Goal: Task Accomplishment & Management: Use online tool/utility

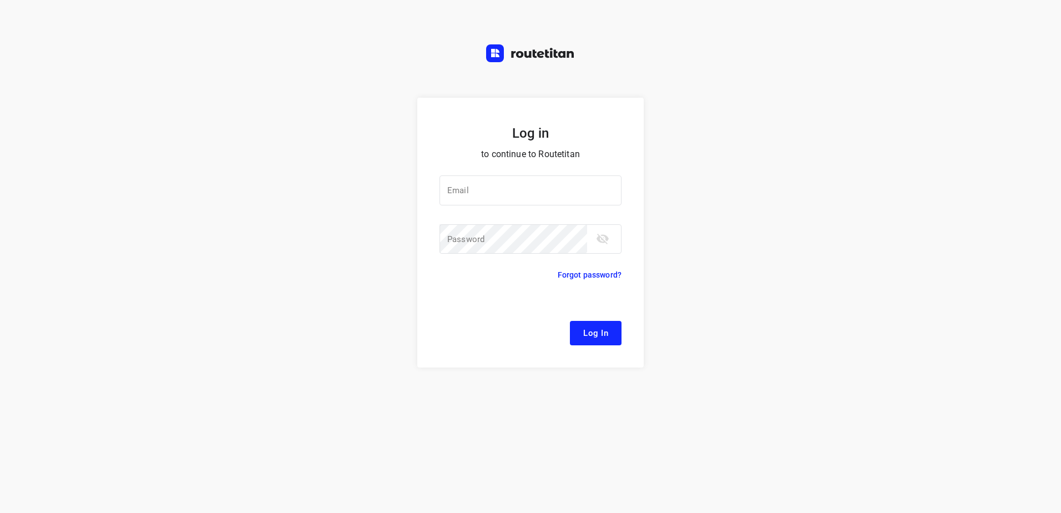
type input "[EMAIL_ADDRESS][DOMAIN_NAME]"
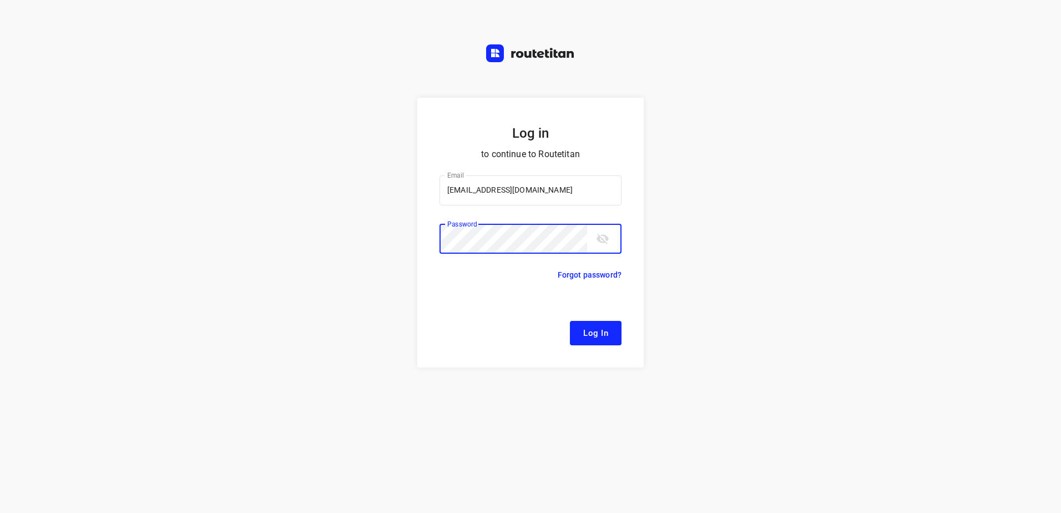
click at [726, 269] on div "Log in to continue to Routetitan Email remco@fruitopjewerk.nl Email ​ Password …" at bounding box center [530, 305] width 1061 height 415
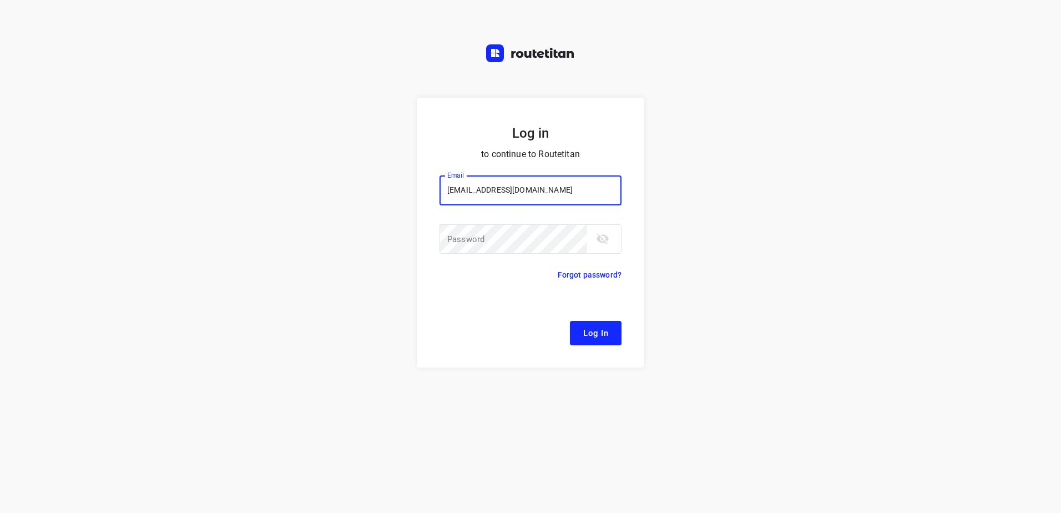
type input "[EMAIL_ADDRESS][DOMAIN_NAME]"
click at [570, 321] on button "Log In" at bounding box center [596, 333] width 52 height 24
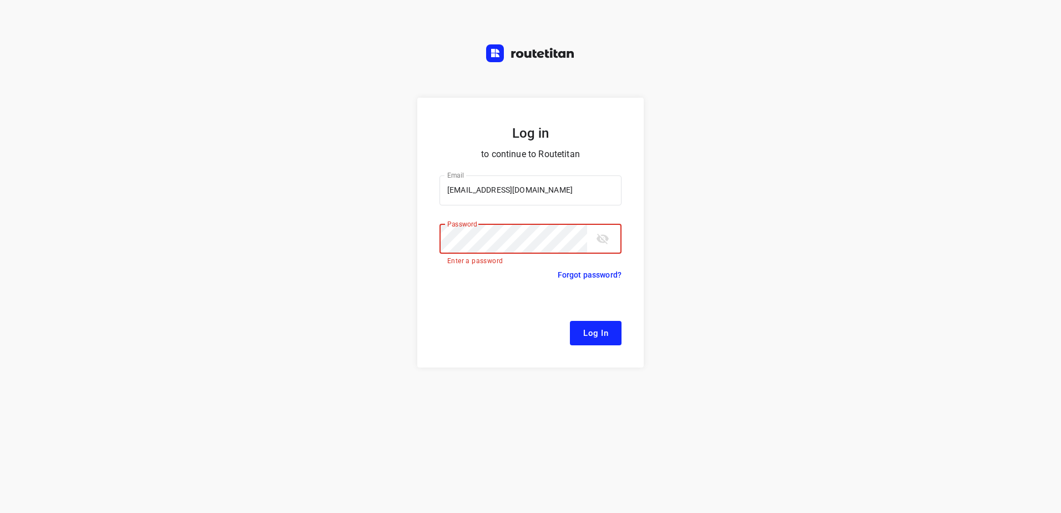
click at [570, 321] on button "Log In" at bounding box center [596, 333] width 52 height 24
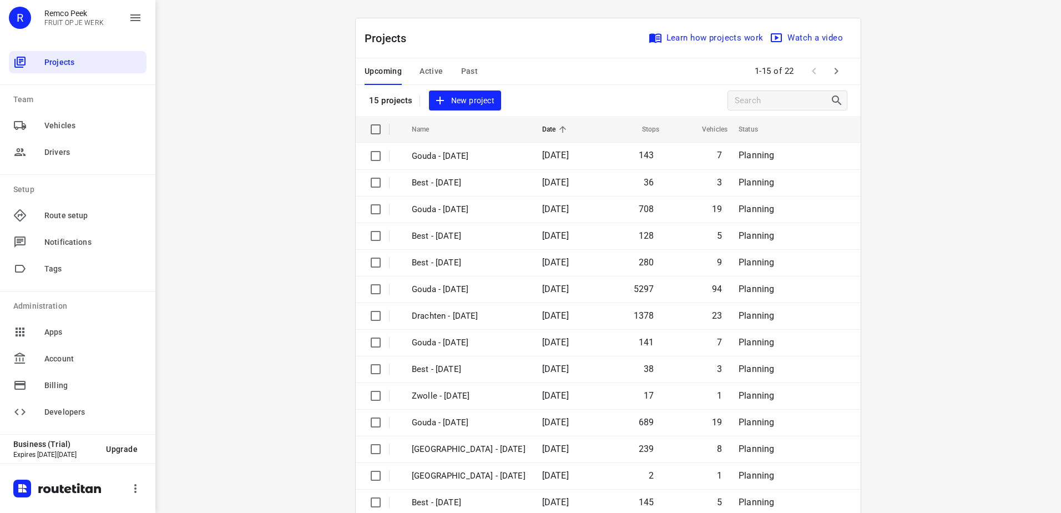
click at [914, 209] on div "i © 2025 Routetitan , © Stadia Maps , © OpenMapTiles © OpenStreetMap contributo…" at bounding box center [607, 256] width 905 height 513
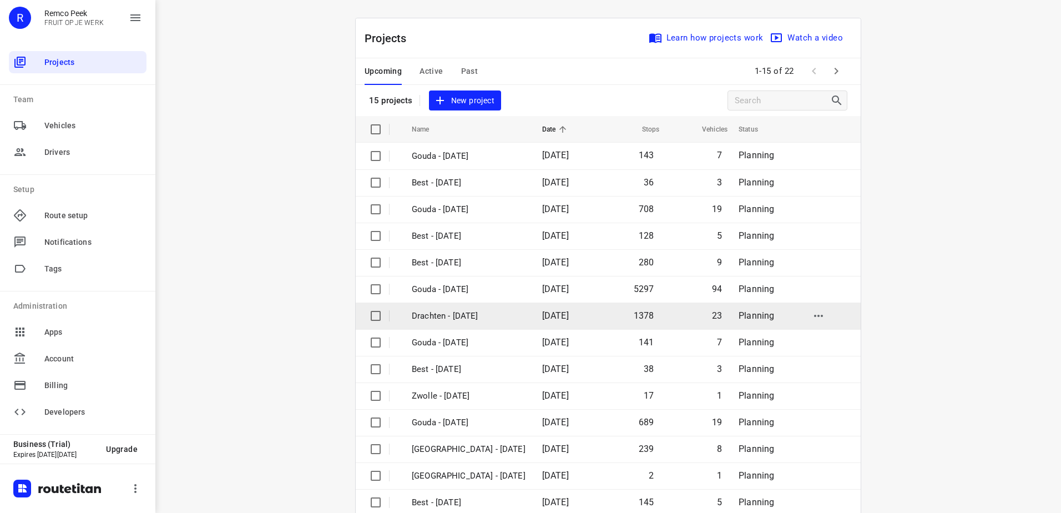
scroll to position [48, 0]
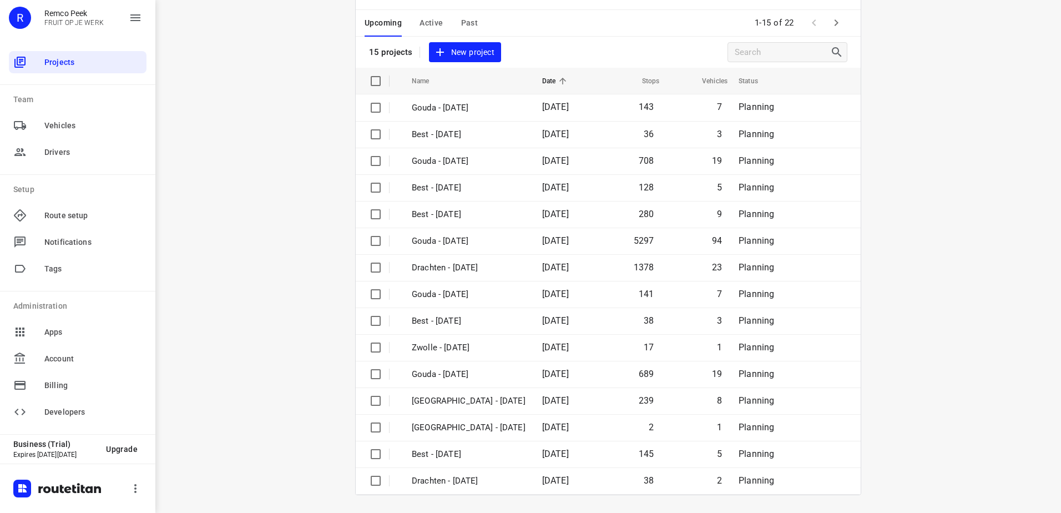
click at [835, 21] on icon "button" at bounding box center [835, 22] width 13 height 13
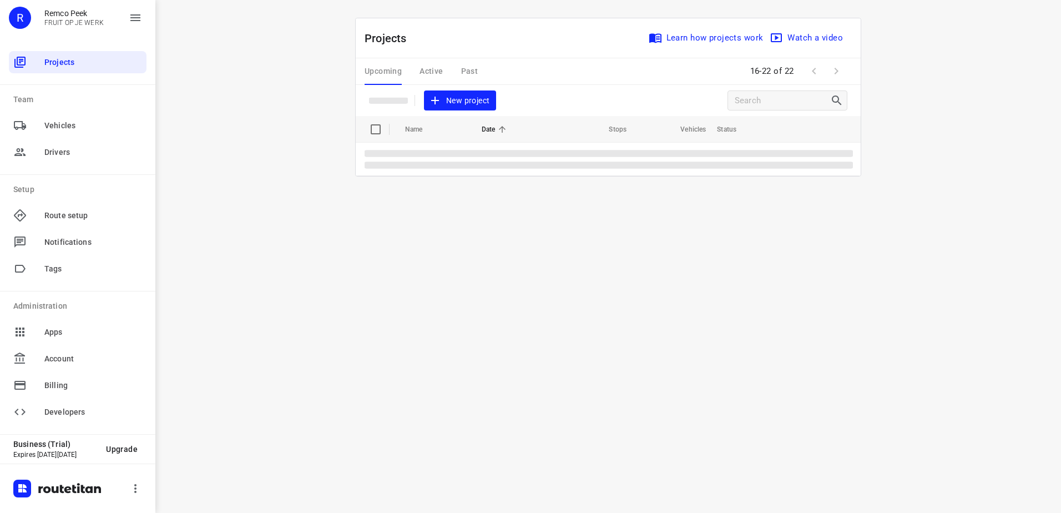
scroll to position [0, 0]
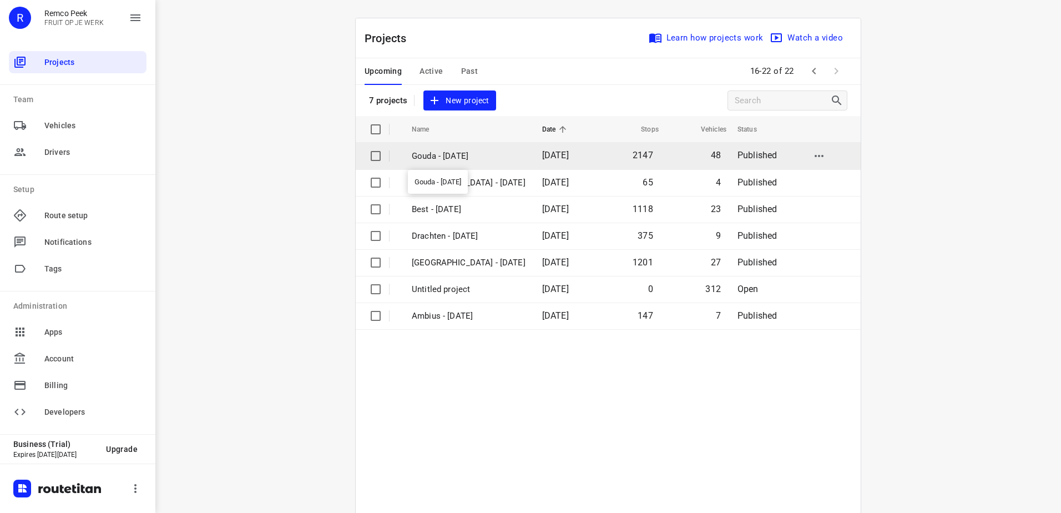
click at [482, 158] on p "Gouda - Wednesday" at bounding box center [469, 156] width 114 height 13
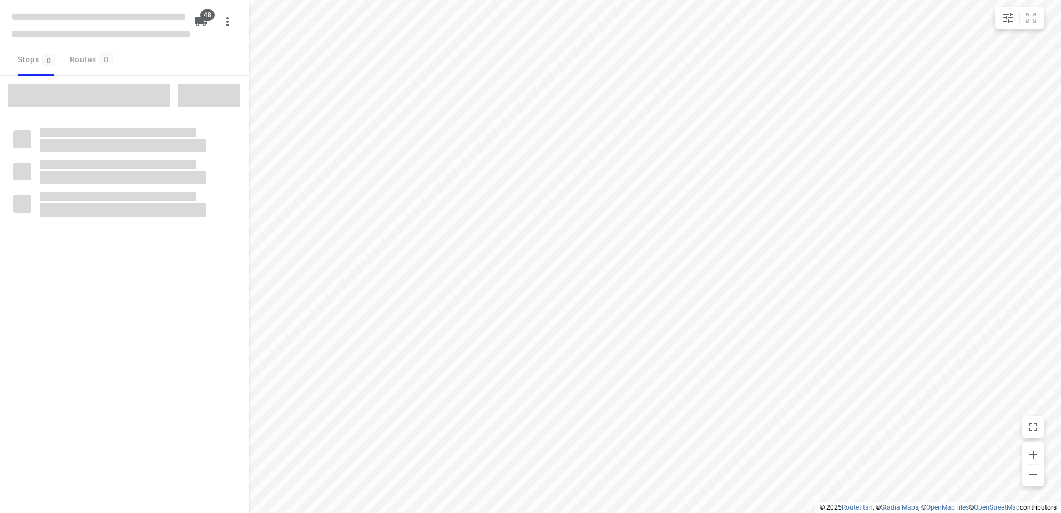
checkbox input "true"
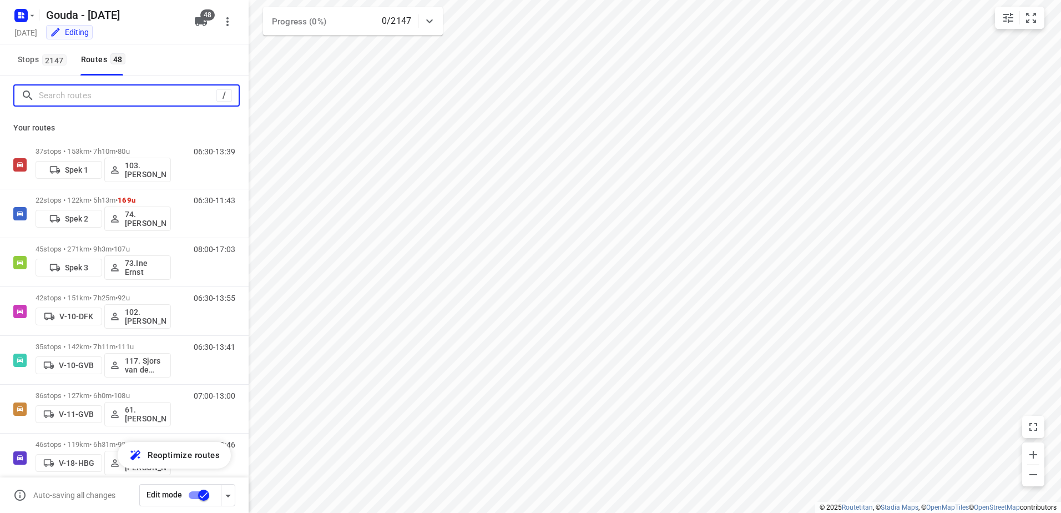
click at [126, 102] on input "Search routes" at bounding box center [128, 95] width 178 height 17
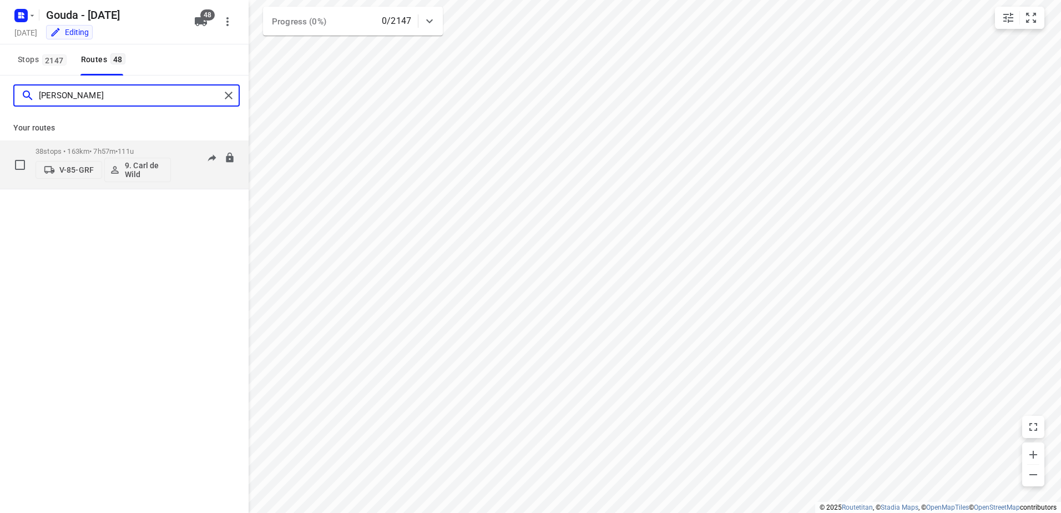
type input "carl"
click at [155, 150] on p "38 stops • 163km • 7h57m • 111u" at bounding box center [103, 151] width 135 height 8
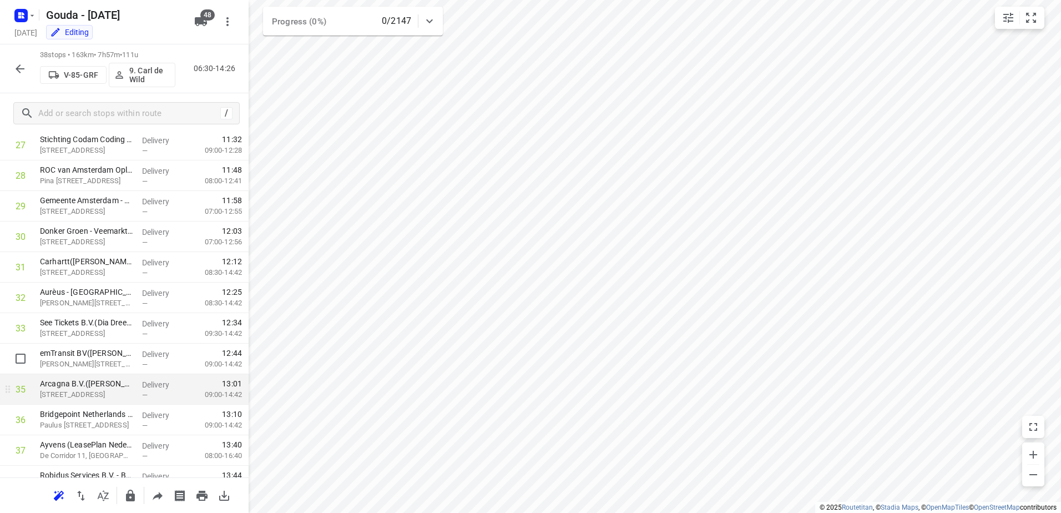
scroll to position [901, 0]
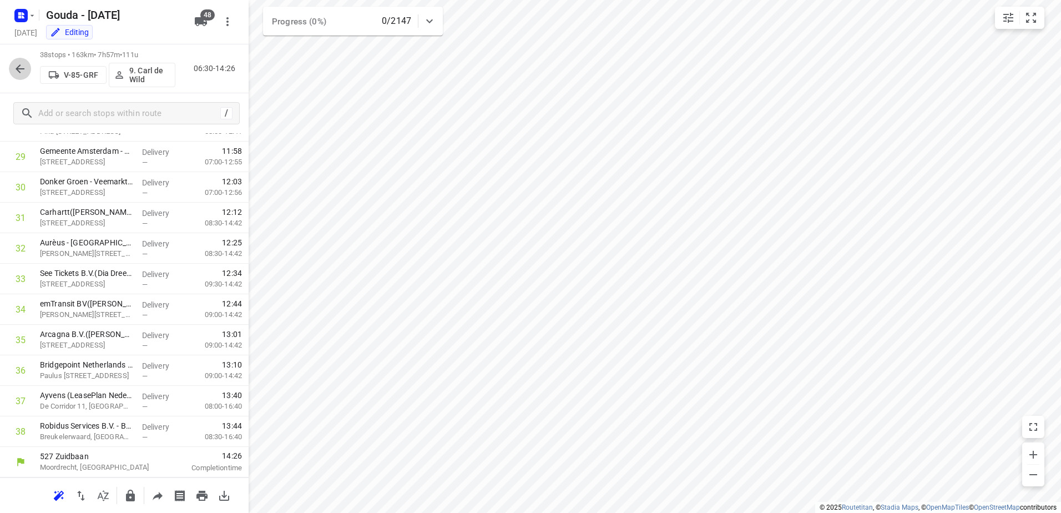
click at [16, 60] on button "button" at bounding box center [20, 69] width 22 height 22
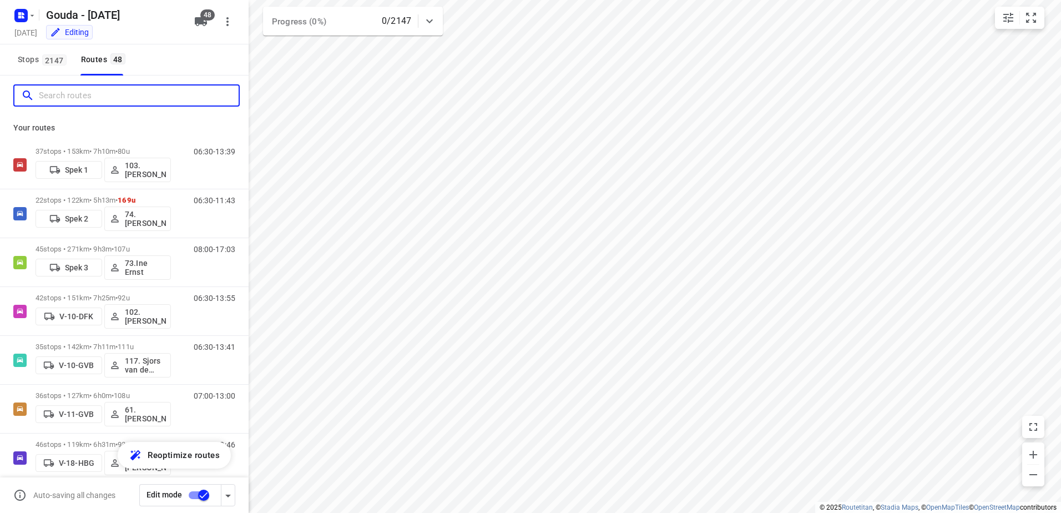
click at [84, 98] on input "Search routes" at bounding box center [139, 95] width 200 height 17
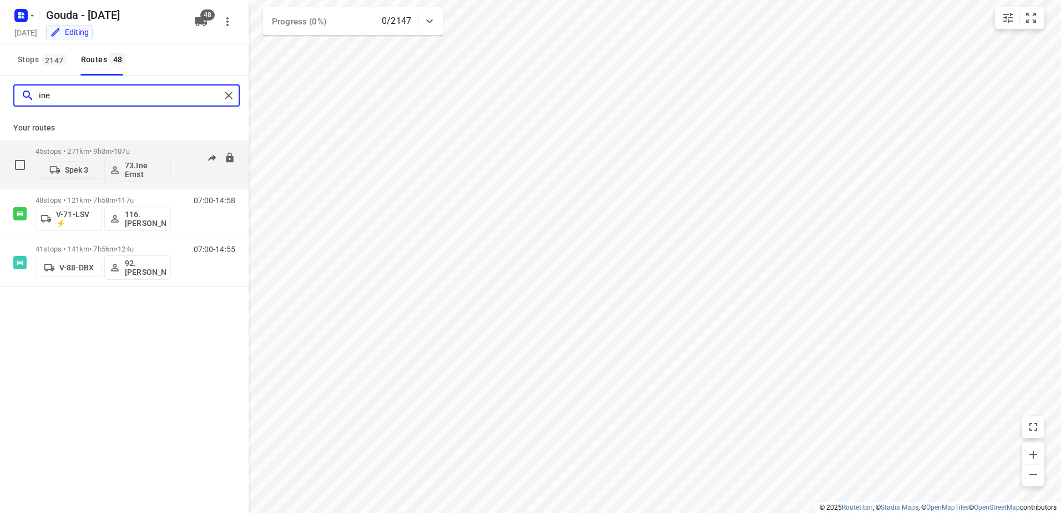
type input "ine"
click at [136, 144] on div "45 stops • 271km • 9h3m • 107u Spek 3 73.Ine Ernst" at bounding box center [103, 164] width 135 height 46
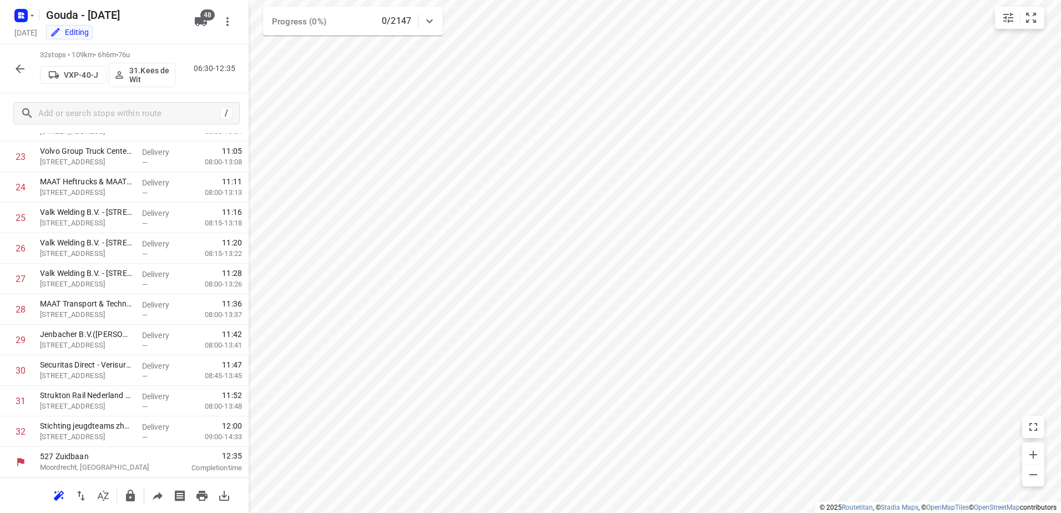
scroll to position [718, 0]
click at [23, 61] on button "button" at bounding box center [20, 69] width 22 height 22
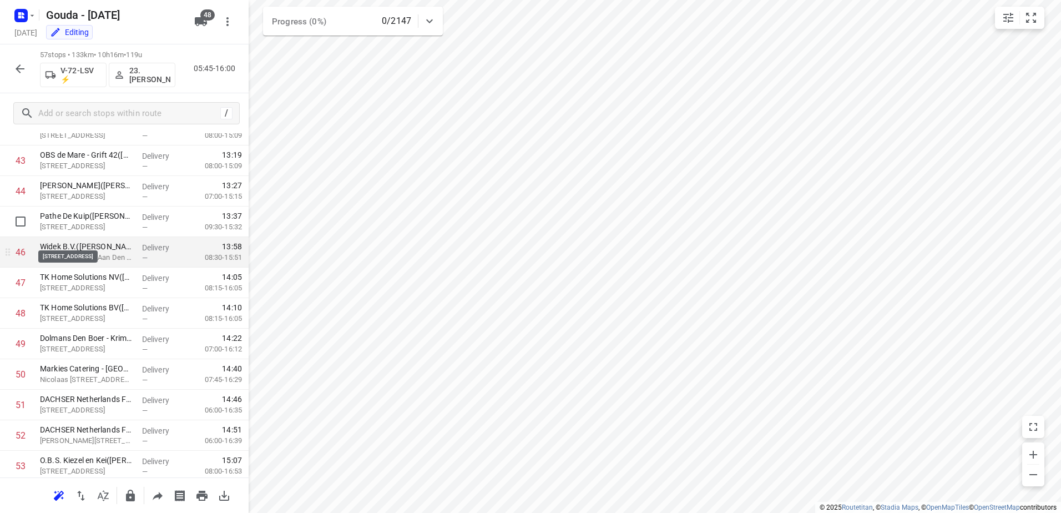
scroll to position [1315, 0]
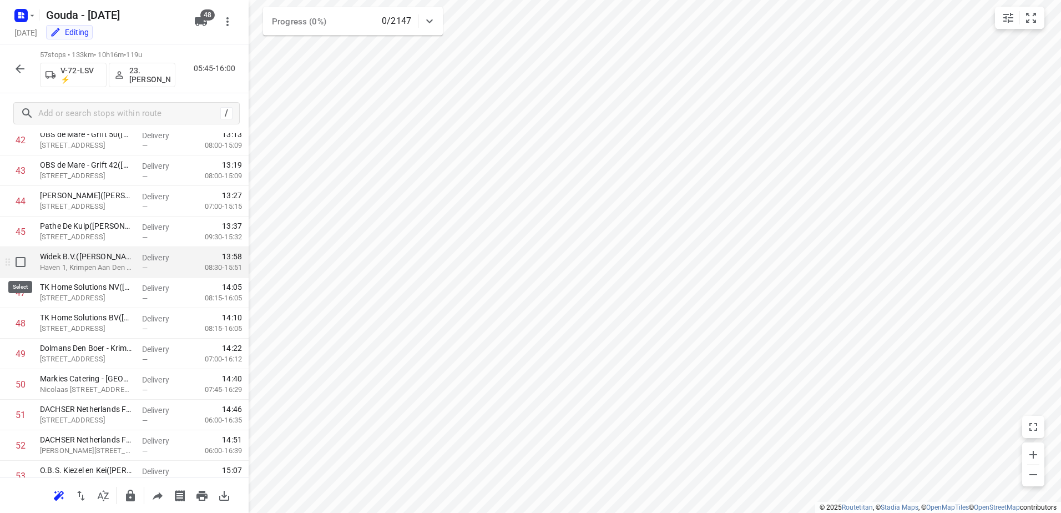
click at [17, 267] on input "checkbox" at bounding box center [20, 262] width 22 height 22
checkbox input "true"
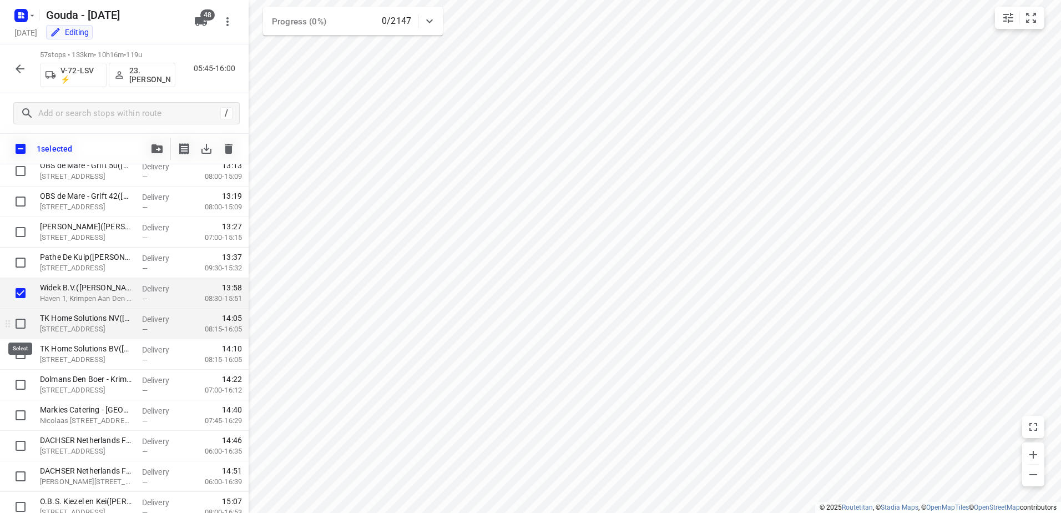
click at [26, 324] on input "checkbox" at bounding box center [20, 323] width 22 height 22
checkbox input "true"
click at [27, 356] on input "checkbox" at bounding box center [20, 354] width 22 height 22
checkbox input "true"
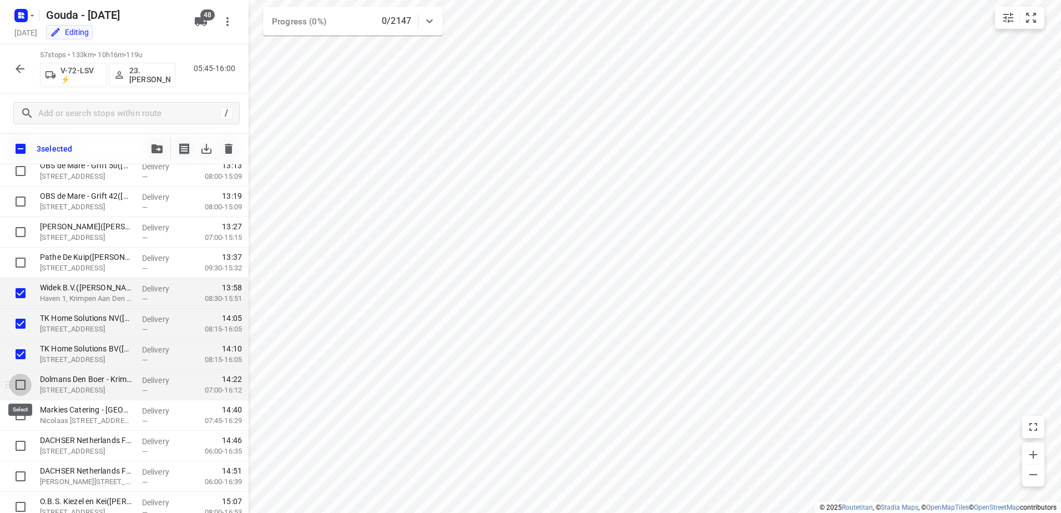
drag, startPoint x: 20, startPoint y: 383, endPoint x: 19, endPoint y: 395, distance: 11.7
click at [19, 386] on input "checkbox" at bounding box center [20, 384] width 22 height 22
checkbox input "true"
drag, startPoint x: 17, startPoint y: 413, endPoint x: 16, endPoint y: 424, distance: 11.7
click at [16, 417] on input "checkbox" at bounding box center [20, 415] width 22 height 22
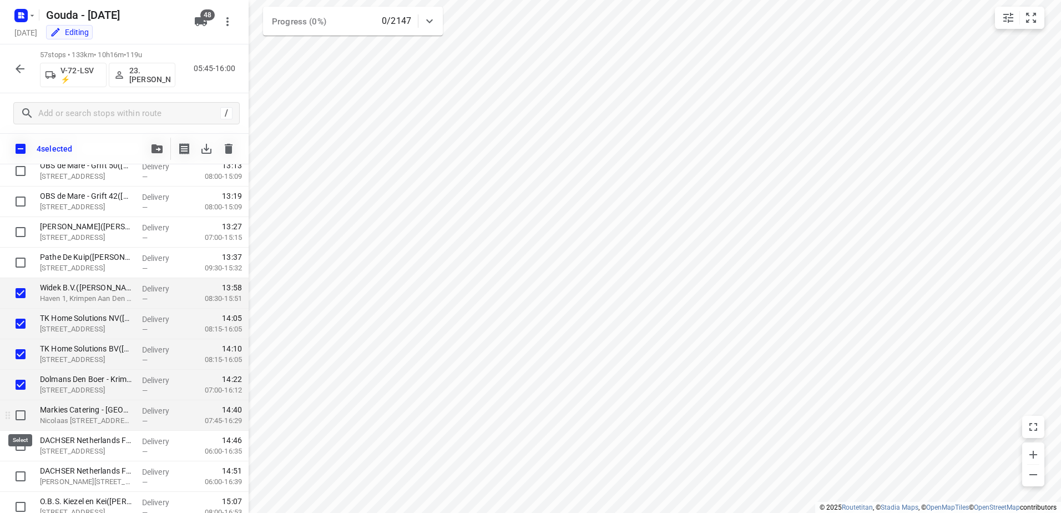
checkbox input "true"
click at [17, 438] on input "checkbox" at bounding box center [20, 445] width 22 height 22
checkbox input "true"
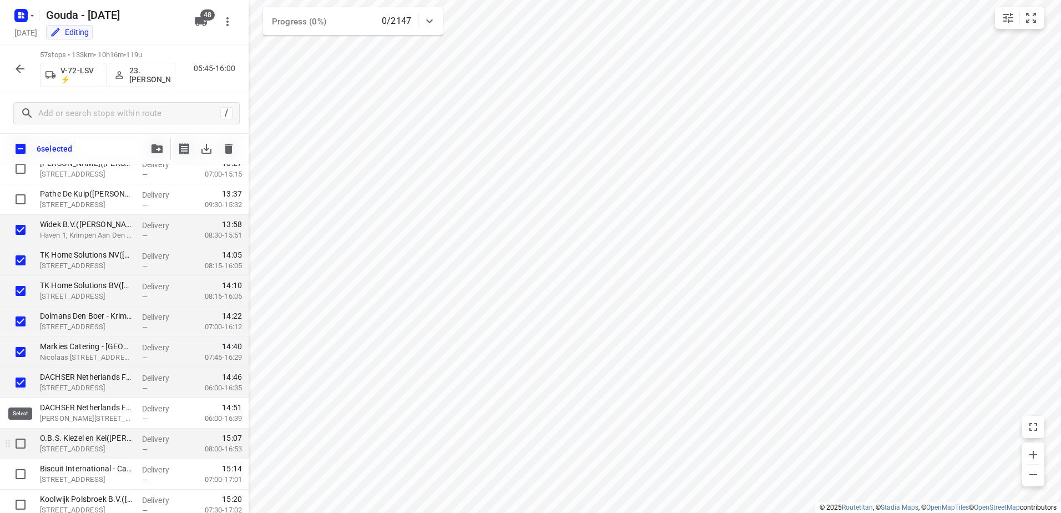
scroll to position [1477, 0]
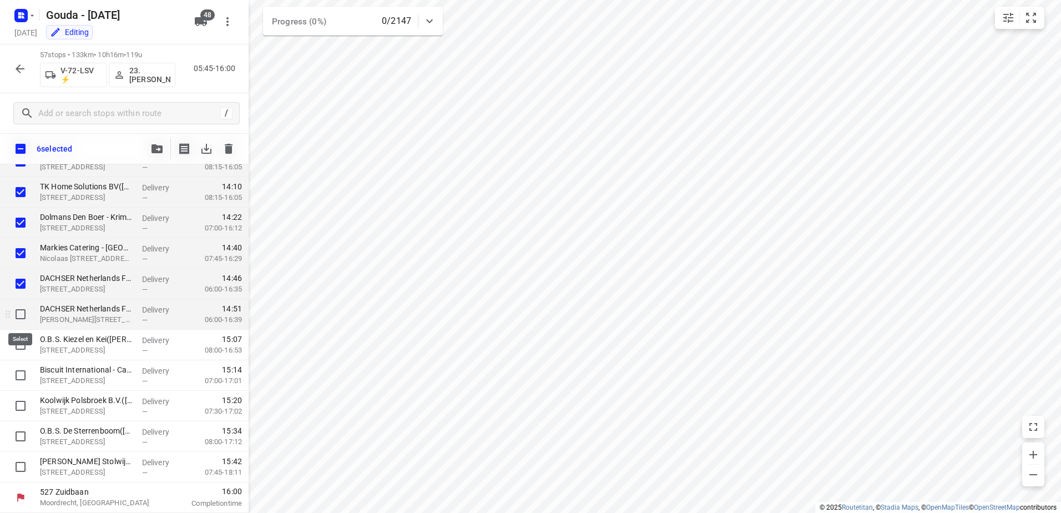
click at [19, 316] on input "checkbox" at bounding box center [20, 314] width 22 height 22
checkbox input "true"
click at [23, 352] on input "checkbox" at bounding box center [20, 344] width 22 height 22
checkbox input "true"
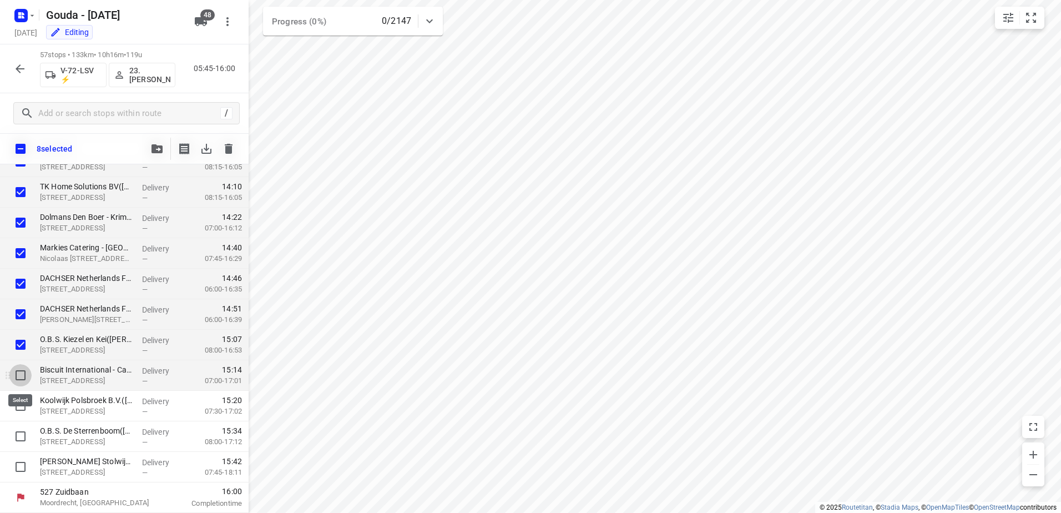
click at [22, 378] on input "checkbox" at bounding box center [20, 375] width 22 height 22
checkbox input "true"
drag, startPoint x: 23, startPoint y: 408, endPoint x: 22, endPoint y: 426, distance: 17.8
click at [23, 409] on input "checkbox" at bounding box center [20, 405] width 22 height 22
checkbox input "true"
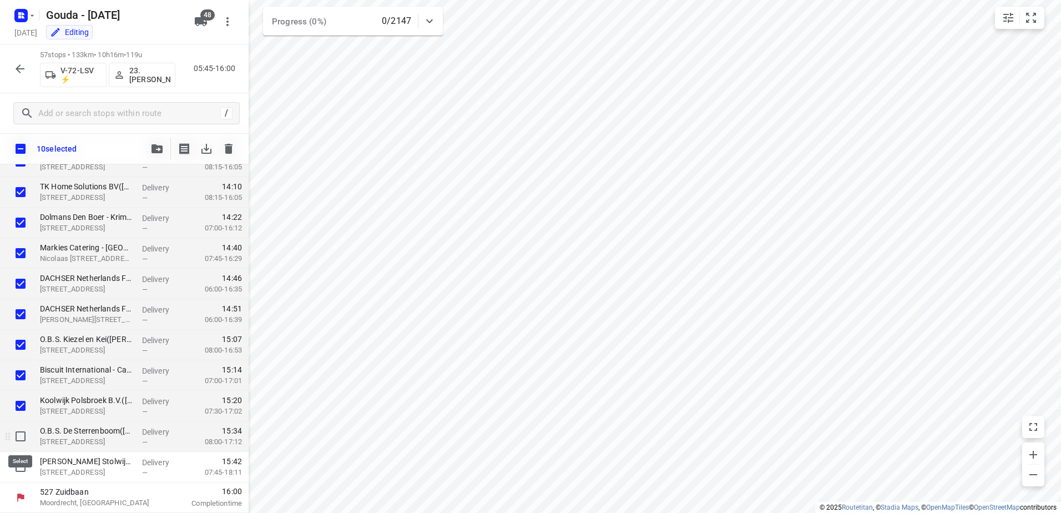
drag, startPoint x: 22, startPoint y: 429, endPoint x: 22, endPoint y: 436, distance: 6.7
click at [22, 430] on input "checkbox" at bounding box center [20, 436] width 22 height 22
checkbox input "true"
click at [24, 465] on input "checkbox" at bounding box center [20, 466] width 22 height 22
checkbox input "true"
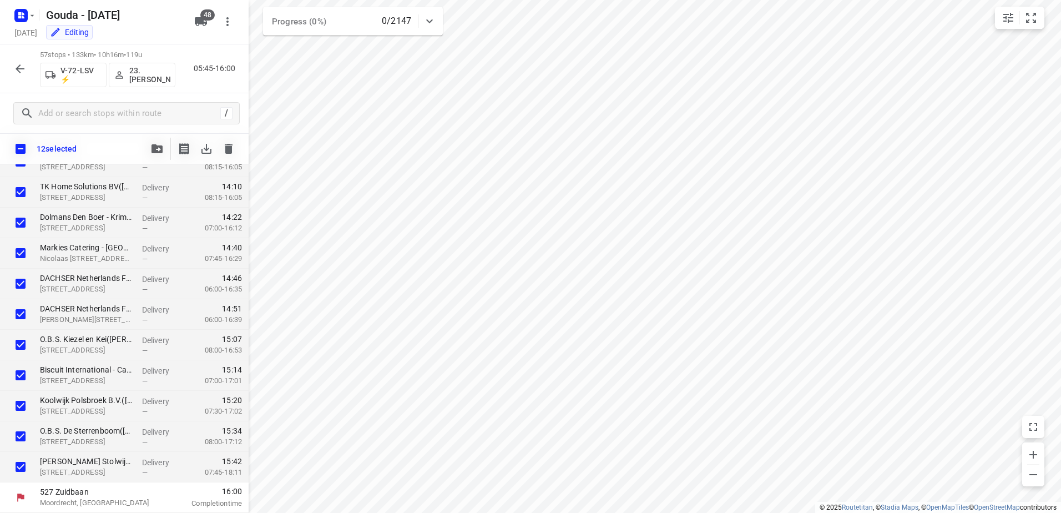
click at [156, 148] on icon "button" at bounding box center [156, 148] width 11 height 9
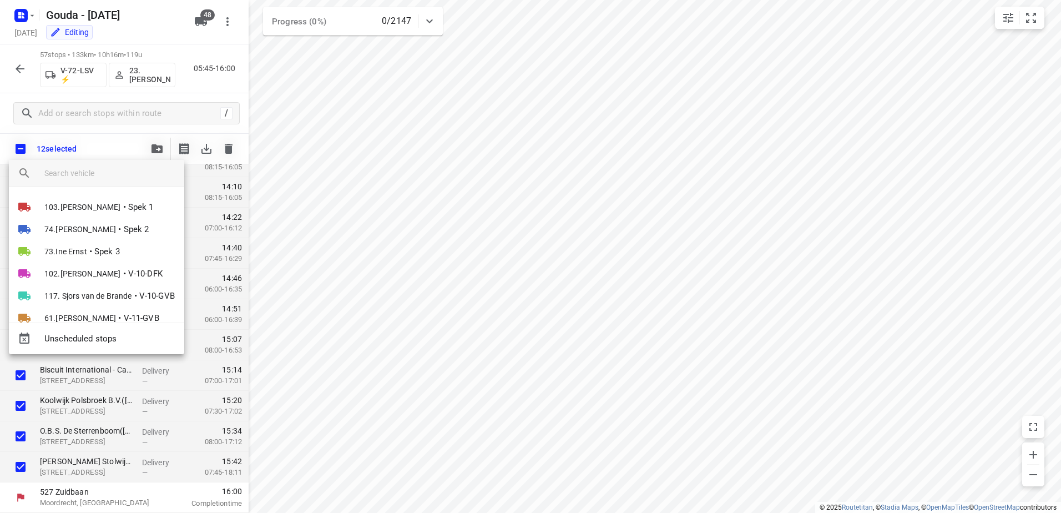
click at [77, 174] on input "search vehicle" at bounding box center [109, 173] width 131 height 17
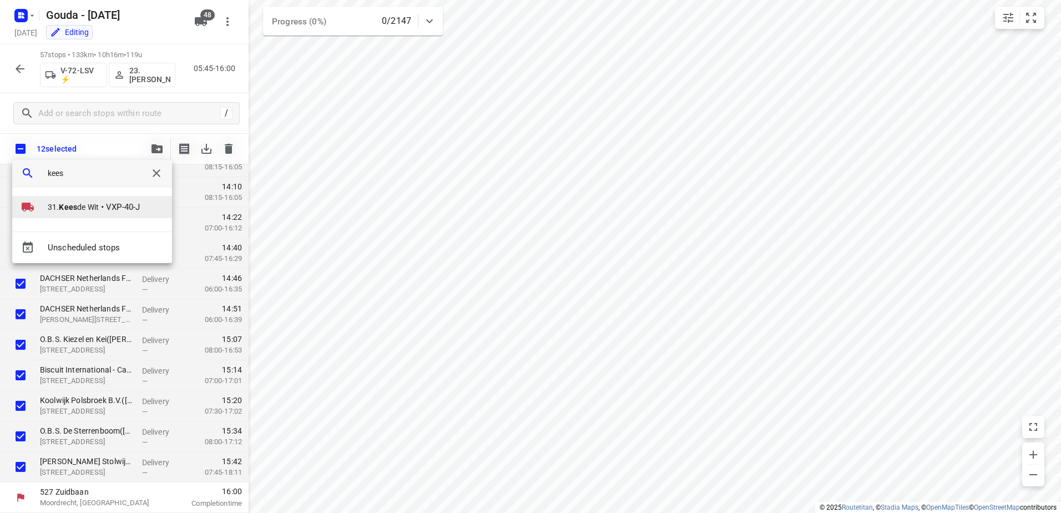
type input "kees"
click at [75, 215] on li "31. Kees de Wit • VXP-40-J" at bounding box center [92, 207] width 160 height 22
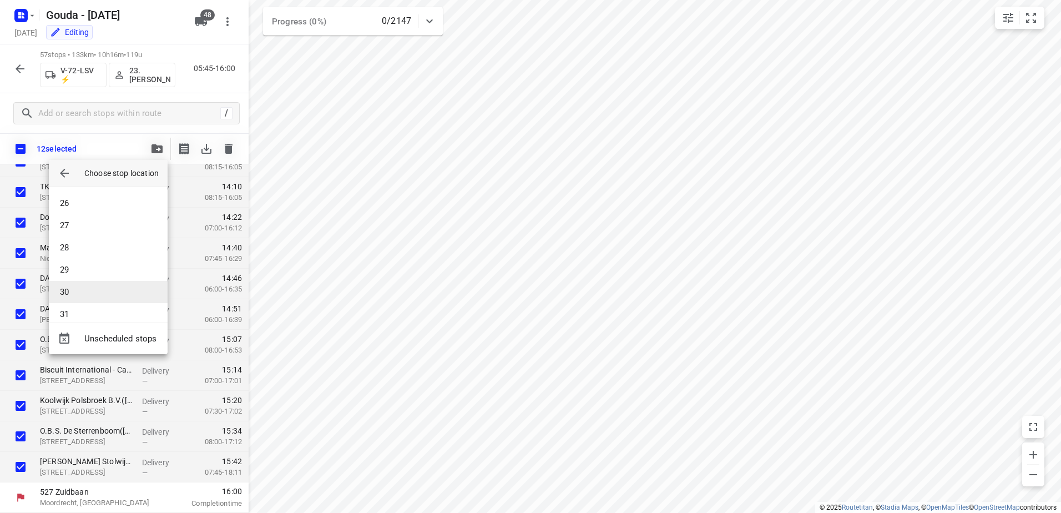
scroll to position [588, 0]
click at [130, 296] on li "32" at bounding box center [108, 302] width 119 height 22
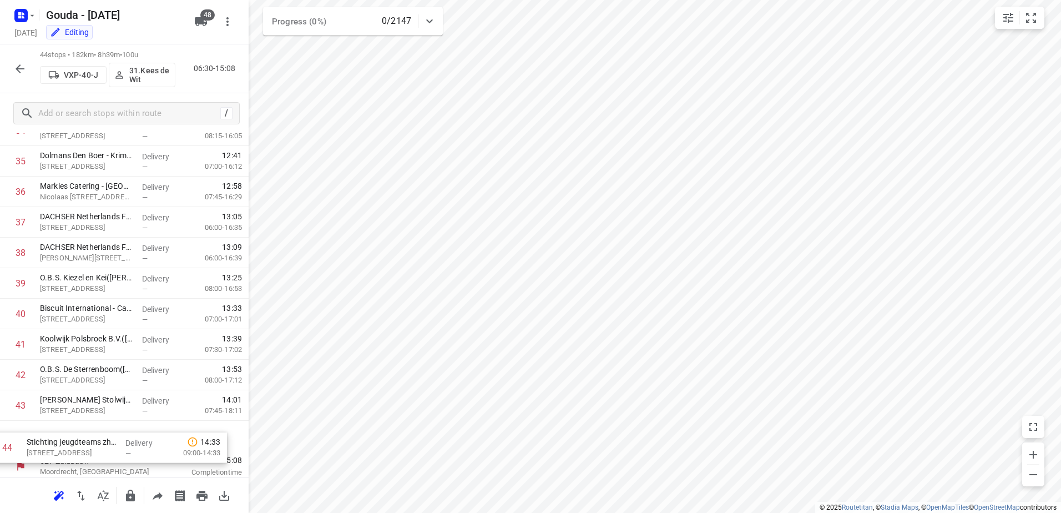
scroll to position [1085, 0]
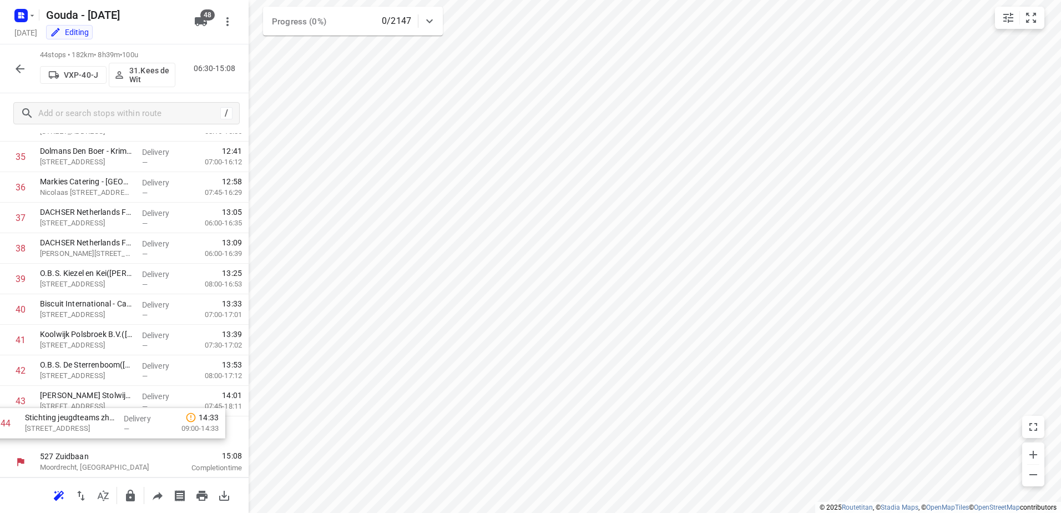
drag, startPoint x: 148, startPoint y: 439, endPoint x: 131, endPoint y: 425, distance: 22.1
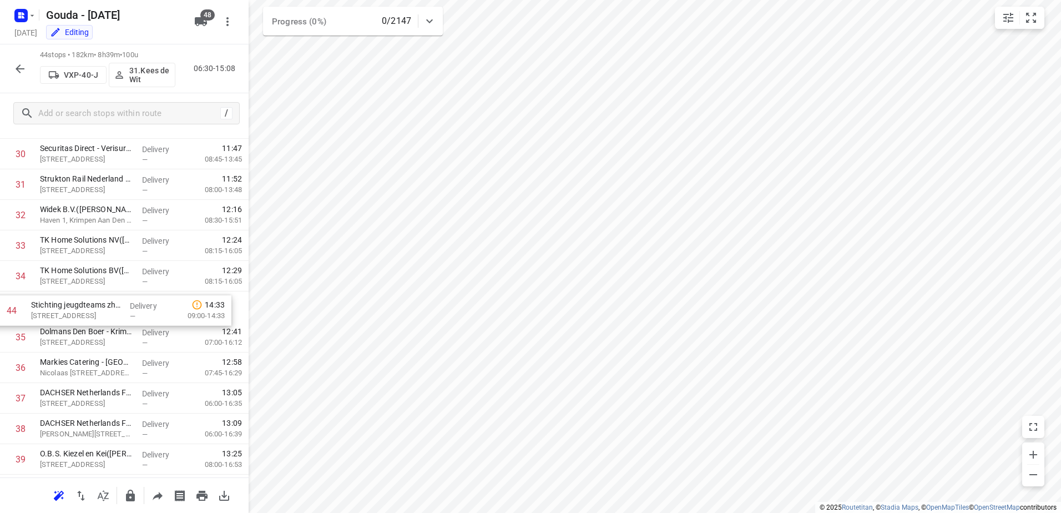
scroll to position [918, 0]
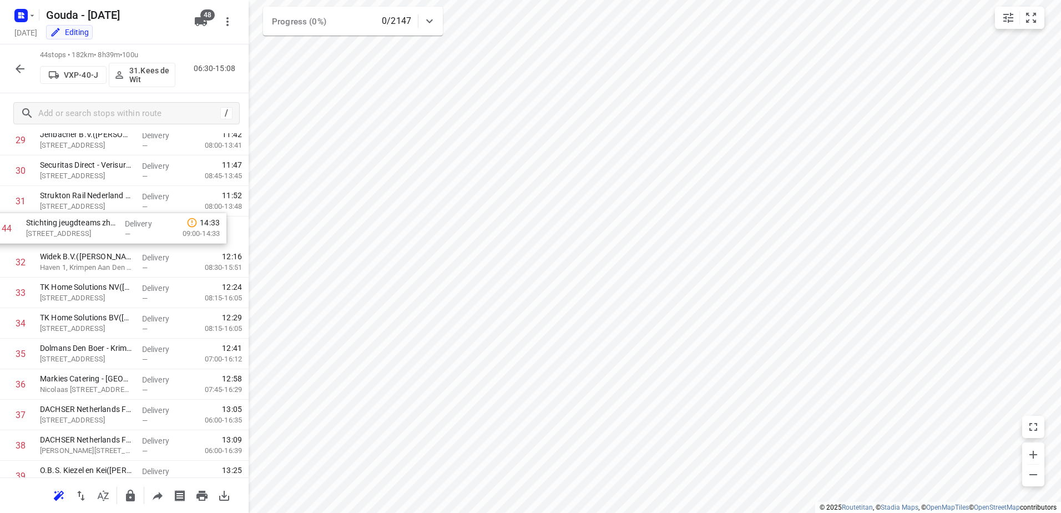
drag, startPoint x: 126, startPoint y: 428, endPoint x: 111, endPoint y: 221, distance: 207.5
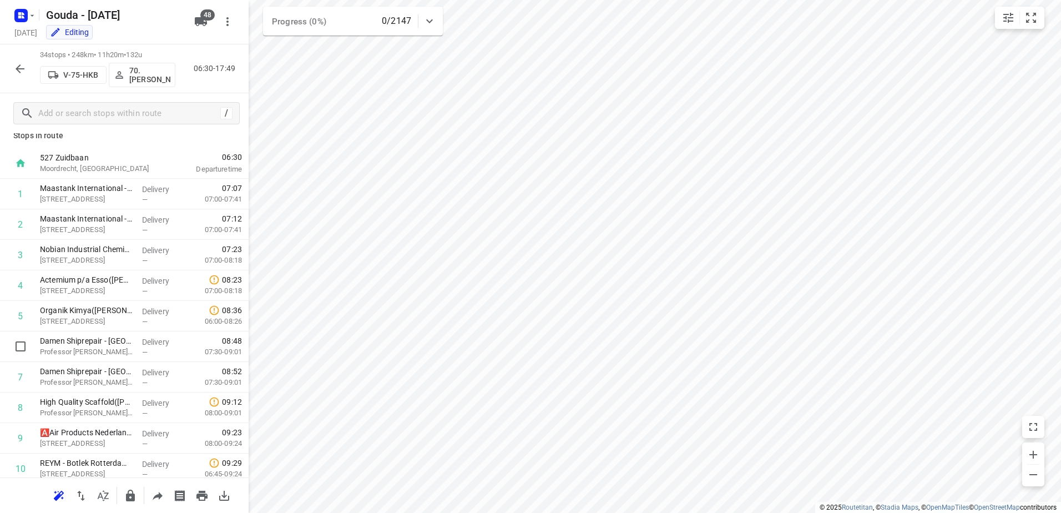
scroll to position [0, 0]
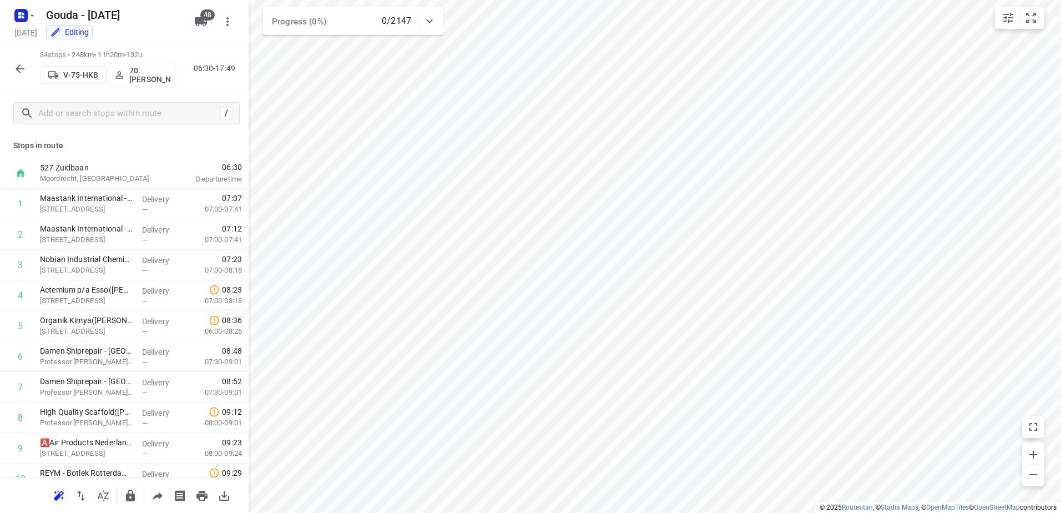
click at [148, 80] on p "70. Romeo Pieters" at bounding box center [149, 75] width 41 height 18
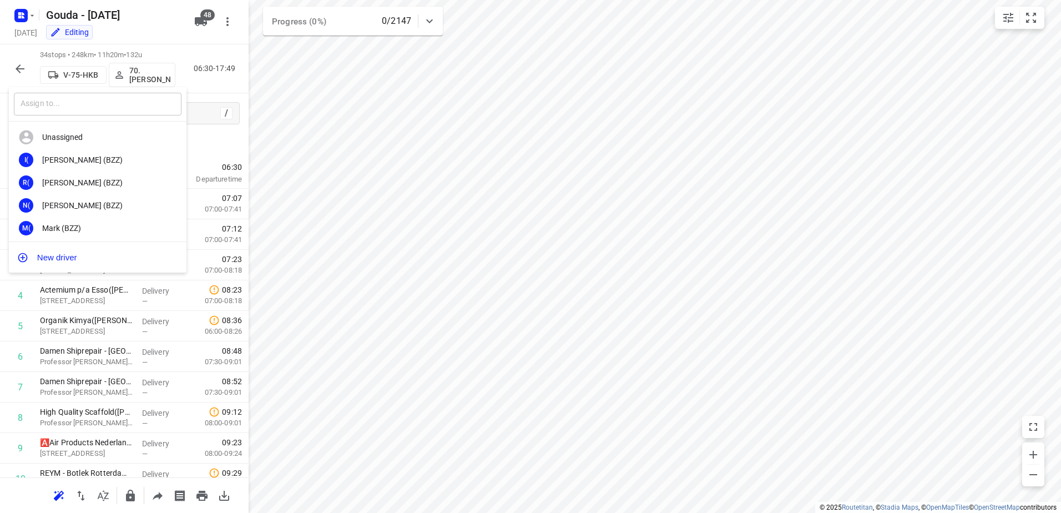
click at [103, 105] on input "text" at bounding box center [98, 104] width 168 height 23
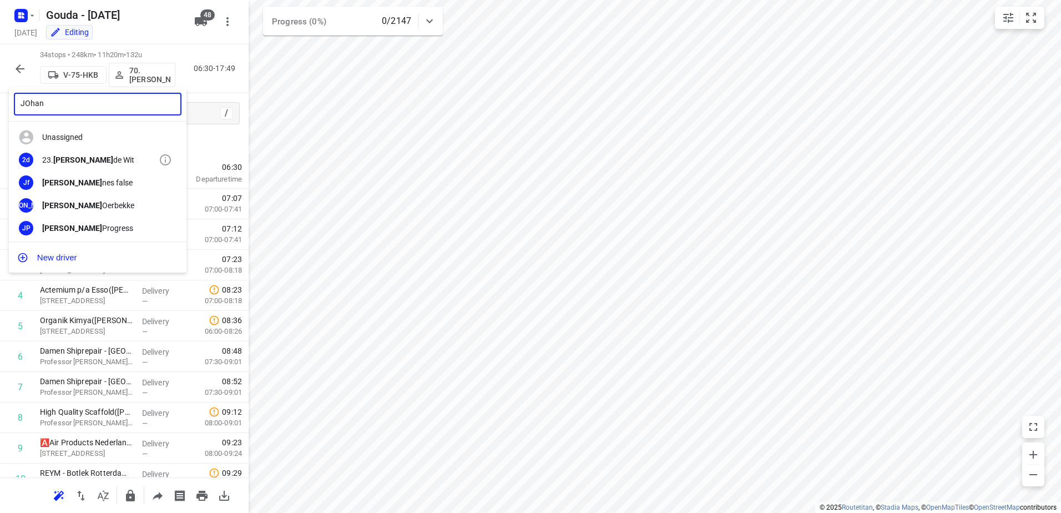
type input "JOhan"
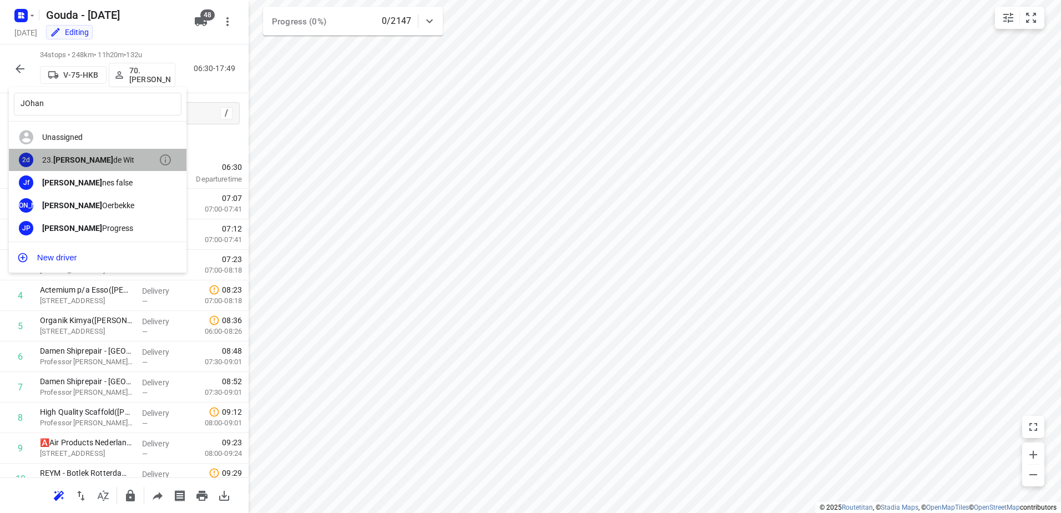
click at [104, 161] on div "23. Johan de Wit" at bounding box center [100, 159] width 117 height 9
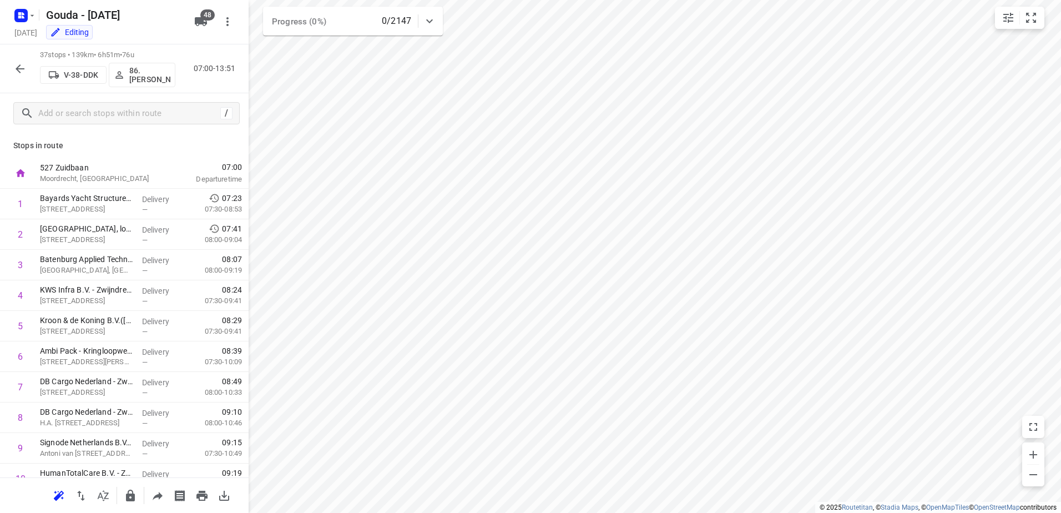
click at [23, 69] on icon "button" at bounding box center [20, 68] width 9 height 9
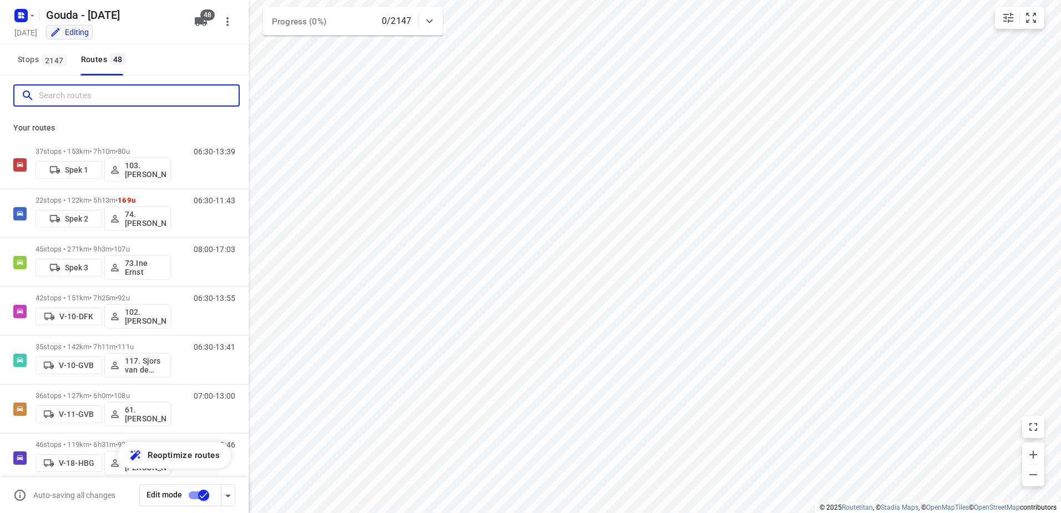
click at [101, 98] on input "Search routes" at bounding box center [139, 95] width 200 height 17
type input "l"
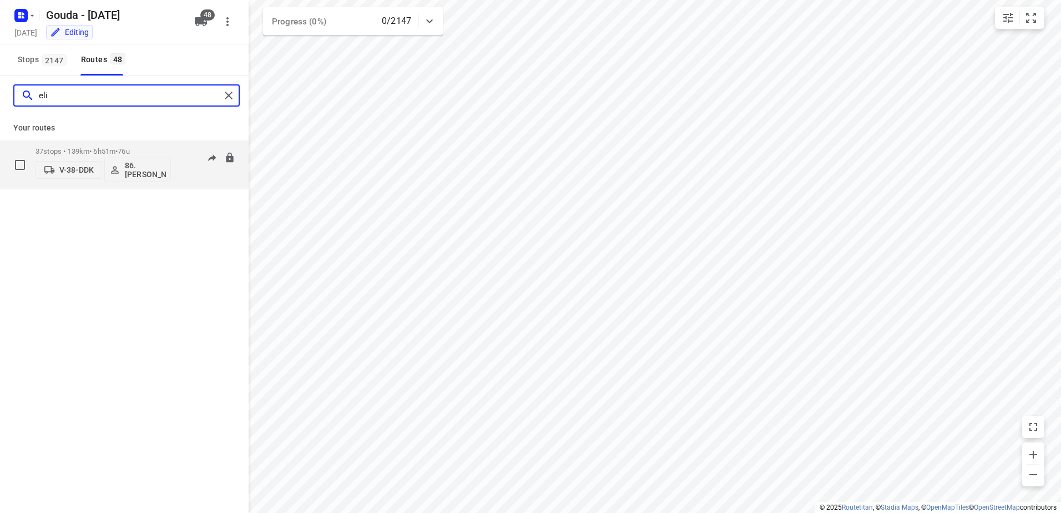
type input "eli"
click at [129, 148] on span "76u" at bounding box center [124, 151] width 12 height 8
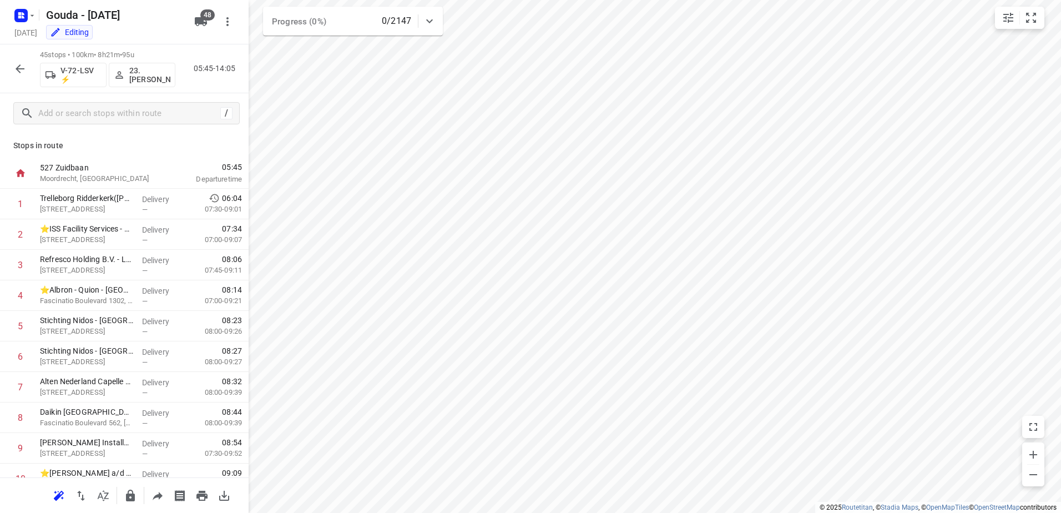
click at [146, 77] on p "23.Johan de Wit" at bounding box center [149, 75] width 41 height 18
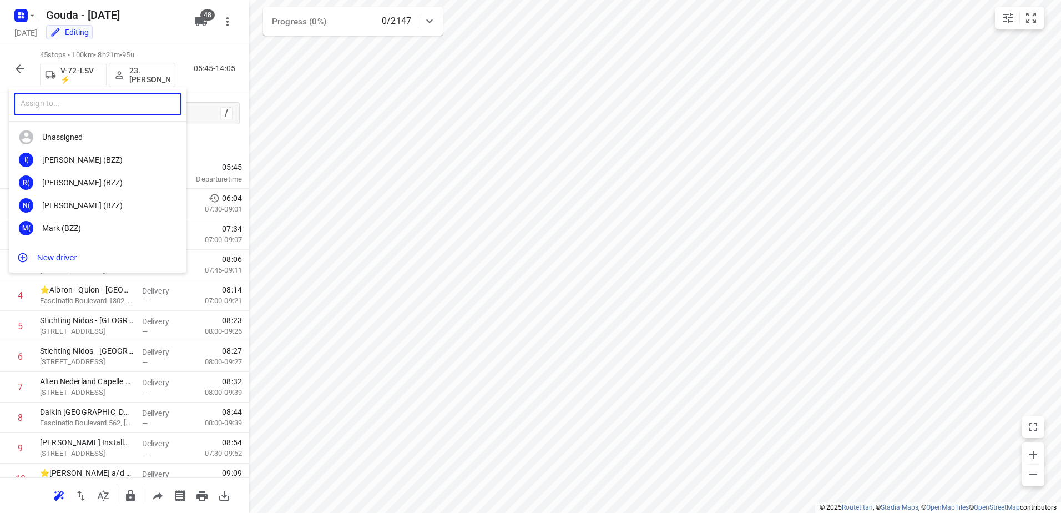
click at [102, 113] on input "text" at bounding box center [98, 104] width 168 height 23
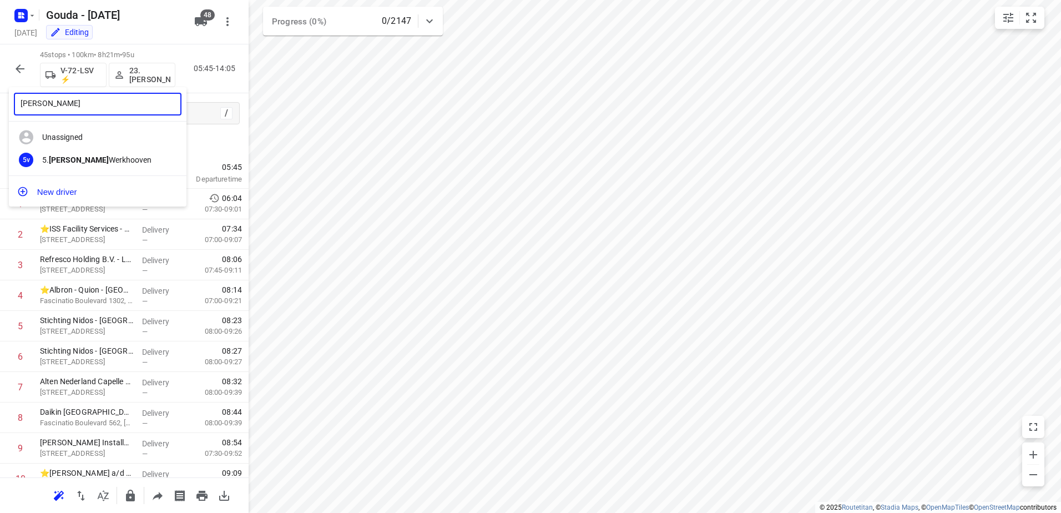
type input "Ron van"
click at [90, 155] on div "5. Ron van Werkhooven" at bounding box center [100, 159] width 117 height 9
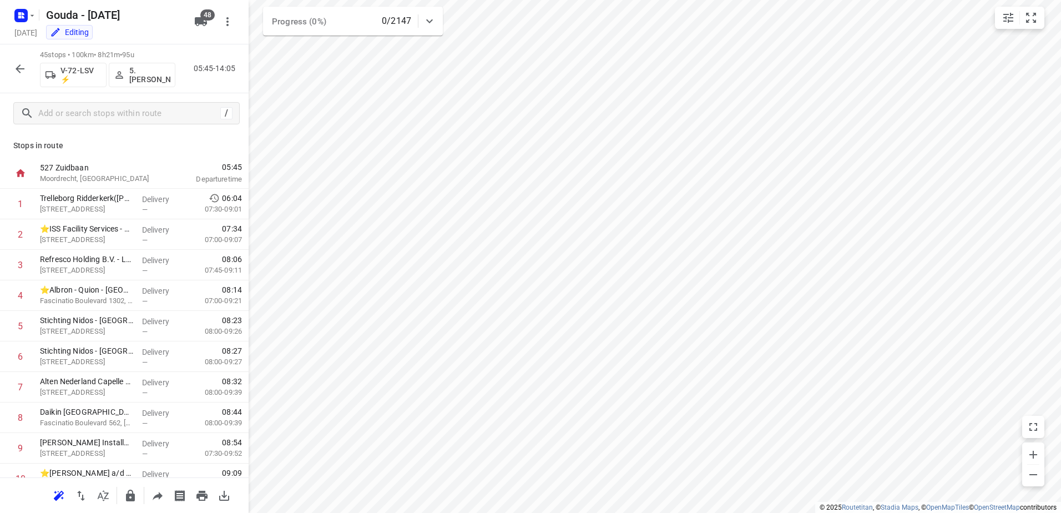
click at [695, 512] on html "i © 2025 Routetitan , © Stadia Maps , © OpenMapTiles © OpenStreetMap contributo…" at bounding box center [530, 256] width 1061 height 513
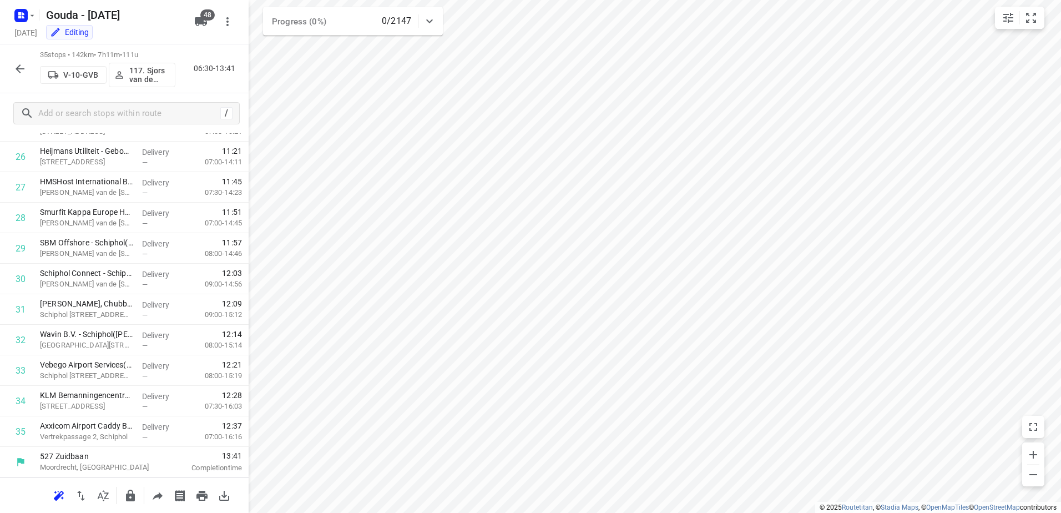
scroll to position [810, 0]
click at [24, 10] on icon "button" at bounding box center [21, 16] width 18 height 18
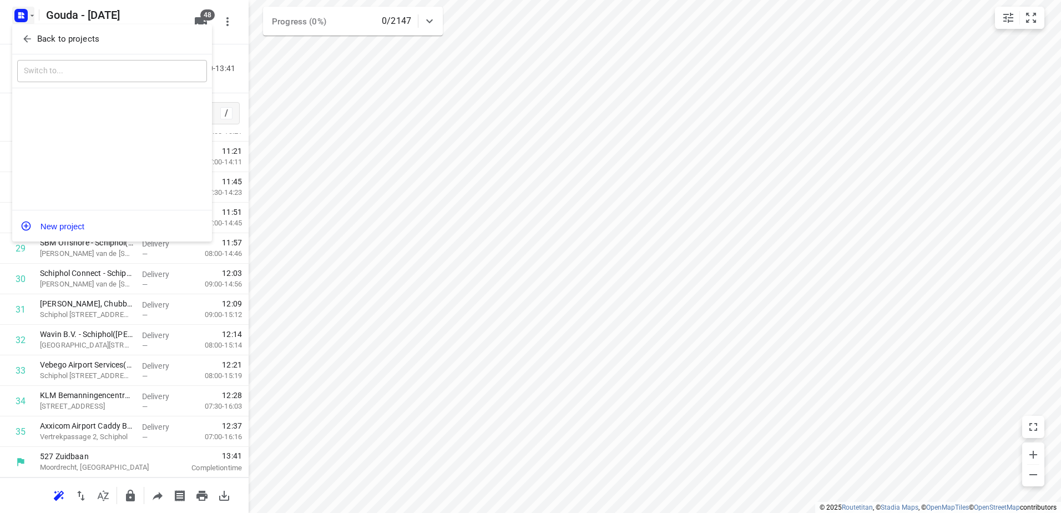
click at [44, 33] on p "Back to projects" at bounding box center [68, 39] width 62 height 13
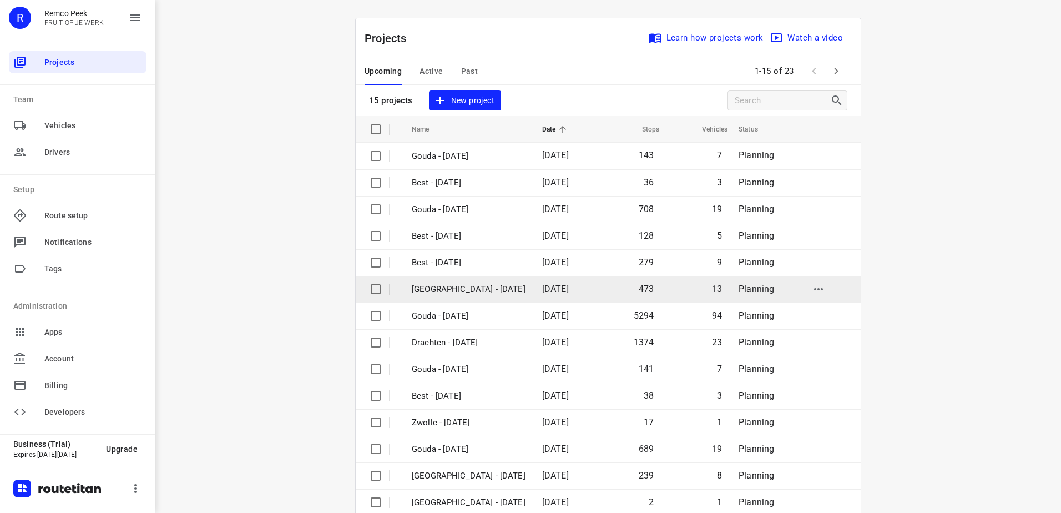
click at [542, 286] on span "[DATE]" at bounding box center [555, 288] width 27 height 11
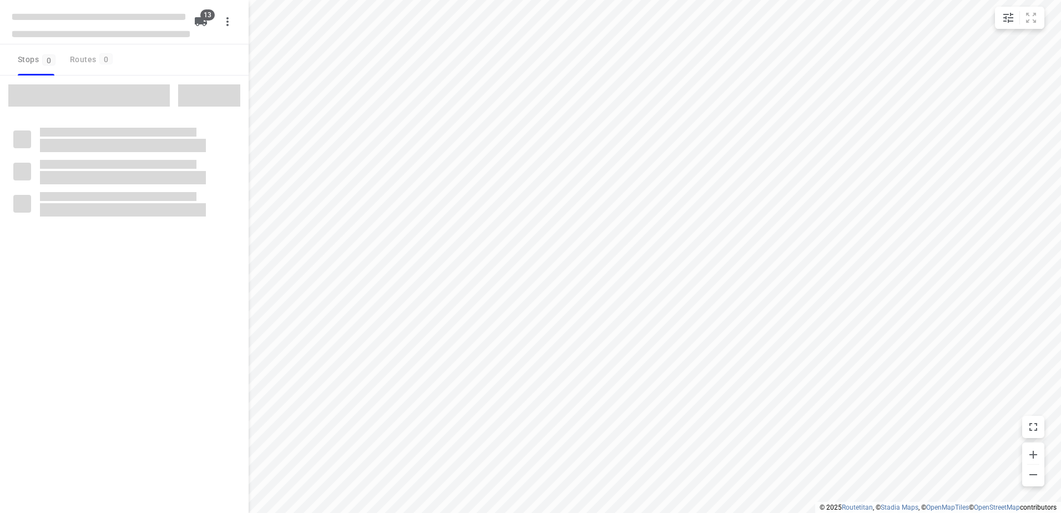
checkbox input "true"
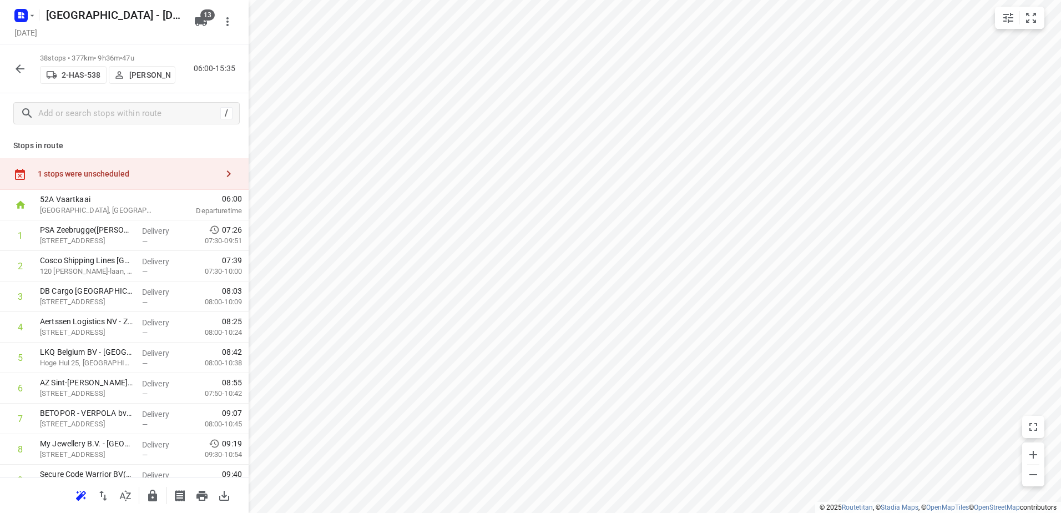
click at [14, 70] on icon "button" at bounding box center [19, 68] width 13 height 13
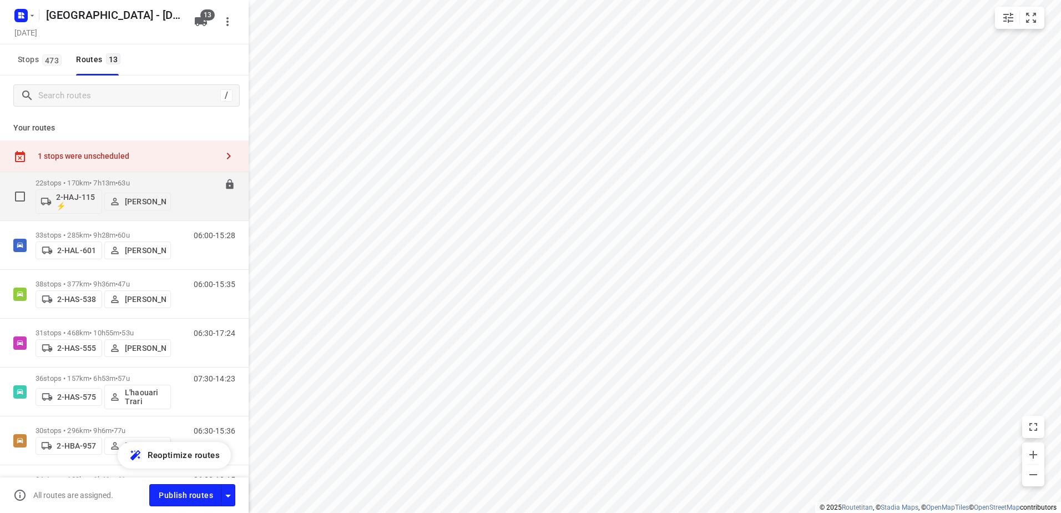
click at [97, 179] on p "22 stops • 170km • 7h13m • 63u" at bounding box center [103, 183] width 135 height 8
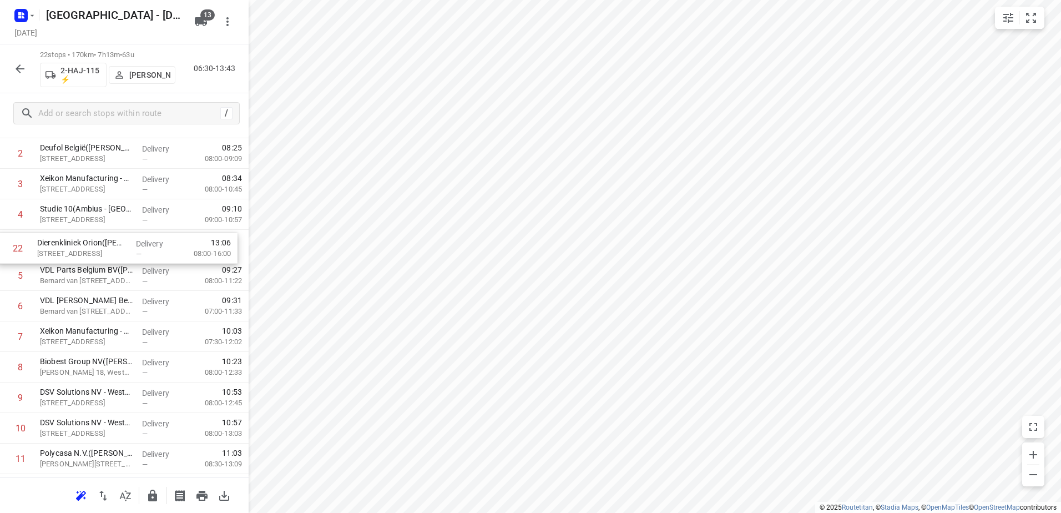
scroll to position [112, 0]
drag, startPoint x: 138, startPoint y: 435, endPoint x: 154, endPoint y: 332, distance: 104.3
click at [154, 332] on div "1 Newmo NV - Lier(Geert Van Gestel of Geert Vermeylen) Antwerpsesteenweg 386, L…" at bounding box center [124, 443] width 249 height 671
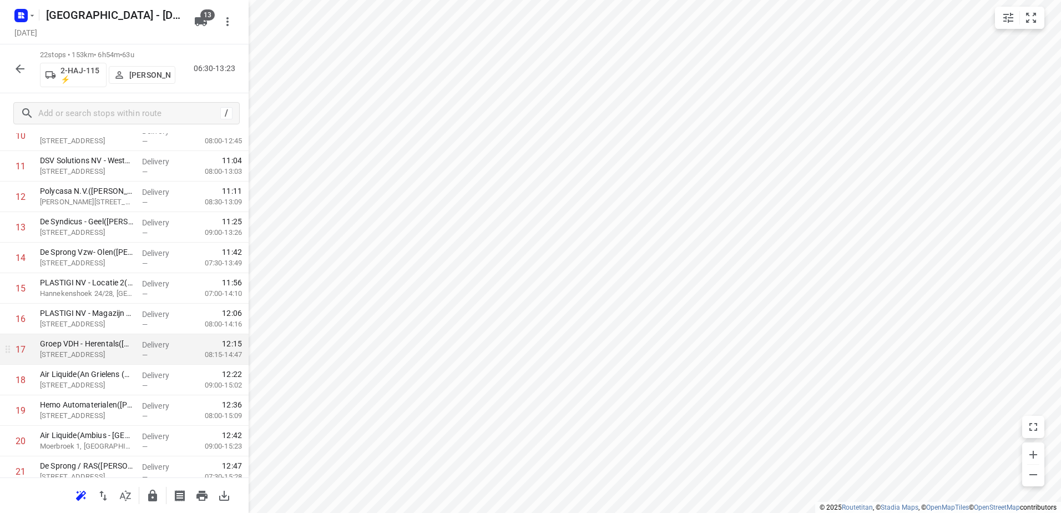
scroll to position [389, 0]
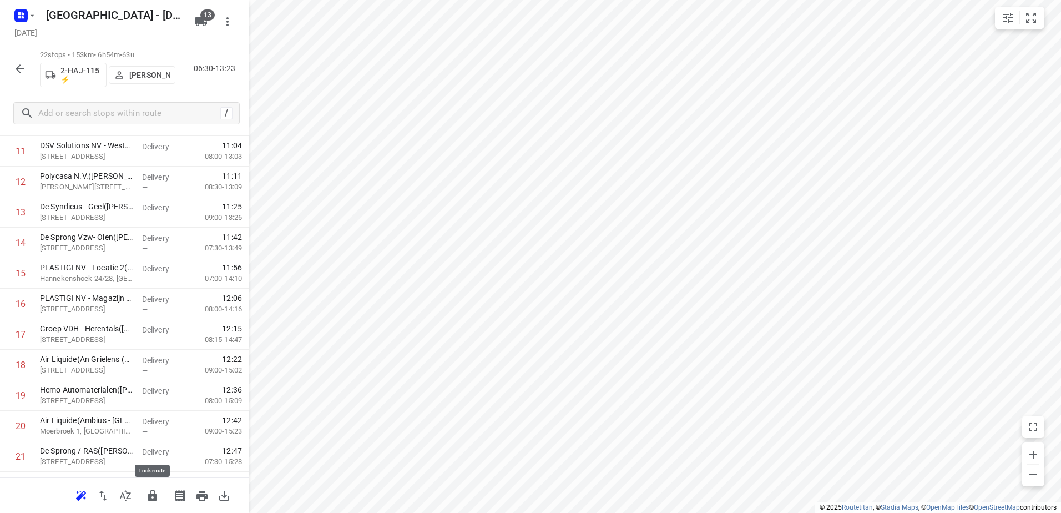
click at [160, 494] on button "button" at bounding box center [152, 495] width 22 height 22
click at [23, 64] on icon "button" at bounding box center [19, 68] width 13 height 13
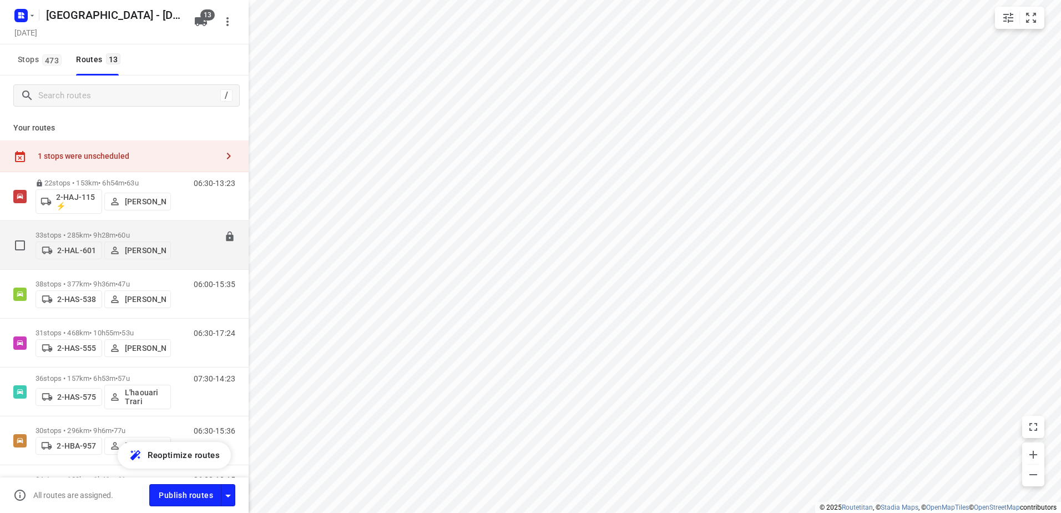
click at [93, 232] on p "33 stops • 285km • 9h28m • 60u" at bounding box center [103, 235] width 135 height 8
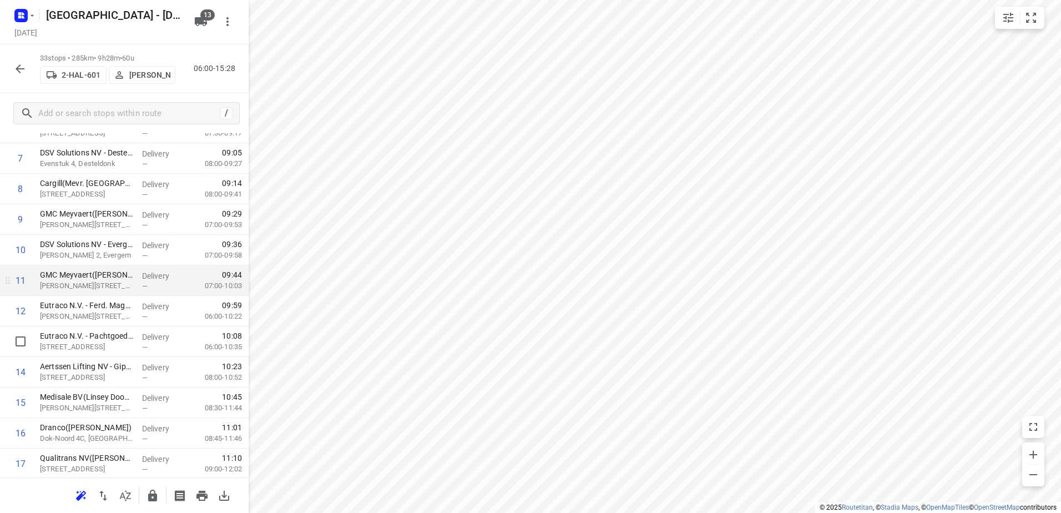
scroll to position [277, 0]
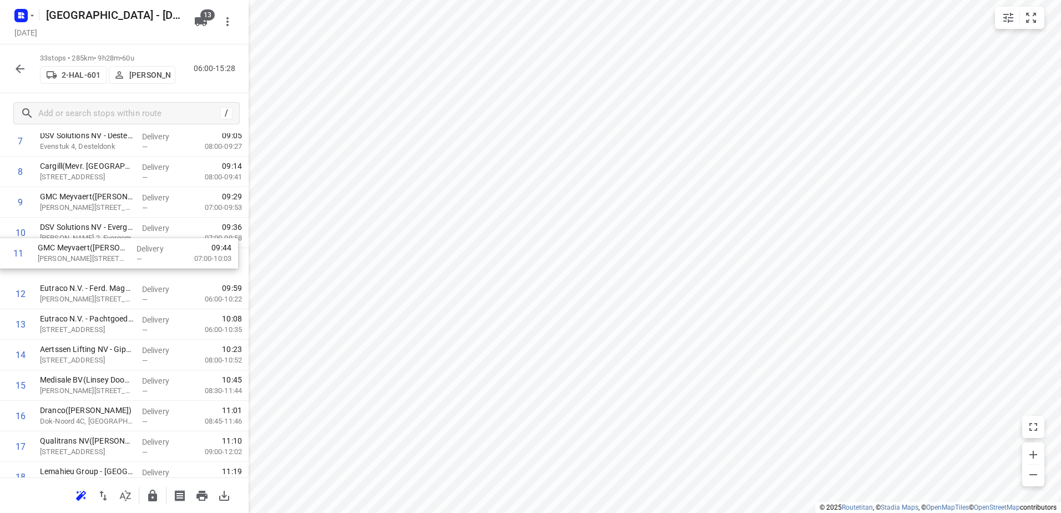
drag, startPoint x: 148, startPoint y: 275, endPoint x: 139, endPoint y: 246, distance: 30.2
click at [139, 246] on div "1 Euromat - Gent(Dominique Lievens) Traktaatweg 6, Oostakker Delivery — 06:49 0…" at bounding box center [124, 446] width 249 height 1007
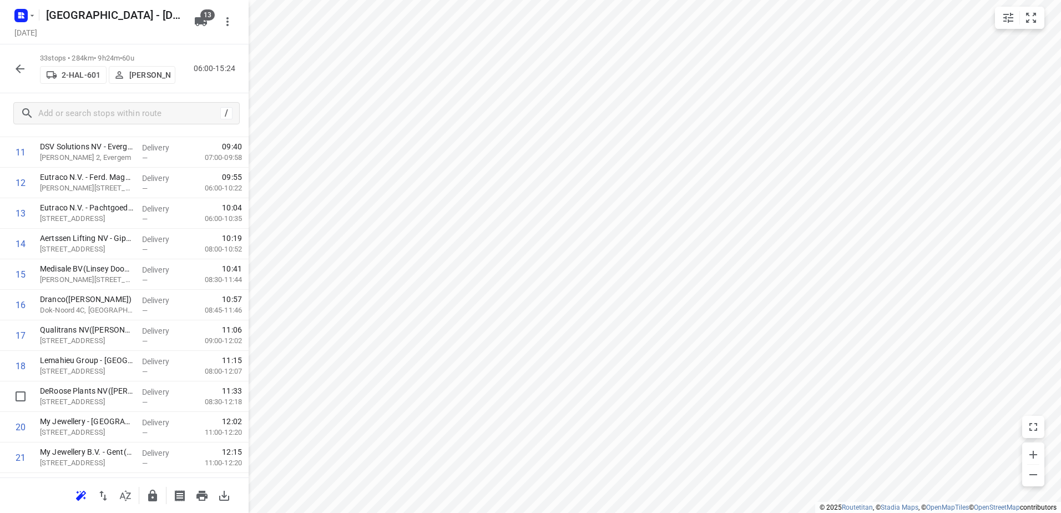
scroll to position [389, 0]
drag, startPoint x: 148, startPoint y: 397, endPoint x: 144, endPoint y: 278, distance: 118.2
click at [144, 278] on div "1 Euromat - Gent(Dominique Lievens) Traktaatweg 6, Oostakker Delivery — 06:49 0…" at bounding box center [124, 334] width 249 height 1007
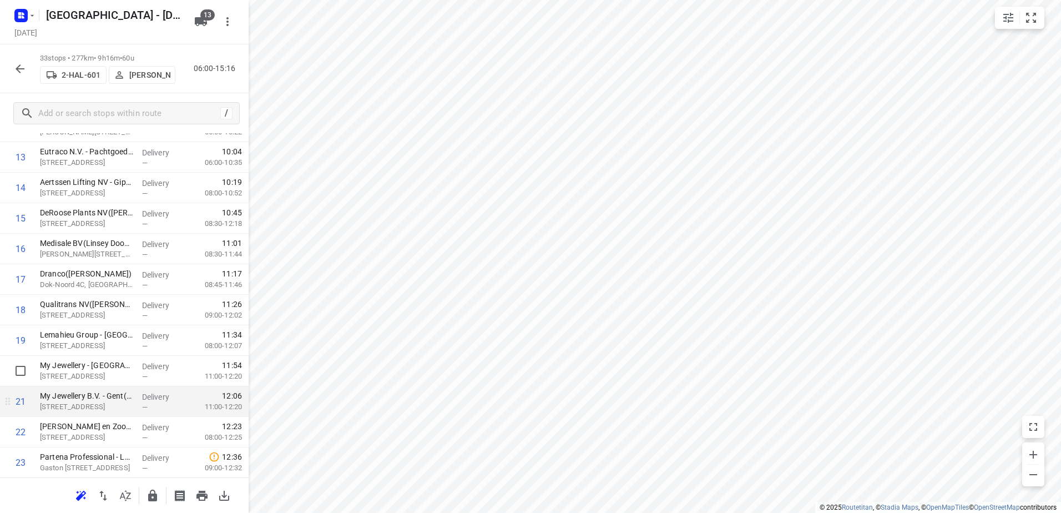
scroll to position [500, 0]
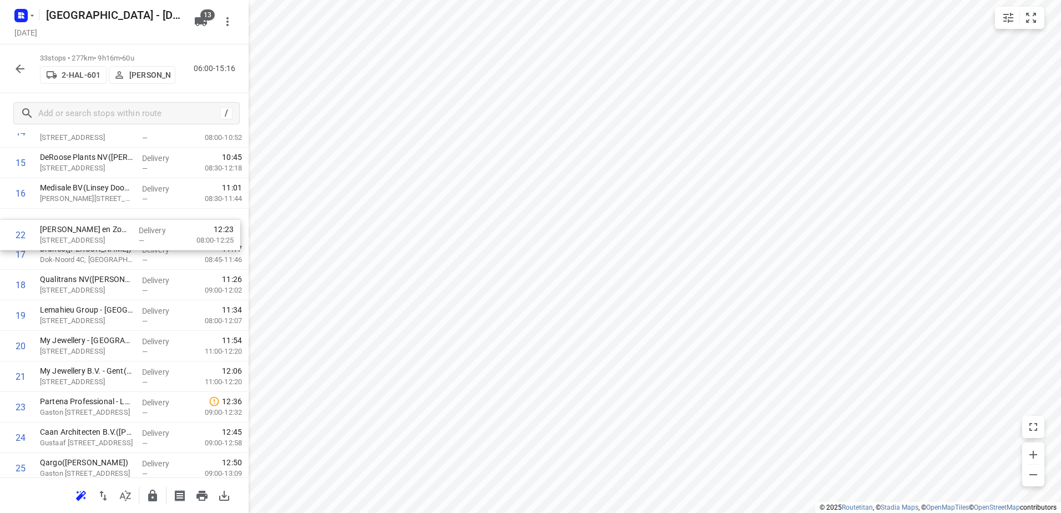
drag, startPoint x: 119, startPoint y: 381, endPoint x: 119, endPoint y: 236, distance: 144.2
click at [119, 236] on div "1 Euromat - Gent(Dominique Lievens) Traktaatweg 6, Oostakker Delivery — 06:49 0…" at bounding box center [124, 223] width 249 height 1007
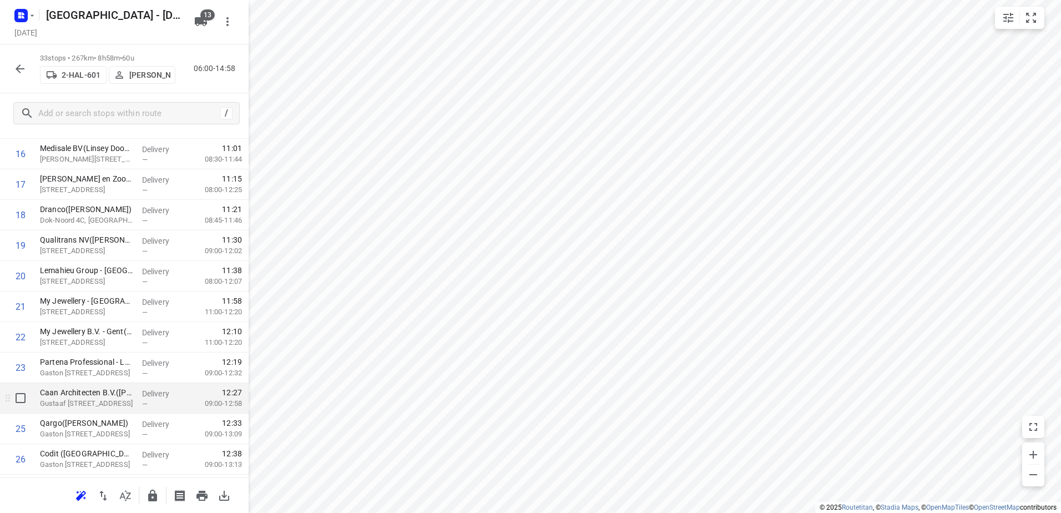
scroll to position [555, 0]
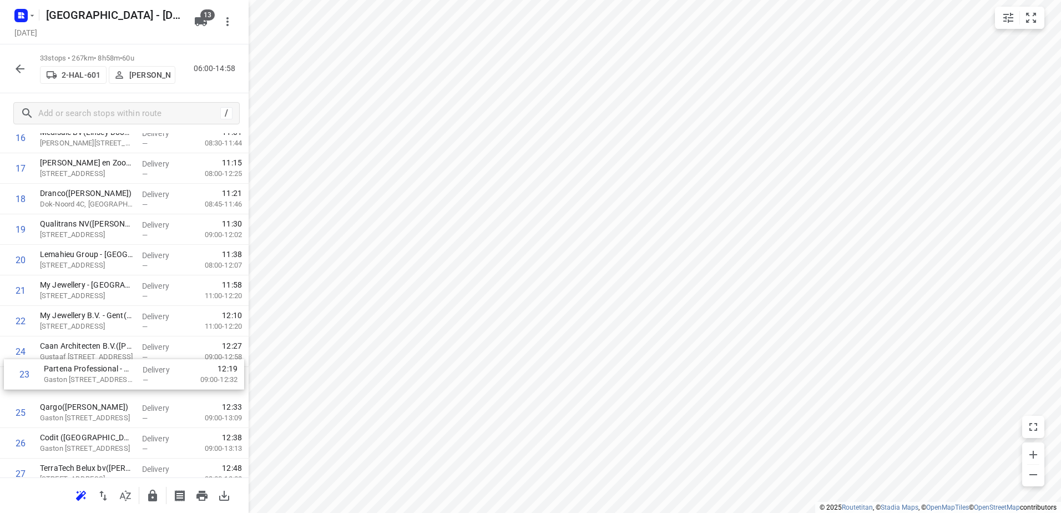
drag, startPoint x: 150, startPoint y: 361, endPoint x: 154, endPoint y: 387, distance: 26.9
click at [154, 387] on div "1 Euromat - Gent(Dominique Lievens) Traktaatweg 6, Oostakker Delivery — 06:49 0…" at bounding box center [124, 168] width 249 height 1007
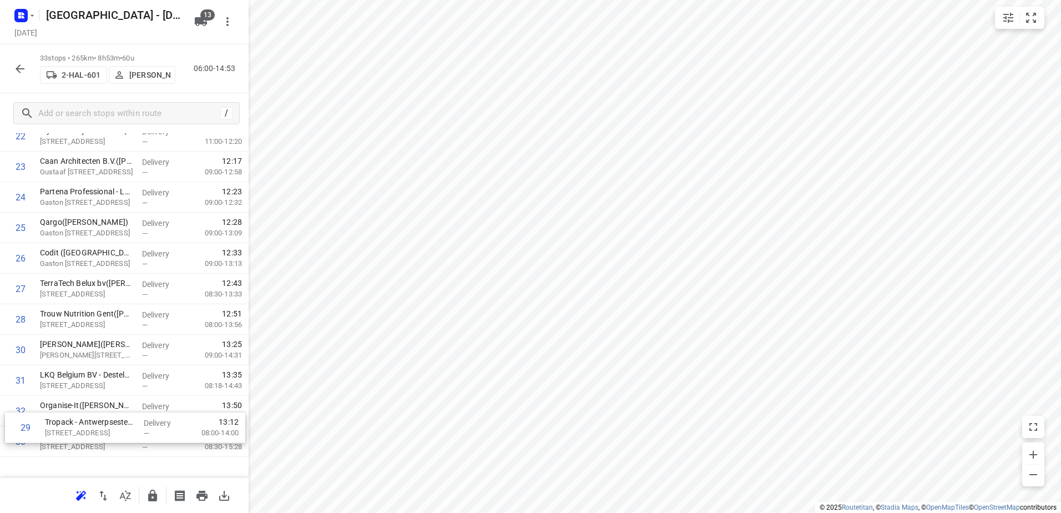
scroll to position [781, 0]
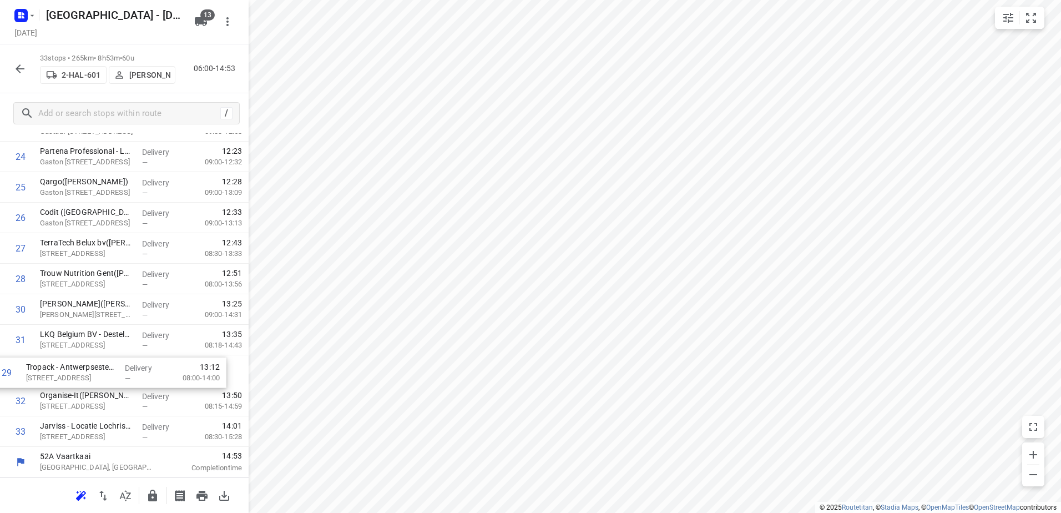
drag, startPoint x: 174, startPoint y: 376, endPoint x: 160, endPoint y: 379, distance: 14.3
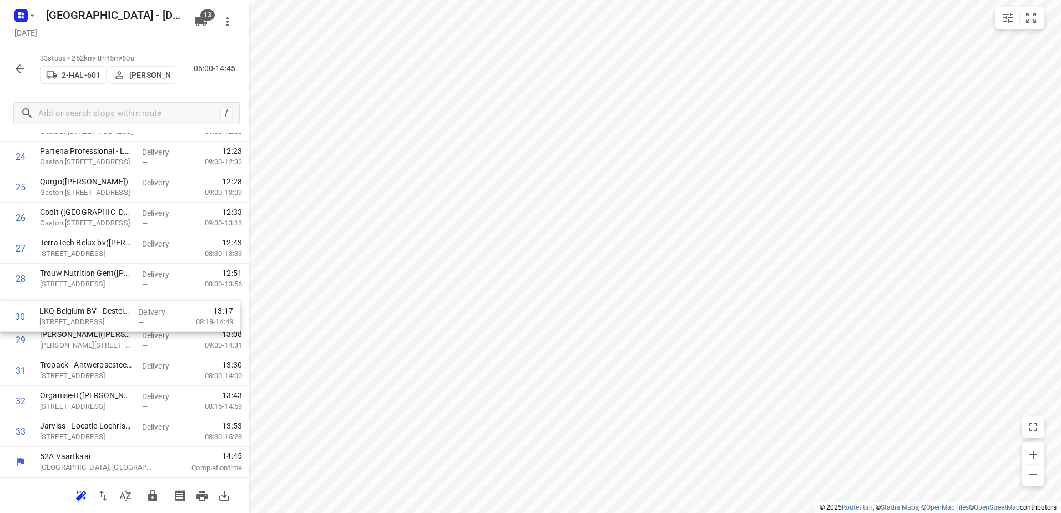
drag, startPoint x: 157, startPoint y: 338, endPoint x: 155, endPoint y: 310, distance: 27.8
drag, startPoint x: 155, startPoint y: 326, endPoint x: 155, endPoint y: 308, distance: 17.8
drag, startPoint x: 164, startPoint y: 341, endPoint x: 158, endPoint y: 311, distance: 30.7
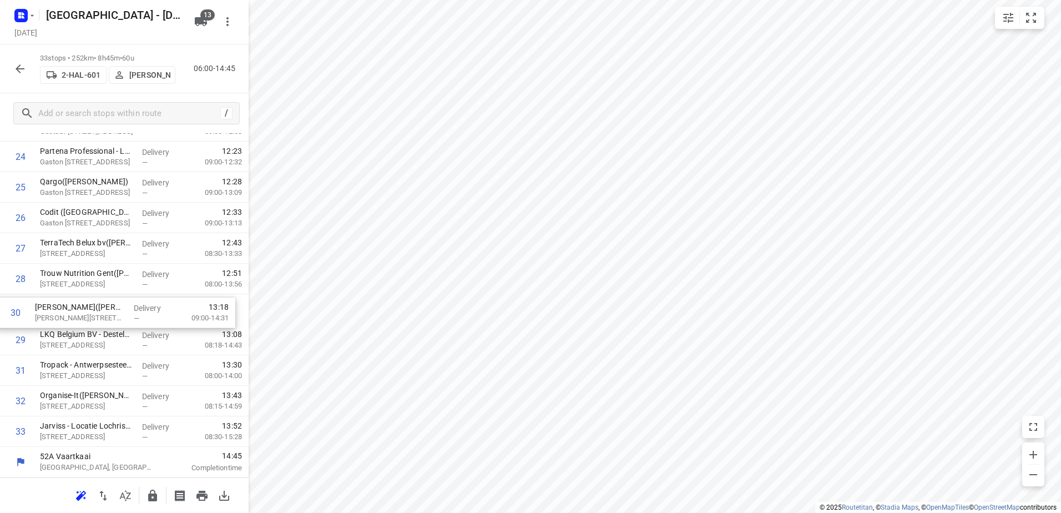
drag, startPoint x: 164, startPoint y: 432, endPoint x: 161, endPoint y: 410, distance: 22.4
click at [156, 494] on icon "button" at bounding box center [152, 495] width 9 height 12
click at [23, 60] on button "button" at bounding box center [20, 69] width 22 height 22
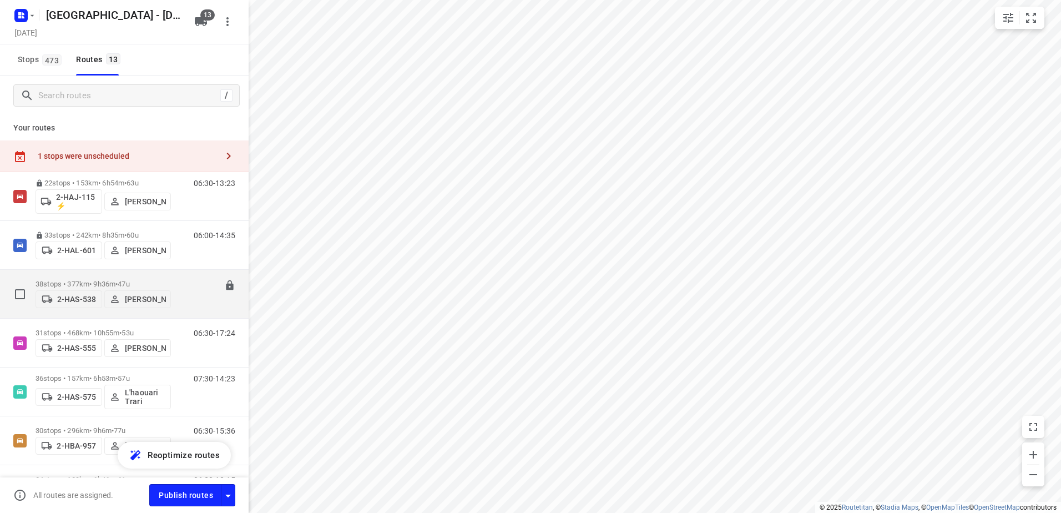
click at [88, 283] on p "38 stops • 377km • 9h36m • 47u" at bounding box center [103, 284] width 135 height 8
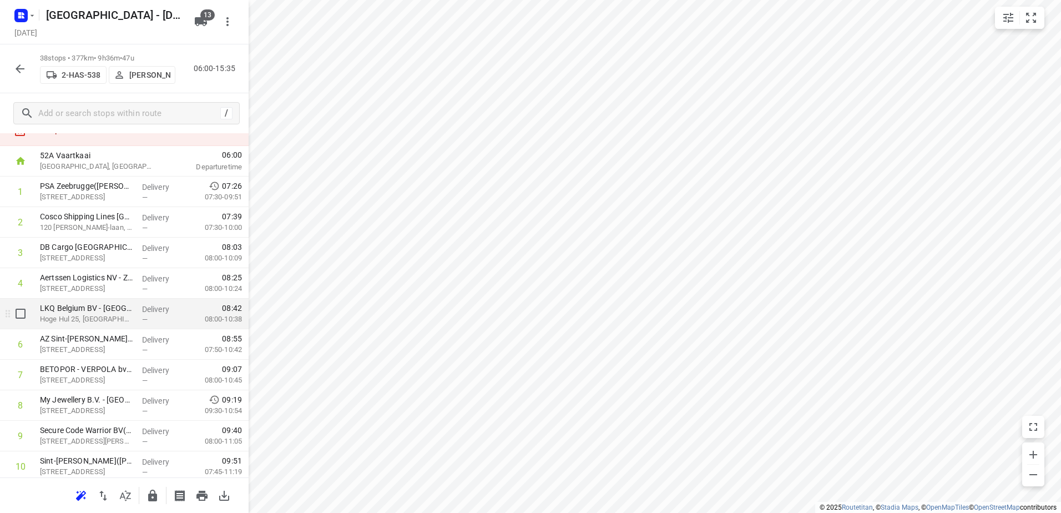
scroll to position [55, 0]
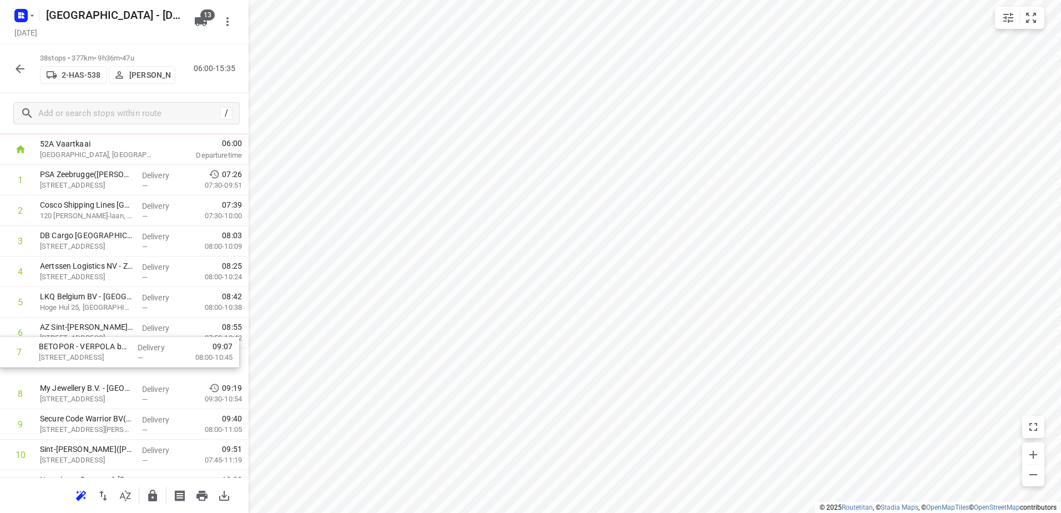
drag, startPoint x: 170, startPoint y: 362, endPoint x: 168, endPoint y: 338, distance: 24.5
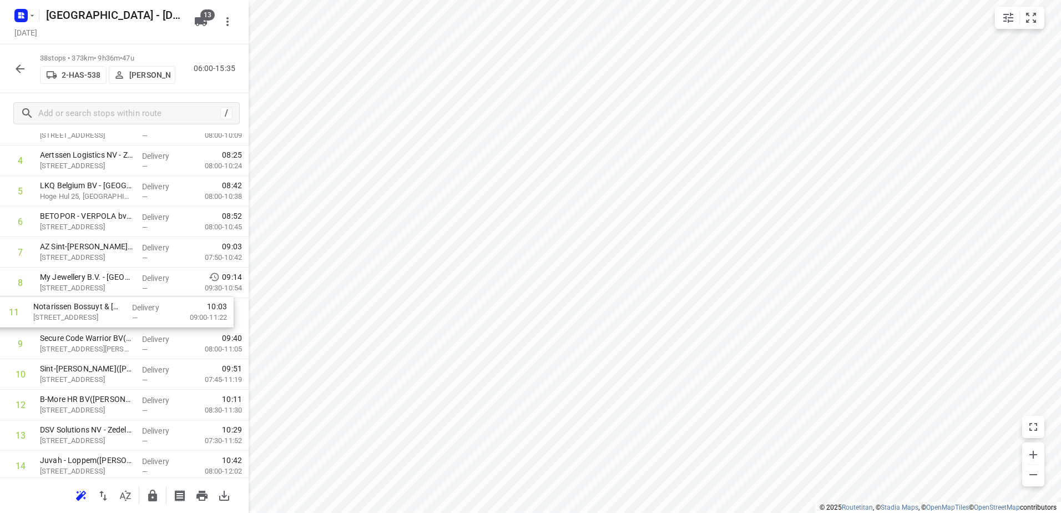
drag, startPoint x: 185, startPoint y: 382, endPoint x: 179, endPoint y: 316, distance: 65.8
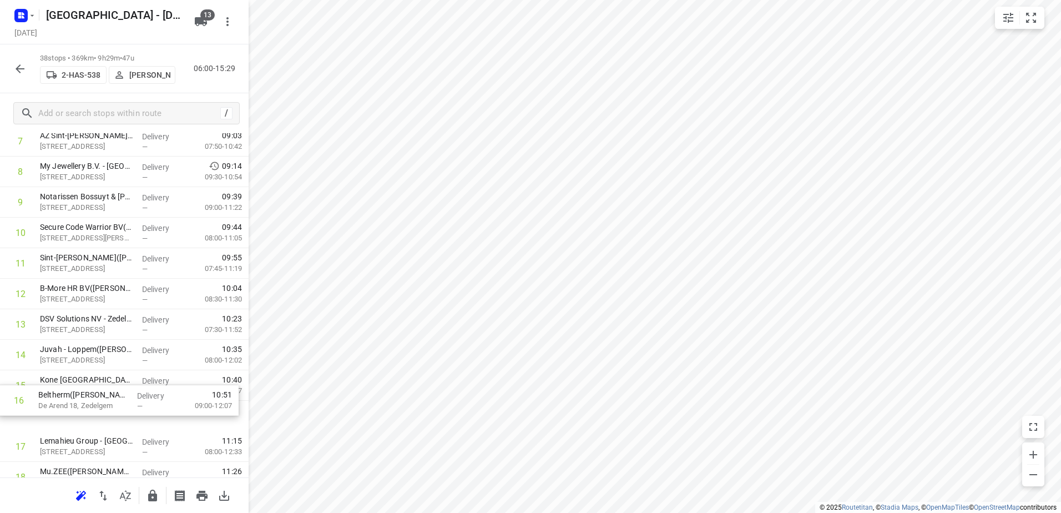
scroll to position [281, 0]
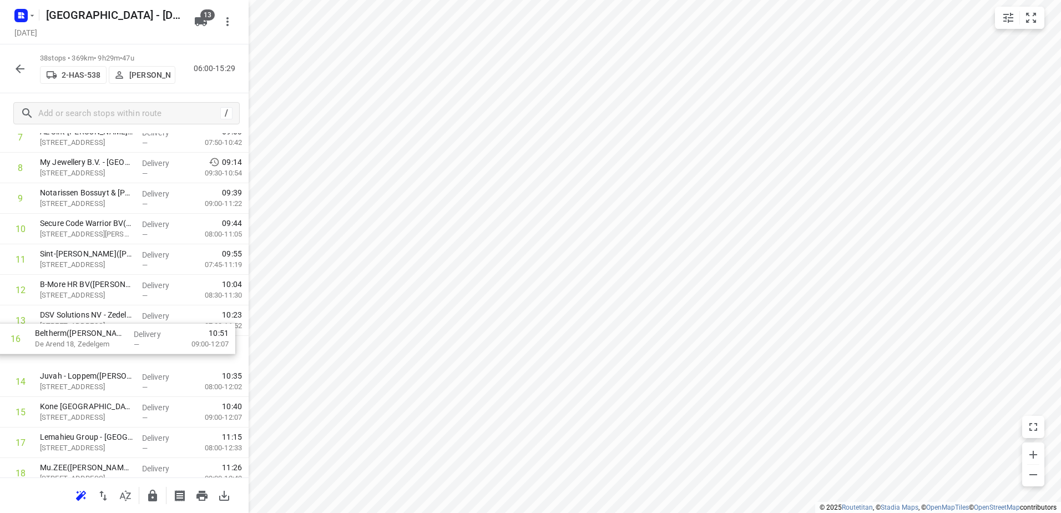
drag, startPoint x: 136, startPoint y: 428, endPoint x: 131, endPoint y: 347, distance: 81.1
click at [131, 347] on div "1 PSA Zeebrugge(Nancy De Bruyne (PSA Zeebrugge)) Caxtonweg kaai 140, Zeebrugge …" at bounding box center [124, 518] width 249 height 1159
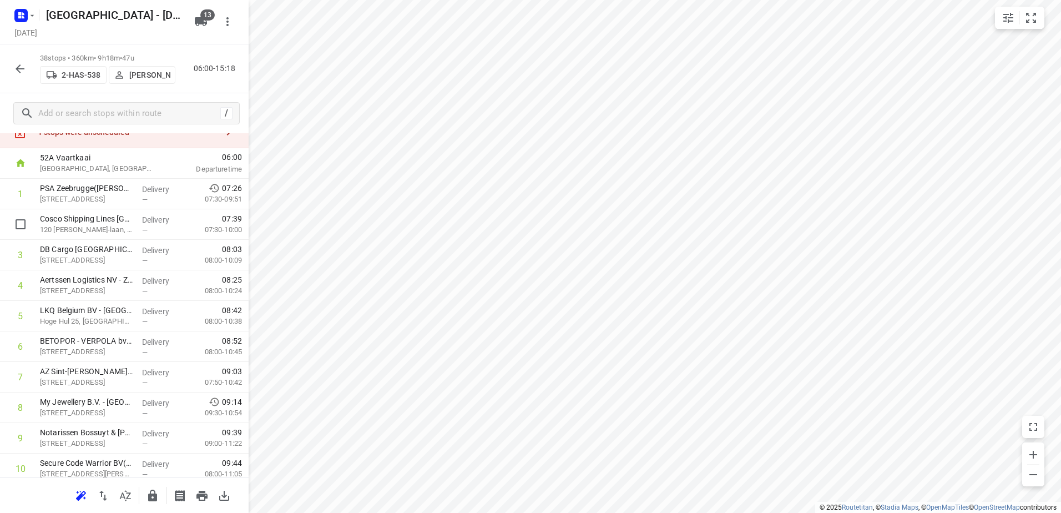
scroll to position [0, 0]
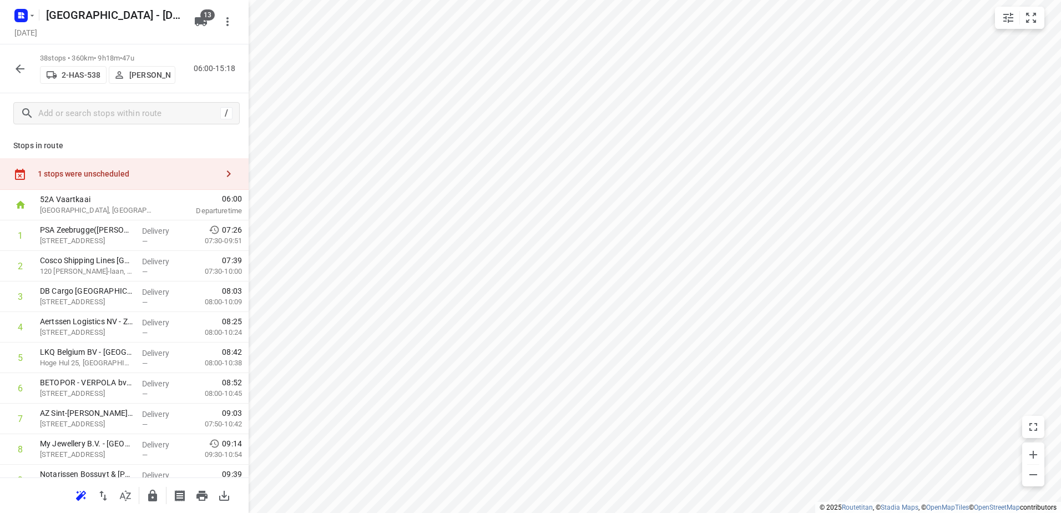
click at [178, 183] on div "1 stops were unscheduled" at bounding box center [124, 174] width 249 height 32
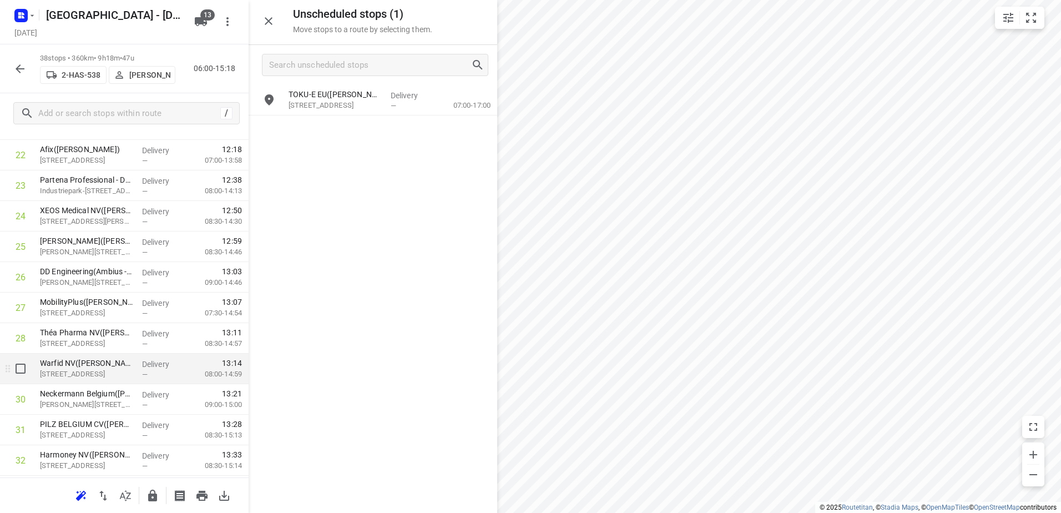
scroll to position [832, 0]
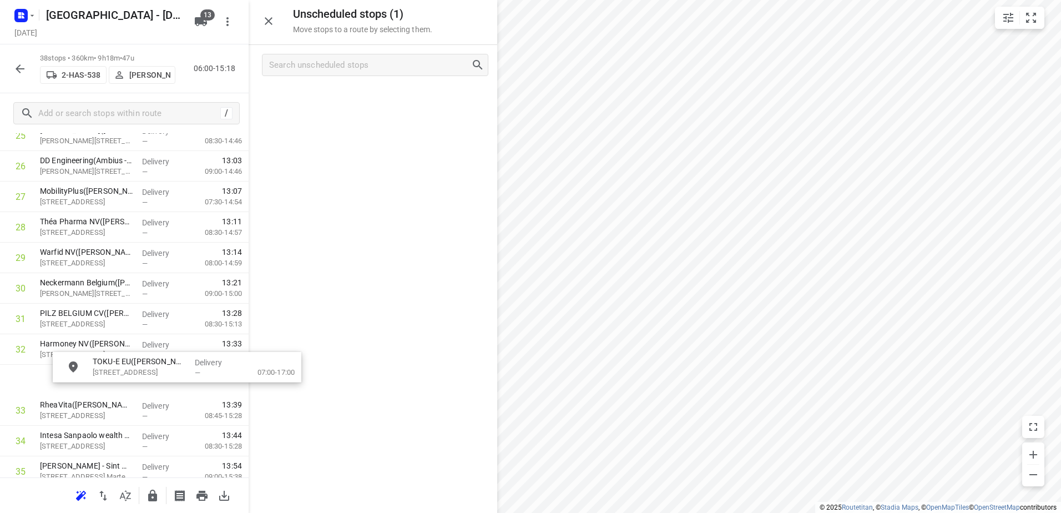
drag, startPoint x: 320, startPoint y: 99, endPoint x: 114, endPoint y: 379, distance: 347.2
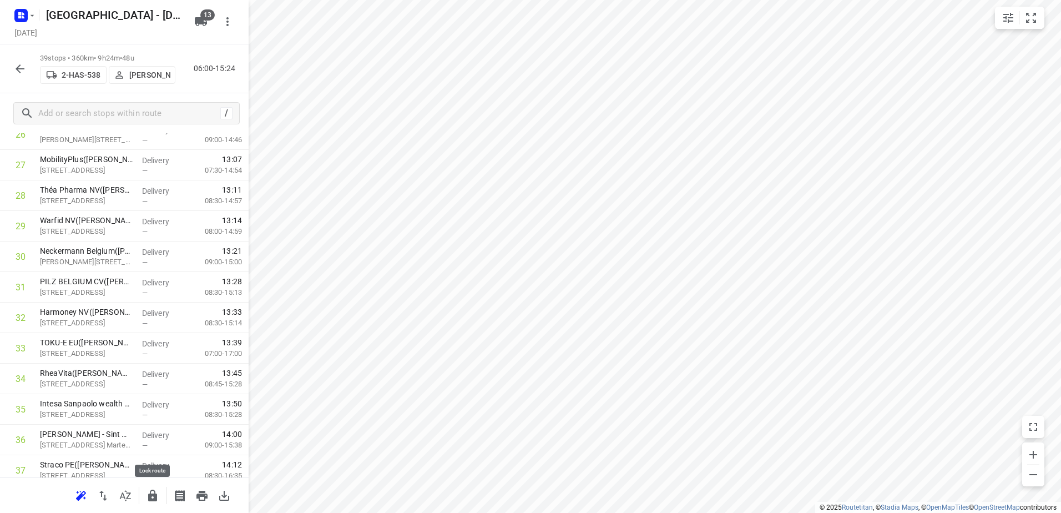
click at [151, 496] on icon "button" at bounding box center [152, 495] width 9 height 12
click at [23, 79] on button "button" at bounding box center [20, 69] width 22 height 22
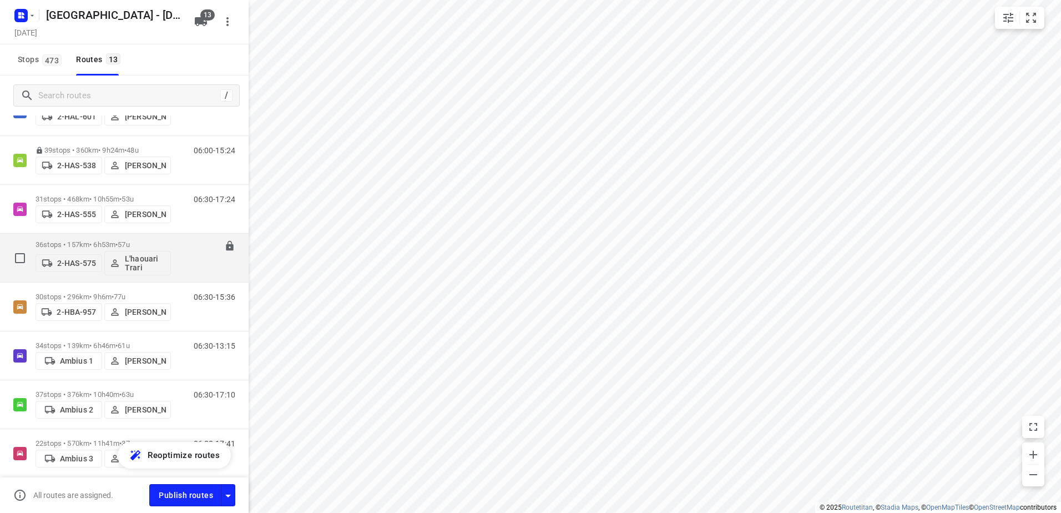
scroll to position [111, 0]
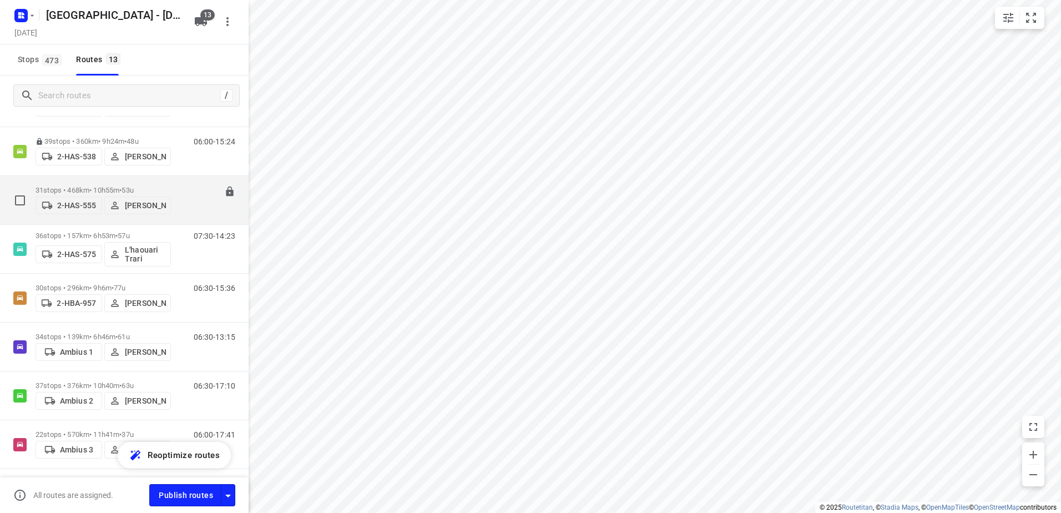
click at [96, 187] on p "31 stops • 468km • 10h55m • 53u" at bounding box center [103, 190] width 135 height 8
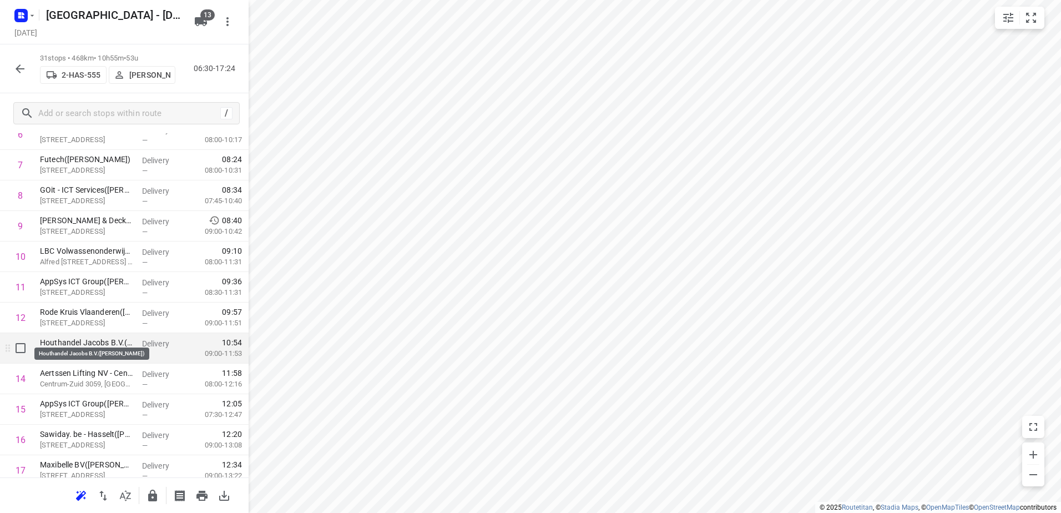
scroll to position [277, 0]
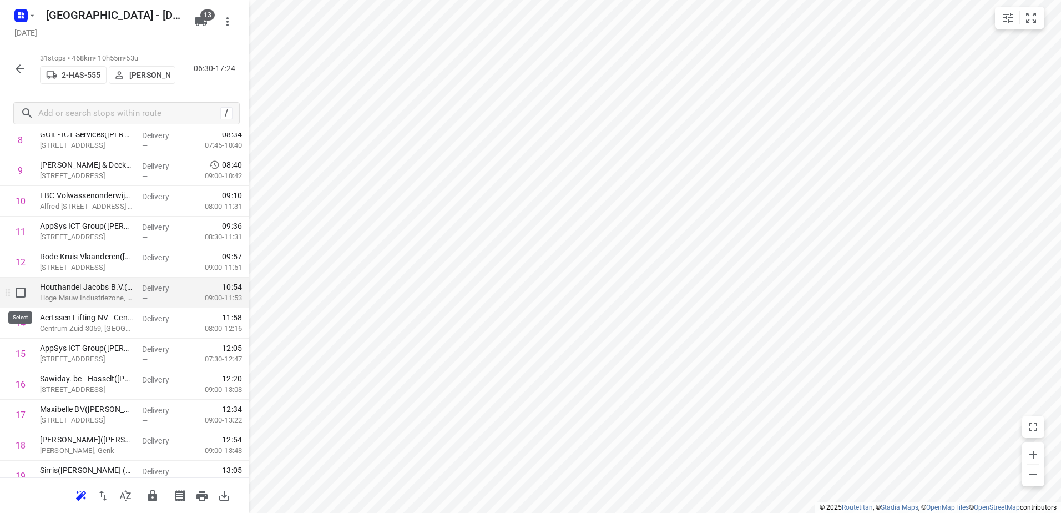
click at [21, 296] on input "checkbox" at bounding box center [20, 292] width 22 height 22
checkbox input "true"
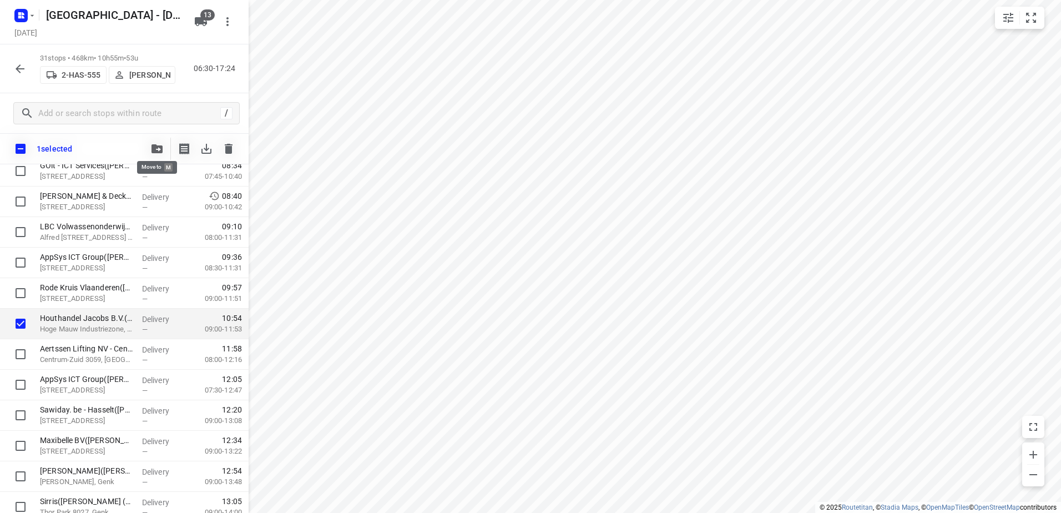
click at [158, 152] on icon "button" at bounding box center [156, 148] width 11 height 9
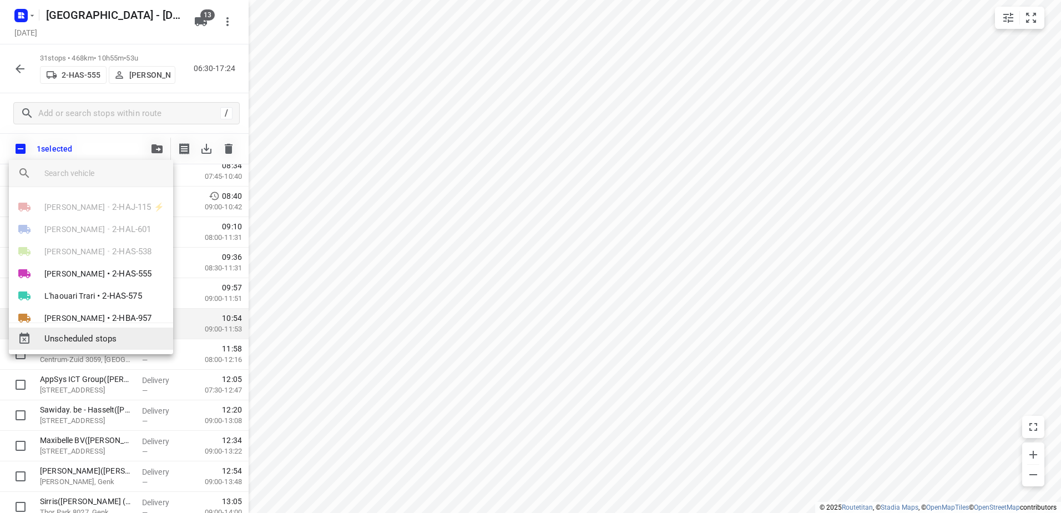
click at [105, 340] on span "Unscheduled stops" at bounding box center [104, 338] width 120 height 13
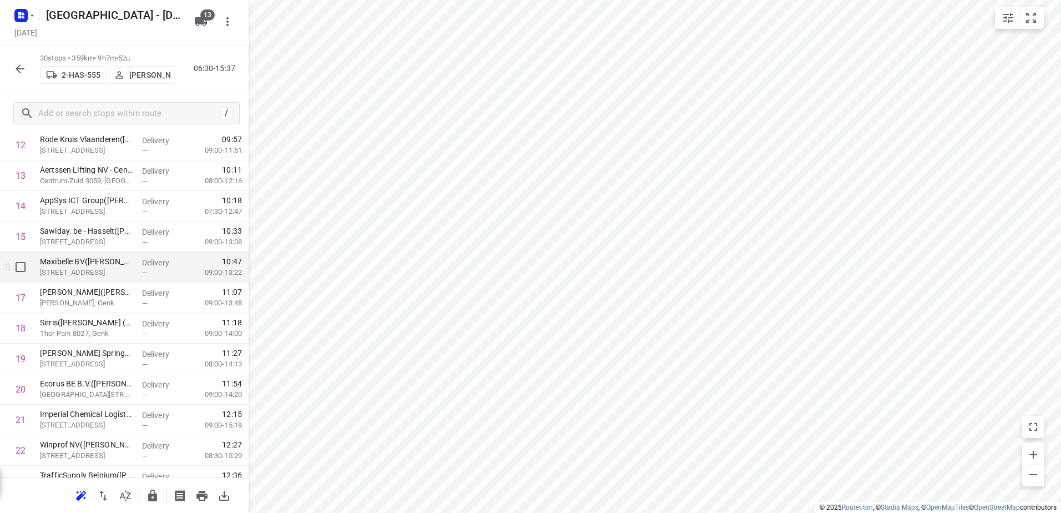
scroll to position [444, 0]
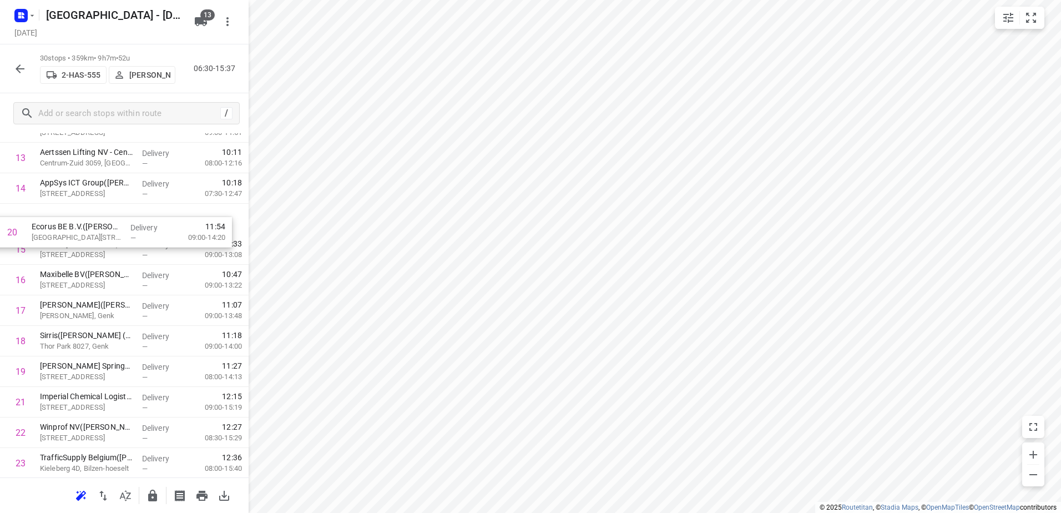
drag, startPoint x: 119, startPoint y: 364, endPoint x: 107, endPoint y: 209, distance: 155.8
click at [107, 209] on div "1 CEVA Logistics Belgium – Grobbendonk(Aziz Sefiani) Industrieweg 38f, Grobbend…" at bounding box center [124, 233] width 249 height 915
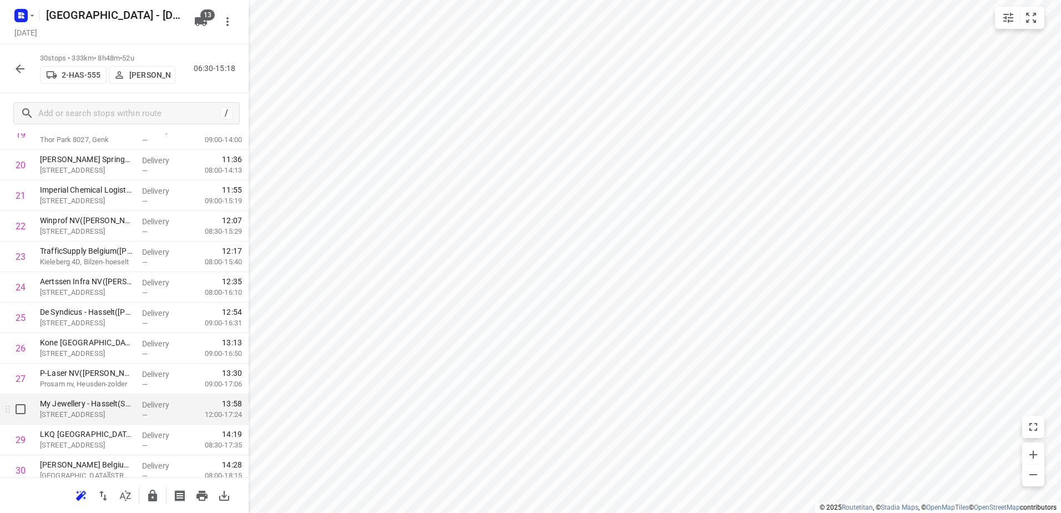
scroll to position [666, 0]
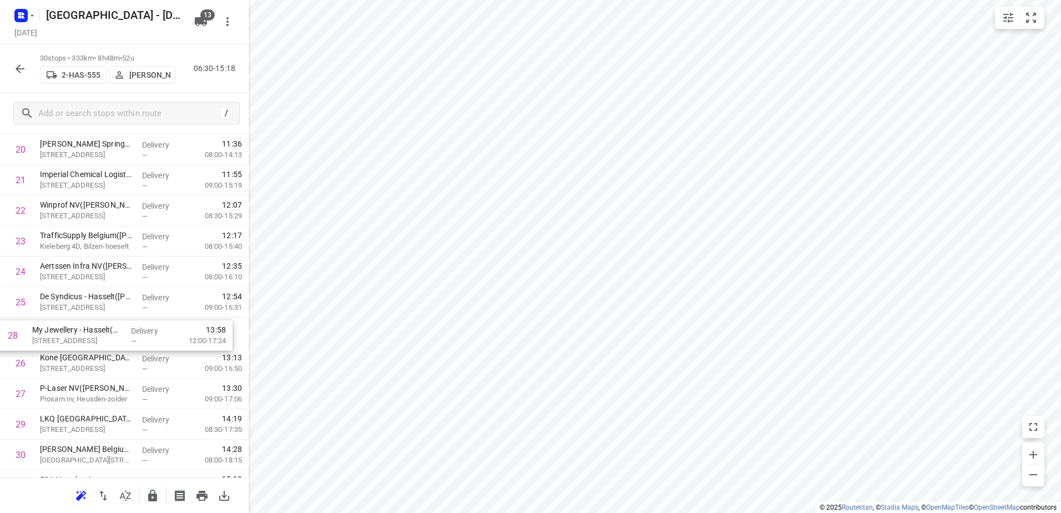
drag, startPoint x: 131, startPoint y: 389, endPoint x: 121, endPoint y: 328, distance: 62.5
click at [121, 328] on div "1 CEVA Logistics Belgium – Grobbendonk(Aziz Sefiani) Industrieweg 38f, Grobbend…" at bounding box center [124, 12] width 249 height 915
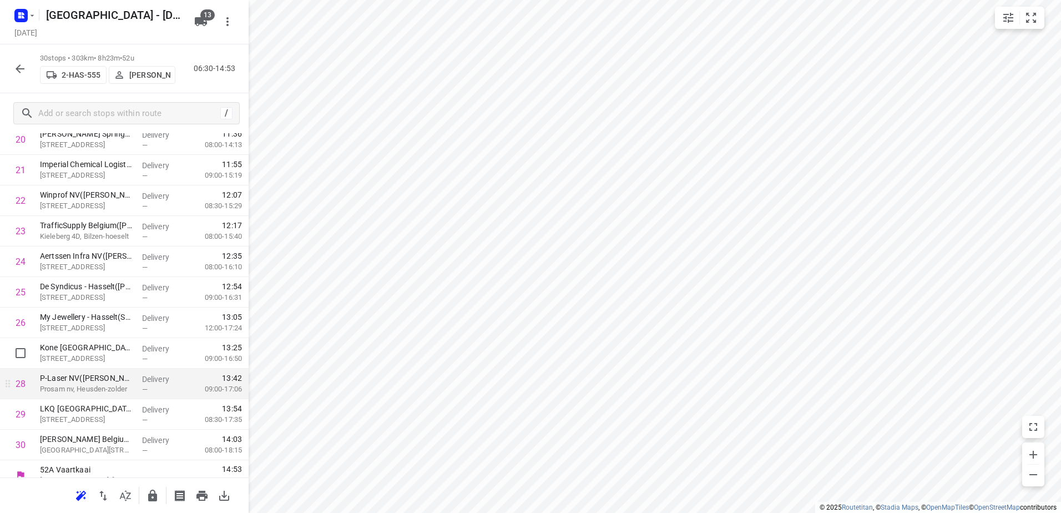
scroll to position [689, 0]
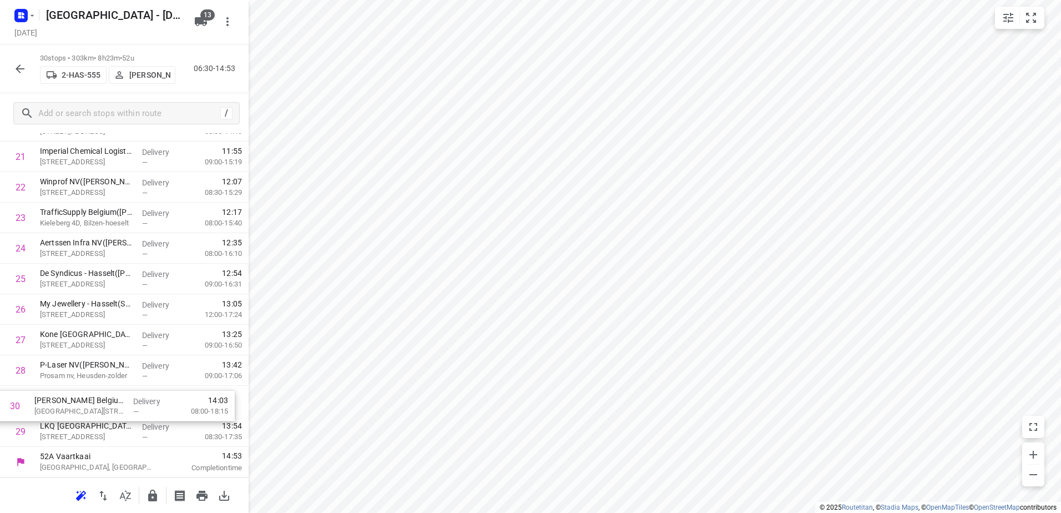
drag, startPoint x: 179, startPoint y: 435, endPoint x: 179, endPoint y: 403, distance: 31.6
click at [153, 499] on icon "button" at bounding box center [152, 495] width 9 height 12
click at [24, 68] on icon "button" at bounding box center [19, 68] width 13 height 13
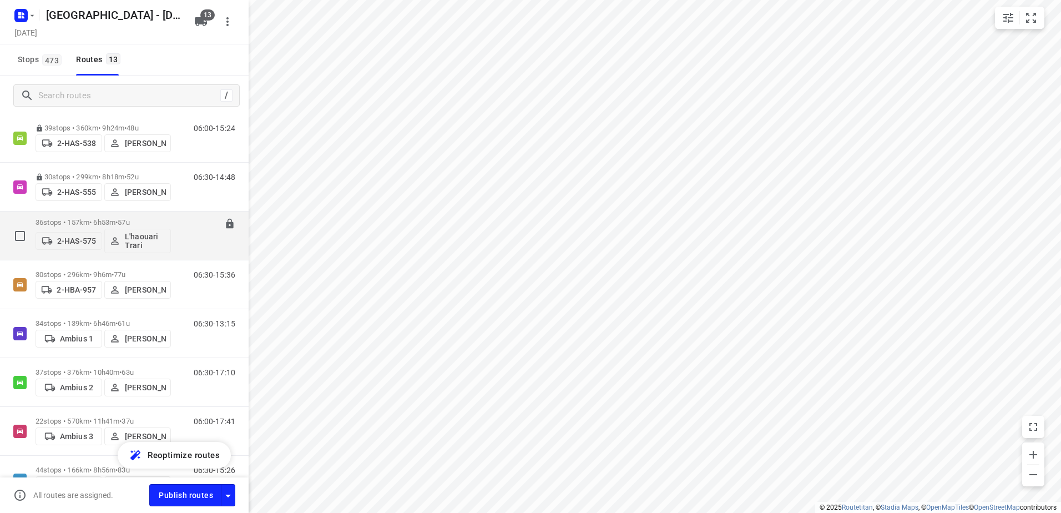
scroll to position [166, 0]
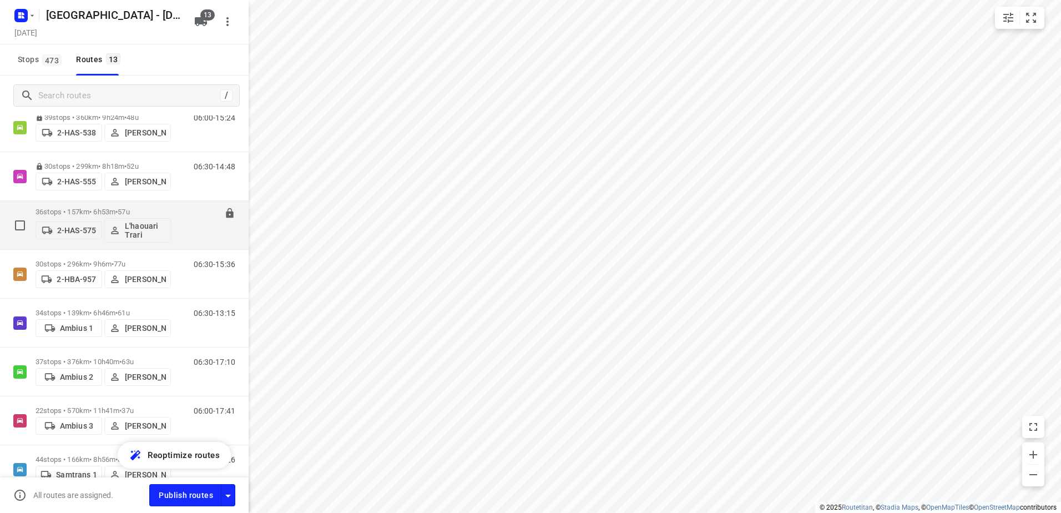
click at [88, 212] on p "36 stops • 157km • 6h53m • 57u" at bounding box center [103, 211] width 135 height 8
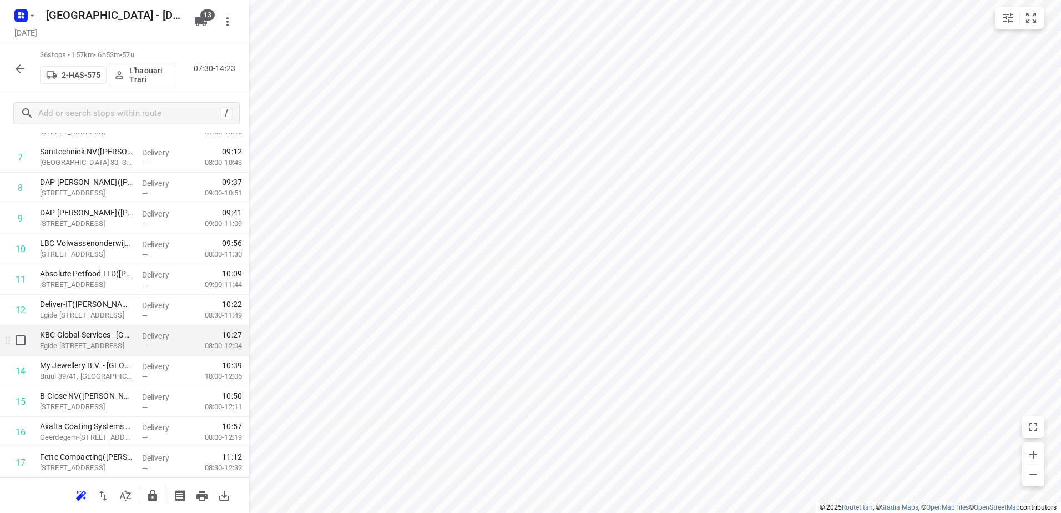
scroll to position [277, 0]
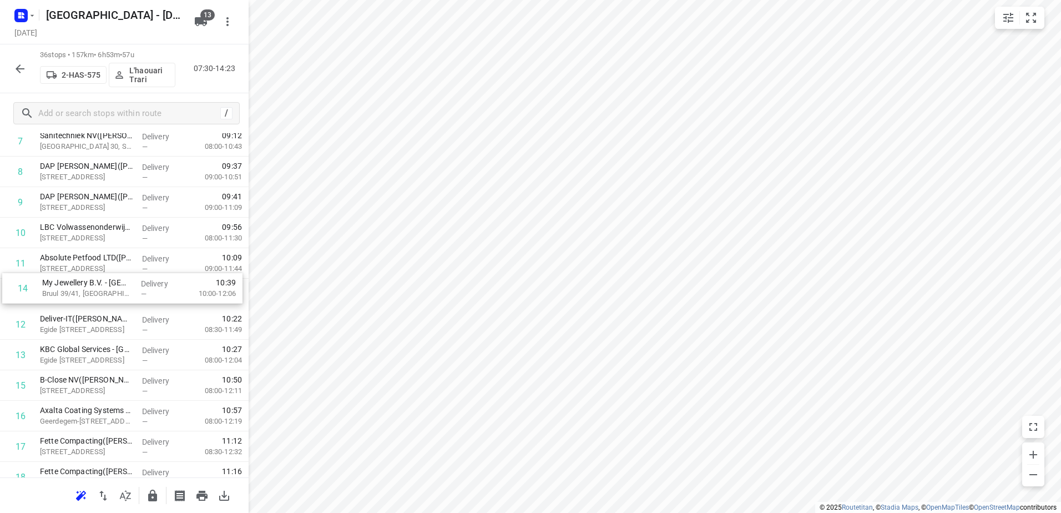
drag, startPoint x: 155, startPoint y: 354, endPoint x: 158, endPoint y: 285, distance: 69.4
click at [158, 285] on div "1 De Win ramen en deuren(Tom De Win) Kon. Astridlaan 54, Kontich Delivery — 07:…" at bounding box center [124, 492] width 249 height 1098
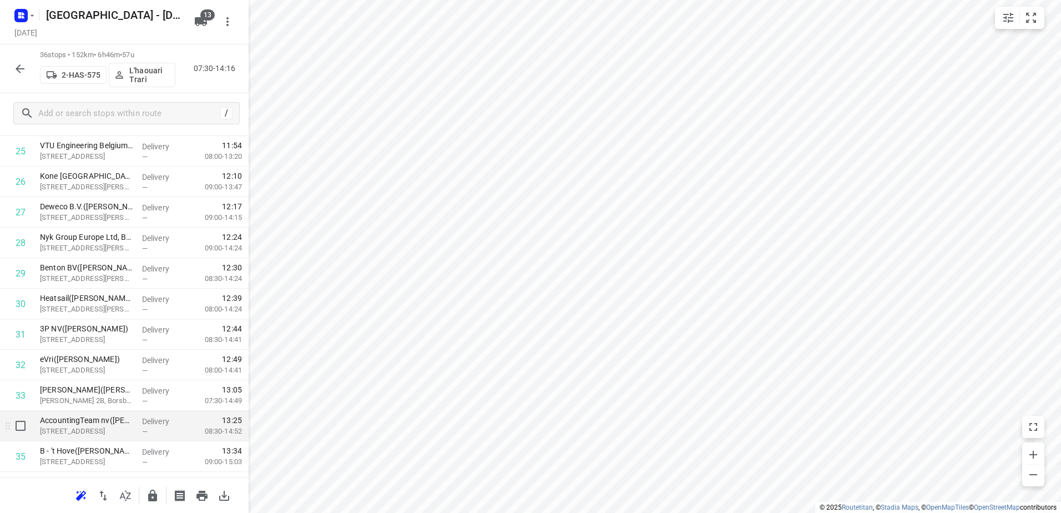
scroll to position [872, 0]
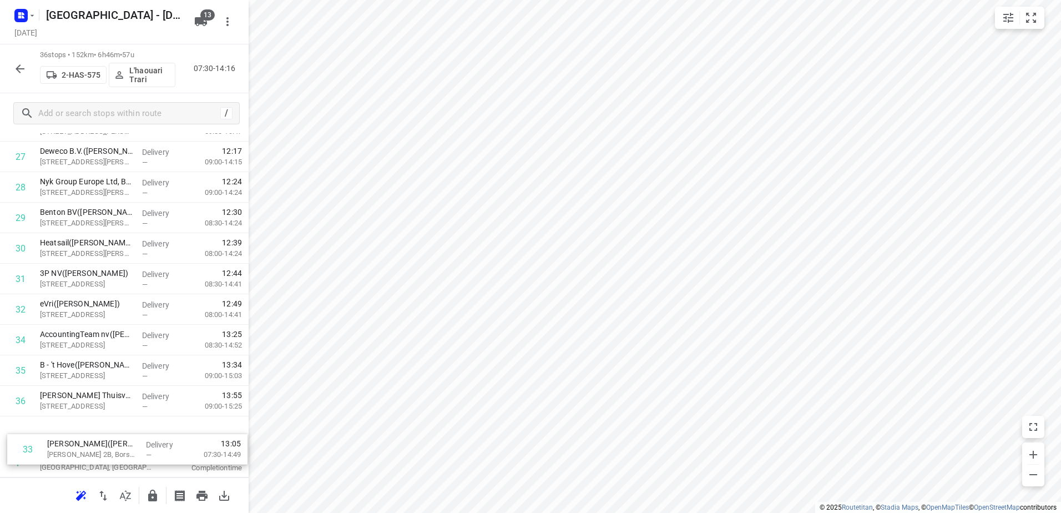
drag, startPoint x: 146, startPoint y: 348, endPoint x: 161, endPoint y: 463, distance: 115.9
click at [147, 489] on icon "button" at bounding box center [152, 495] width 13 height 13
click at [21, 74] on icon "button" at bounding box center [19, 68] width 13 height 13
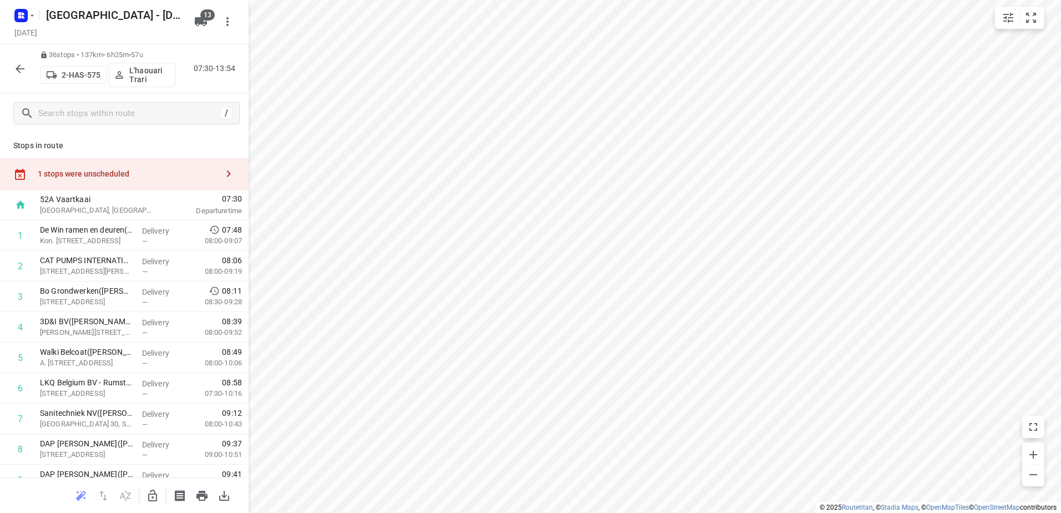
click at [26, 73] on button "button" at bounding box center [20, 69] width 22 height 22
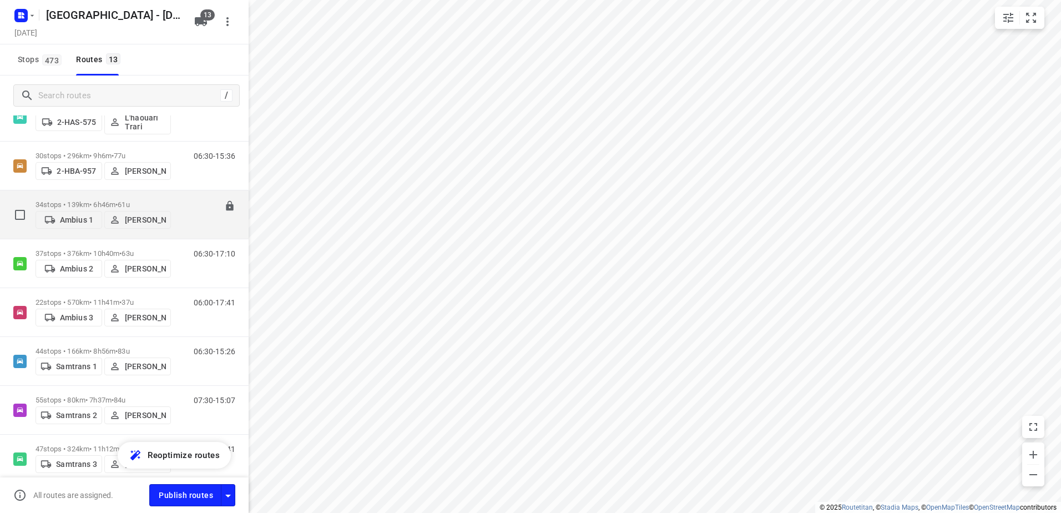
scroll to position [277, 0]
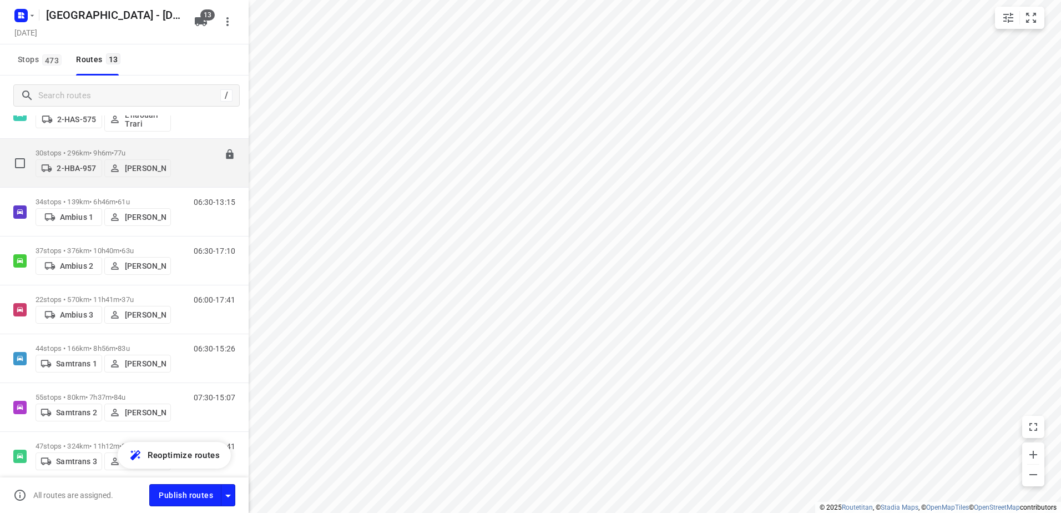
click at [98, 157] on div "2-HBA-957 Frank Segers" at bounding box center [103, 167] width 135 height 20
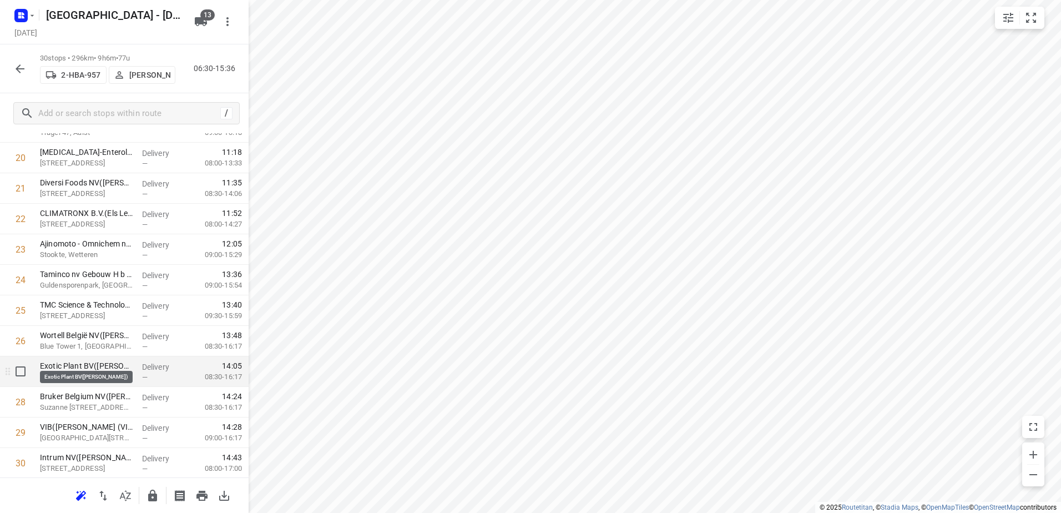
scroll to position [666, 0]
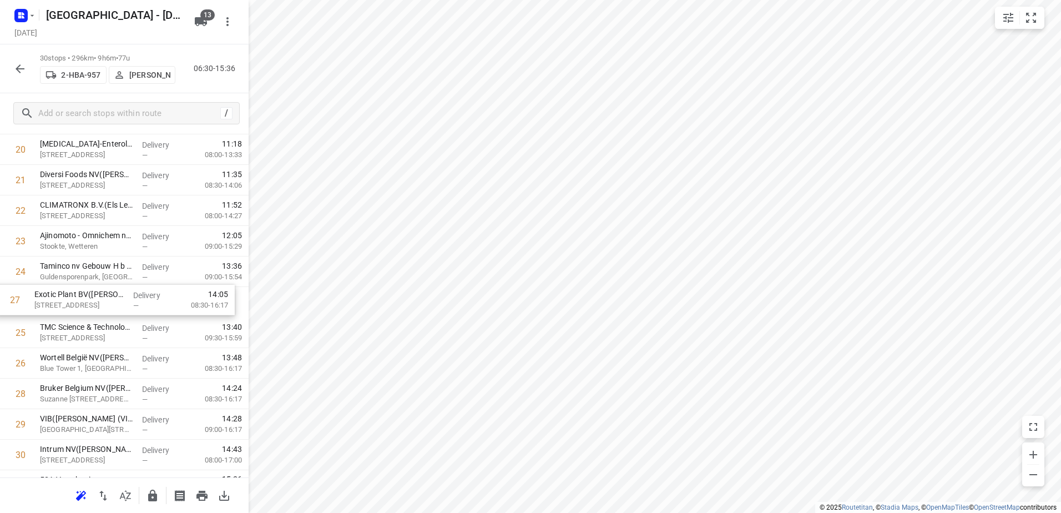
drag, startPoint x: 121, startPoint y: 322, endPoint x: 118, endPoint y: 271, distance: 51.7
click at [118, 271] on div "1 Plakabeton nv(Daisy Korthout (Plakbeton)) Industrielaan 21, Ternat Delivery —…" at bounding box center [124, 12] width 249 height 915
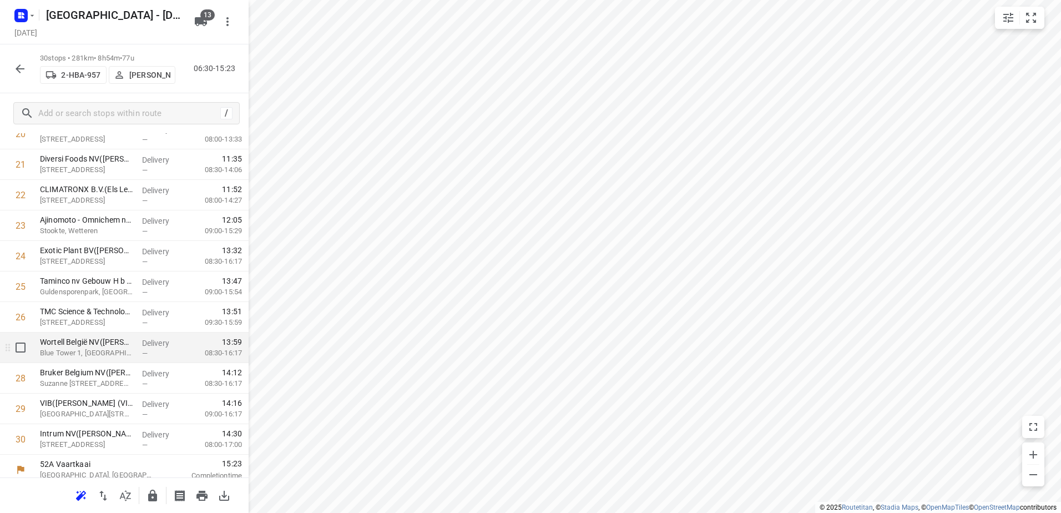
scroll to position [689, 0]
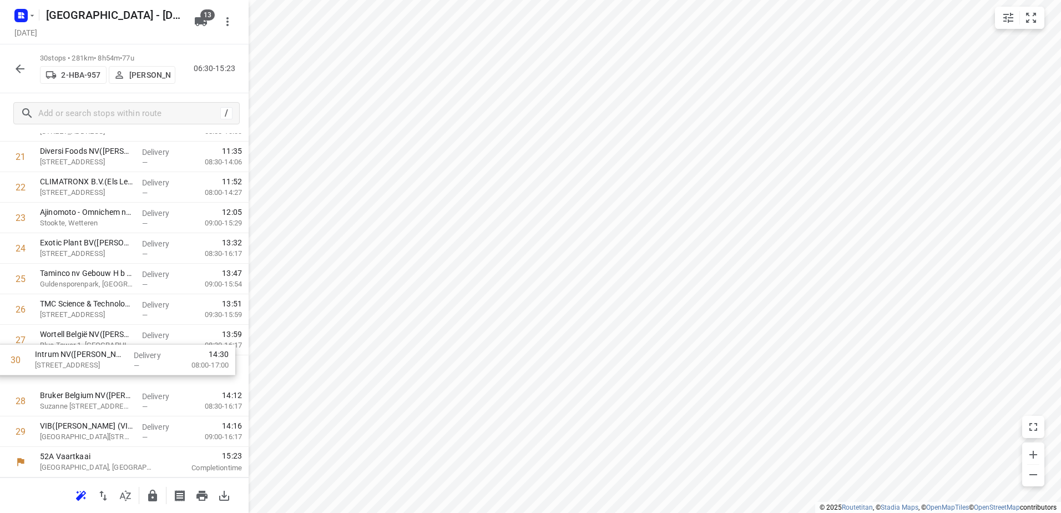
drag, startPoint x: 137, startPoint y: 435, endPoint x: 131, endPoint y: 361, distance: 75.1
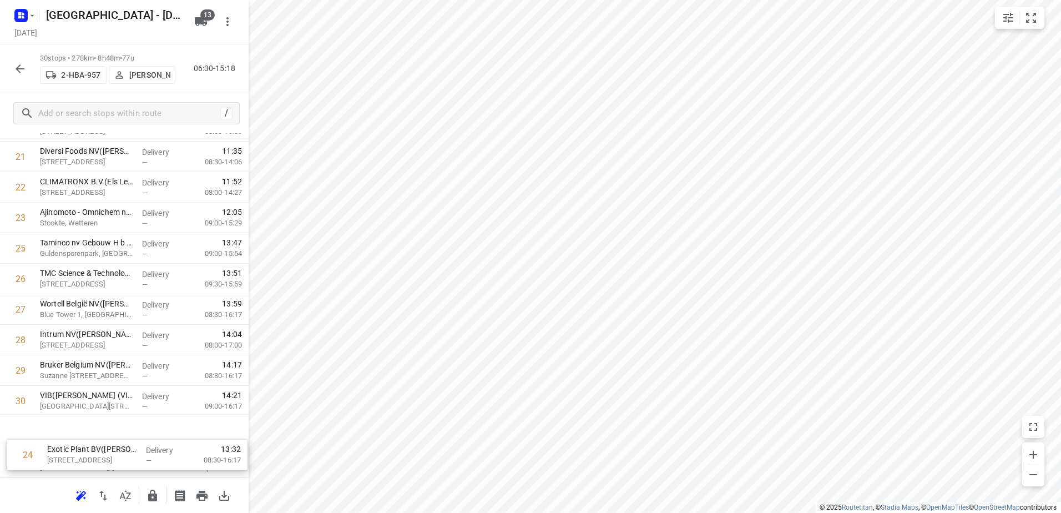
drag, startPoint x: 104, startPoint y: 252, endPoint x: 112, endPoint y: 448, distance: 196.5
click at [146, 495] on icon "button" at bounding box center [152, 495] width 13 height 13
click at [15, 69] on icon "button" at bounding box center [19, 68] width 13 height 13
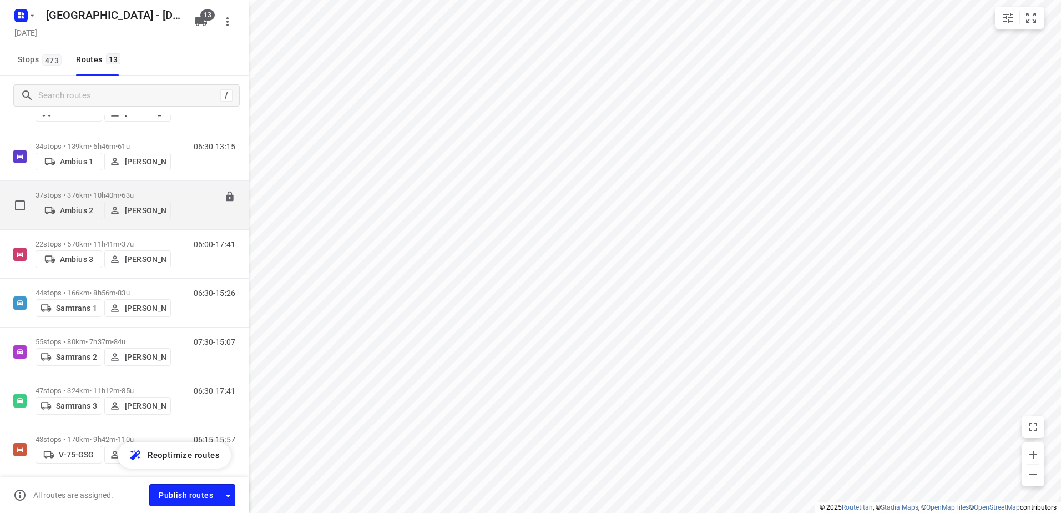
scroll to position [277, 0]
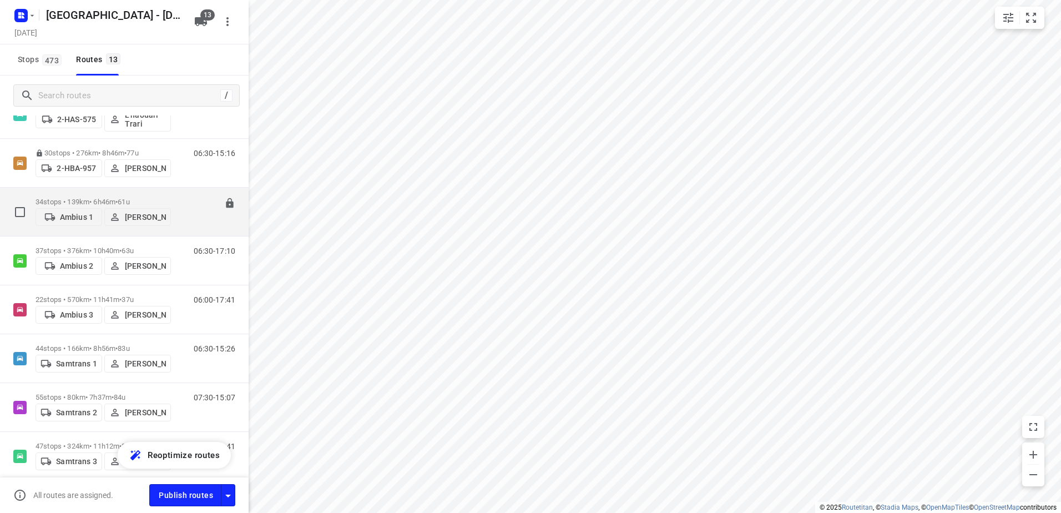
click at [80, 193] on div "34 stops • 139km • 6h46m • 61u Ambius 1 Kris Van Santvliet" at bounding box center [103, 211] width 135 height 39
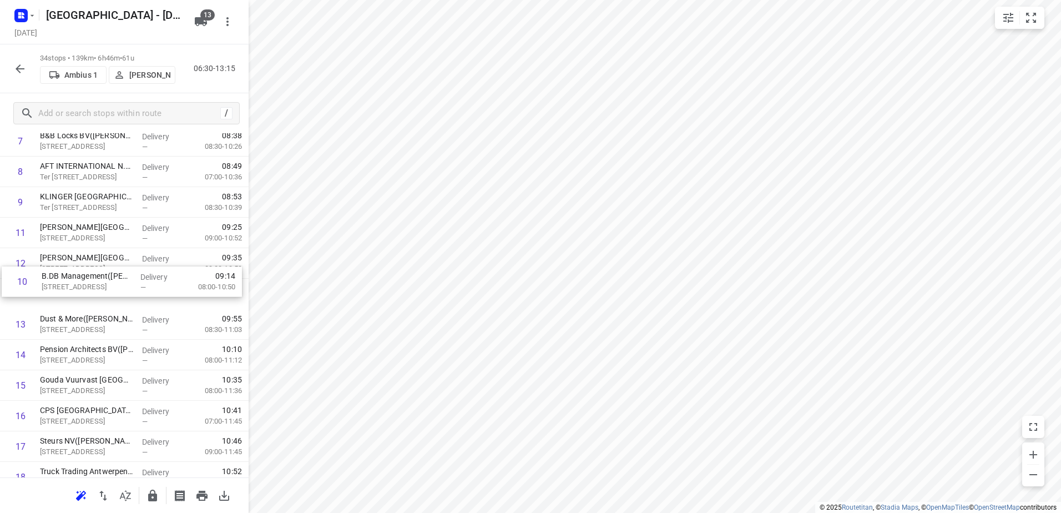
drag, startPoint x: 181, startPoint y: 238, endPoint x: 183, endPoint y: 294, distance: 56.1
click at [183, 293] on div "1 Depot België(Depot België) Vaartkaai 52A, Antwerpen Delivery — 06:30 05:00-09…" at bounding box center [124, 461] width 249 height 1037
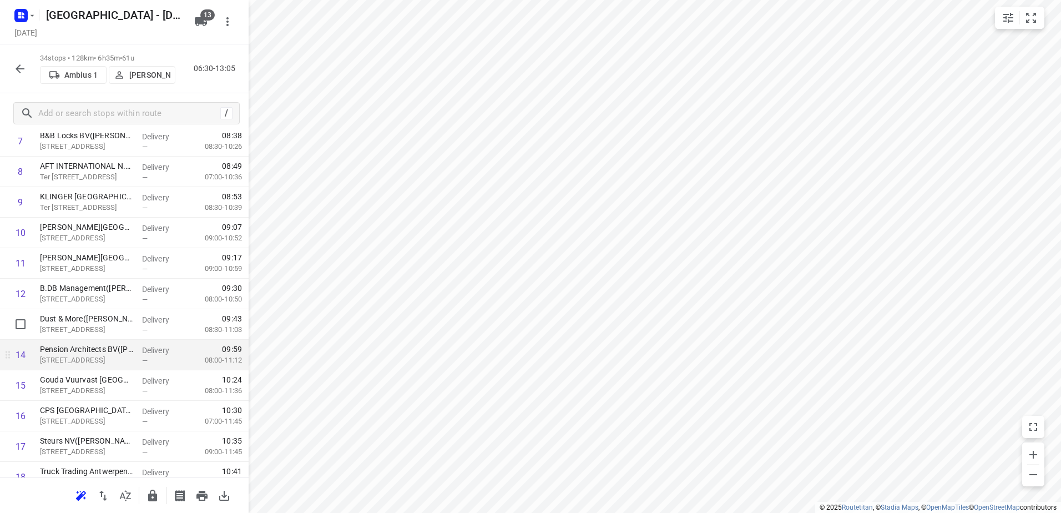
scroll to position [333, 0]
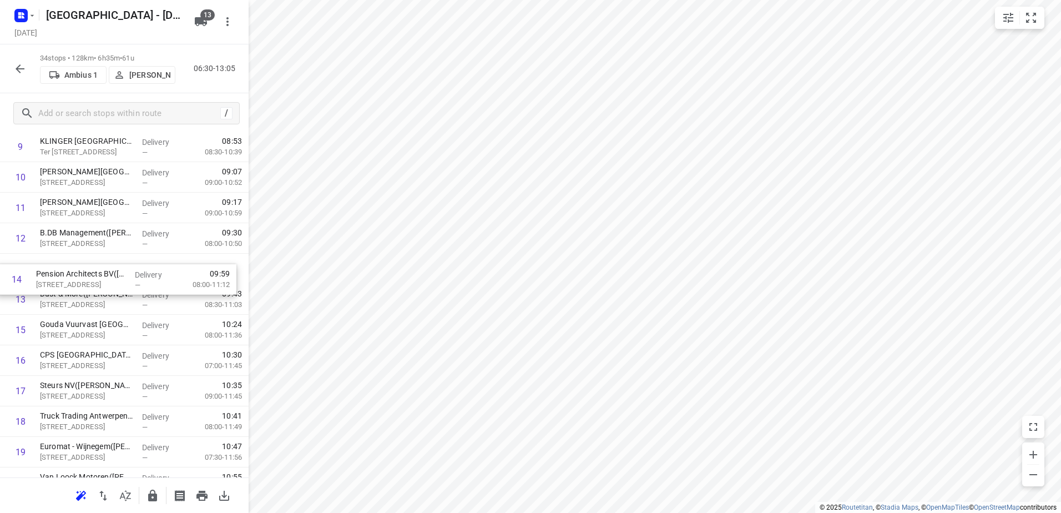
drag, startPoint x: 173, startPoint y: 310, endPoint x: 169, endPoint y: 283, distance: 27.0
click at [169, 283] on div "1 Depot België(Depot België) Vaartkaai 52A, Antwerpen Delivery — 06:30 05:00-09…" at bounding box center [124, 405] width 249 height 1037
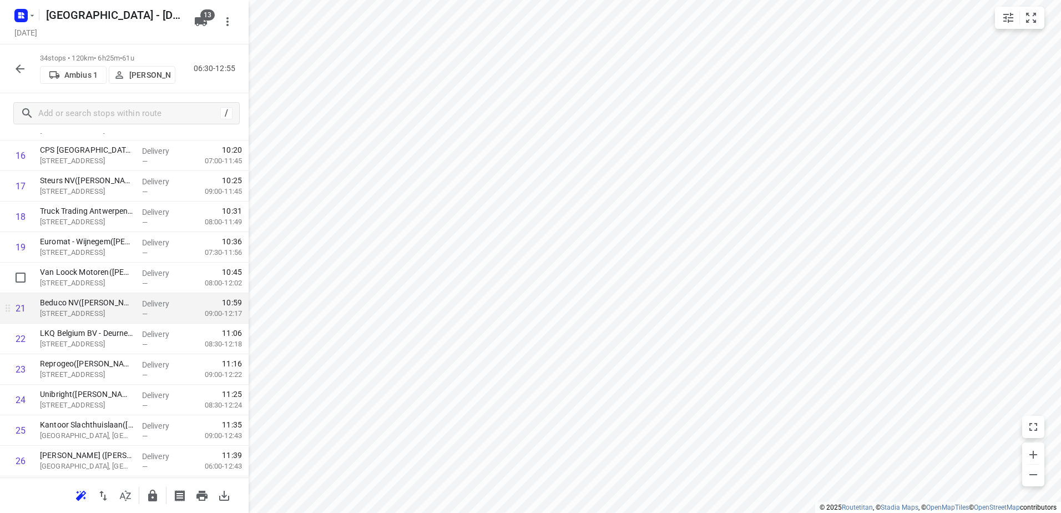
scroll to position [555, 0]
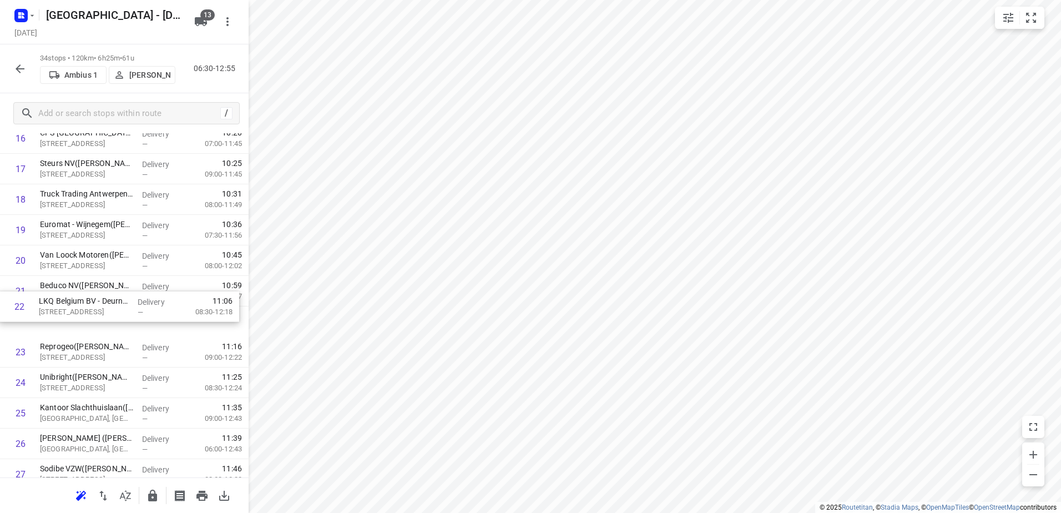
drag, startPoint x: 119, startPoint y: 318, endPoint x: 115, endPoint y: 296, distance: 22.0
click at [115, 296] on div "1 Depot België(Depot België) Vaartkaai 52A, Antwerpen Delivery — 06:30 05:00-09…" at bounding box center [124, 183] width 249 height 1037
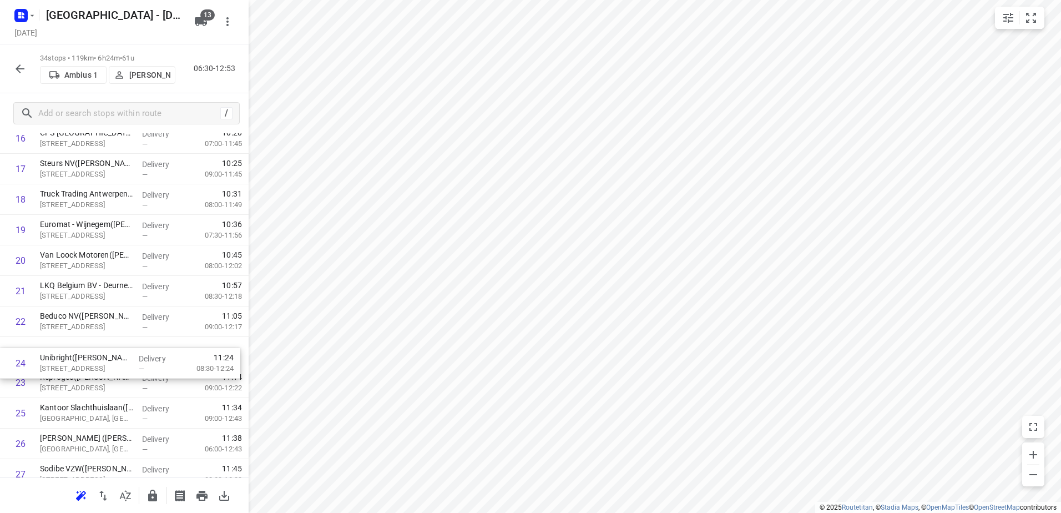
drag, startPoint x: 129, startPoint y: 382, endPoint x: 129, endPoint y: 351, distance: 31.1
click at [129, 352] on div "1 Depot België(Depot België) Vaartkaai 52A, Antwerpen Delivery — 06:30 05:00-09…" at bounding box center [124, 183] width 249 height 1037
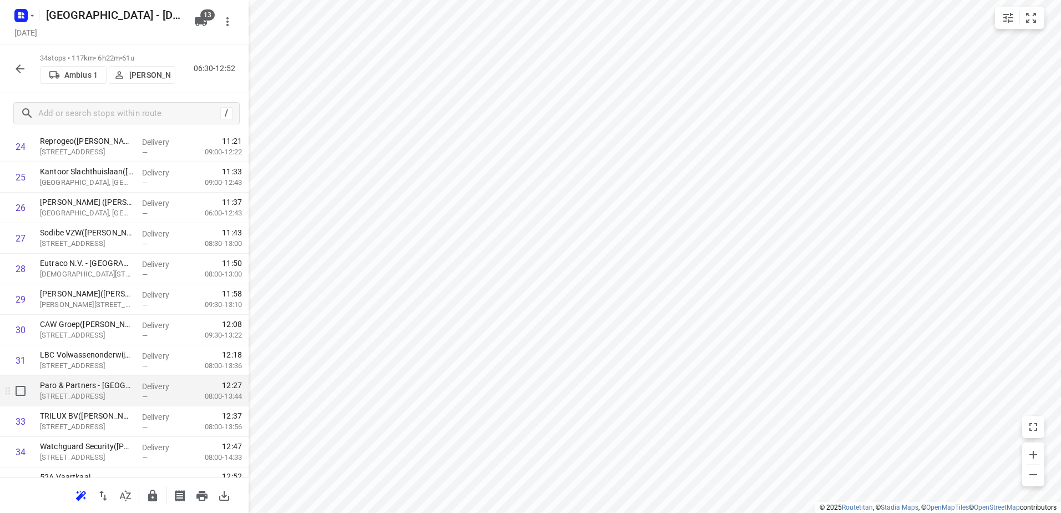
scroll to position [811, 0]
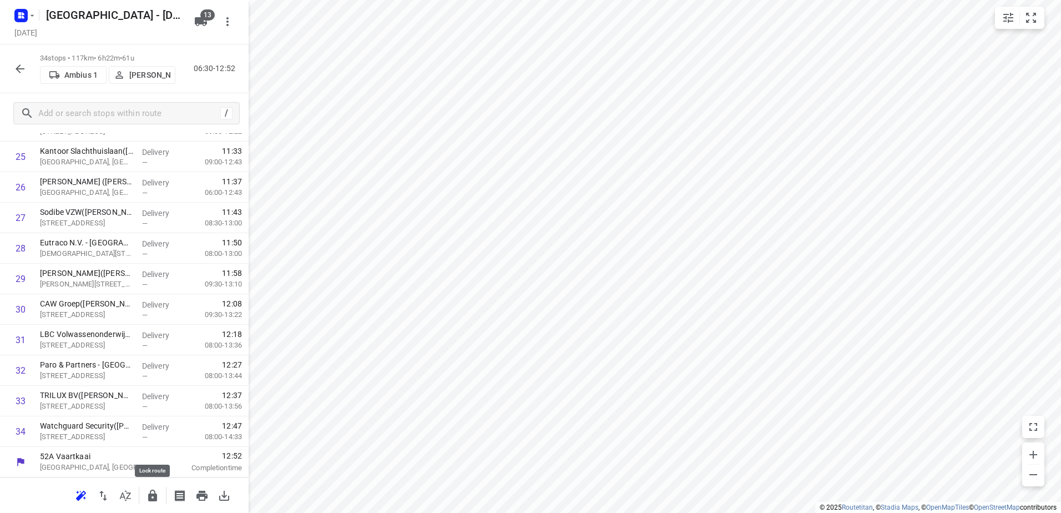
click at [158, 495] on icon "button" at bounding box center [152, 495] width 13 height 13
click at [14, 67] on icon "button" at bounding box center [19, 68] width 13 height 13
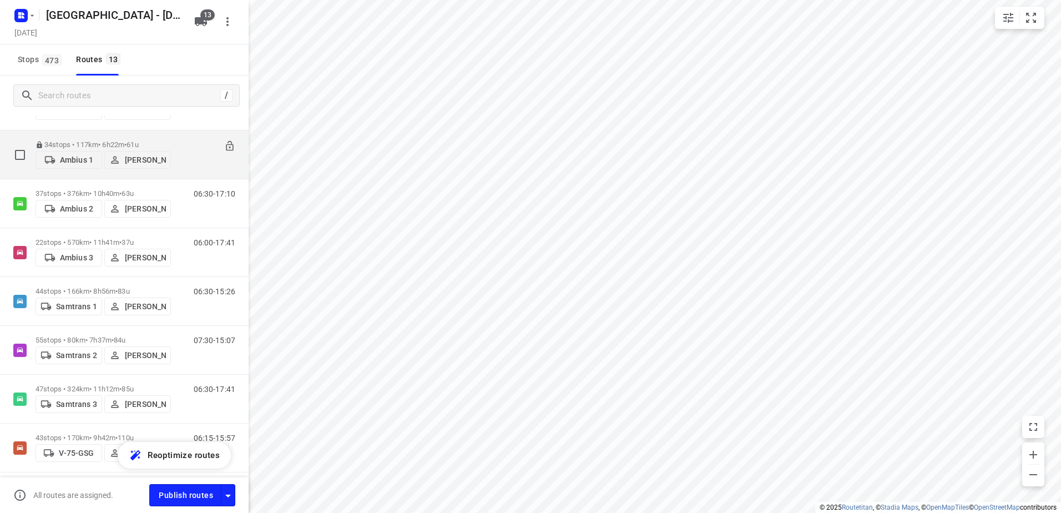
scroll to position [318, 0]
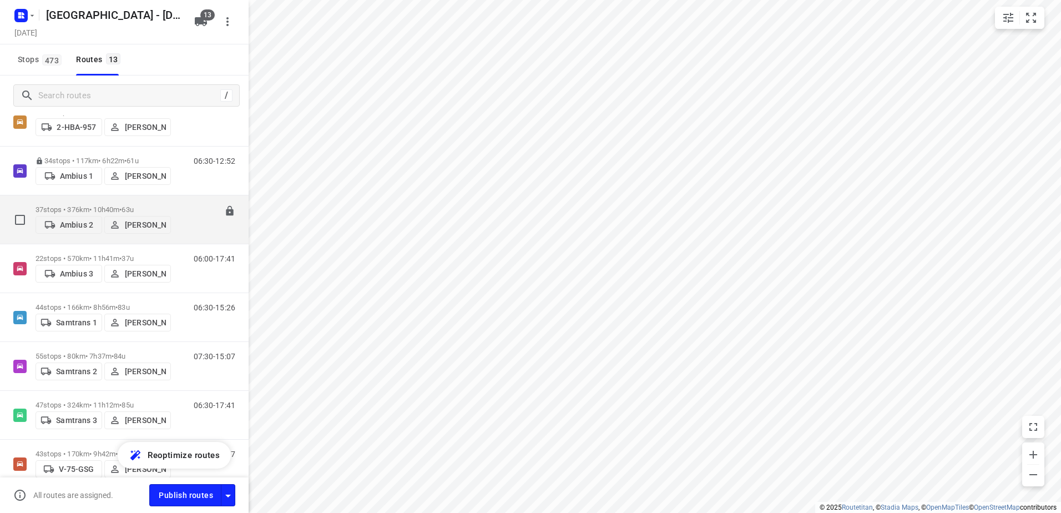
click at [105, 200] on div "37 stops • 376km • 10h40m • 63u Ambius 2 Warren Blust" at bounding box center [103, 219] width 135 height 39
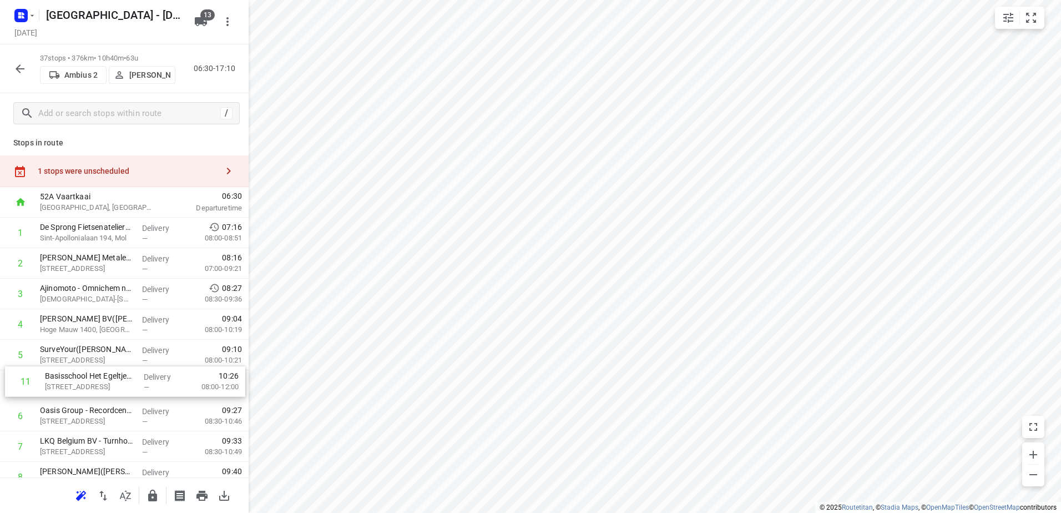
scroll to position [0, 0]
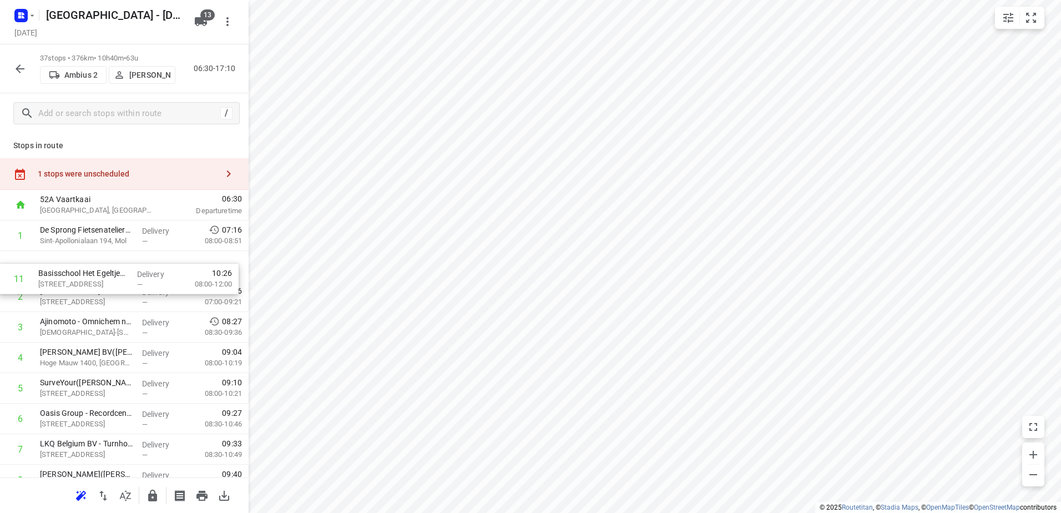
drag, startPoint x: 149, startPoint y: 432, endPoint x: 150, endPoint y: 269, distance: 163.1
click at [161, 180] on div "1 stops were unscheduled" at bounding box center [124, 174] width 249 height 32
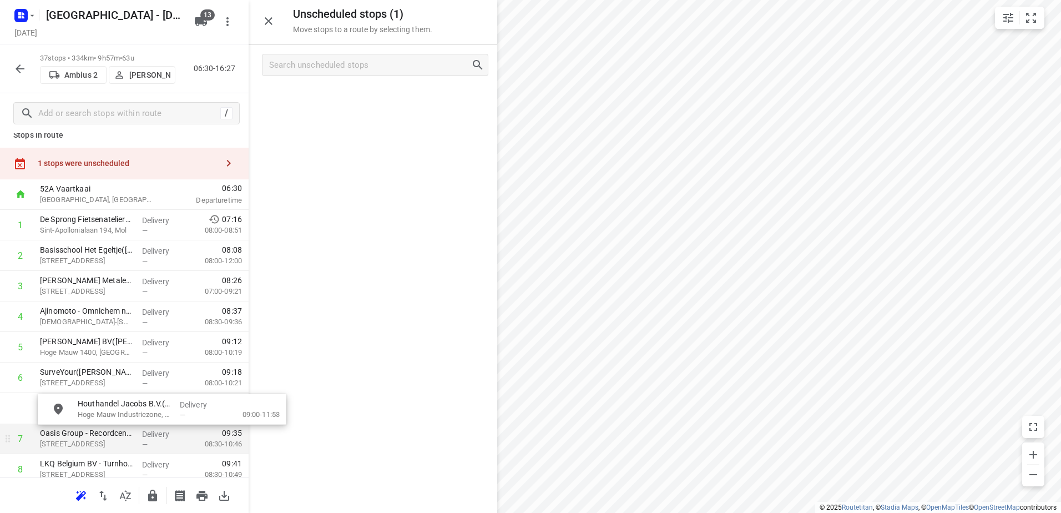
drag, startPoint x: 362, startPoint y: 110, endPoint x: 149, endPoint y: 422, distance: 377.5
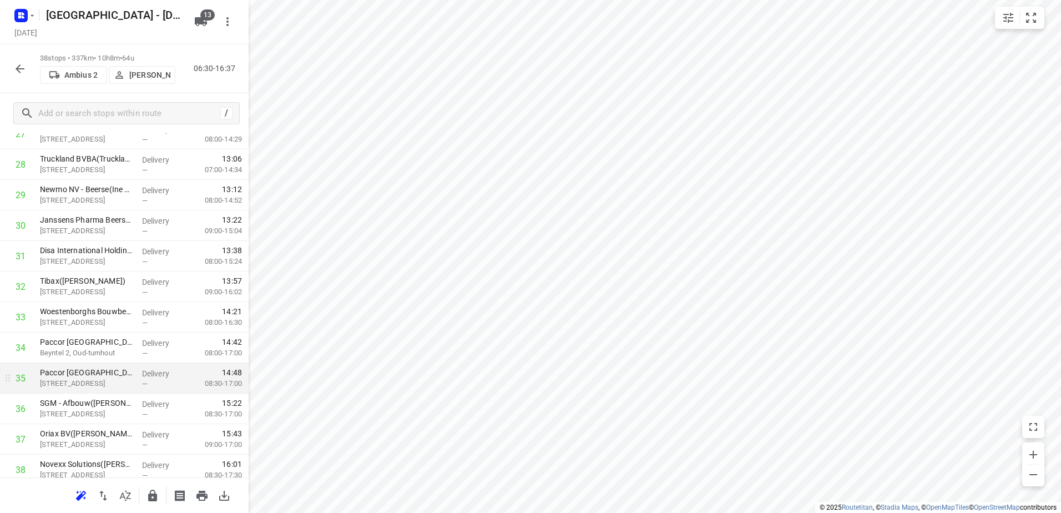
scroll to position [901, 0]
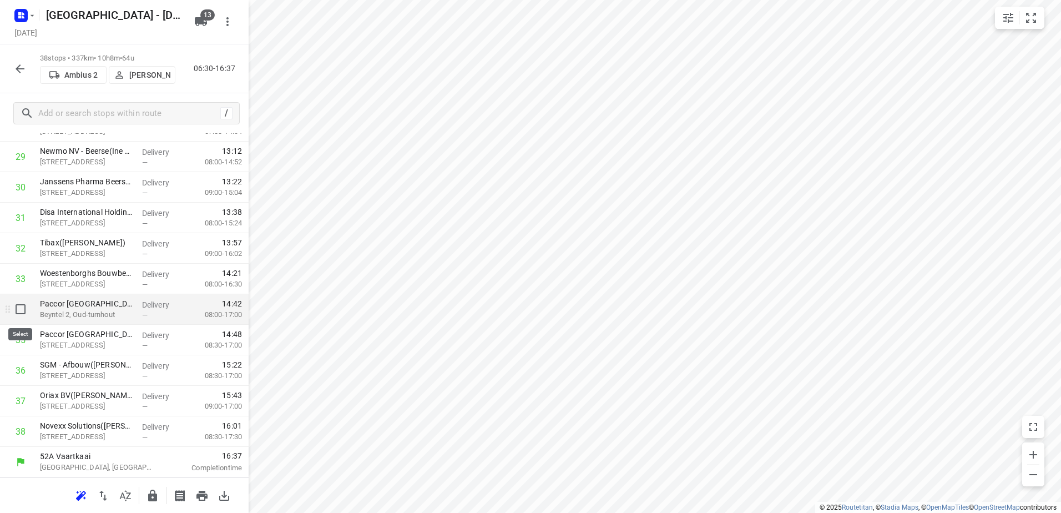
drag, startPoint x: 13, startPoint y: 308, endPoint x: 23, endPoint y: 353, distance: 46.6
click at [13, 308] on input "checkbox" at bounding box center [20, 309] width 22 height 22
checkbox input "true"
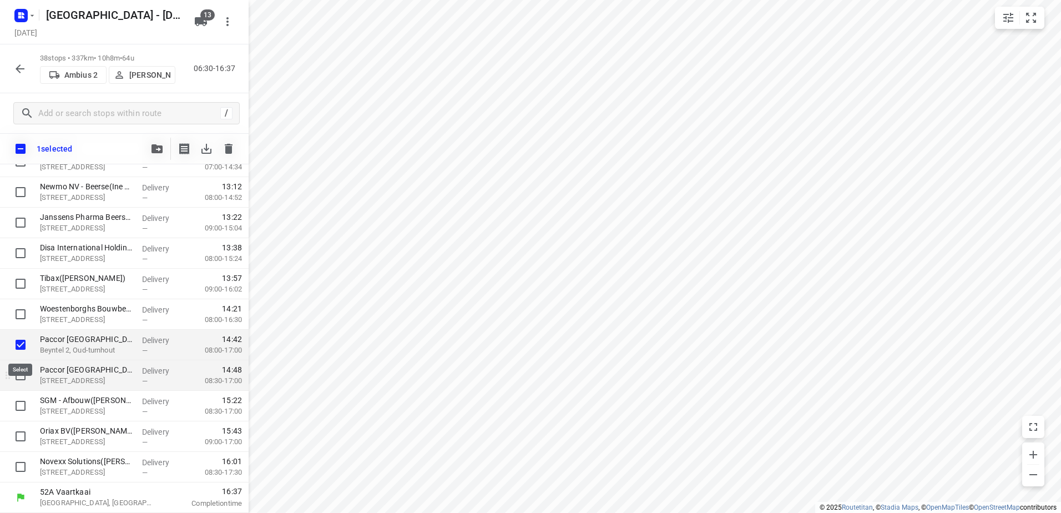
scroll to position [897, 0]
click at [17, 380] on input "checkbox" at bounding box center [20, 375] width 22 height 22
checkbox input "true"
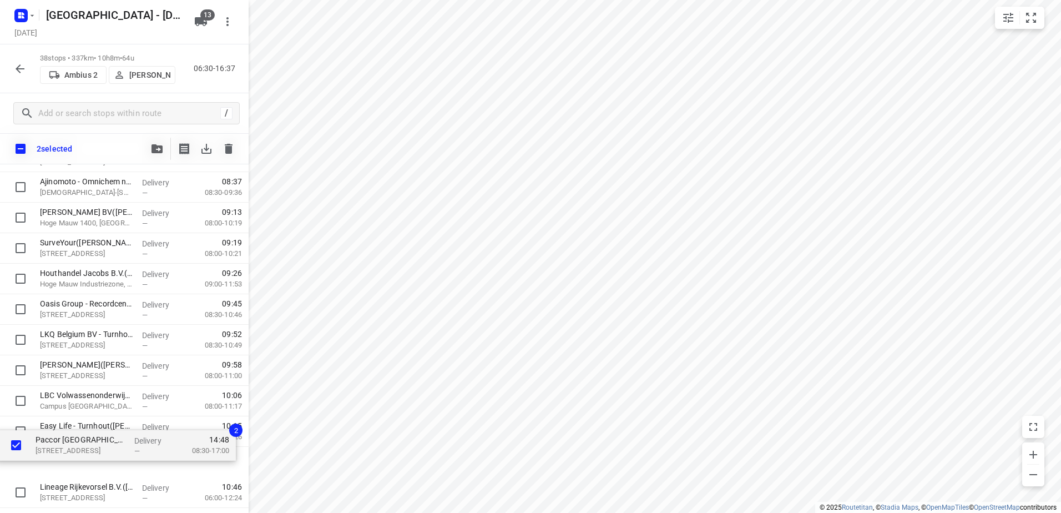
scroll to position [158, 0]
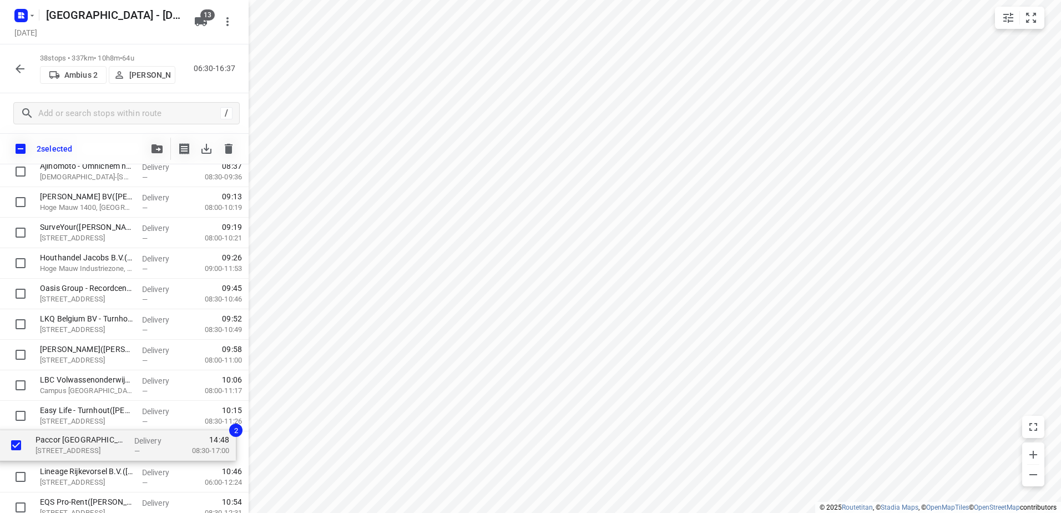
drag, startPoint x: 99, startPoint y: 367, endPoint x: 95, endPoint y: 433, distance: 66.1
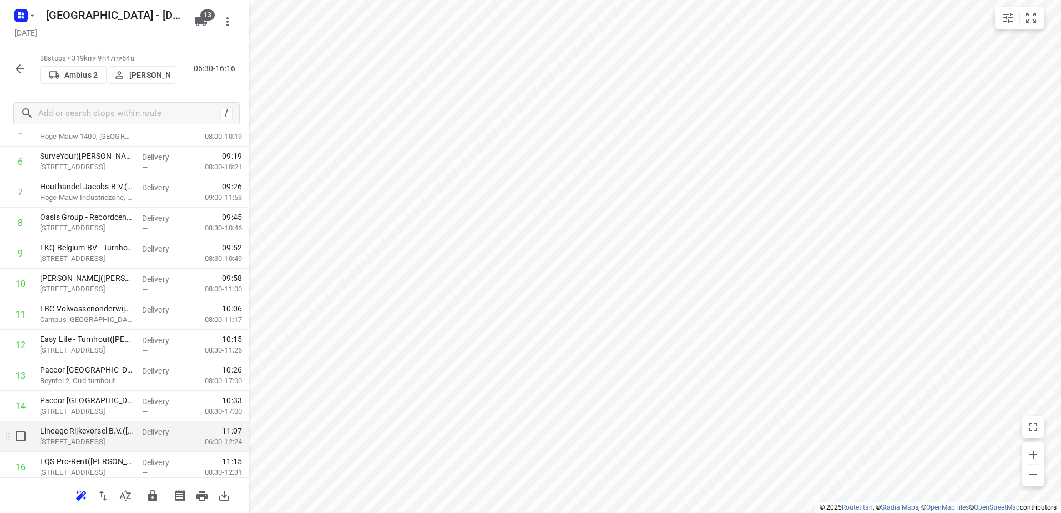
scroll to position [213, 0]
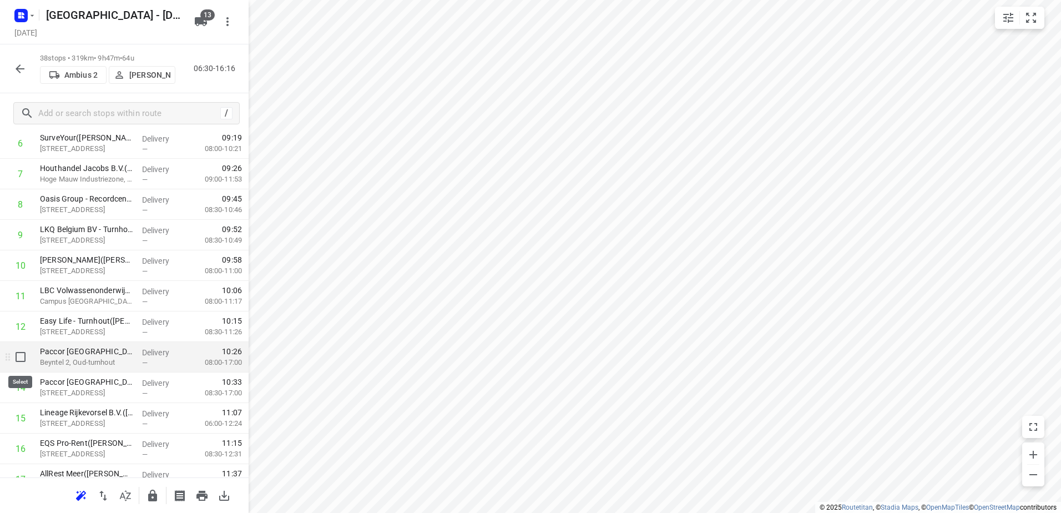
drag, startPoint x: 21, startPoint y: 361, endPoint x: 22, endPoint y: 375, distance: 14.5
click at [18, 361] on input "checkbox" at bounding box center [20, 357] width 22 height 22
checkbox input "true"
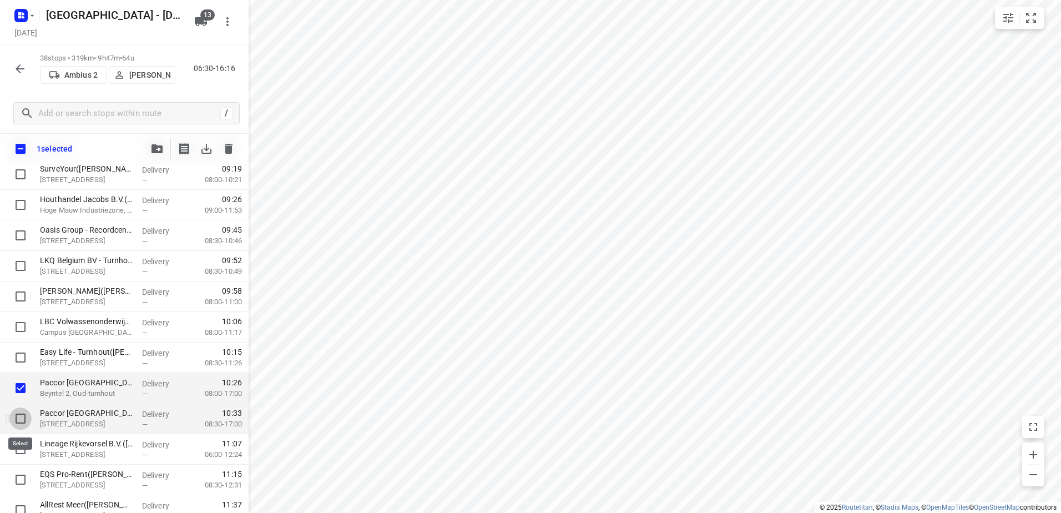
click at [19, 420] on input "checkbox" at bounding box center [20, 418] width 22 height 22
checkbox input "true"
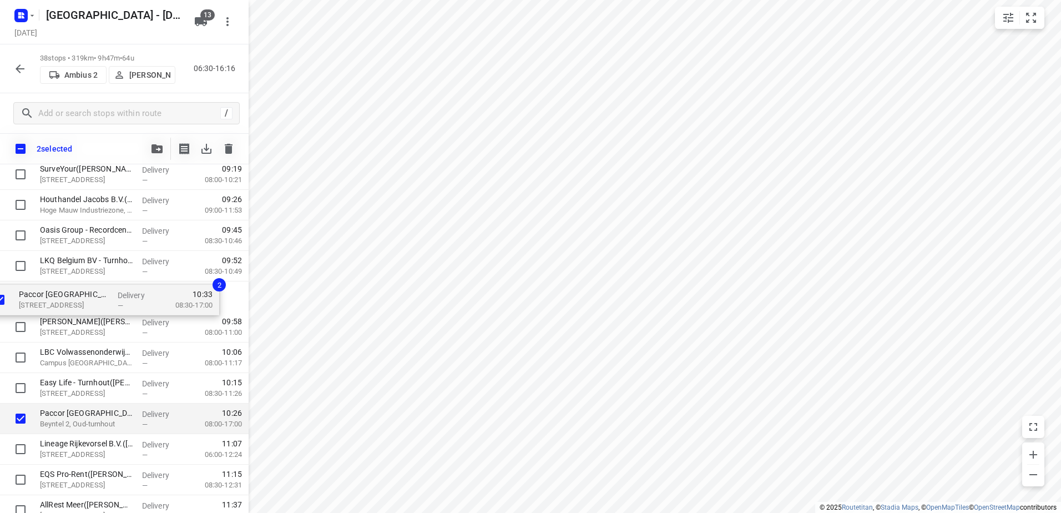
drag, startPoint x: 72, startPoint y: 421, endPoint x: 51, endPoint y: 300, distance: 123.3
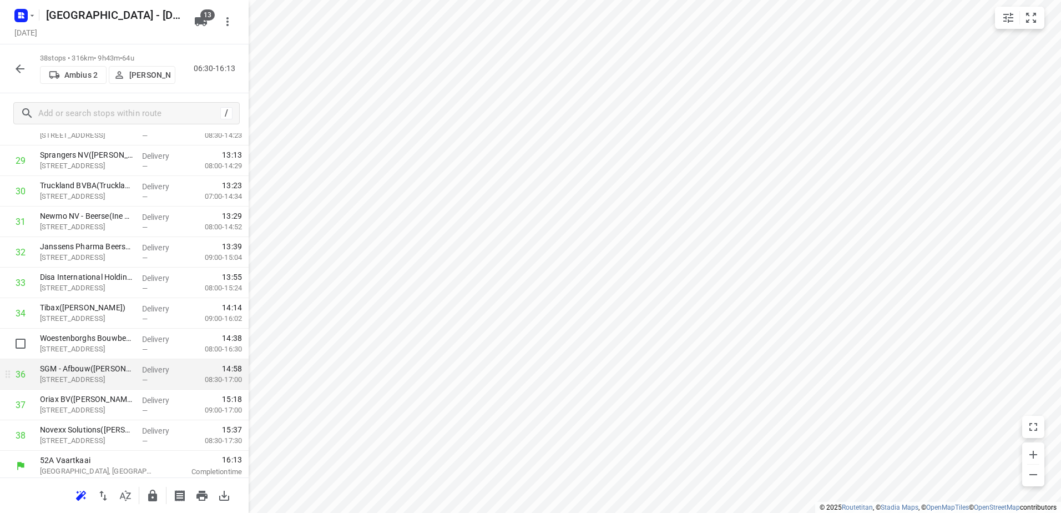
scroll to position [901, 0]
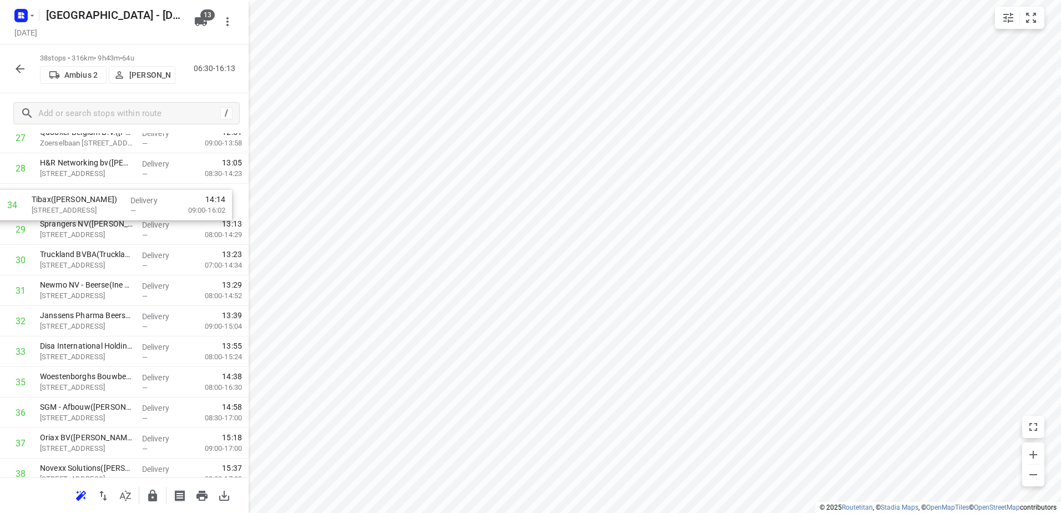
drag, startPoint x: 189, startPoint y: 307, endPoint x: 178, endPoint y: 199, distance: 109.4
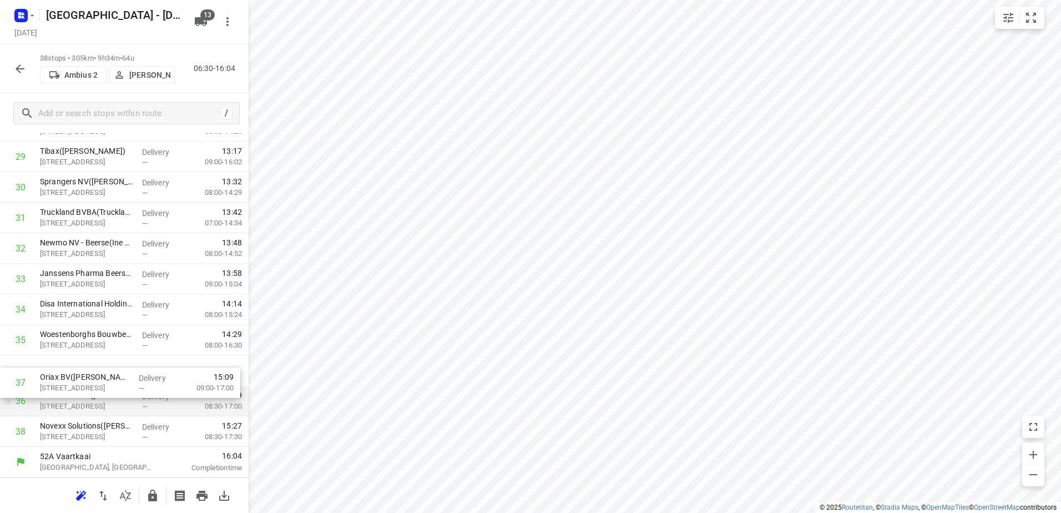
drag, startPoint x: 210, startPoint y: 414, endPoint x: 209, endPoint y: 388, distance: 26.1
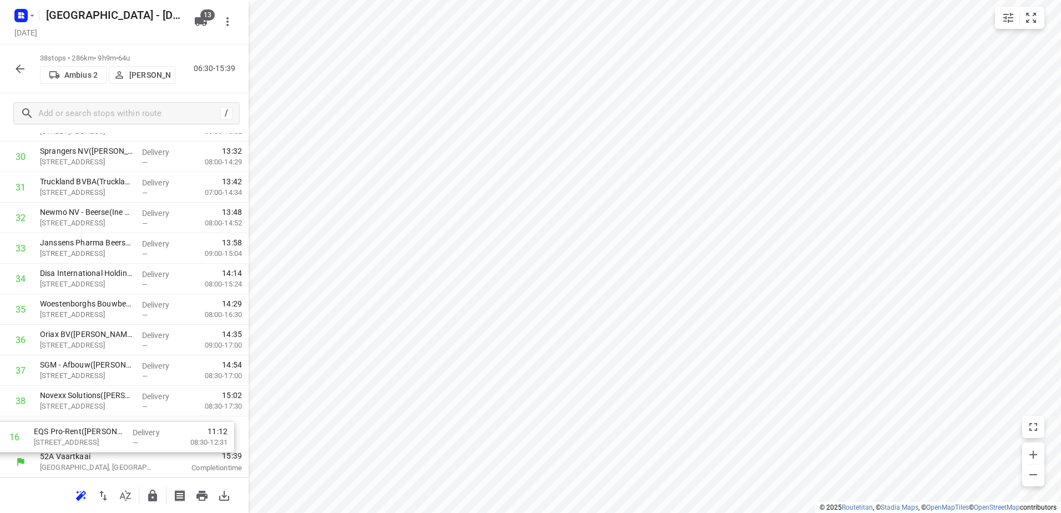
drag, startPoint x: 189, startPoint y: 255, endPoint x: 181, endPoint y: 435, distance: 180.5
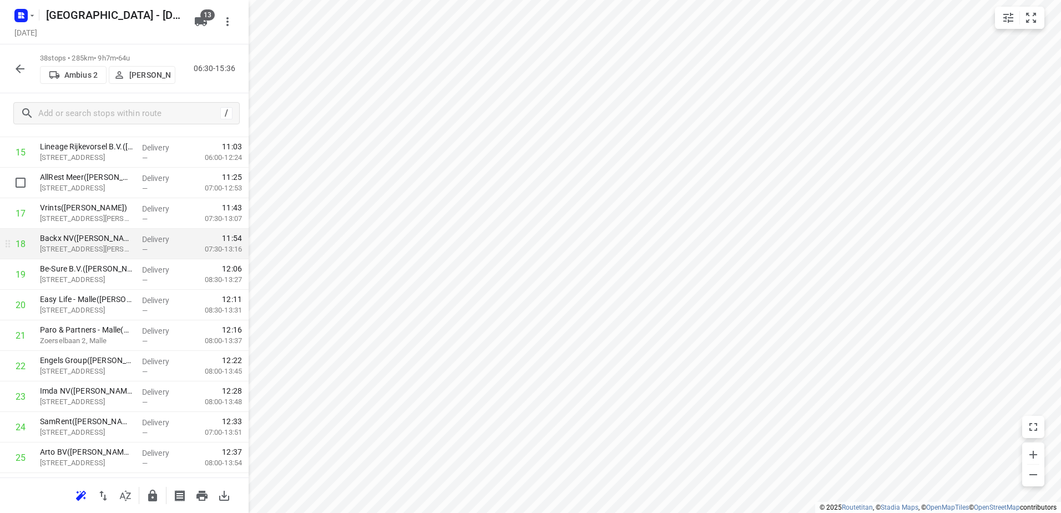
scroll to position [513, 0]
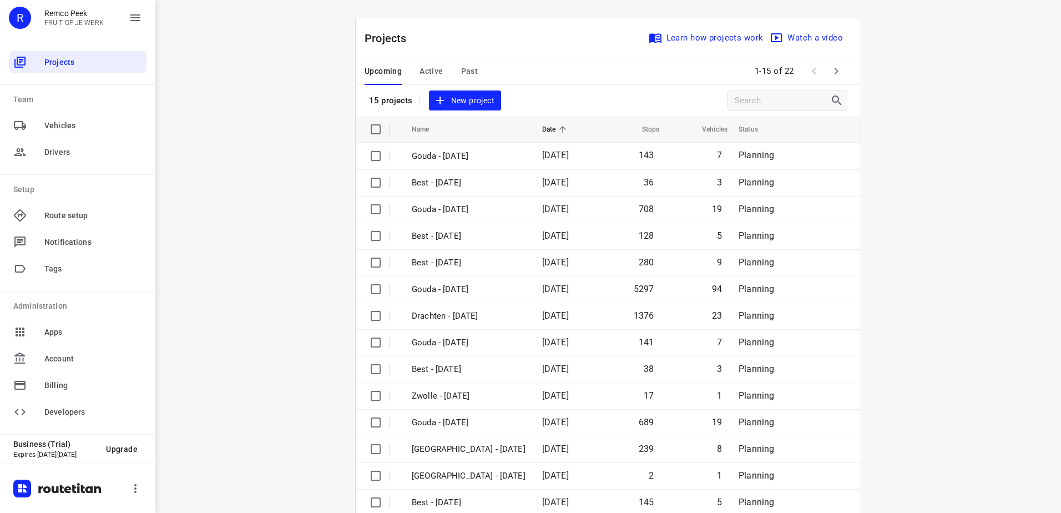
click at [424, 70] on span "Active" at bounding box center [430, 71] width 23 height 14
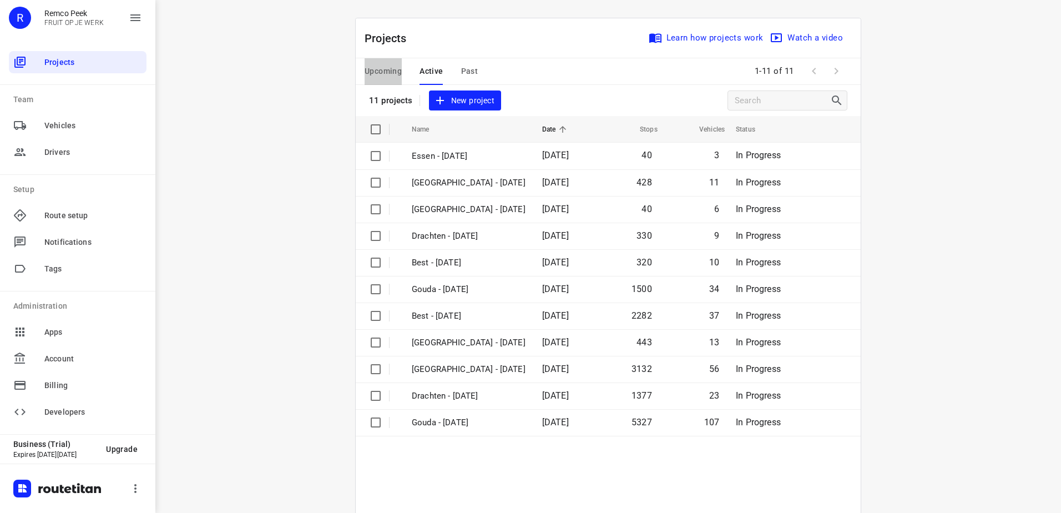
click at [382, 69] on span "Upcoming" at bounding box center [382, 71] width 37 height 14
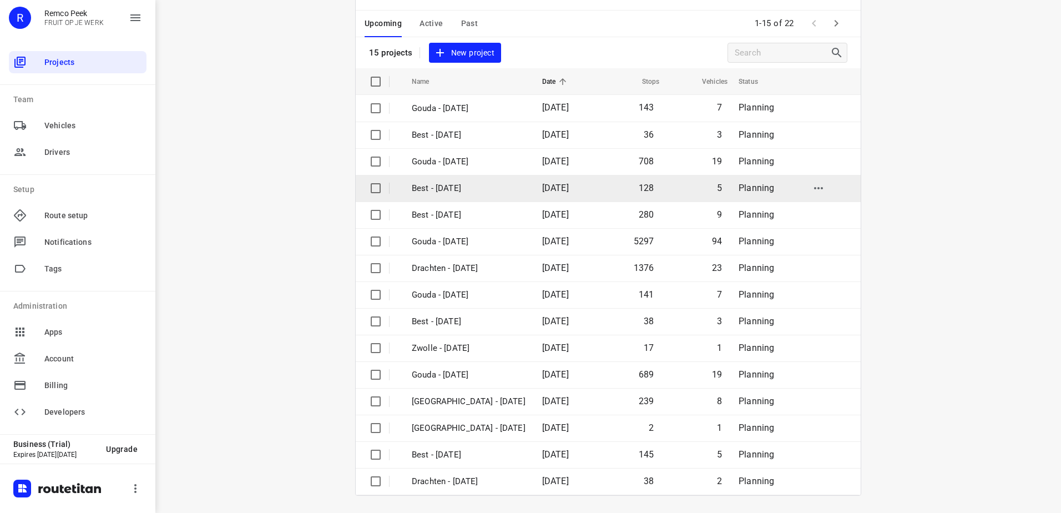
scroll to position [48, 0]
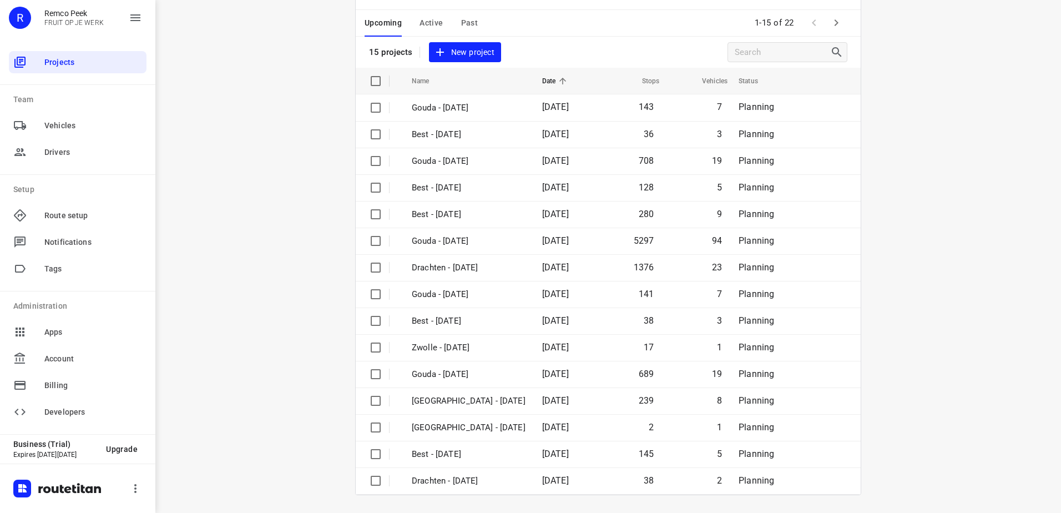
click at [834, 21] on icon "button" at bounding box center [836, 22] width 4 height 7
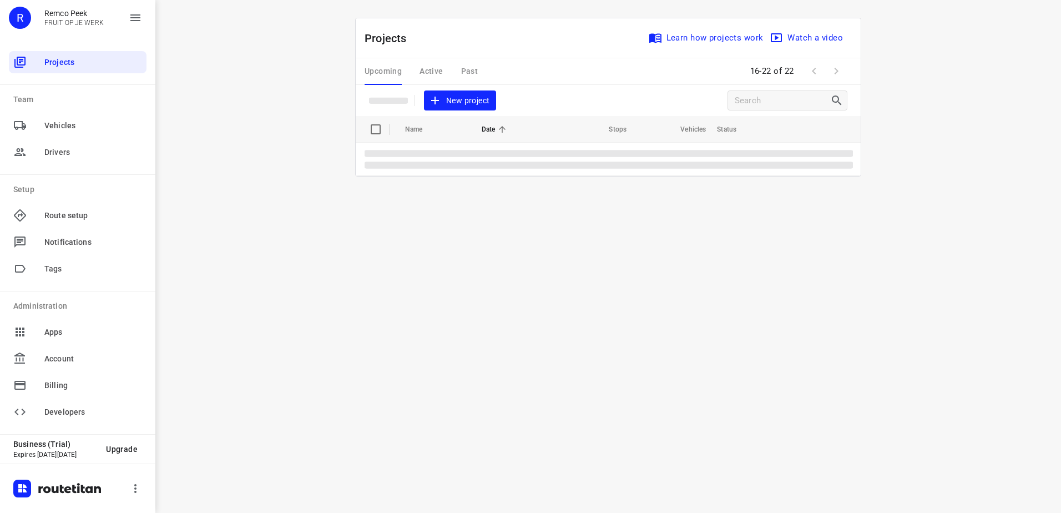
scroll to position [0, 0]
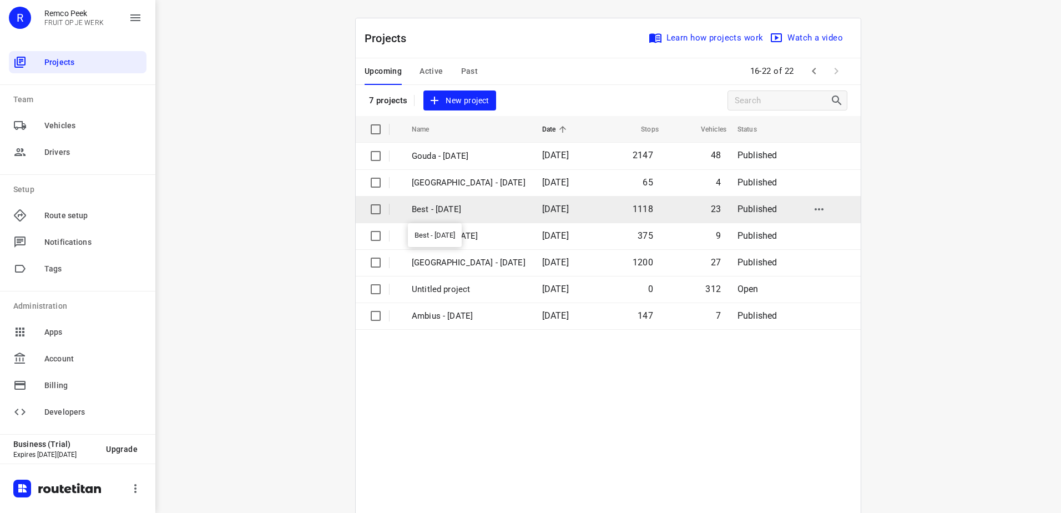
click at [462, 208] on p "Best - [DATE]" at bounding box center [469, 209] width 114 height 13
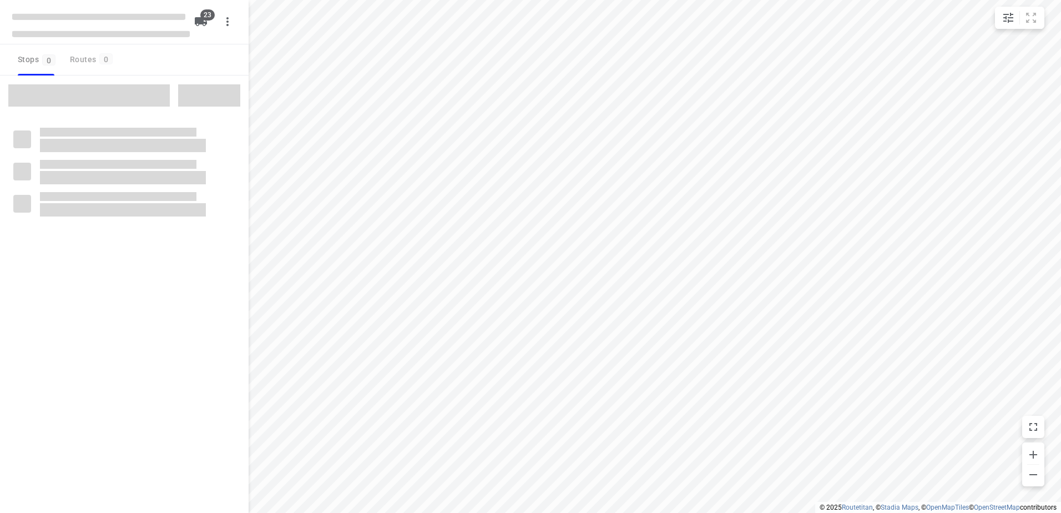
checkbox input "true"
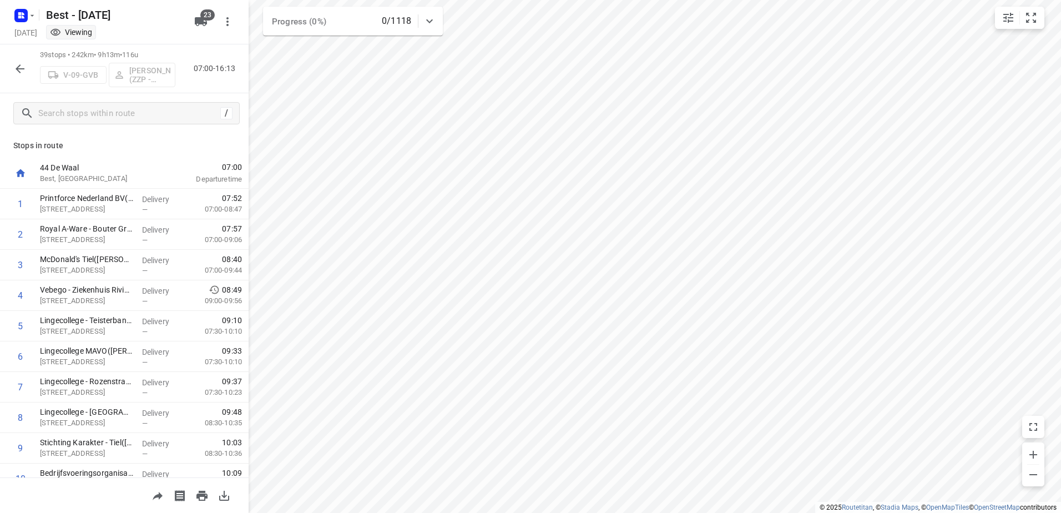
click at [27, 71] on button "button" at bounding box center [20, 69] width 22 height 22
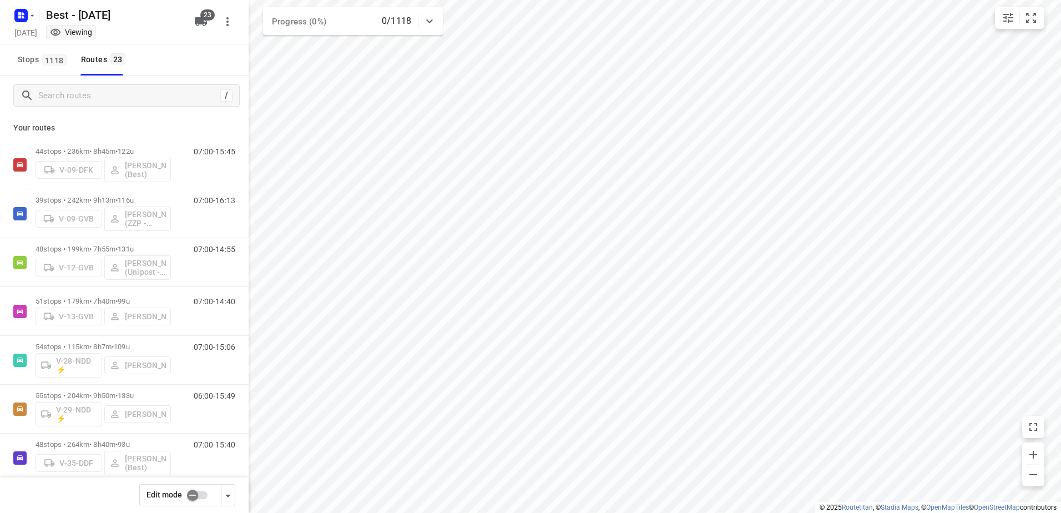
click at [203, 498] on input "checkbox" at bounding box center [192, 494] width 63 height 21
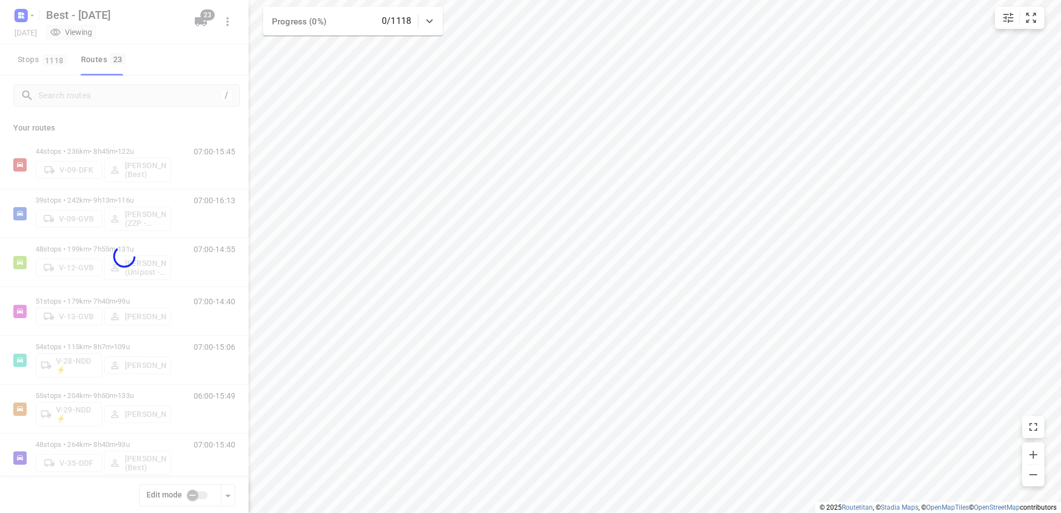
checkbox input "true"
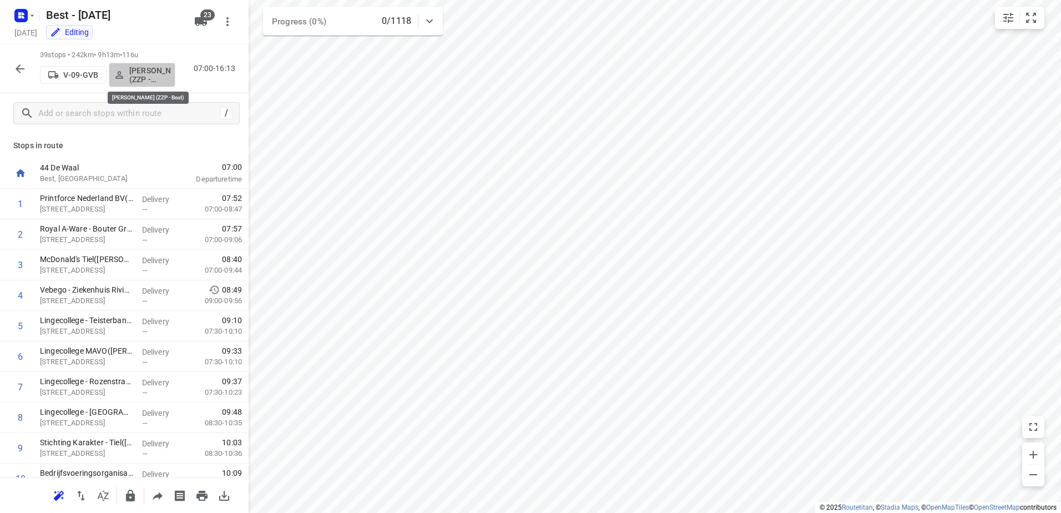
click at [163, 74] on p "[PERSON_NAME] (ZZP - Best)" at bounding box center [149, 75] width 41 height 18
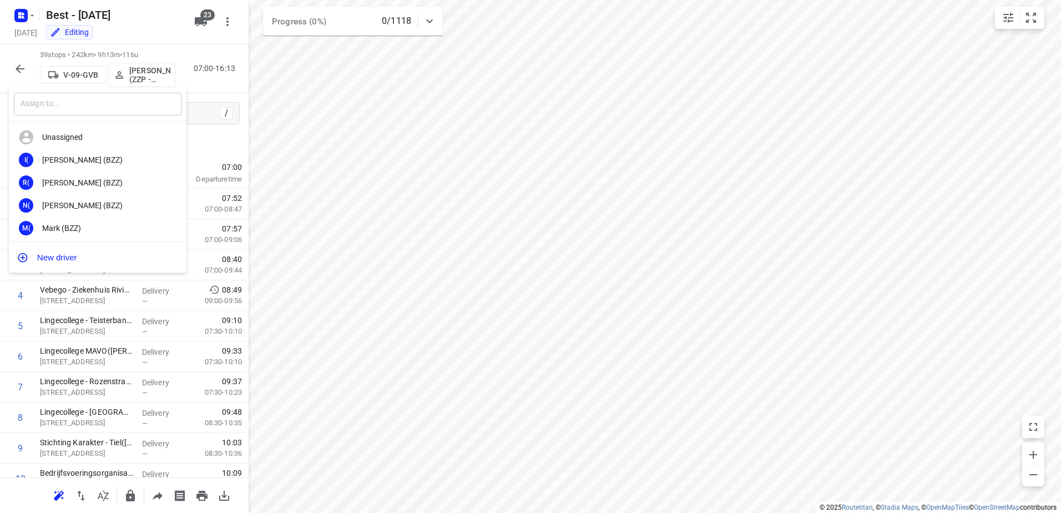
click at [85, 95] on input "text" at bounding box center [98, 104] width 168 height 23
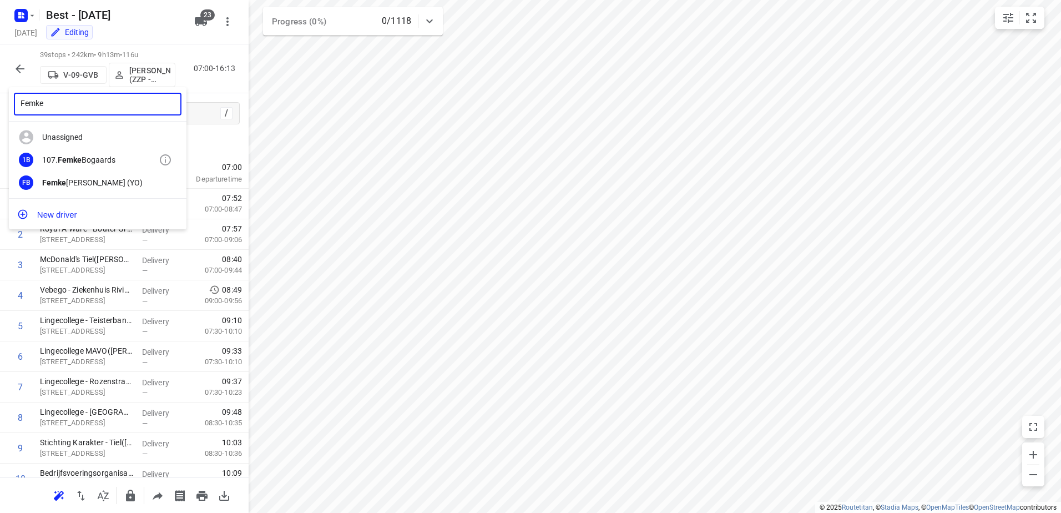
type input "Femke"
drag, startPoint x: 98, startPoint y: 156, endPoint x: 168, endPoint y: 31, distance: 144.0
click at [98, 157] on div "107. Femke Bogaards" at bounding box center [100, 159] width 117 height 9
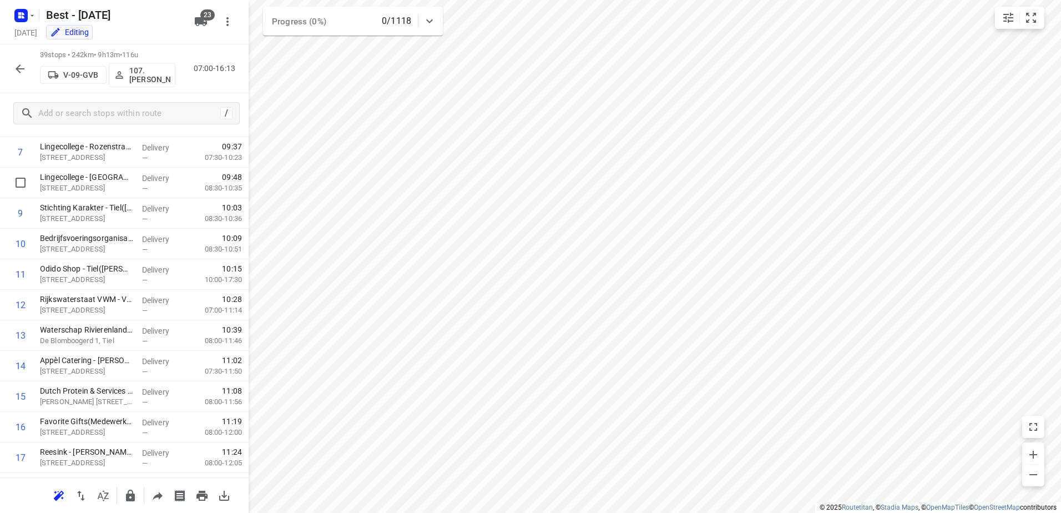
scroll to position [333, 0]
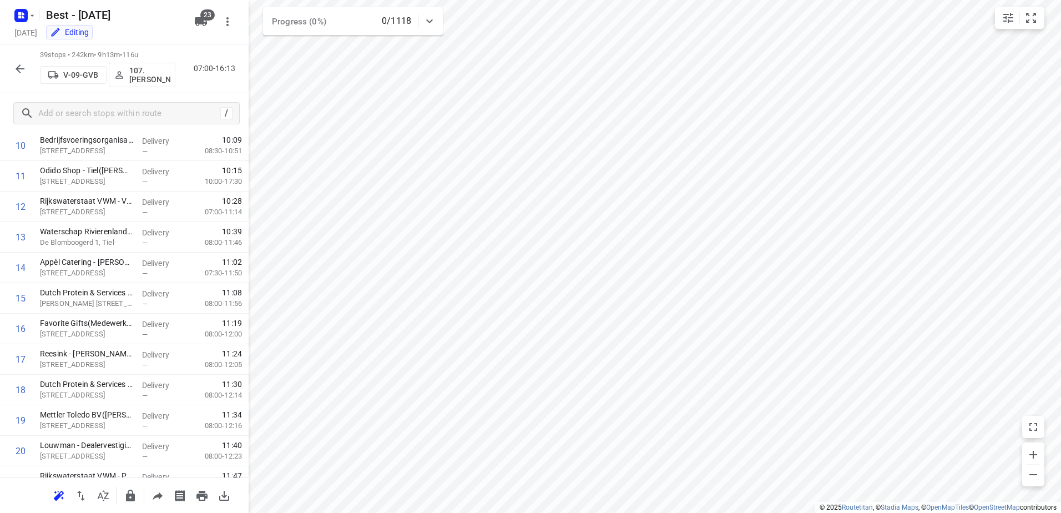
click at [15, 69] on icon "button" at bounding box center [19, 68] width 13 height 13
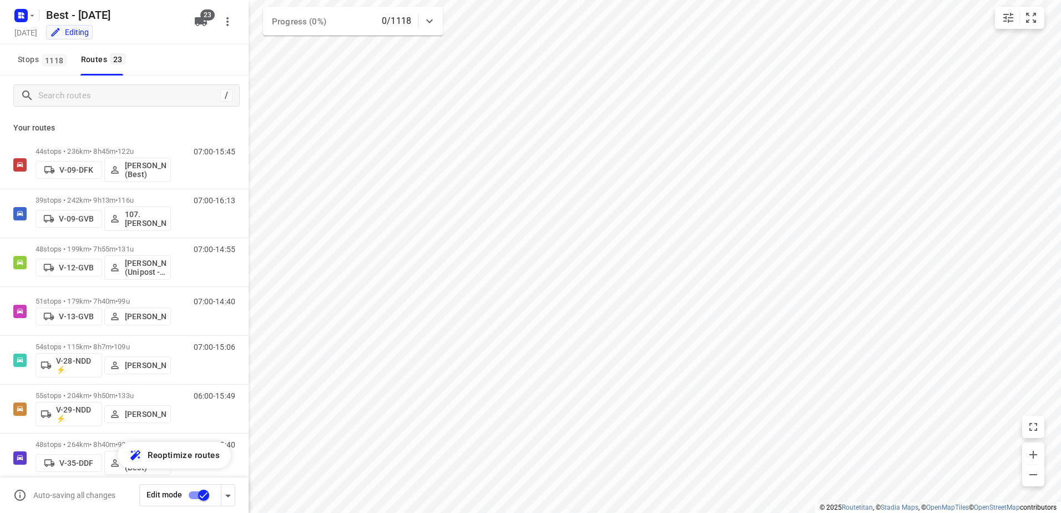
click at [203, 497] on input "checkbox" at bounding box center [203, 494] width 63 height 21
checkbox input "true"
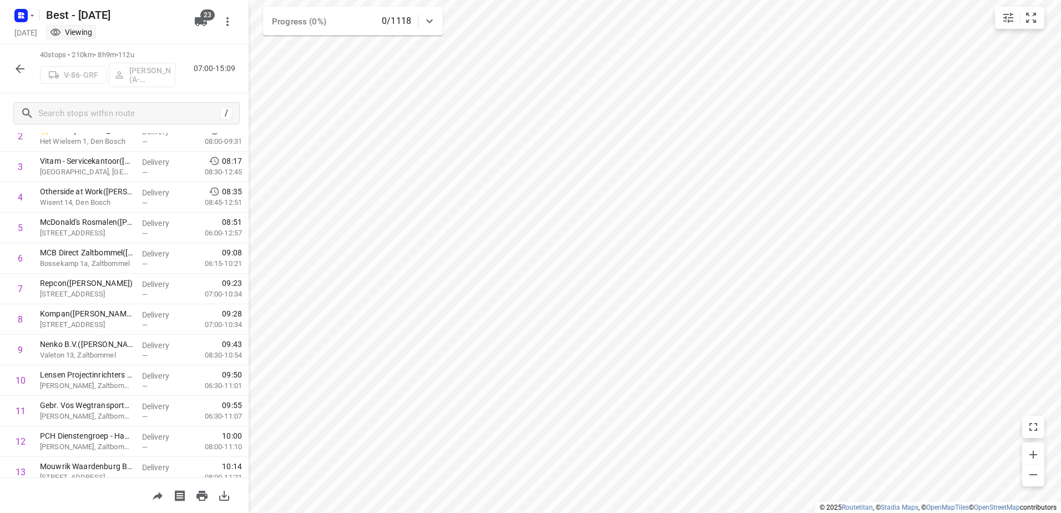
scroll to position [0, 0]
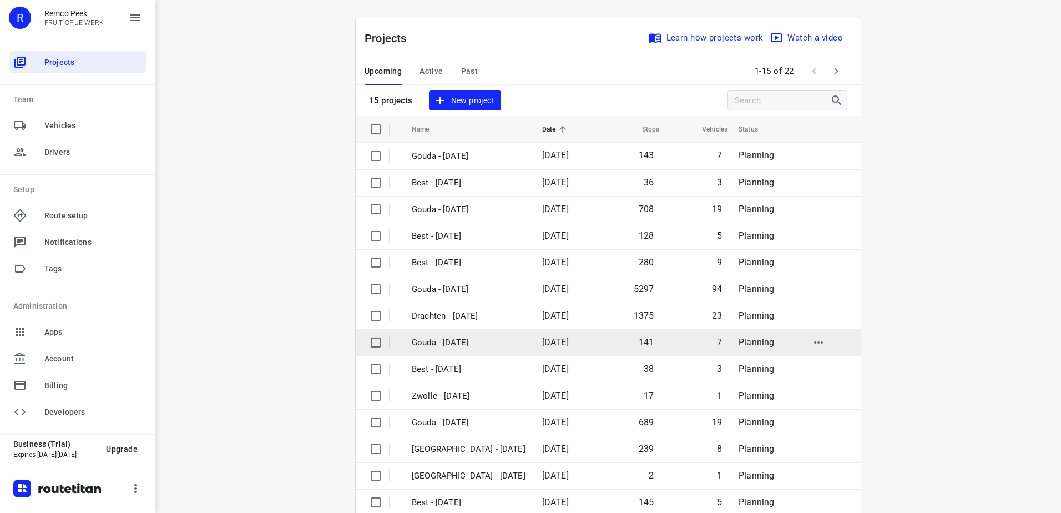
scroll to position [48, 0]
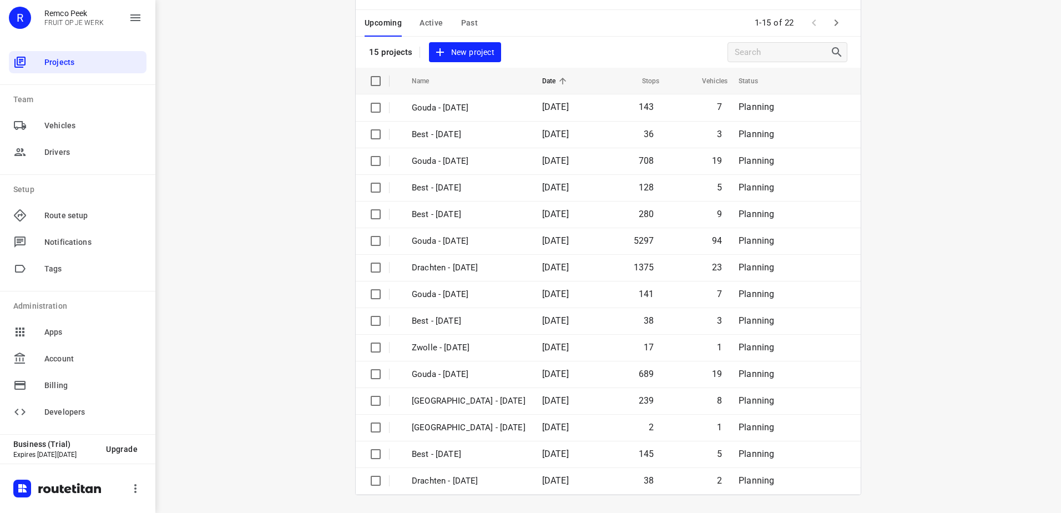
click at [429, 16] on button "Active" at bounding box center [430, 23] width 23 height 27
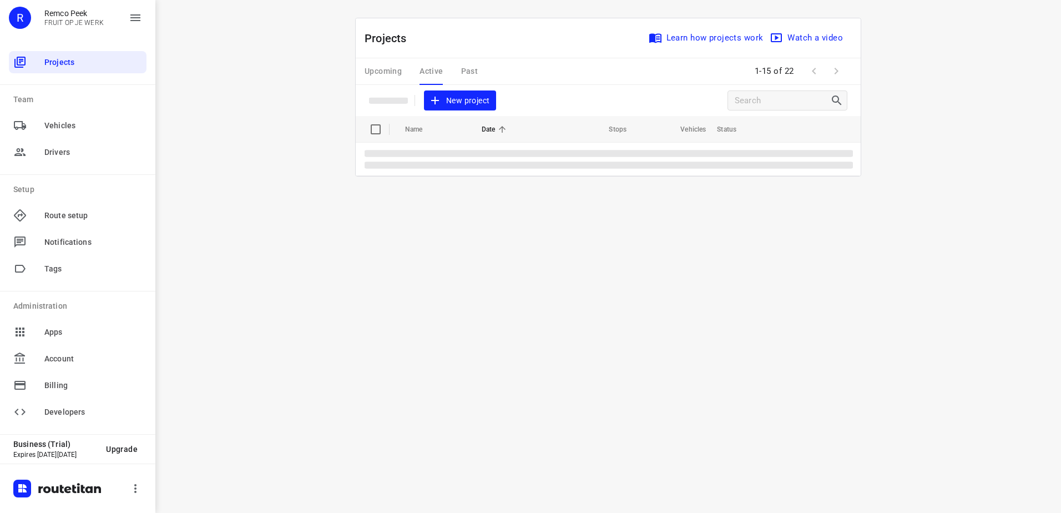
scroll to position [0, 0]
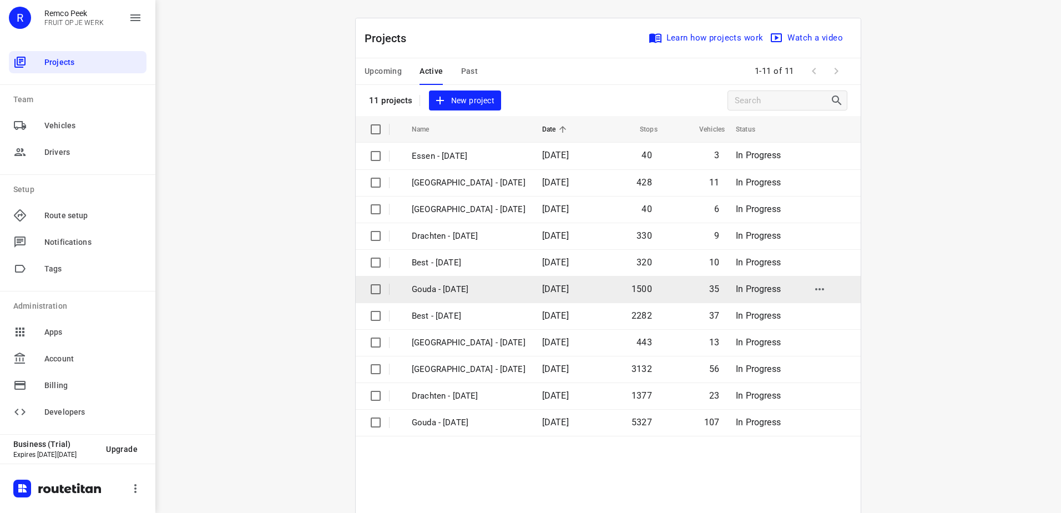
click at [533, 293] on td "07 Oct 2025" at bounding box center [564, 289] width 63 height 27
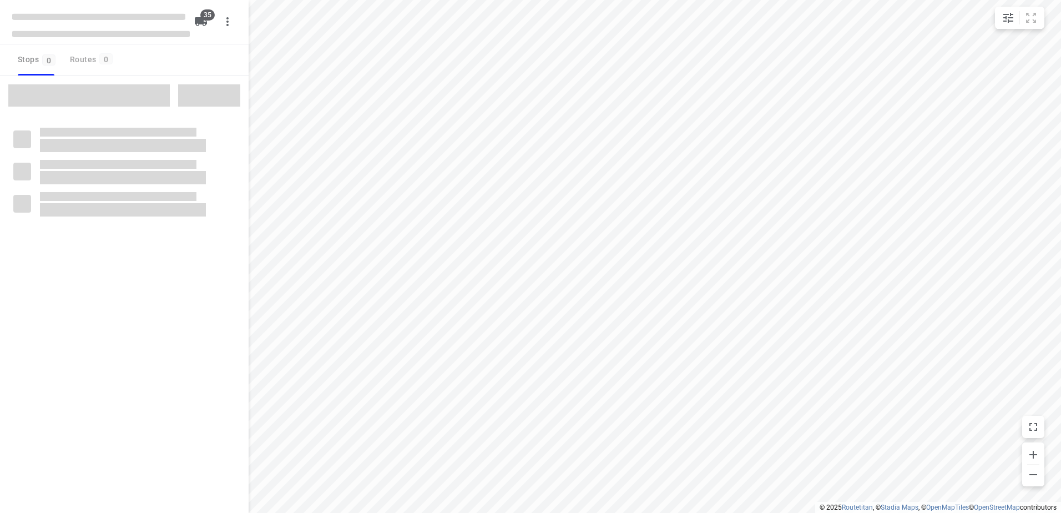
checkbox input "true"
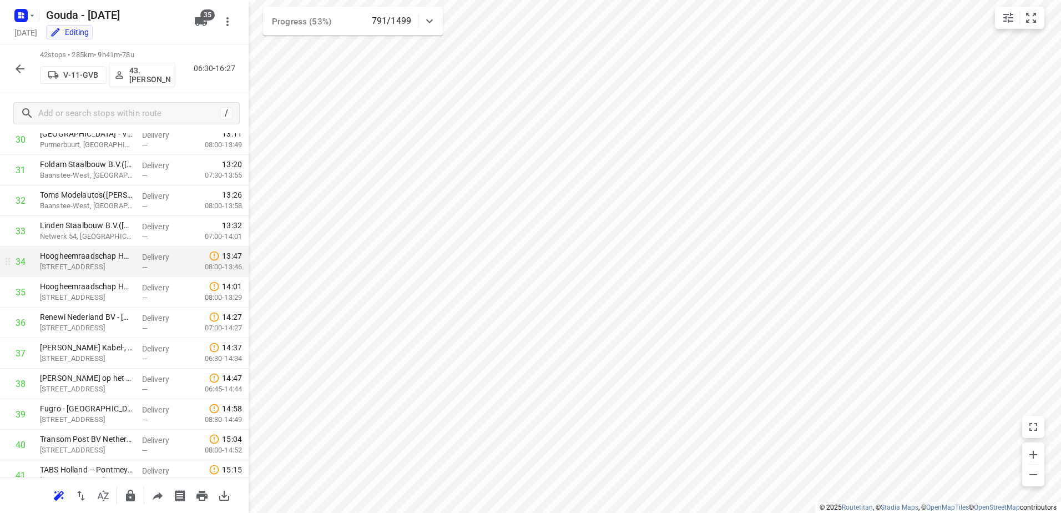
scroll to position [944, 0]
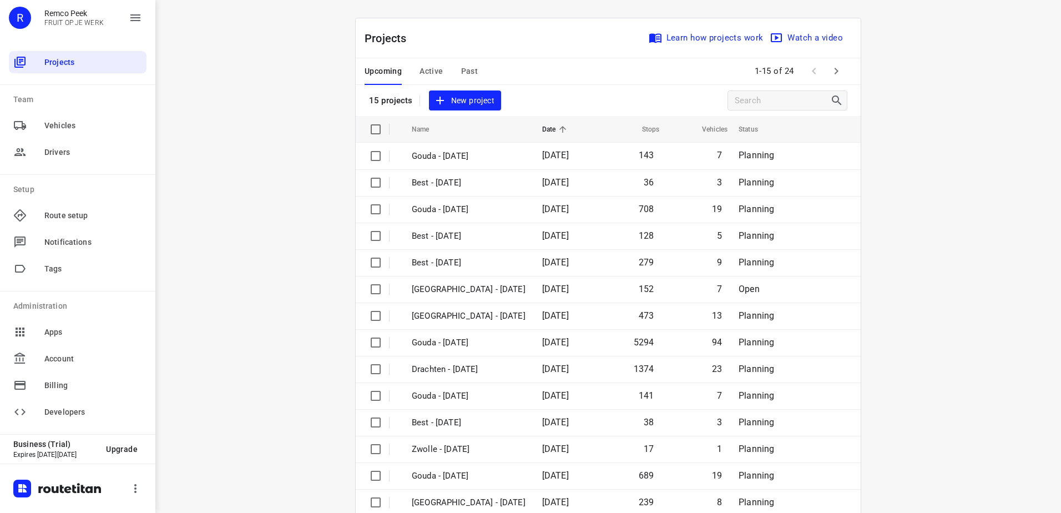
click at [414, 70] on div "Upcoming Active Past" at bounding box center [429, 71] width 131 height 27
click at [426, 77] on span "Active" at bounding box center [430, 71] width 23 height 14
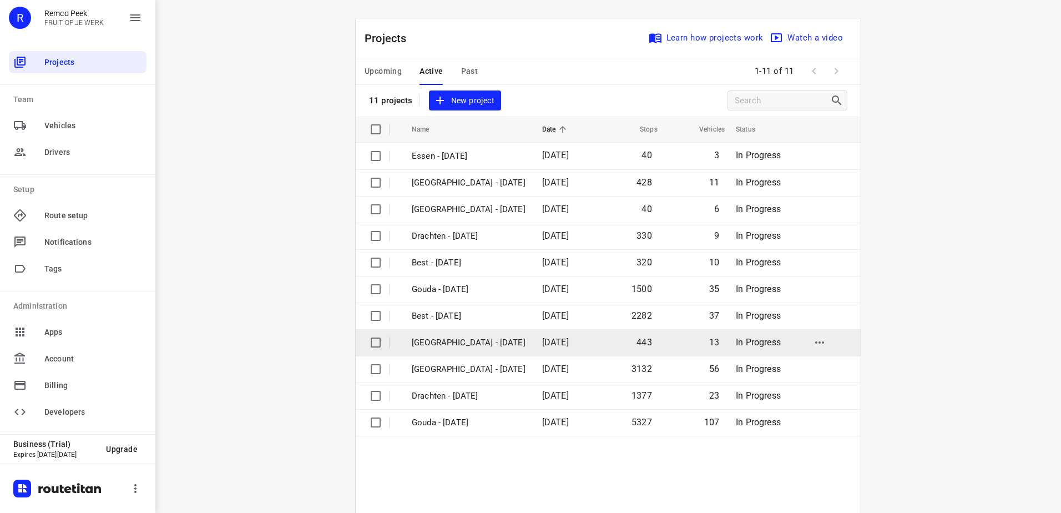
click at [460, 341] on p "[GEOGRAPHIC_DATA] - [DATE]" at bounding box center [469, 342] width 114 height 13
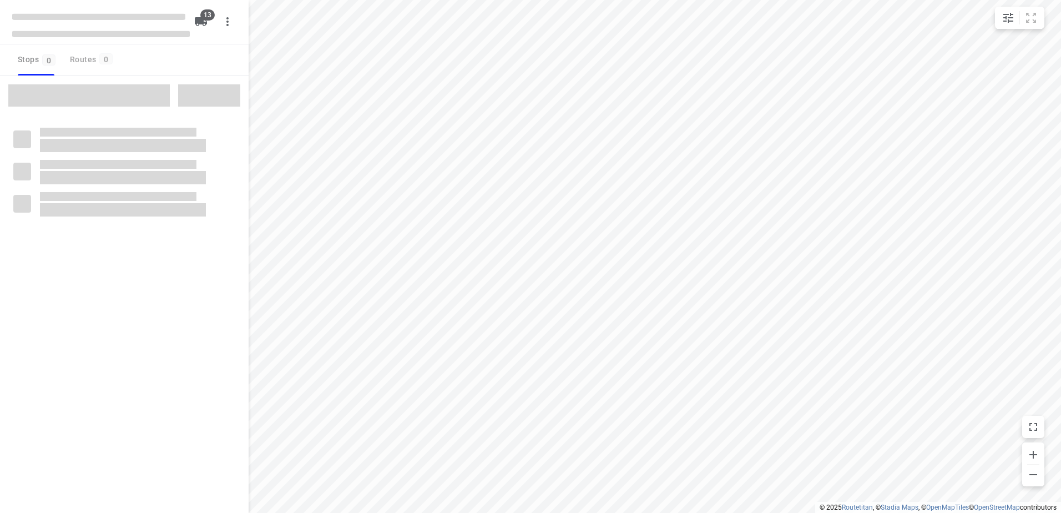
checkbox input "true"
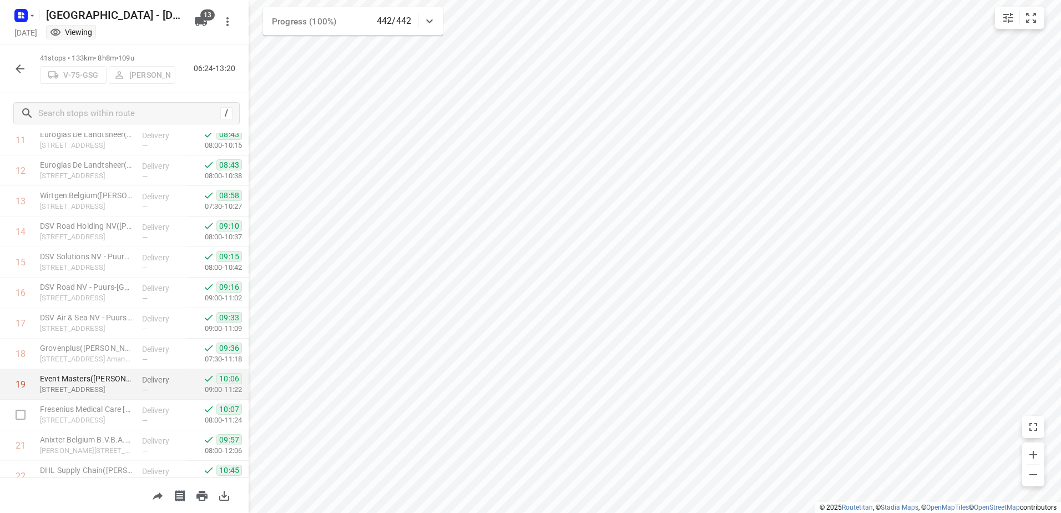
scroll to position [414, 0]
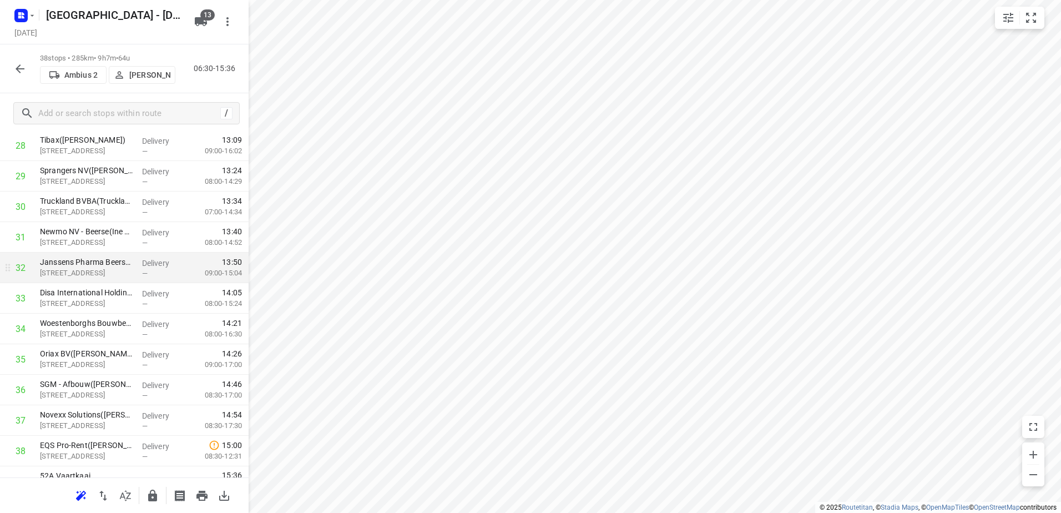
scroll to position [901, 0]
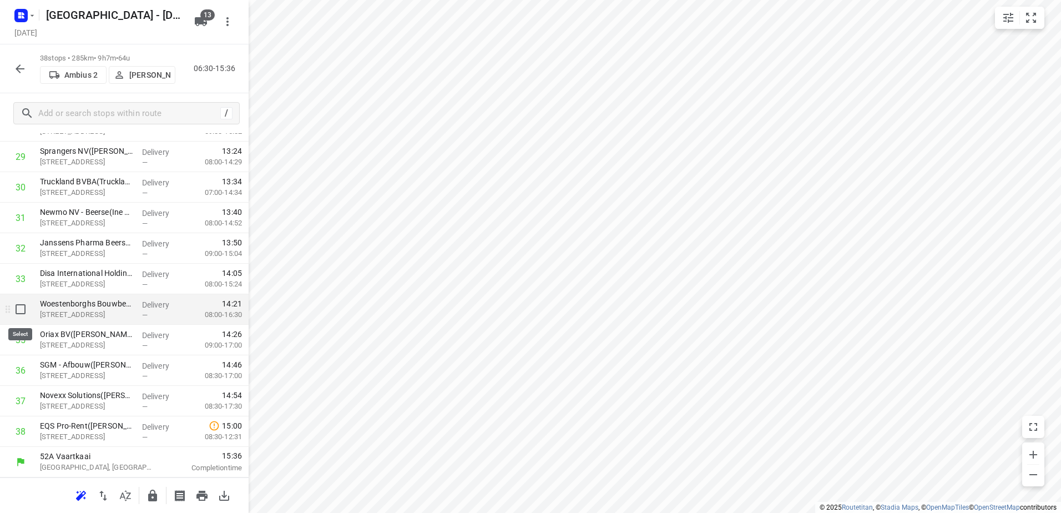
click at [16, 315] on input "checkbox" at bounding box center [20, 309] width 22 height 22
checkbox input "true"
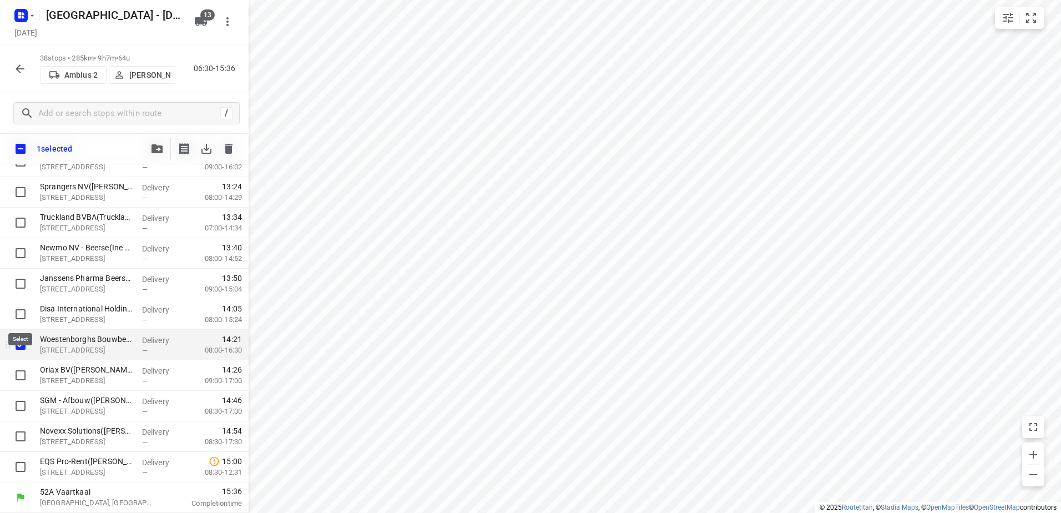
scroll to position [897, 0]
click at [19, 373] on input "checkbox" at bounding box center [20, 375] width 22 height 22
checkbox input "true"
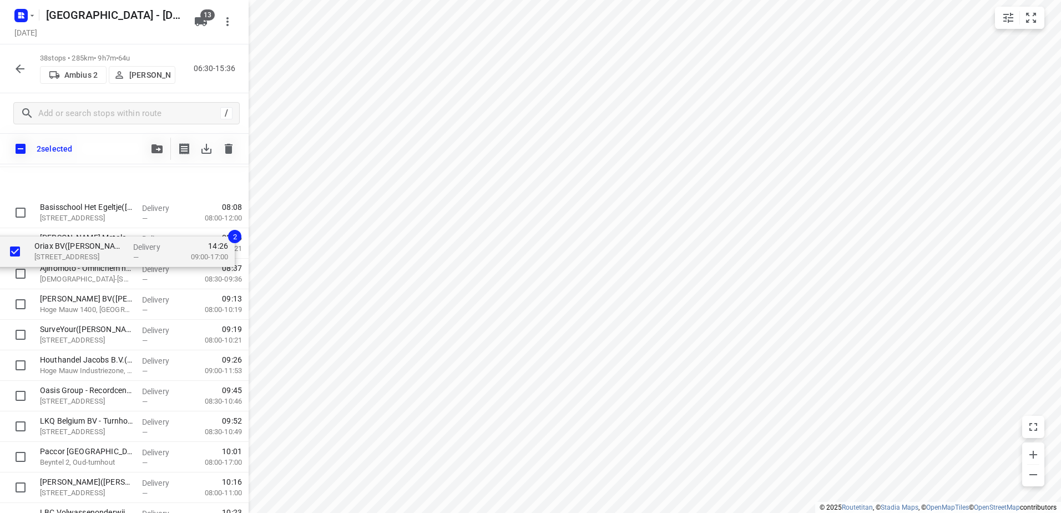
scroll to position [0, 0]
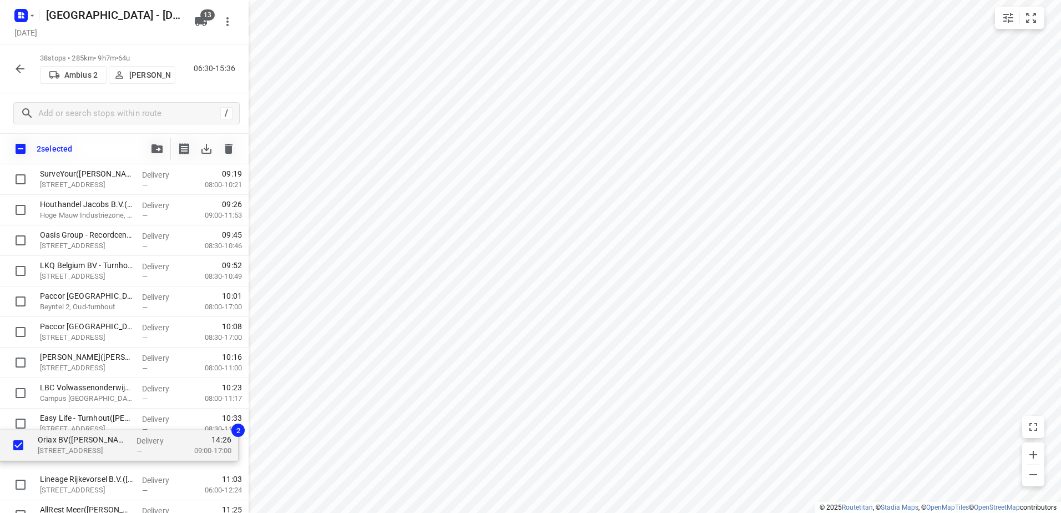
drag, startPoint x: 80, startPoint y: 345, endPoint x: 80, endPoint y: 430, distance: 84.9
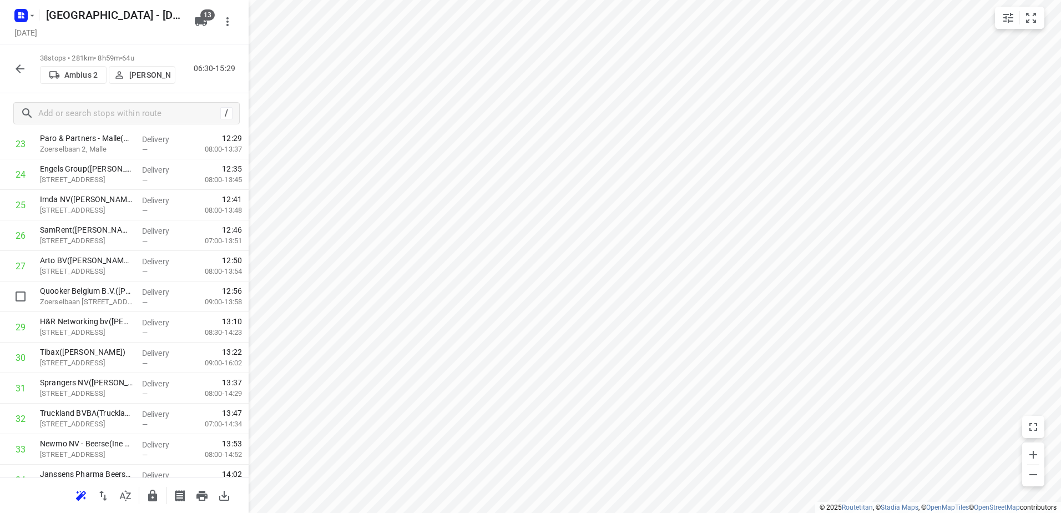
scroll to position [901, 0]
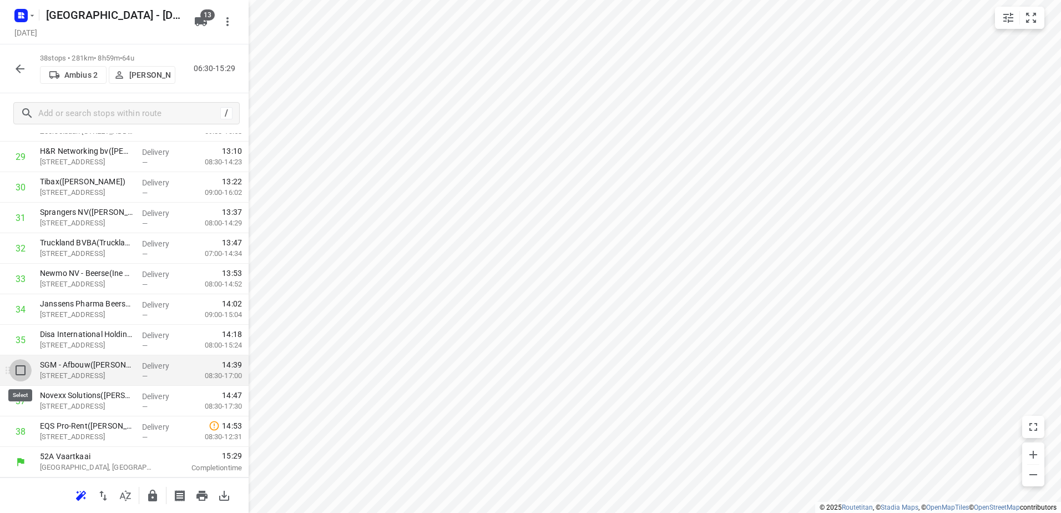
drag, startPoint x: 27, startPoint y: 369, endPoint x: 20, endPoint y: 416, distance: 46.6
click at [26, 372] on input "checkbox" at bounding box center [20, 370] width 22 height 22
checkbox input "true"
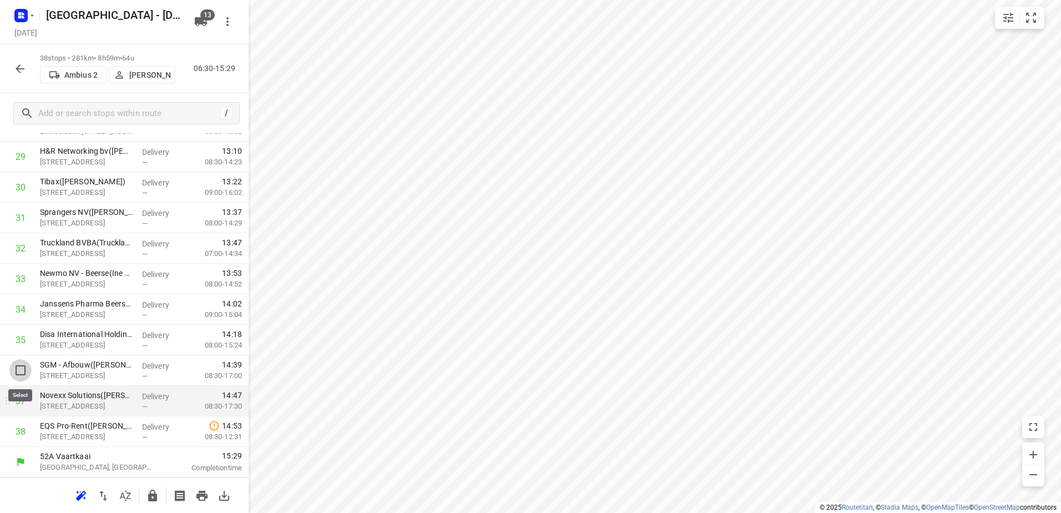
scroll to position [897, 0]
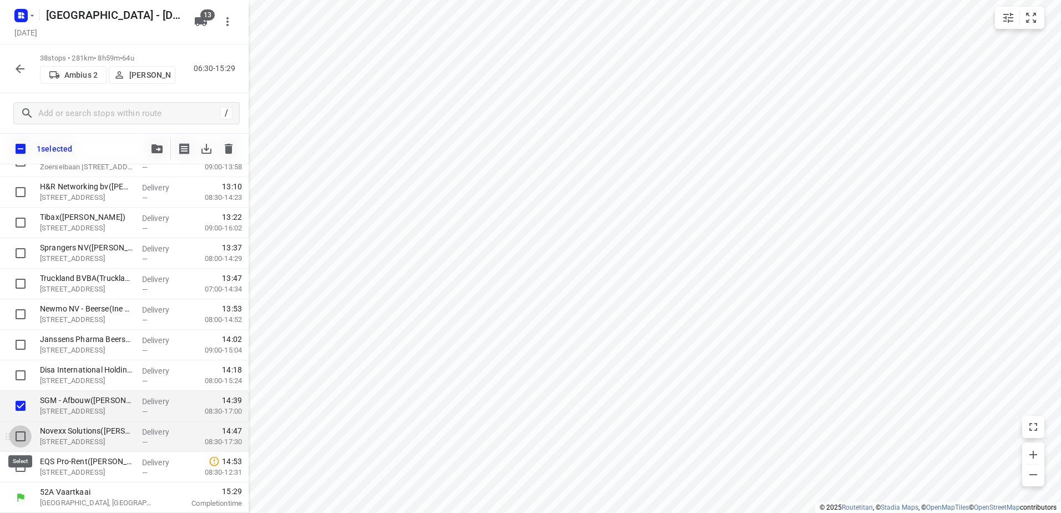
drag, startPoint x: 15, startPoint y: 438, endPoint x: 16, endPoint y: 463, distance: 25.0
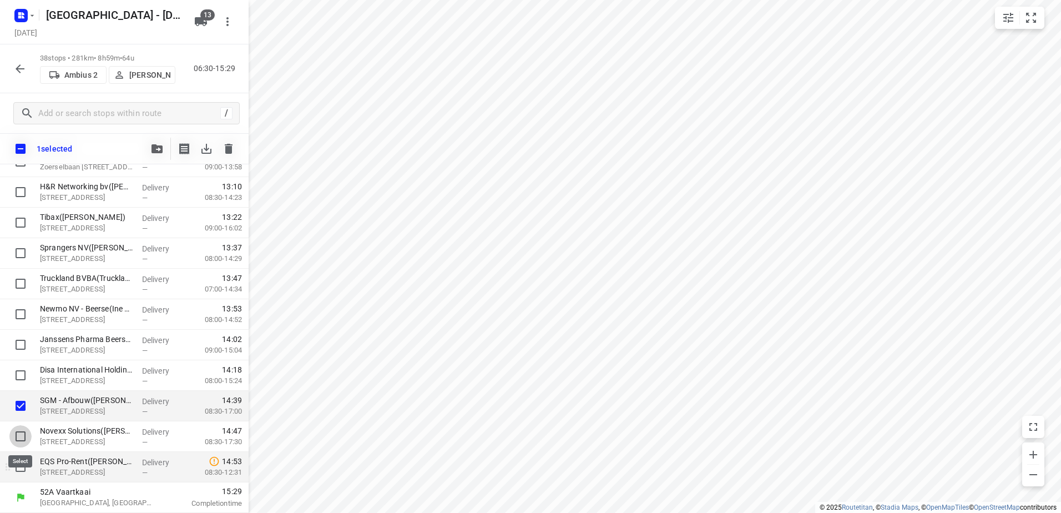
click at [15, 439] on input "checkbox" at bounding box center [20, 436] width 22 height 22
checkbox input "true"
click at [16, 465] on input "checkbox" at bounding box center [20, 466] width 22 height 22
checkbox input "true"
click at [161, 156] on button "button" at bounding box center [157, 149] width 22 height 22
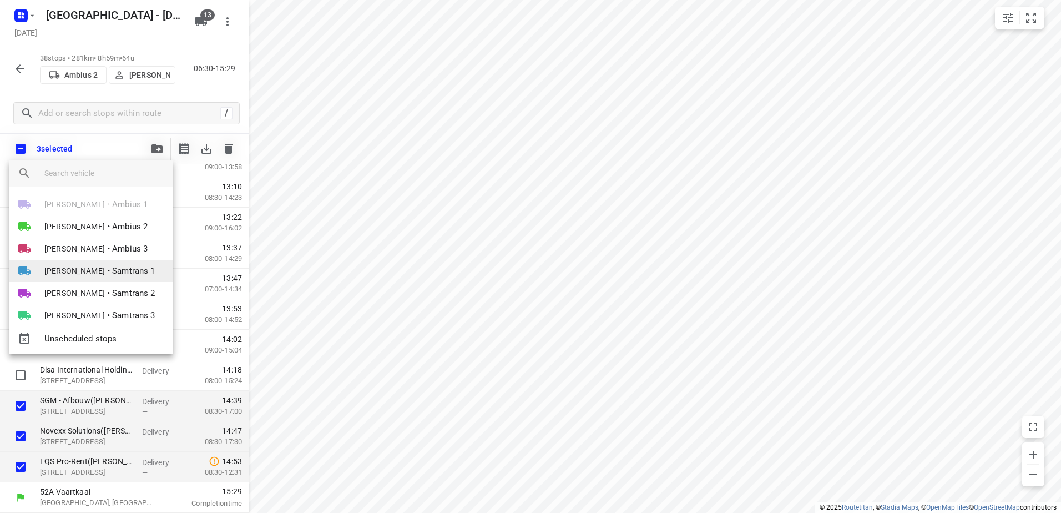
scroll to position [120, 0]
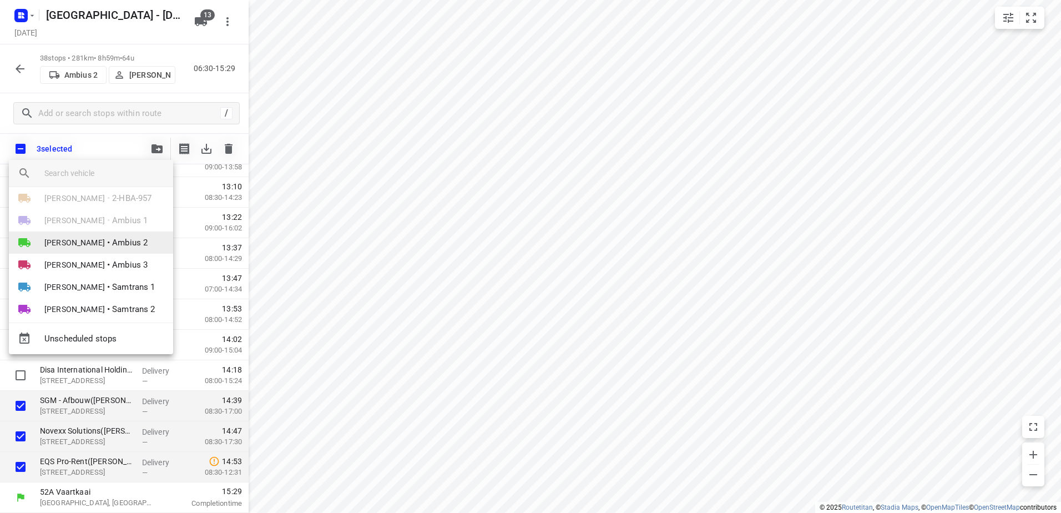
click at [113, 237] on span "Ambius 2" at bounding box center [130, 242] width 36 height 13
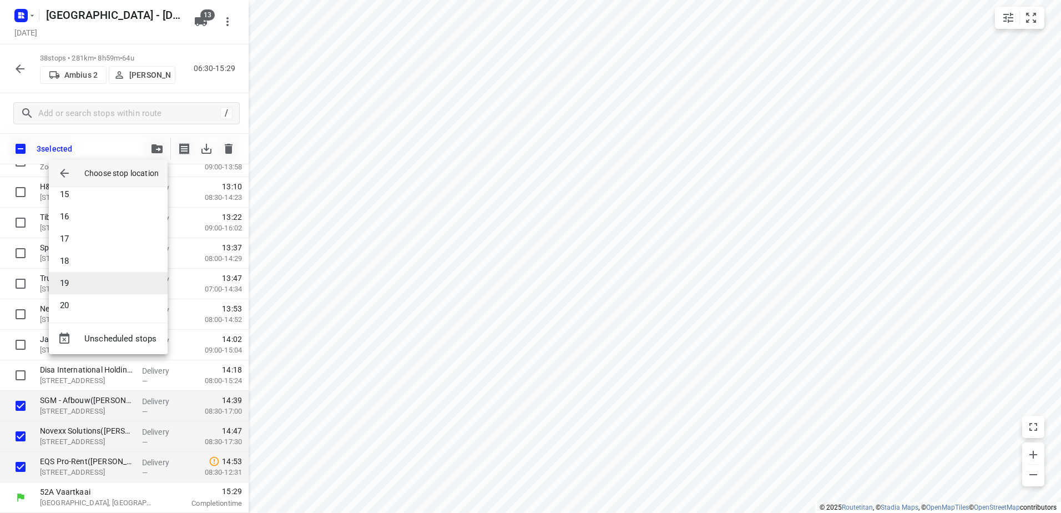
scroll to position [342, 0]
click at [104, 244] on li "18" at bounding box center [108, 238] width 119 height 22
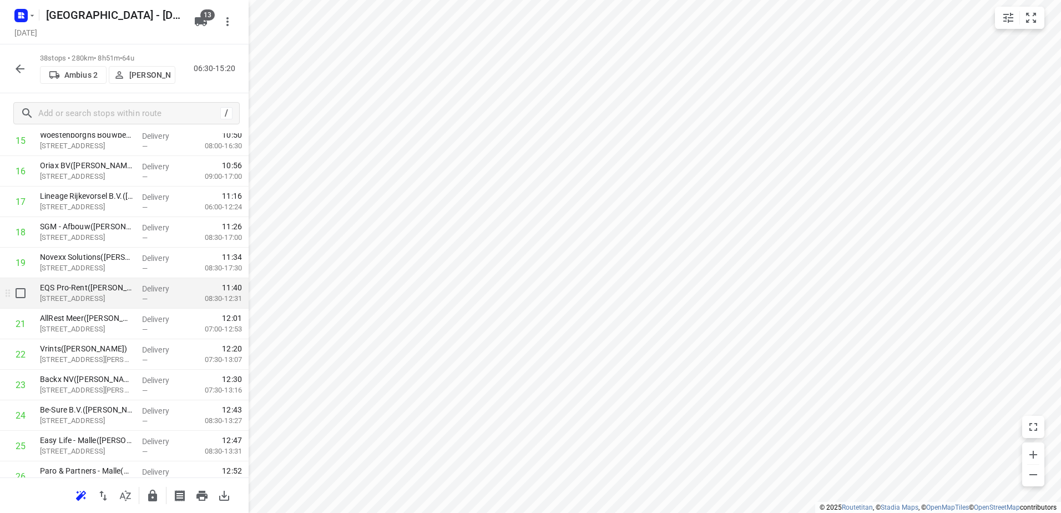
scroll to position [509, 0]
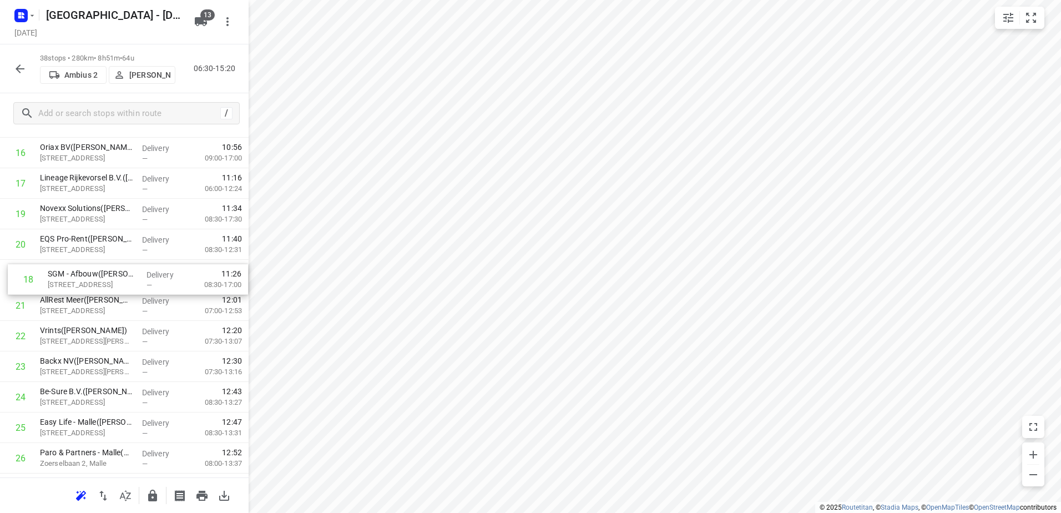
drag, startPoint x: 154, startPoint y: 220, endPoint x: 161, endPoint y: 288, distance: 68.7
click at [161, 288] on div "1 De Sprong Fietsenatelier([PERSON_NAME]) [STREET_ADDRESS], Mol Delivery — 07:1…" at bounding box center [124, 259] width 249 height 1159
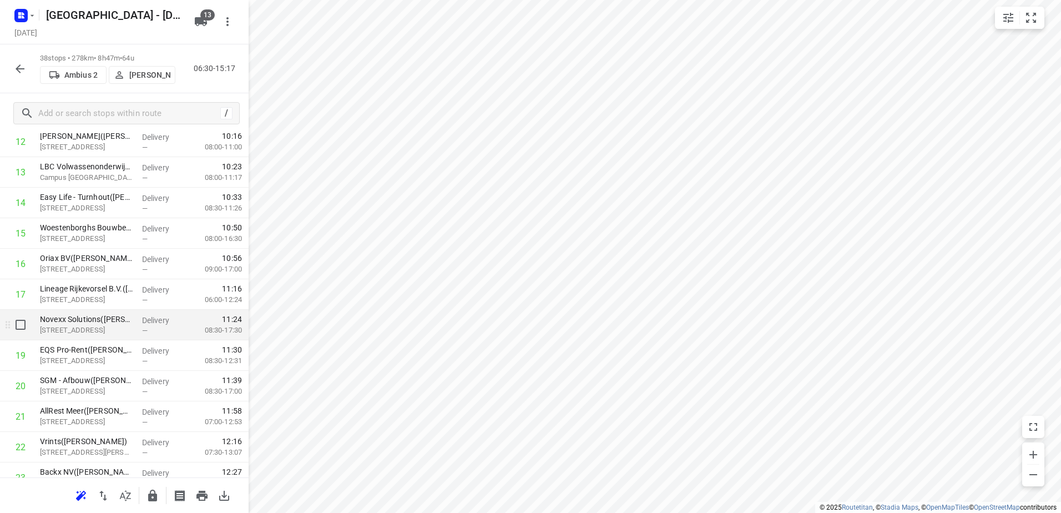
scroll to position [453, 0]
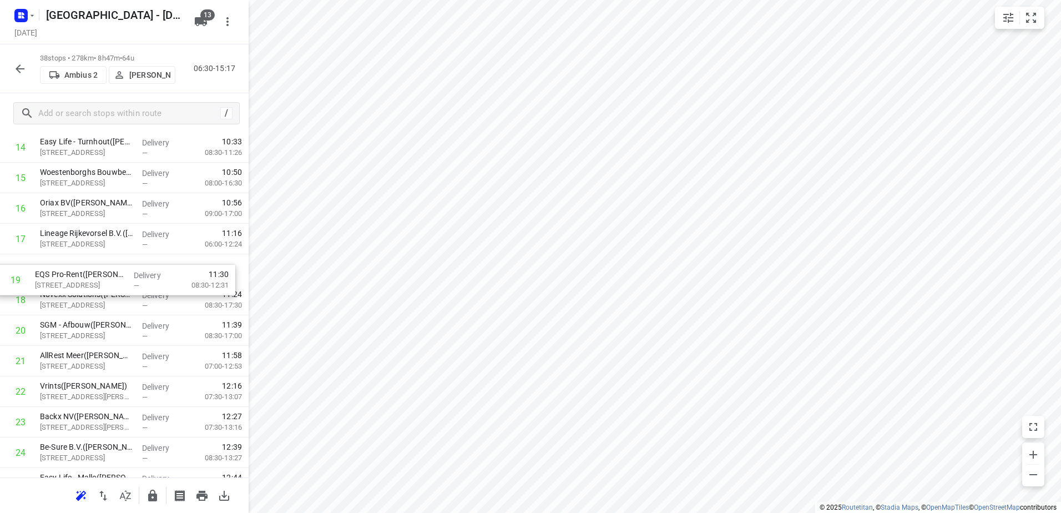
drag, startPoint x: 184, startPoint y: 301, endPoint x: 181, endPoint y: 295, distance: 6.7
click at [181, 295] on div "1 De Sprong Fietsenatelier([PERSON_NAME]) [STREET_ADDRESS], Mol Delivery — 07:1…" at bounding box center [124, 314] width 249 height 1159
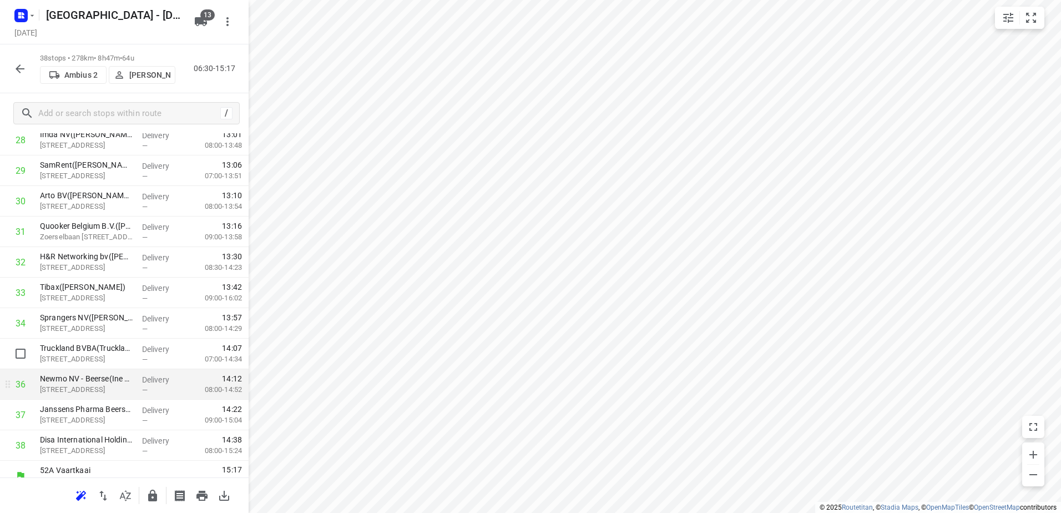
scroll to position [901, 0]
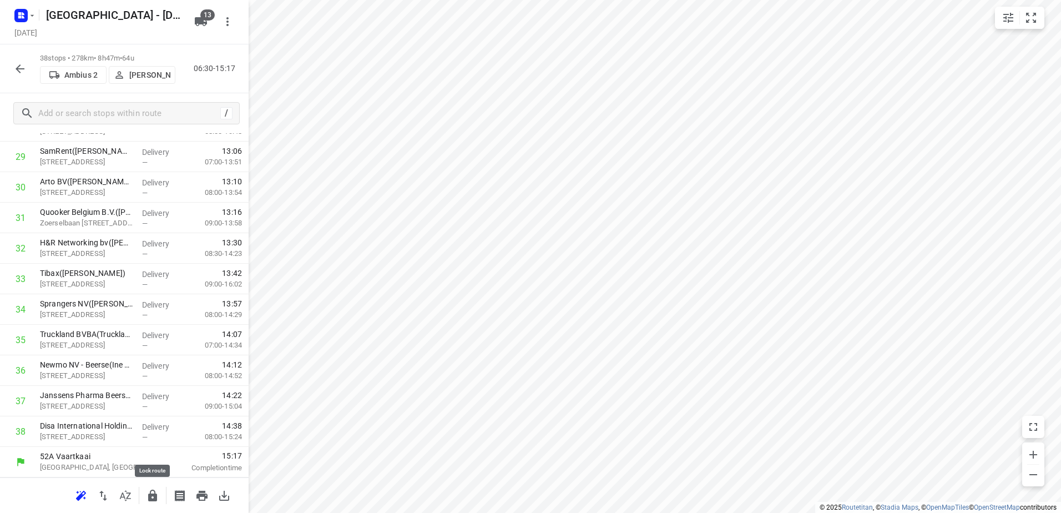
click at [156, 503] on button "button" at bounding box center [152, 495] width 22 height 22
click at [8, 72] on div "38 stops • 278km • 8h47m • 64u Ambius 2 [PERSON_NAME] 06:30-15:17" at bounding box center [124, 68] width 249 height 49
click at [18, 68] on icon "button" at bounding box center [20, 68] width 9 height 9
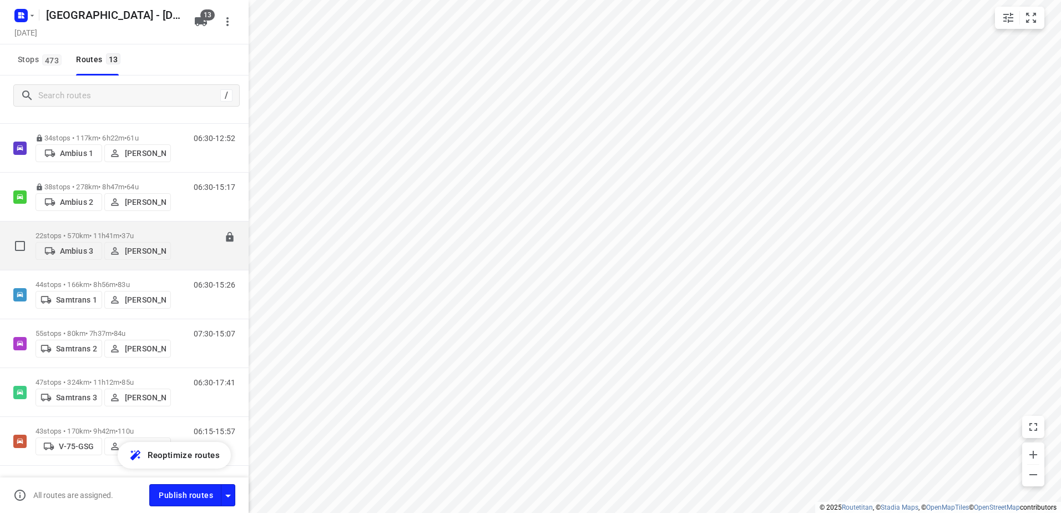
scroll to position [333, 0]
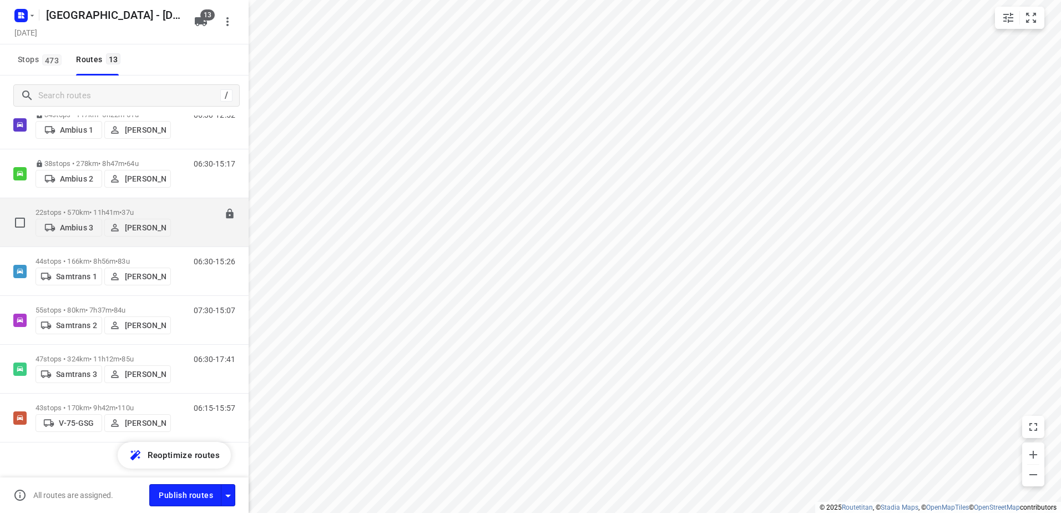
click at [103, 202] on div "22 stops • 570km • 11h41m • 37u Ambius 3 [PERSON_NAME]" at bounding box center [103, 221] width 135 height 39
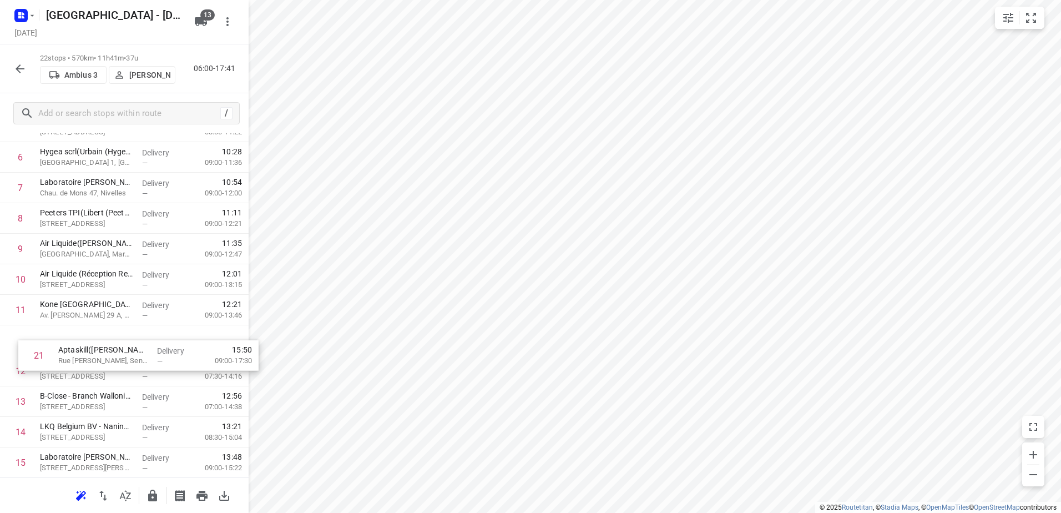
scroll to position [191, 0]
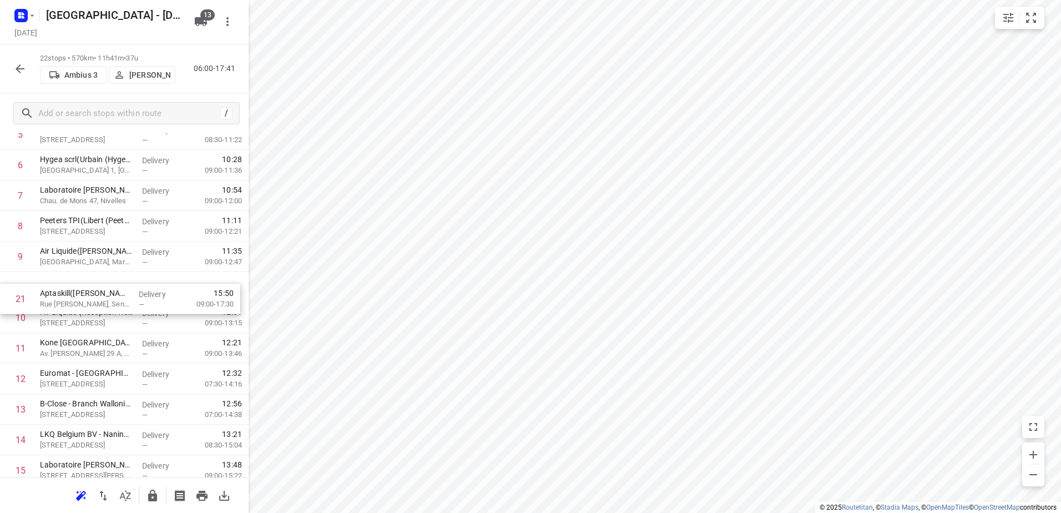
drag, startPoint x: 154, startPoint y: 397, endPoint x: 152, endPoint y: 297, distance: 99.9
click at [152, 297] on div "1 Papyrus Groep - [GEOGRAPHIC_DATA] - Lembeek([PERSON_NAME] ) [STREET_ADDRESS],…" at bounding box center [124, 332] width 249 height 671
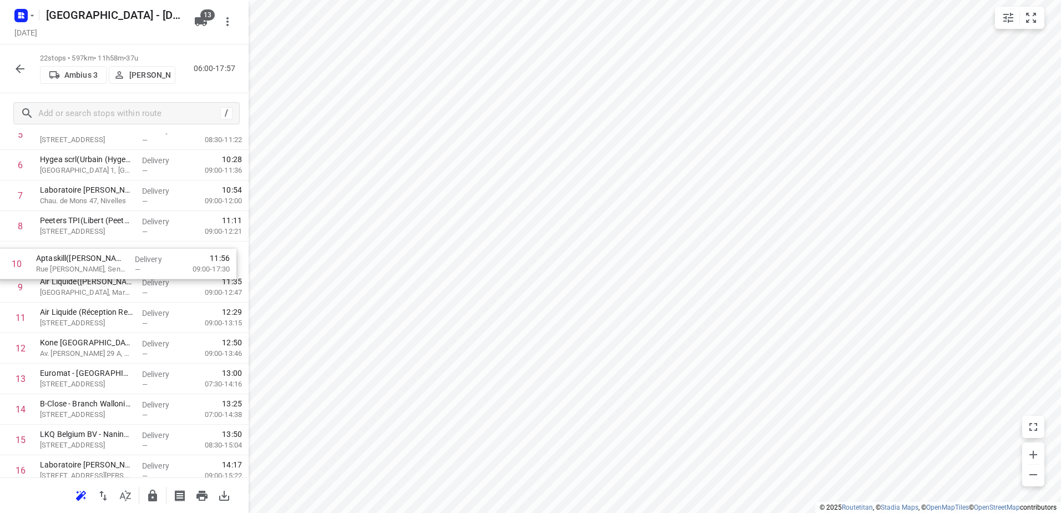
drag, startPoint x: 185, startPoint y: 280, endPoint x: 180, endPoint y: 251, distance: 29.8
click at [180, 251] on div "1 Papyrus Groep - [GEOGRAPHIC_DATA] - Lembeek([PERSON_NAME] ) [STREET_ADDRESS],…" at bounding box center [124, 332] width 249 height 671
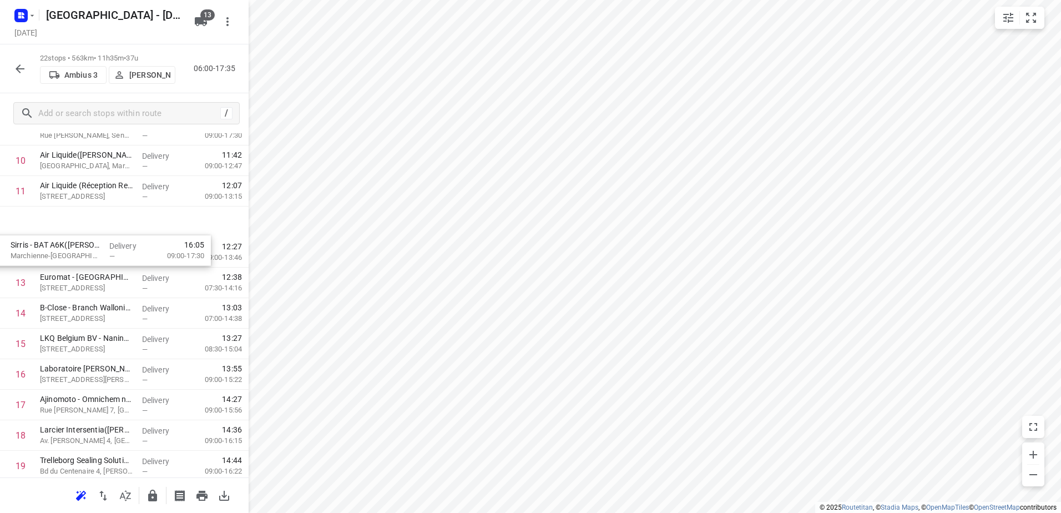
scroll to position [247, 0]
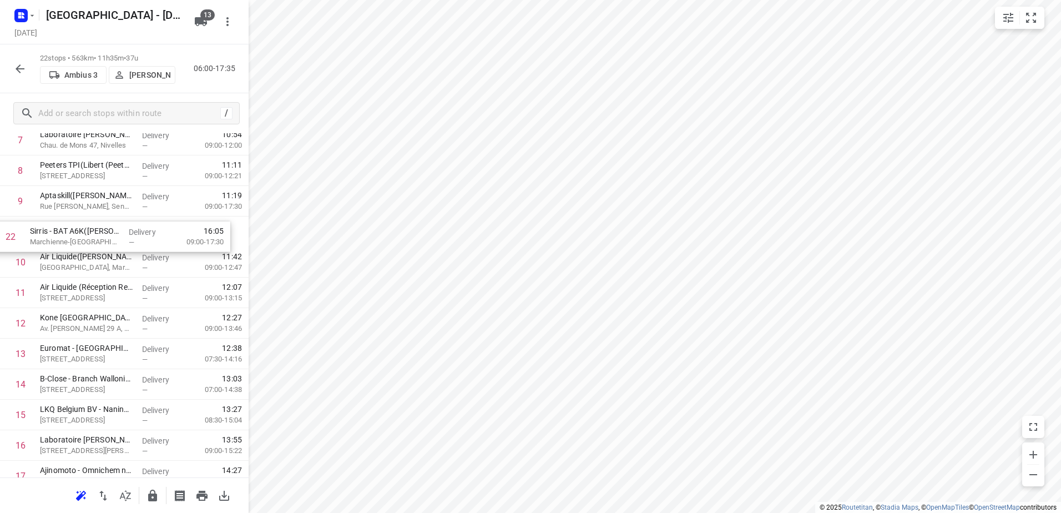
drag, startPoint x: 168, startPoint y: 441, endPoint x: 157, endPoint y: 229, distance: 212.2
click at [155, 229] on div "1 Papyrus Groep - [GEOGRAPHIC_DATA] - Lembeek([PERSON_NAME] ) [STREET_ADDRESS],…" at bounding box center [124, 277] width 249 height 671
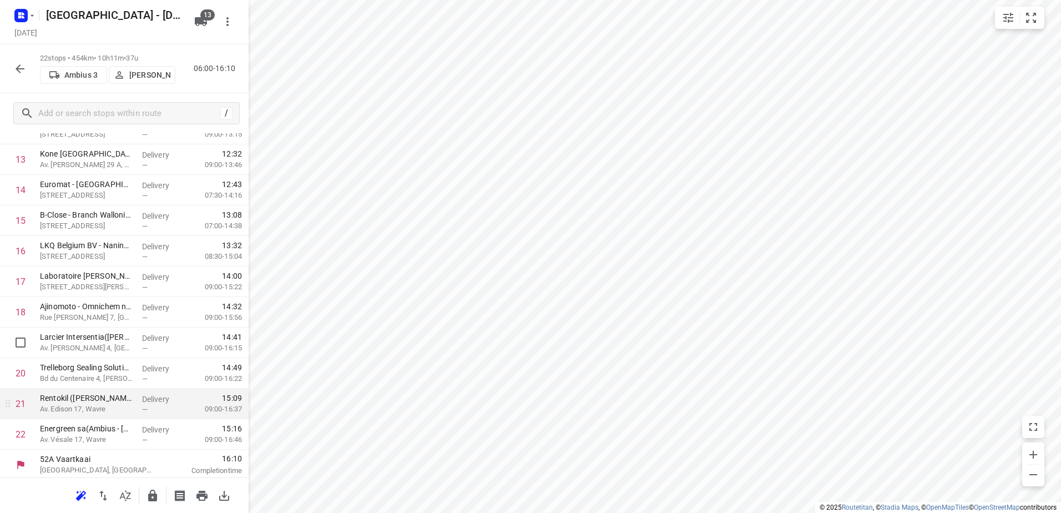
scroll to position [413, 0]
click at [156, 498] on icon "button" at bounding box center [152, 495] width 9 height 12
click at [12, 68] on button "button" at bounding box center [20, 69] width 22 height 22
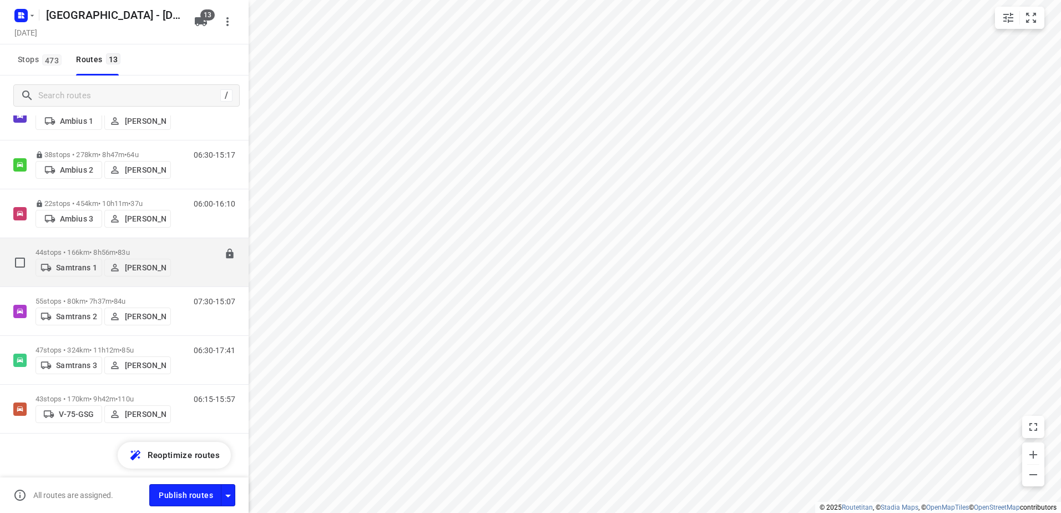
scroll to position [342, 0]
click at [82, 247] on p "44 stops • 166km • 8h56m • 83u" at bounding box center [103, 251] width 135 height 8
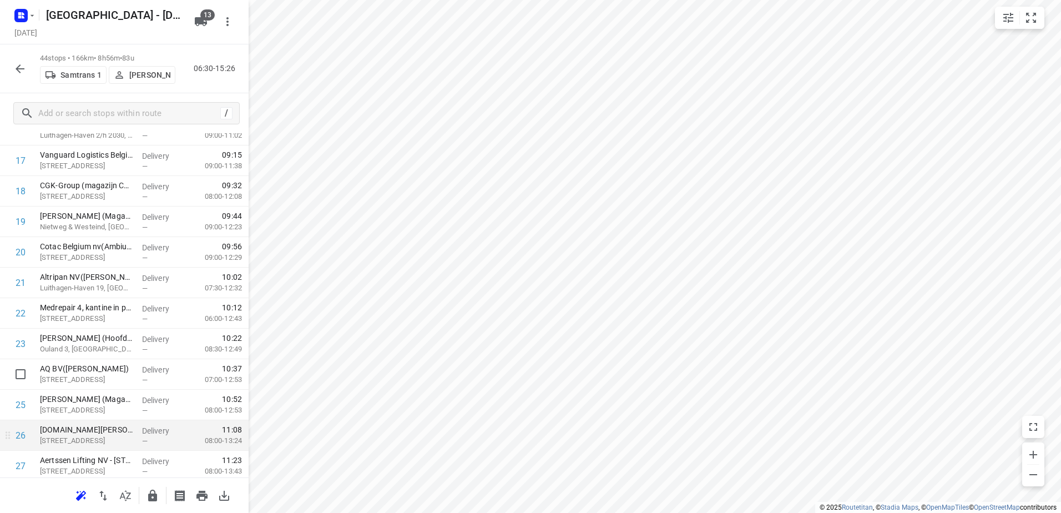
scroll to position [610, 0]
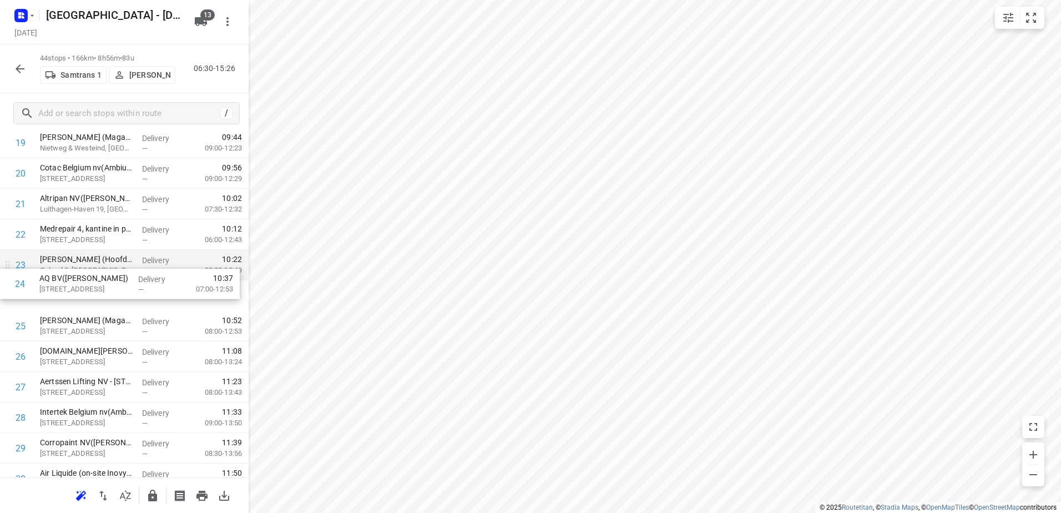
drag, startPoint x: 128, startPoint y: 303, endPoint x: 128, endPoint y: 281, distance: 22.2
click at [128, 282] on div "1 Stedelijk CLB [GEOGRAPHIC_DATA](Ambius - [GEOGRAPHIC_DATA]) [STREET_ADDRESS] …" at bounding box center [124, 249] width 249 height 1343
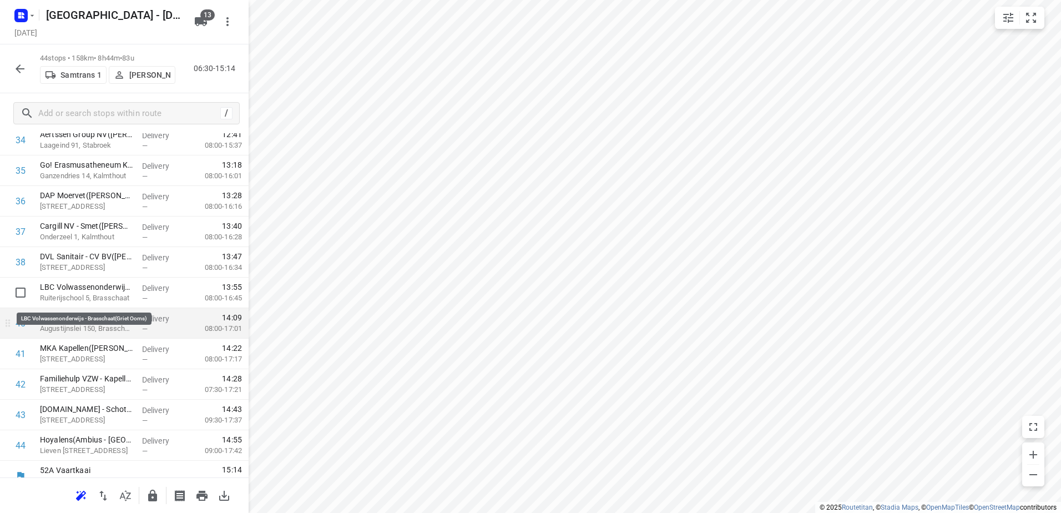
scroll to position [1085, 0]
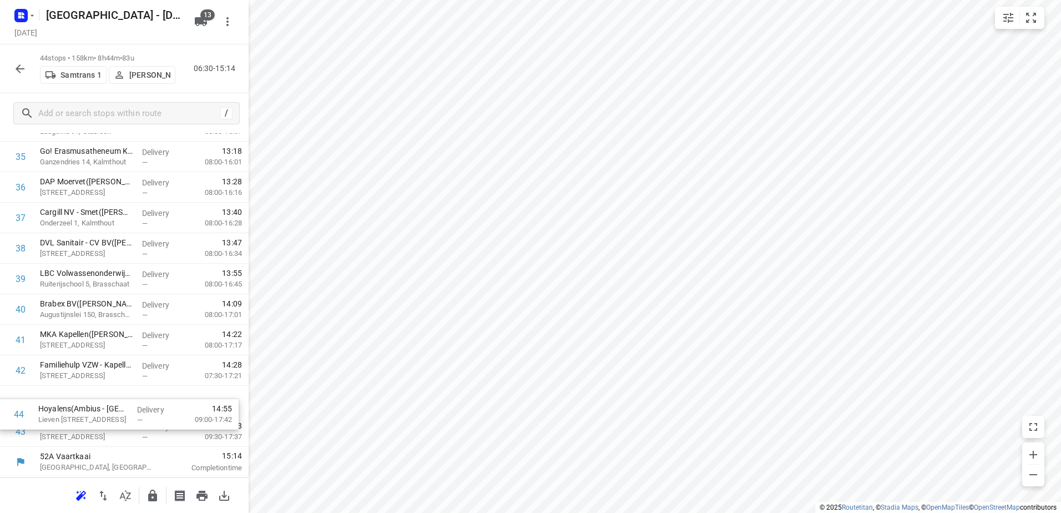
drag, startPoint x: 128, startPoint y: 428, endPoint x: 124, endPoint y: 406, distance: 22.4
click at [149, 497] on icon "button" at bounding box center [152, 495] width 9 height 12
click at [26, 73] on icon "button" at bounding box center [19, 68] width 13 height 13
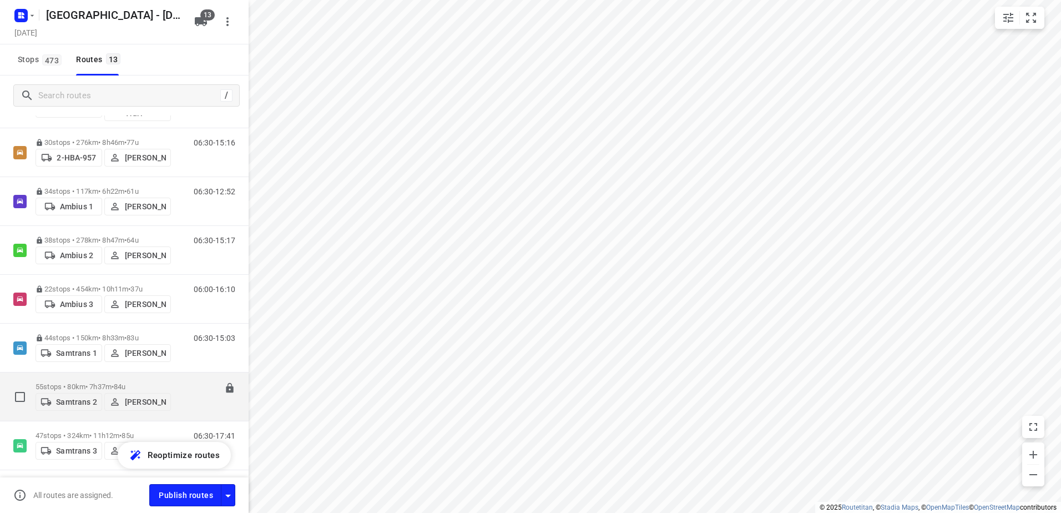
scroll to position [342, 0]
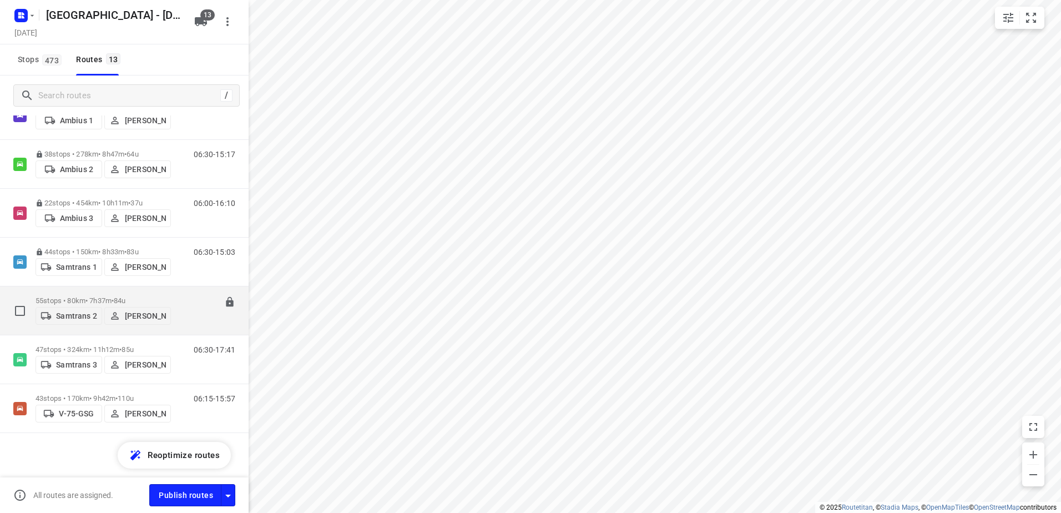
click at [106, 296] on p "55 stops • 80km • 7h37m • 84u" at bounding box center [103, 300] width 135 height 8
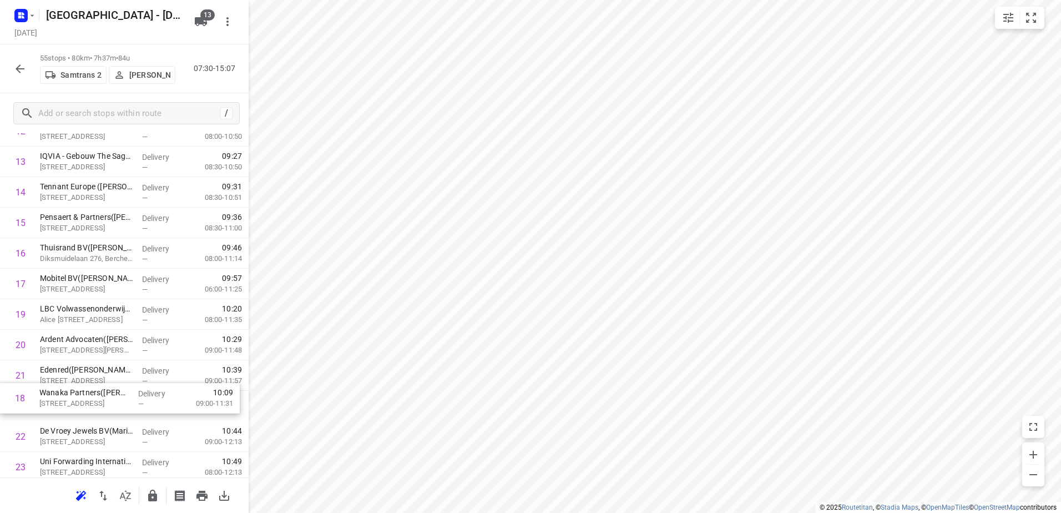
scroll to position [414, 0]
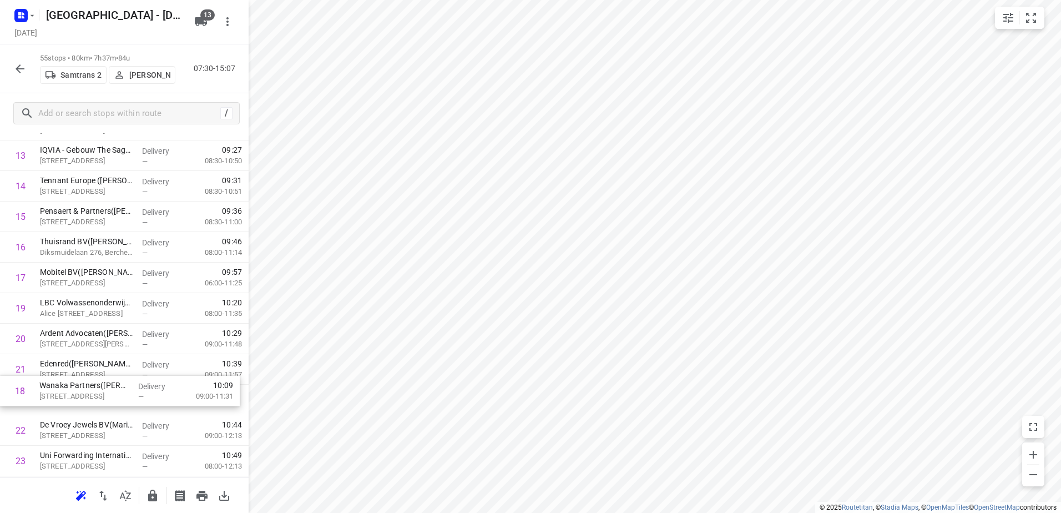
drag, startPoint x: 161, startPoint y: 383, endPoint x: 161, endPoint y: 389, distance: 6.1
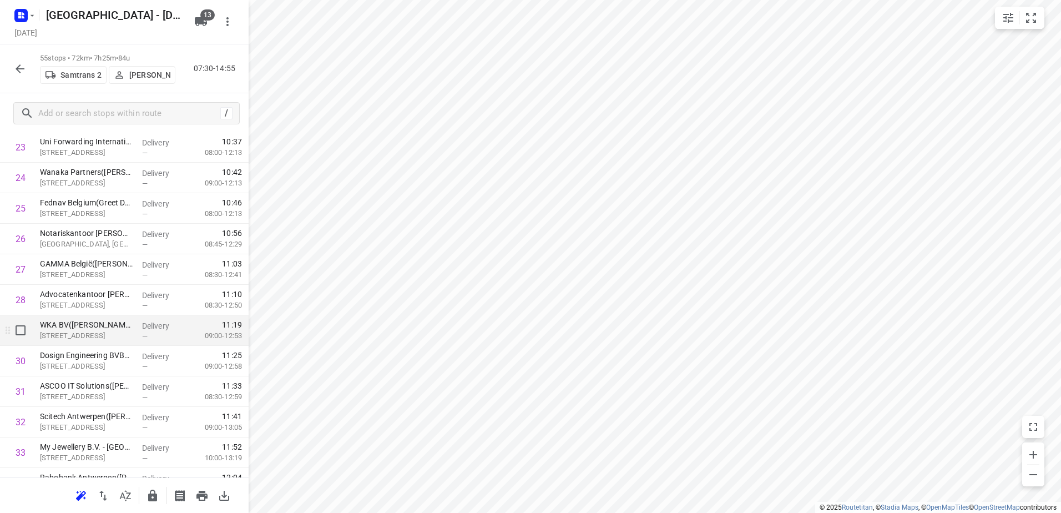
scroll to position [747, 0]
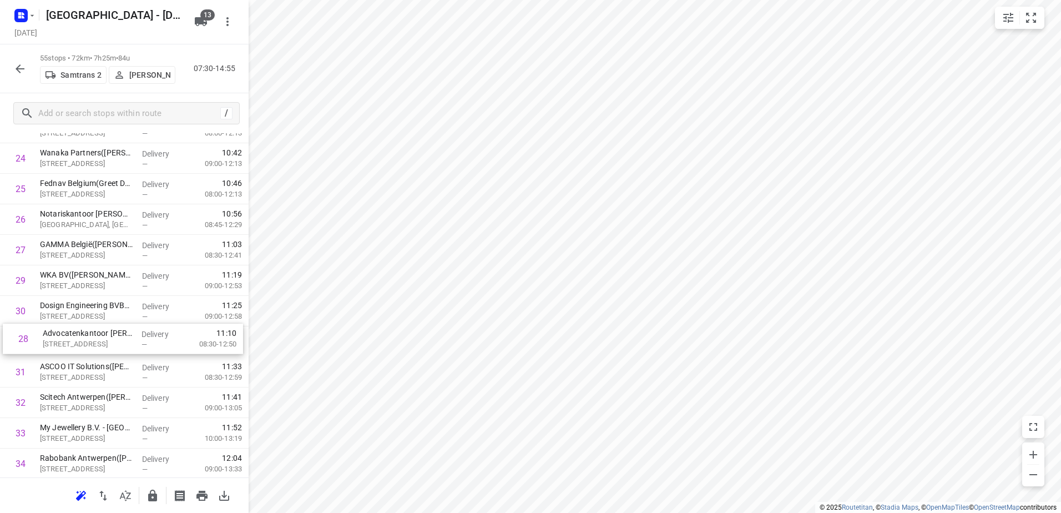
drag, startPoint x: 166, startPoint y: 287, endPoint x: 169, endPoint y: 348, distance: 61.1
click at [169, 348] on div "1 Storm([PERSON_NAME]) [STREET_ADDRESS] Delivery — 07:37 08:00-09:22 2 Teleperf…" at bounding box center [124, 280] width 249 height 1678
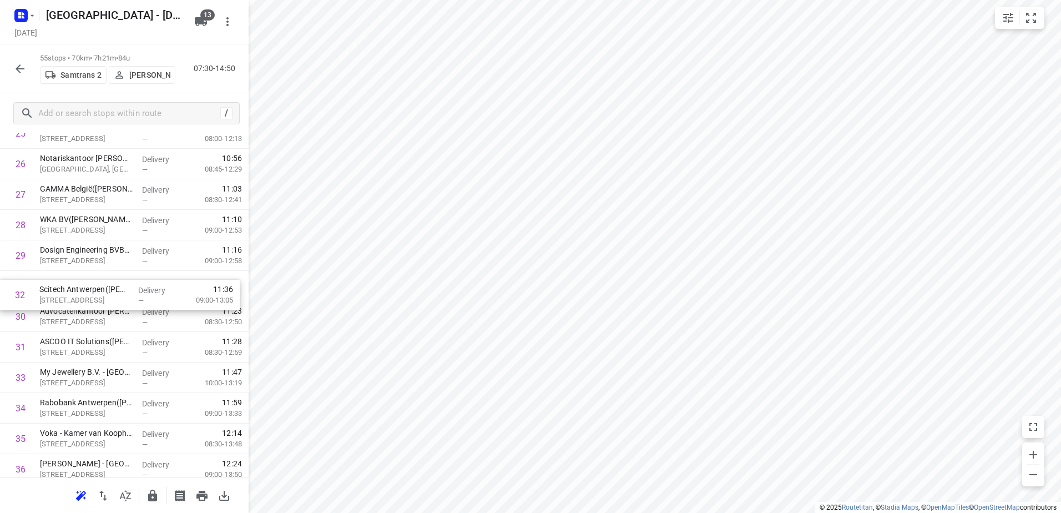
drag, startPoint x: 127, startPoint y: 352, endPoint x: 126, endPoint y: 293, distance: 58.8
click at [126, 293] on div "1 Storm([PERSON_NAME]) [STREET_ADDRESS] Delivery — 07:37 08:00-09:22 2 Teleperf…" at bounding box center [124, 225] width 249 height 1678
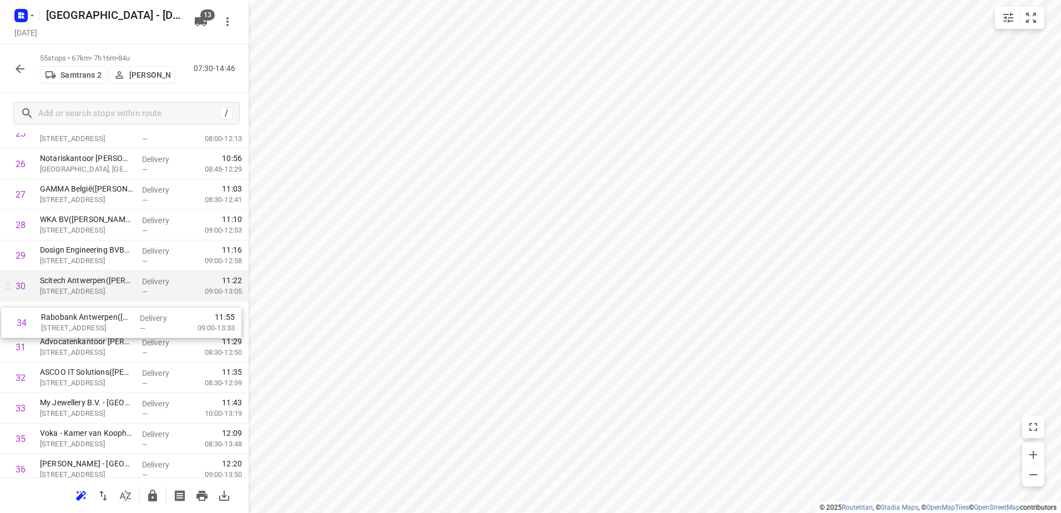
drag, startPoint x: 120, startPoint y: 401, endPoint x: 119, endPoint y: 290, distance: 111.5
click at [118, 290] on div "1 Storm([PERSON_NAME]) [STREET_ADDRESS] Delivery — 07:37 08:00-09:22 2 Teleperf…" at bounding box center [124, 225] width 249 height 1678
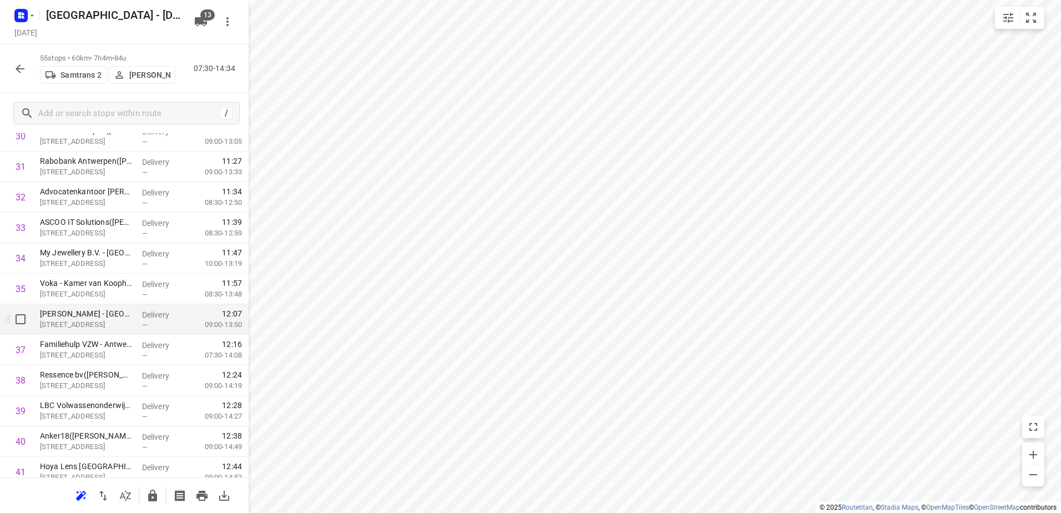
scroll to position [969, 0]
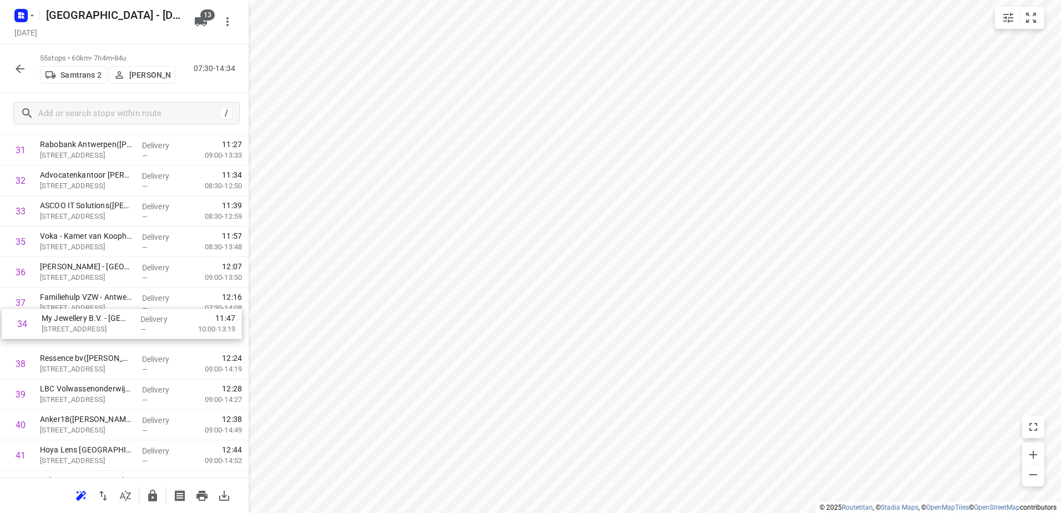
drag, startPoint x: 88, startPoint y: 252, endPoint x: 89, endPoint y: 342, distance: 89.3
click at [89, 342] on div "1 Storm([PERSON_NAME]) [STREET_ADDRESS] Delivery — 07:37 08:00-09:22 2 Teleperf…" at bounding box center [124, 58] width 249 height 1678
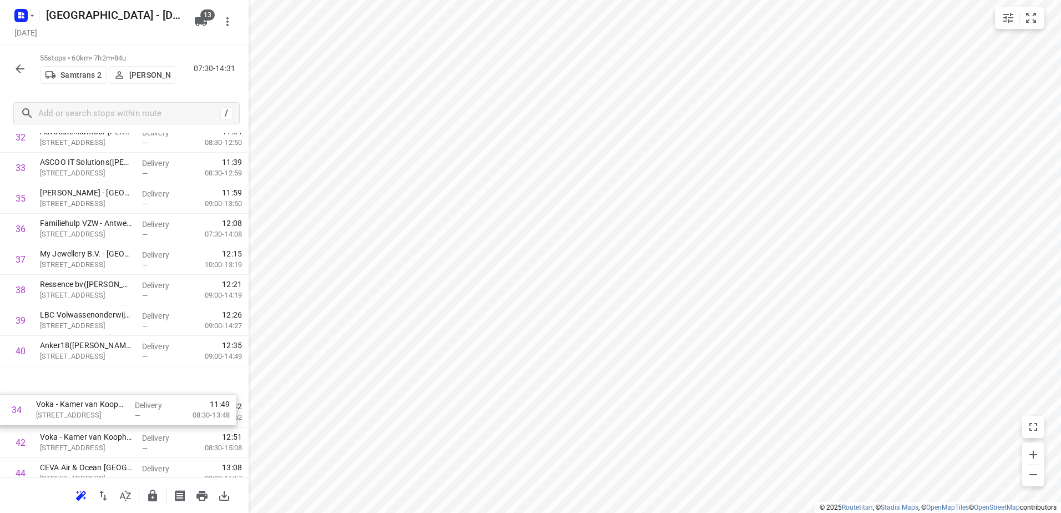
drag, startPoint x: 170, startPoint y: 247, endPoint x: 166, endPoint y: 422, distance: 174.8
click at [166, 422] on div "1 Storm([PERSON_NAME]) [STREET_ADDRESS] Delivery — 07:37 08:00-09:22 2 Teleperf…" at bounding box center [124, 15] width 249 height 1678
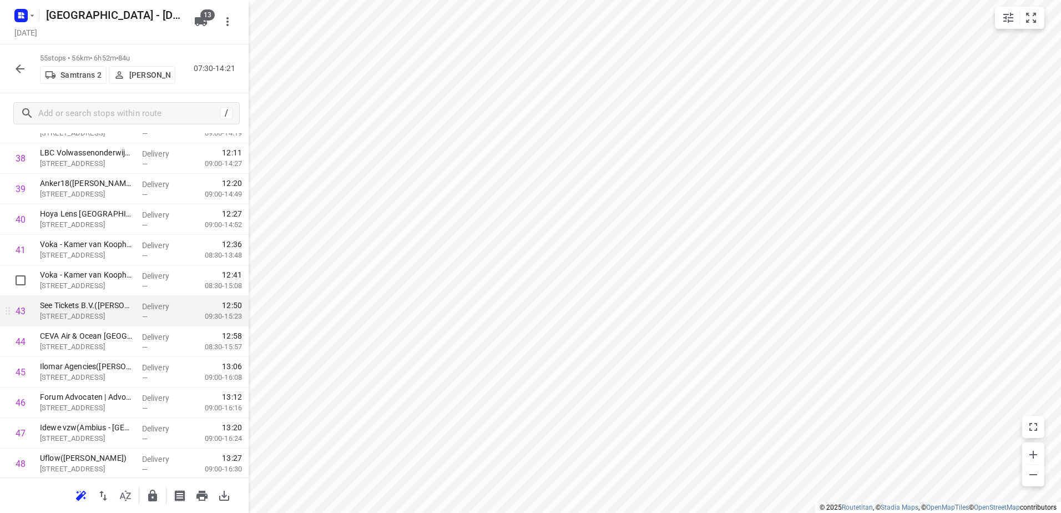
scroll to position [1181, 0]
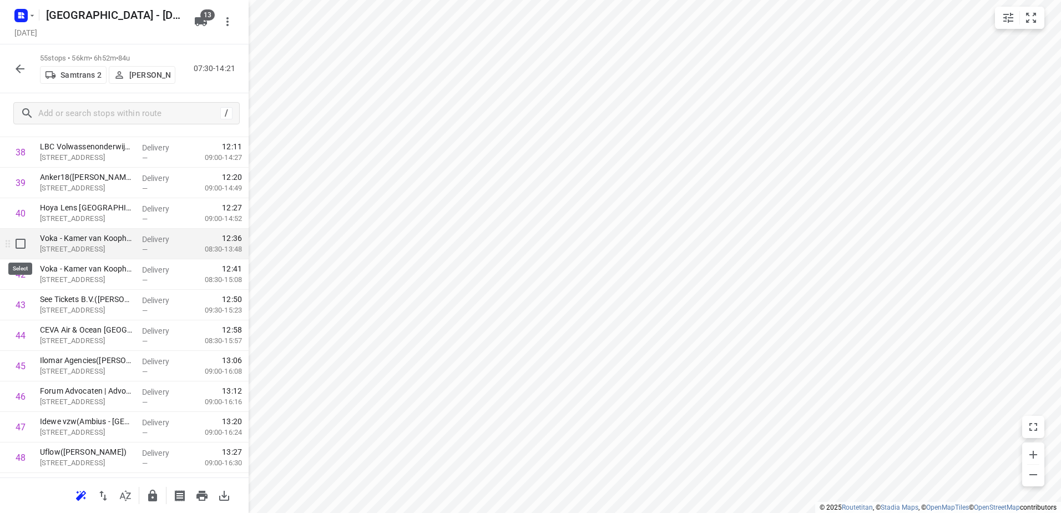
click at [12, 245] on input "checkbox" at bounding box center [20, 243] width 22 height 22
checkbox input "true"
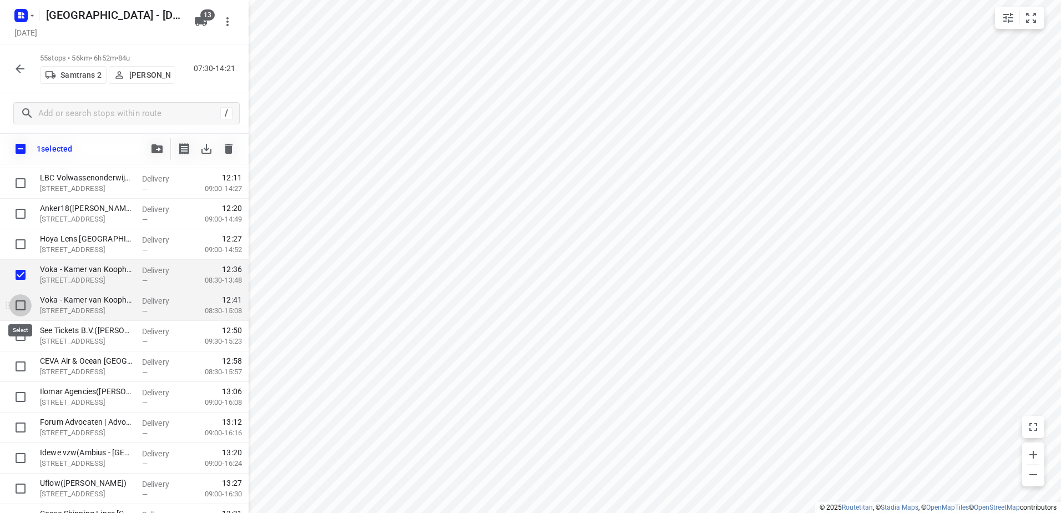
click at [15, 300] on input "checkbox" at bounding box center [20, 305] width 22 height 22
checkbox input "true"
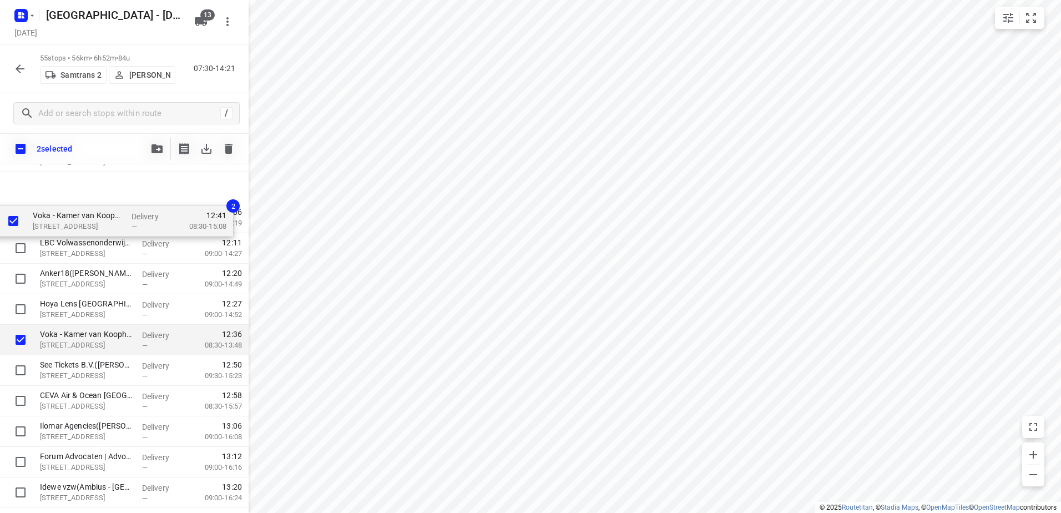
scroll to position [1115, 0]
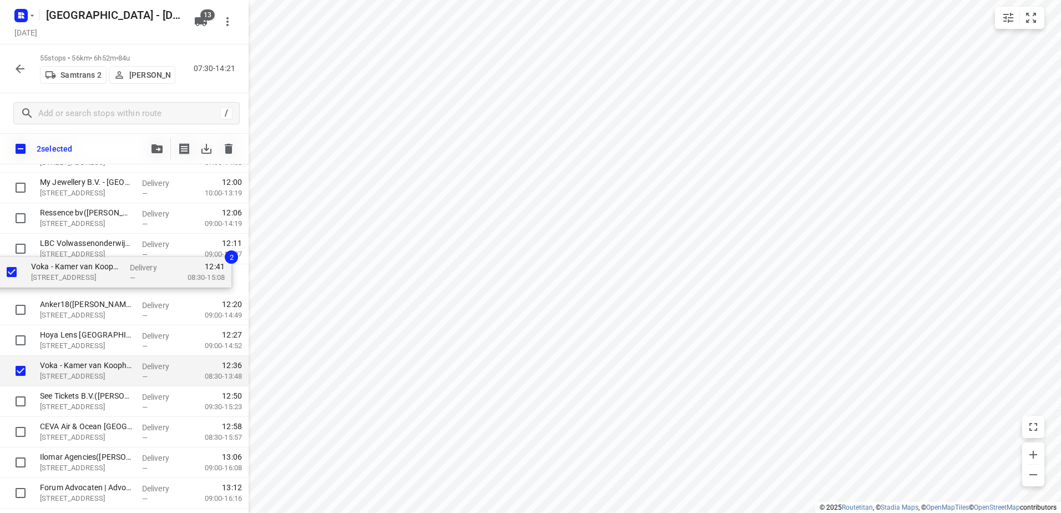
drag, startPoint x: 65, startPoint y: 241, endPoint x: 64, endPoint y: 273, distance: 31.6
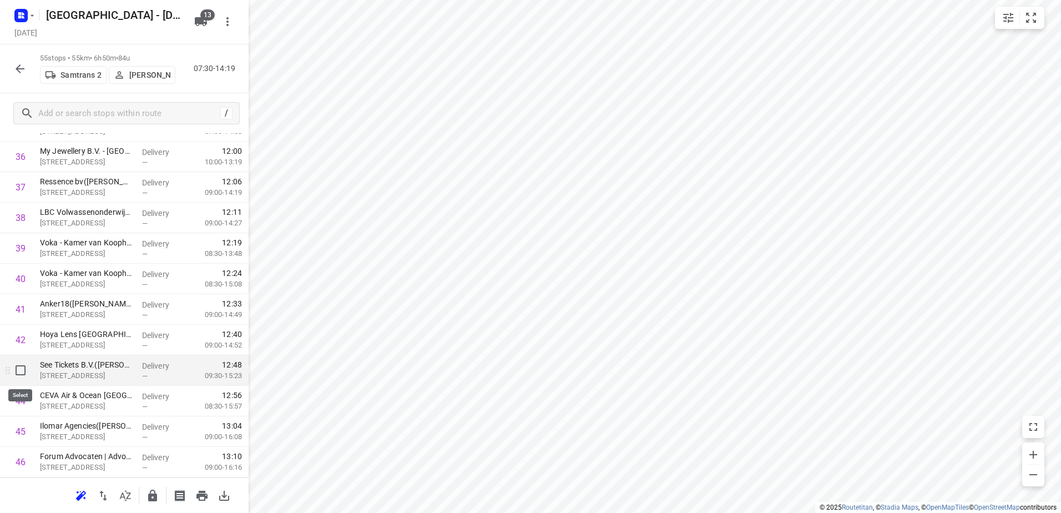
drag, startPoint x: 16, startPoint y: 374, endPoint x: 15, endPoint y: 390, distance: 16.1
click at [16, 374] on input "checkbox" at bounding box center [20, 370] width 22 height 22
checkbox input "true"
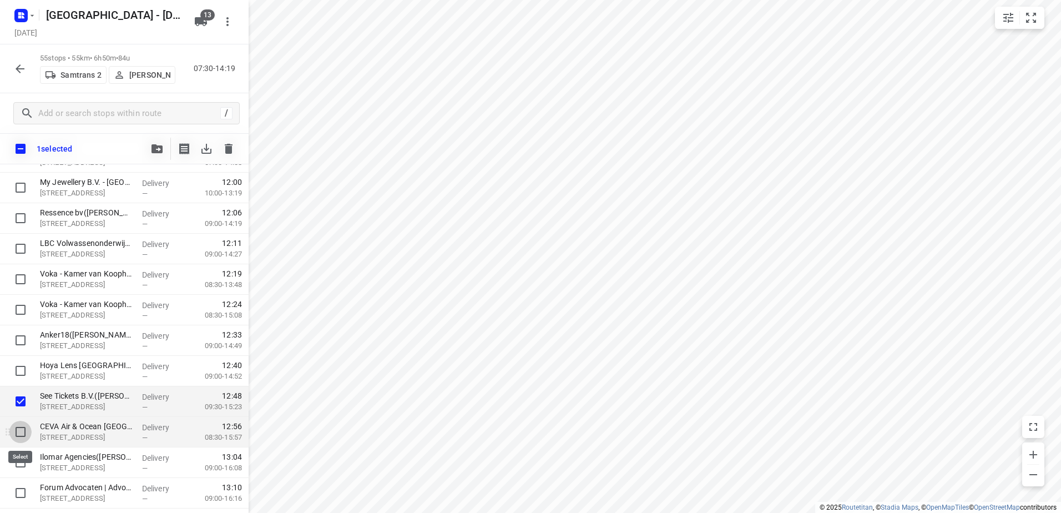
drag, startPoint x: 19, startPoint y: 426, endPoint x: 82, endPoint y: 429, distance: 62.8
click at [21, 428] on input "checkbox" at bounding box center [20, 432] width 22 height 22
checkbox input "true"
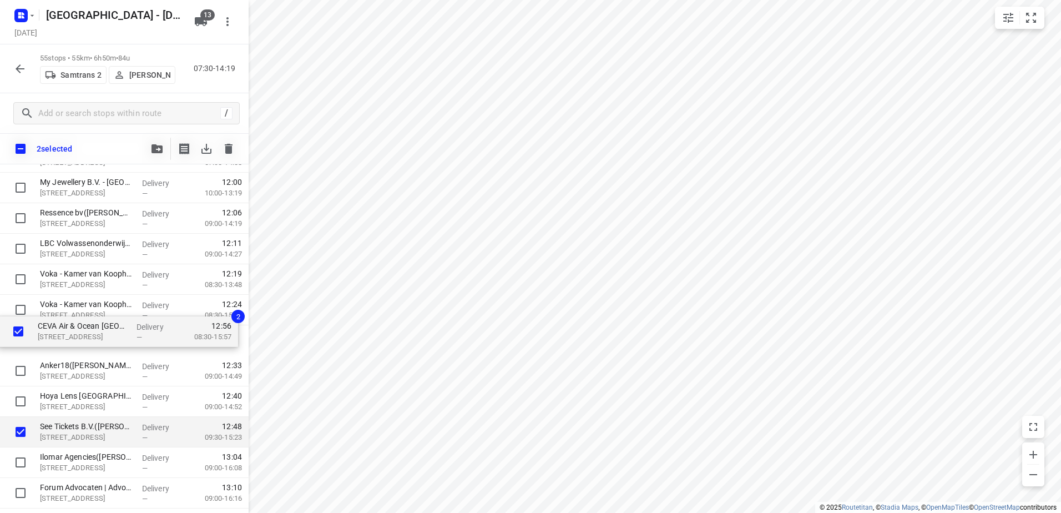
drag, startPoint x: 82, startPoint y: 411, endPoint x: 79, endPoint y: 326, distance: 84.4
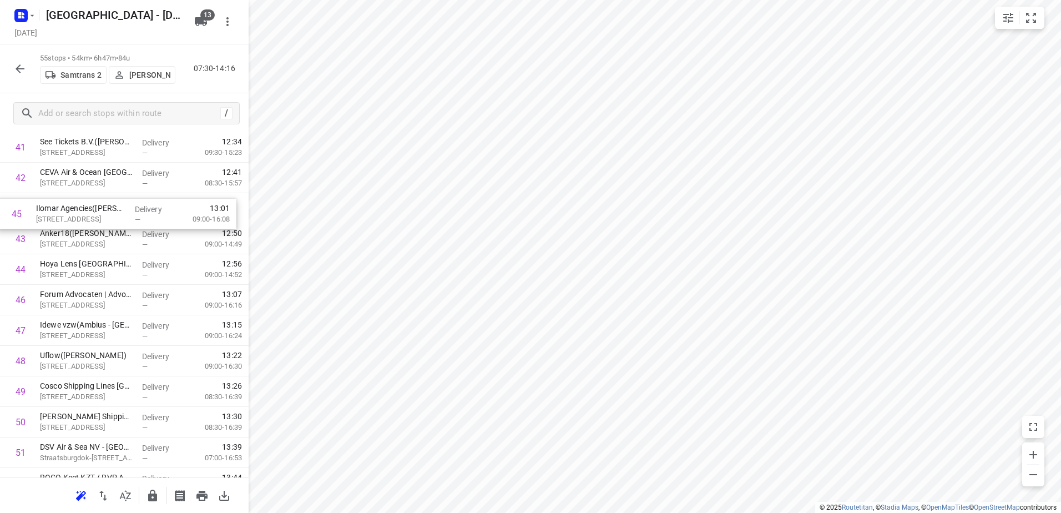
scroll to position [1272, 0]
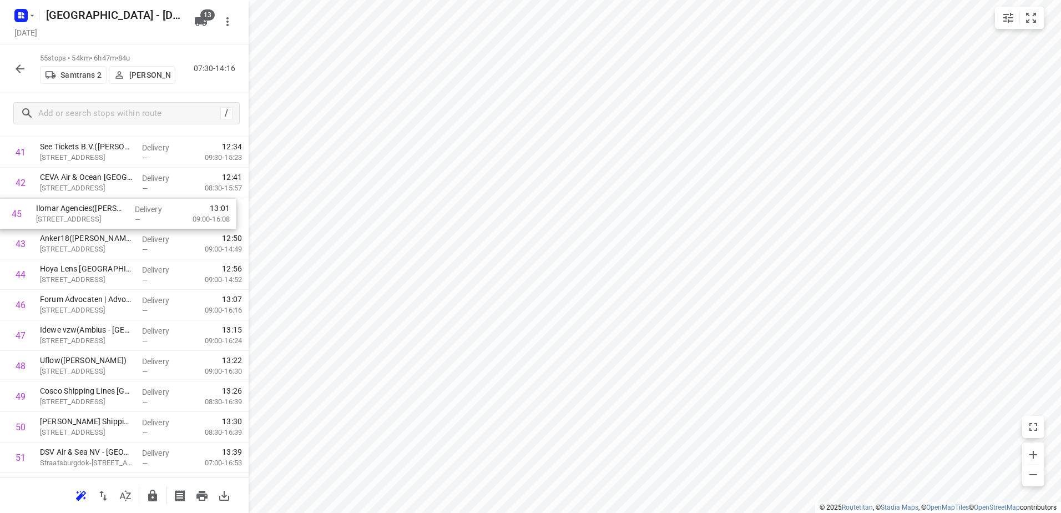
drag, startPoint x: 133, startPoint y: 276, endPoint x: 129, endPoint y: 219, distance: 57.8
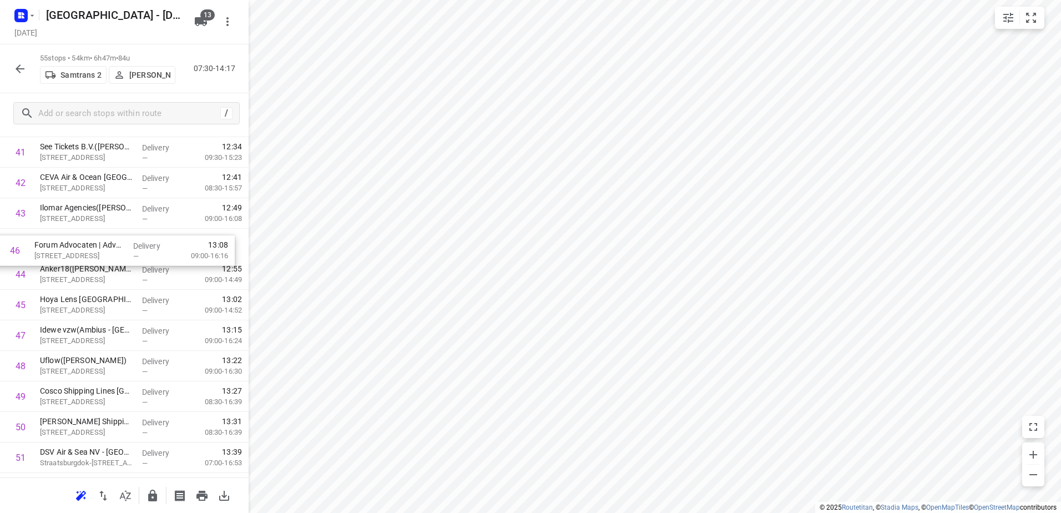
drag, startPoint x: 142, startPoint y: 310, endPoint x: 136, endPoint y: 252, distance: 58.6
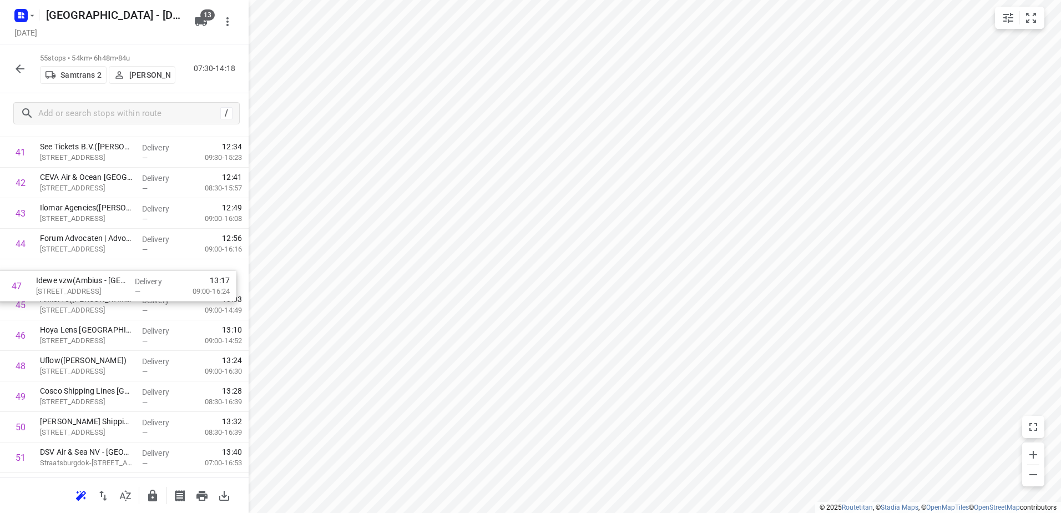
drag, startPoint x: 145, startPoint y: 338, endPoint x: 140, endPoint y: 272, distance: 66.2
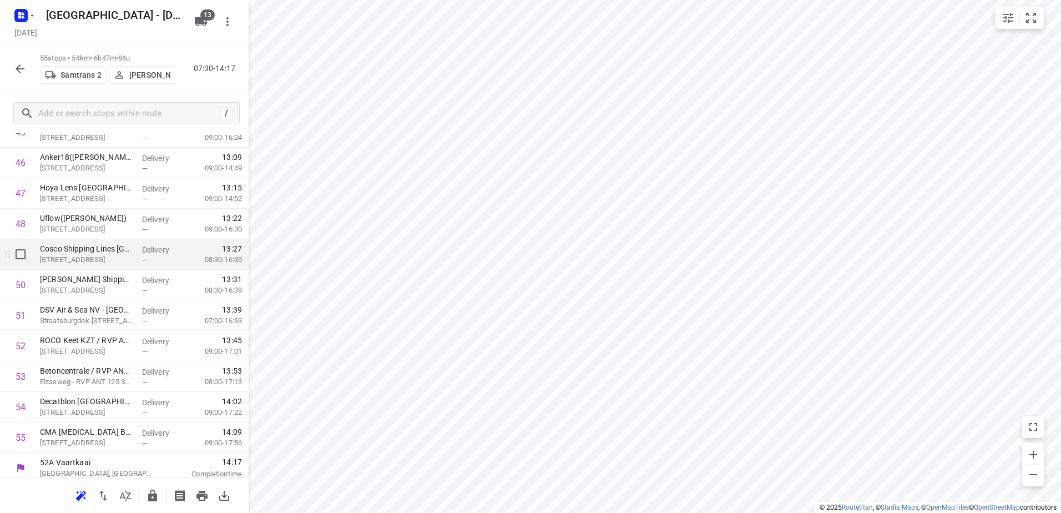
scroll to position [1420, 0]
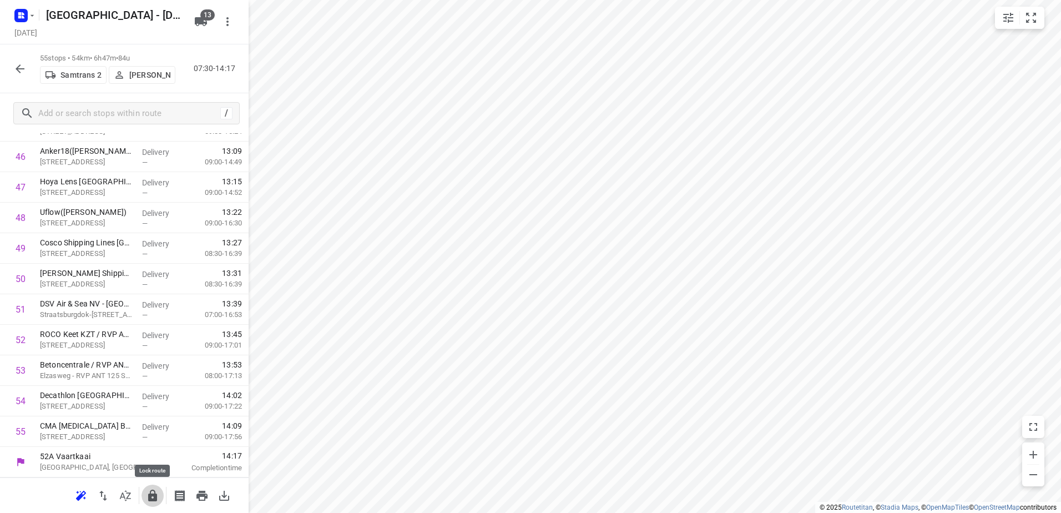
click at [143, 499] on button "button" at bounding box center [152, 495] width 22 height 22
click at [20, 74] on icon "button" at bounding box center [19, 68] width 13 height 13
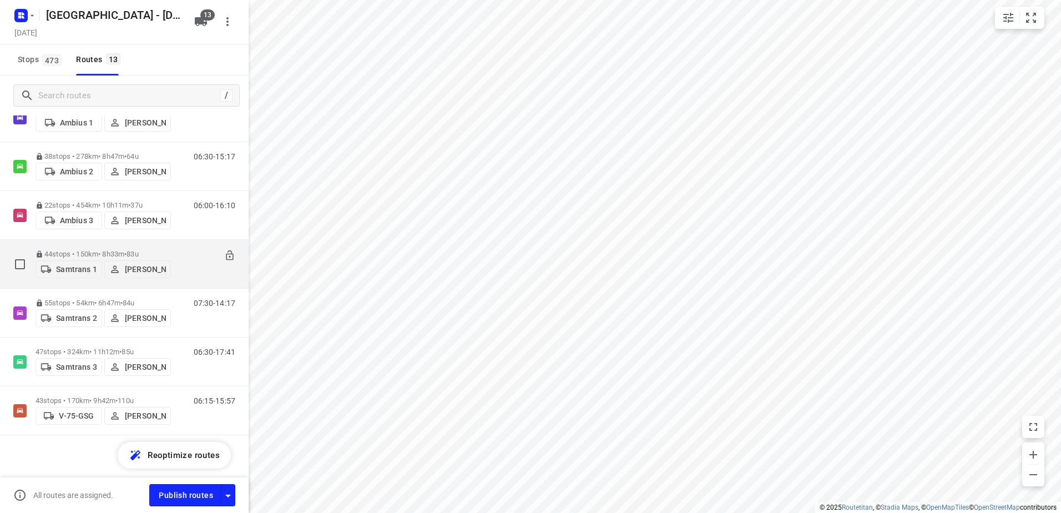
scroll to position [342, 0]
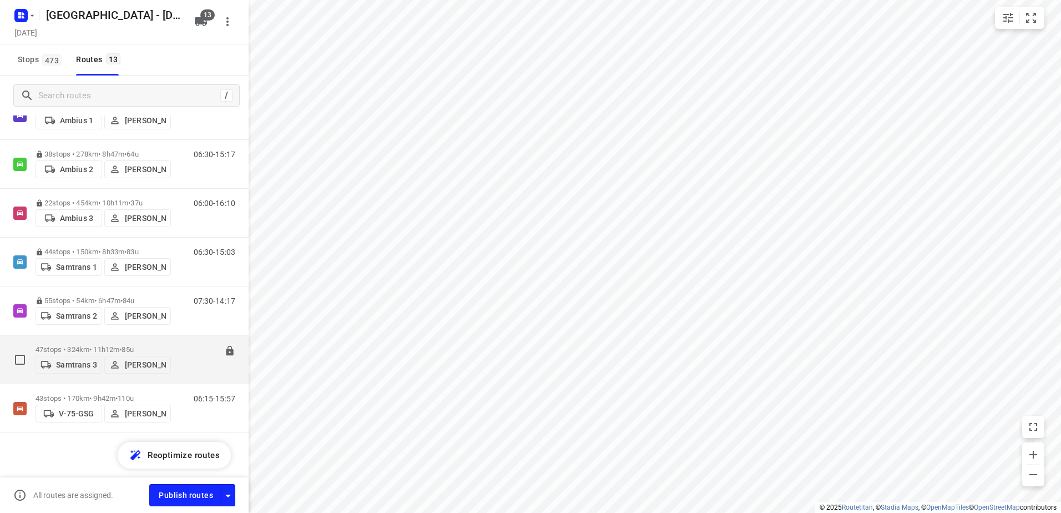
click at [114, 345] on p "47 stops • 324km • 11h12m • 85u" at bounding box center [103, 349] width 135 height 8
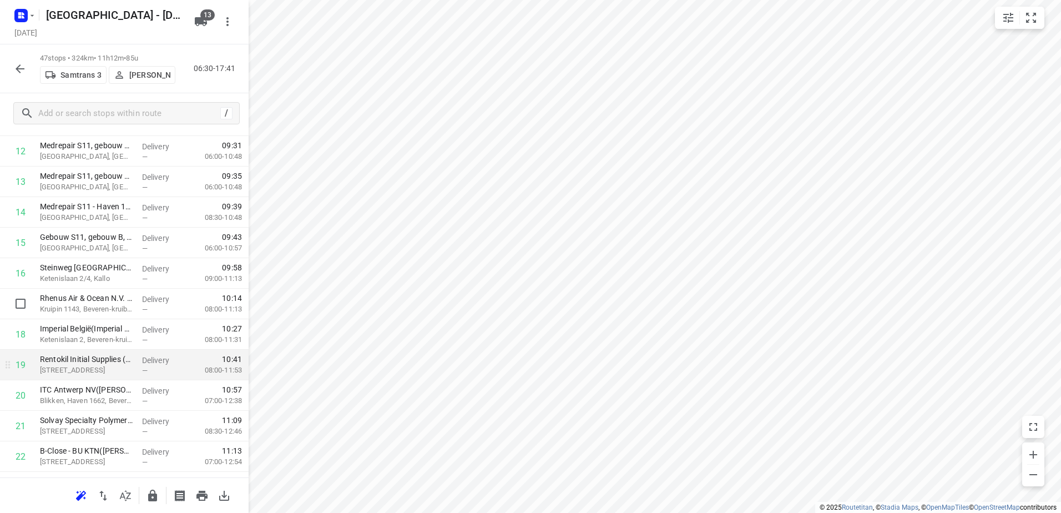
scroll to position [444, 0]
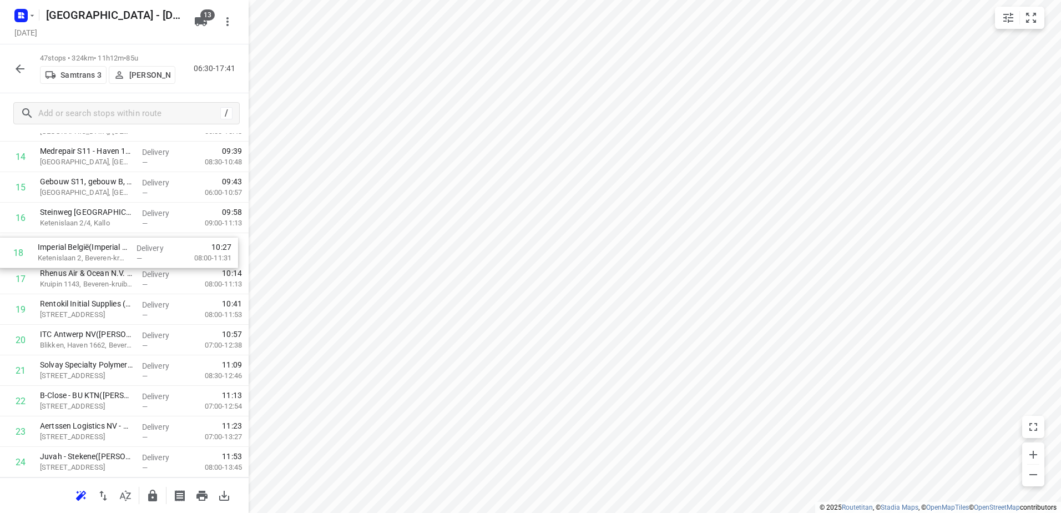
drag, startPoint x: 150, startPoint y: 286, endPoint x: 148, endPoint y: 256, distance: 29.5
click at [148, 256] on div "1 Xella N.V. - Burcht([PERSON_NAME] & [PERSON_NAME]) Heirbaan 258, Burcht Deliv…" at bounding box center [124, 462] width 249 height 1434
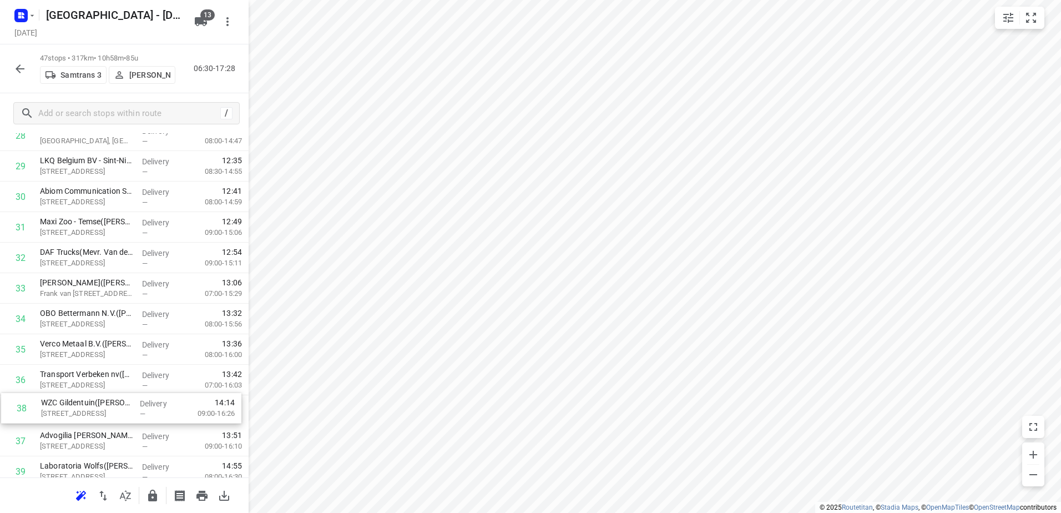
scroll to position [894, 0]
drag, startPoint x: 172, startPoint y: 441, endPoint x: 168, endPoint y: 312, distance: 129.3
click at [168, 312] on div "1 Xella N.V. - Burcht([PERSON_NAME] & [PERSON_NAME]) Heirbaan 258, Burcht Deliv…" at bounding box center [124, 11] width 249 height 1434
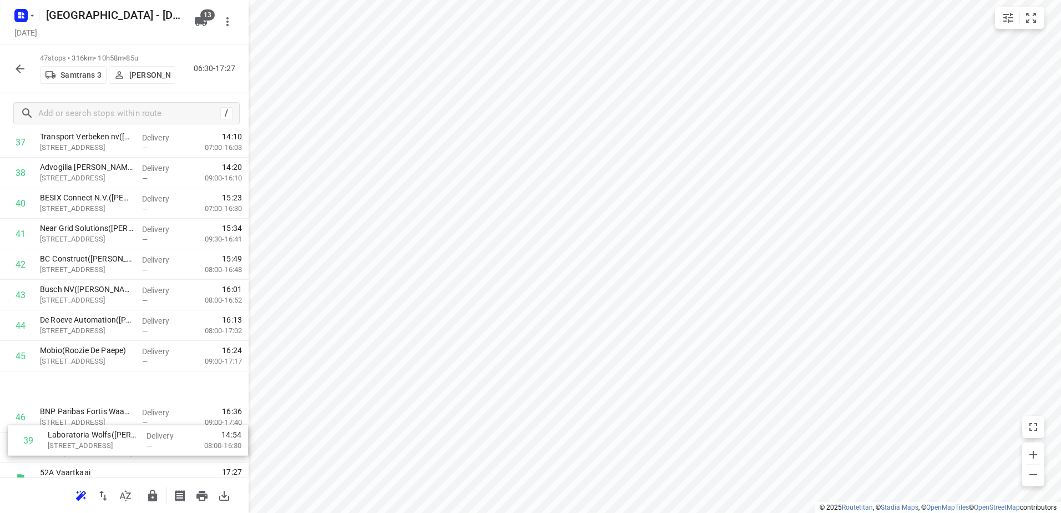
scroll to position [1176, 0]
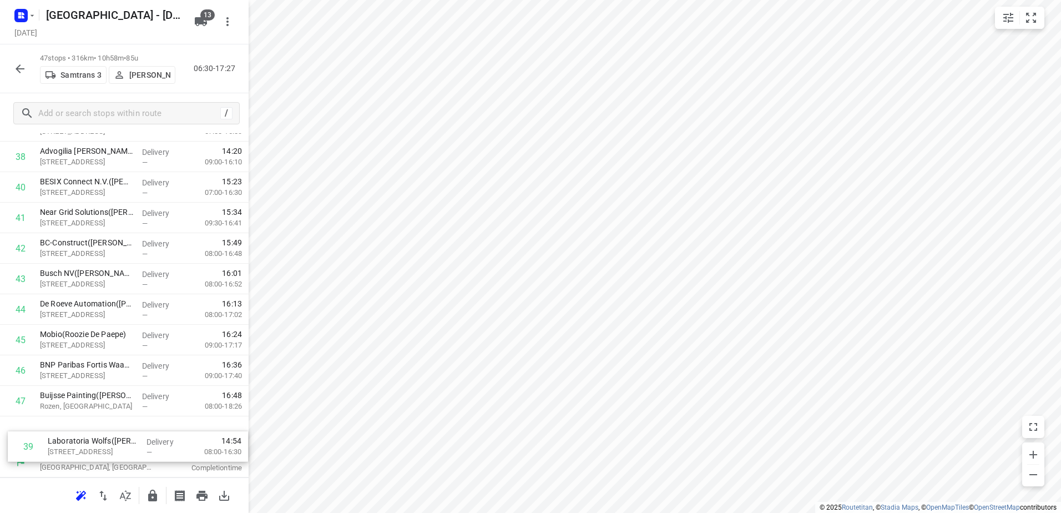
drag, startPoint x: 176, startPoint y: 311, endPoint x: 184, endPoint y: 459, distance: 148.3
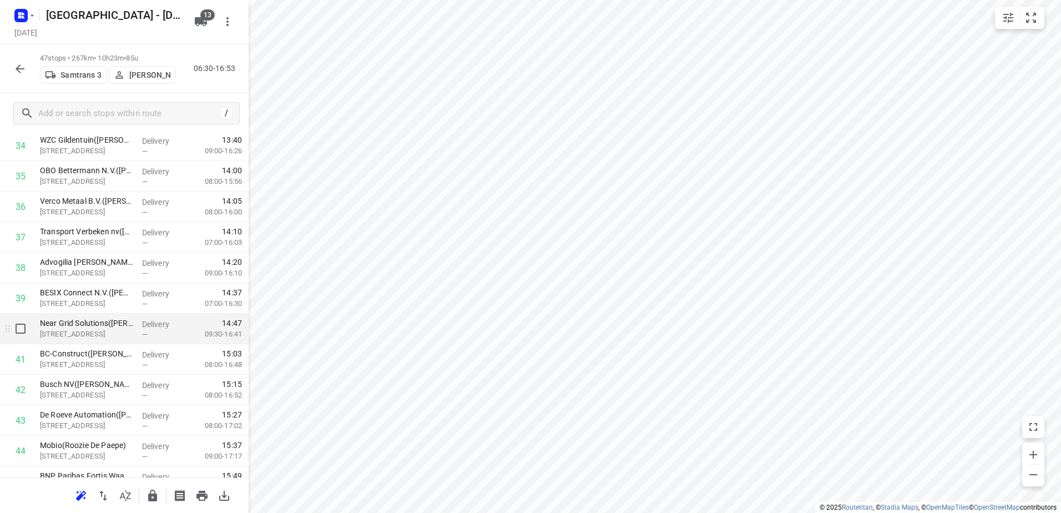
scroll to position [1121, 0]
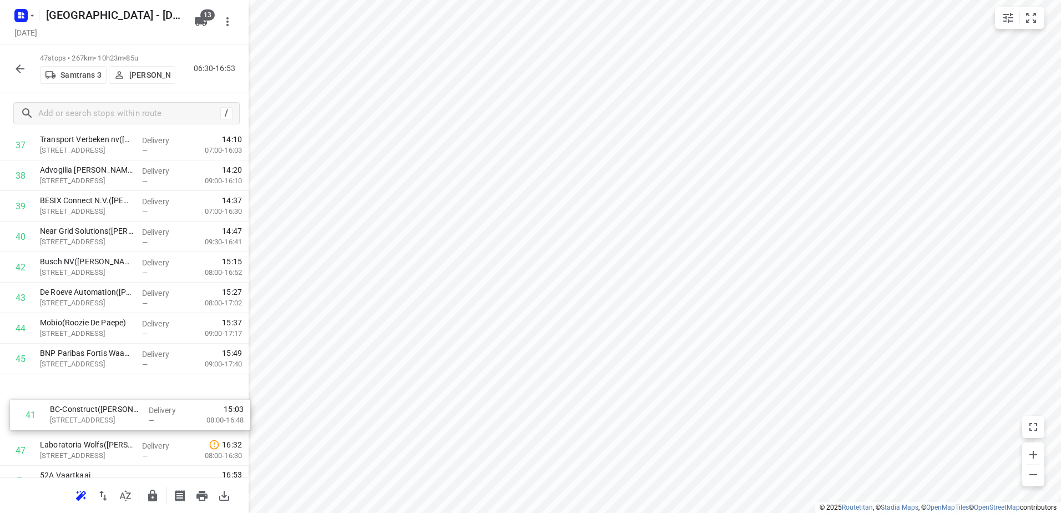
drag, startPoint x: 170, startPoint y: 290, endPoint x: 180, endPoint y: 405, distance: 115.3
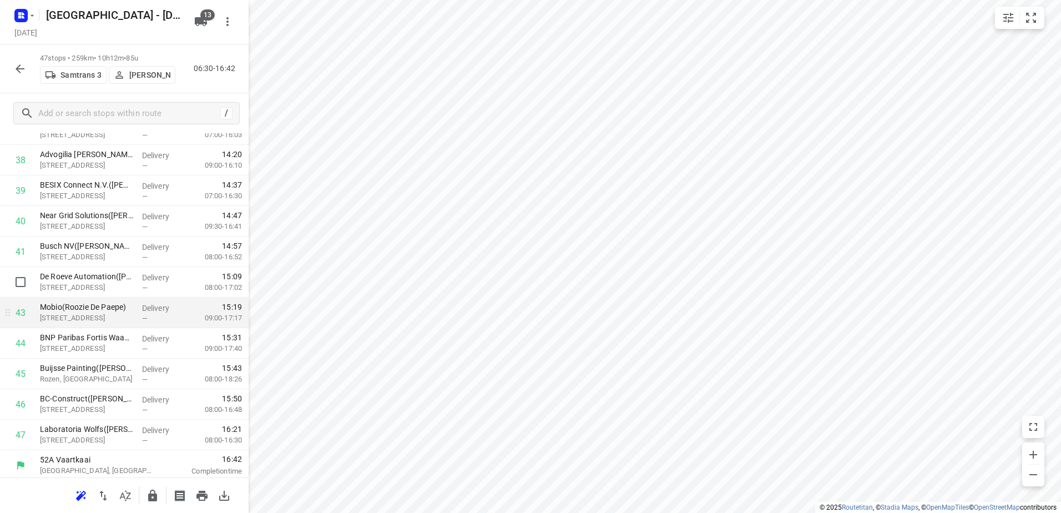
scroll to position [1176, 0]
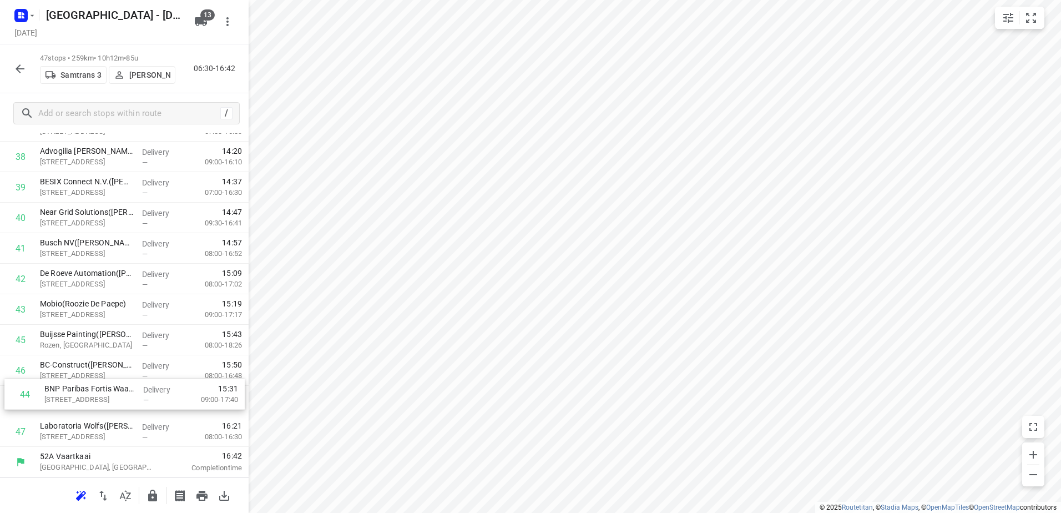
drag, startPoint x: 178, startPoint y: 369, endPoint x: 182, endPoint y: 406, distance: 36.9
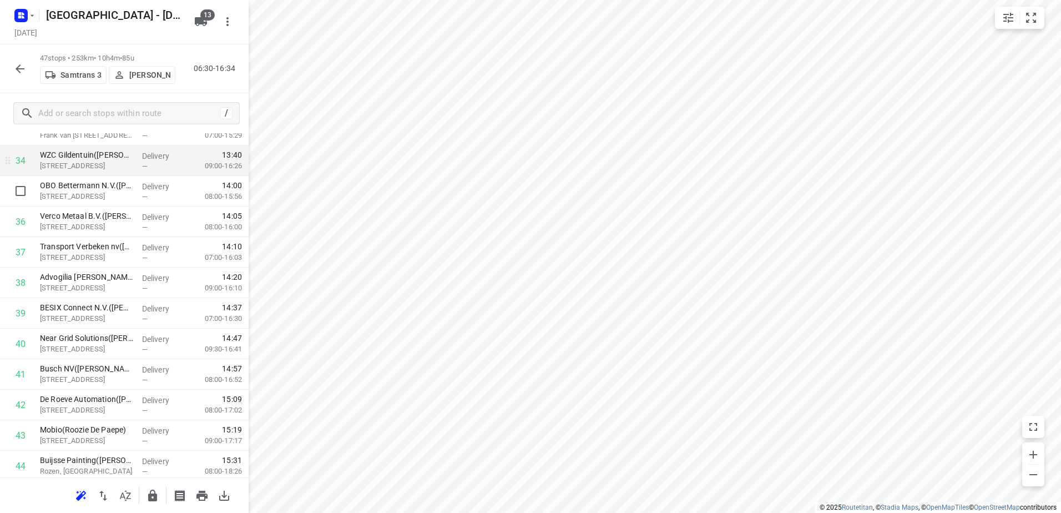
scroll to position [1010, 0]
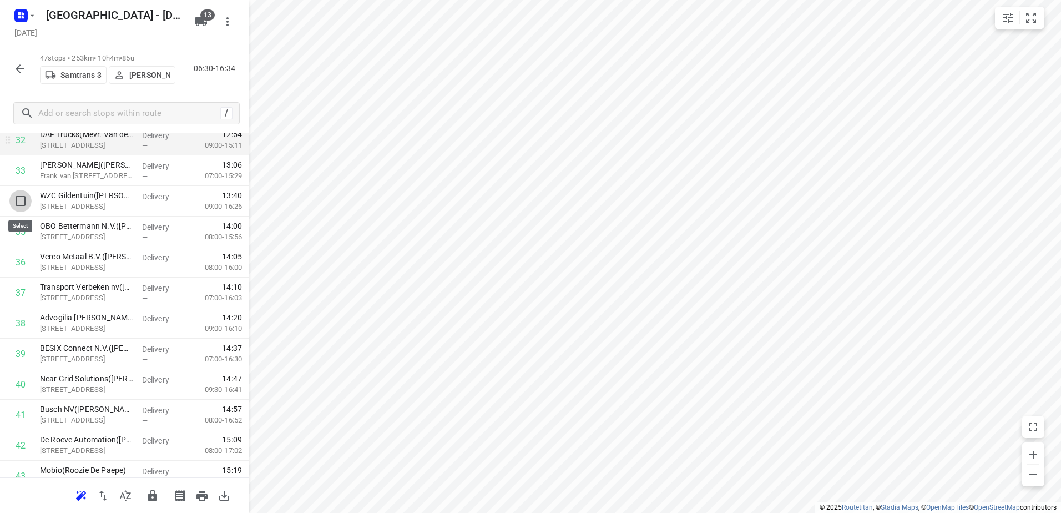
drag, startPoint x: 17, startPoint y: 201, endPoint x: 54, endPoint y: 185, distance: 40.3
click at [17, 201] on input "checkbox" at bounding box center [20, 201] width 22 height 22
checkbox input "true"
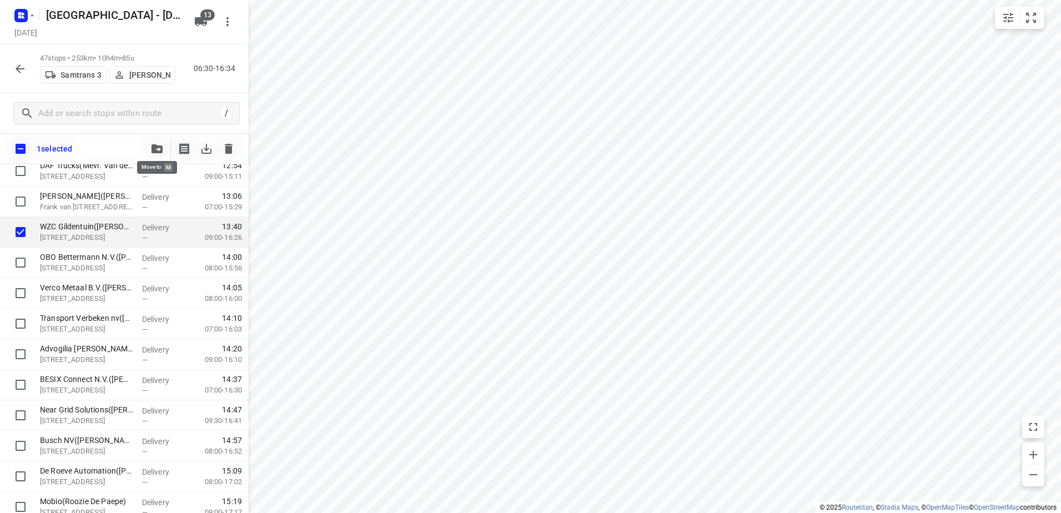
click at [154, 149] on icon "button" at bounding box center [156, 148] width 11 height 9
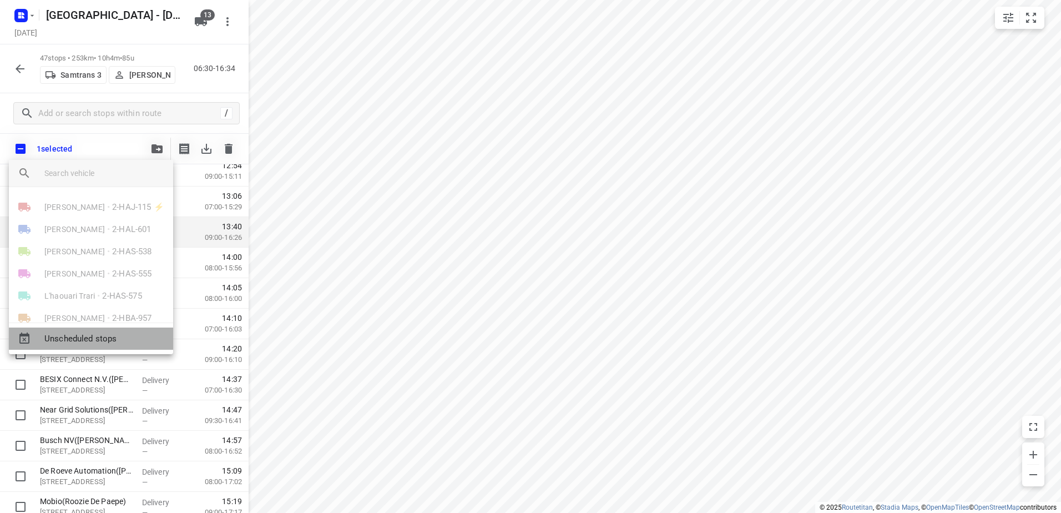
click at [136, 340] on span "Unscheduled stops" at bounding box center [104, 338] width 120 height 13
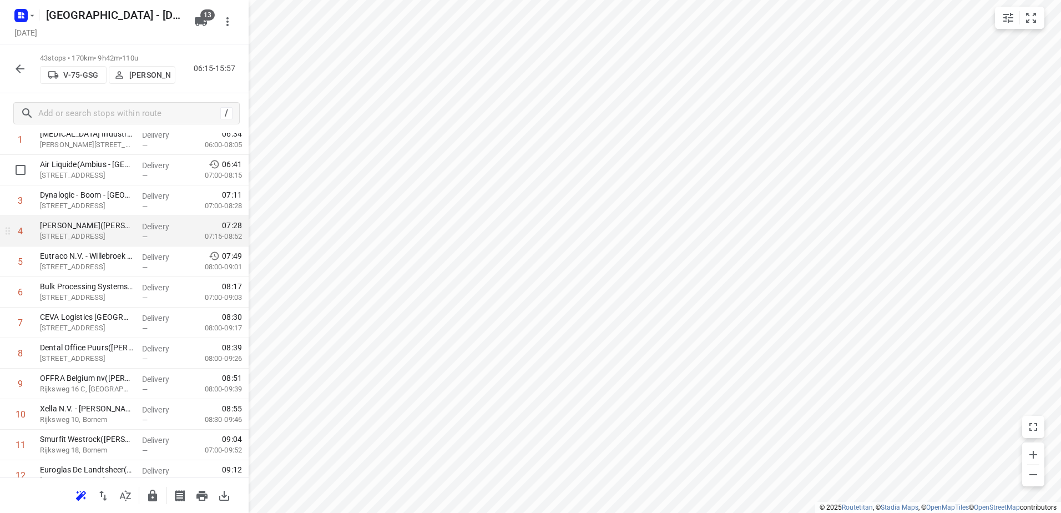
scroll to position [0, 0]
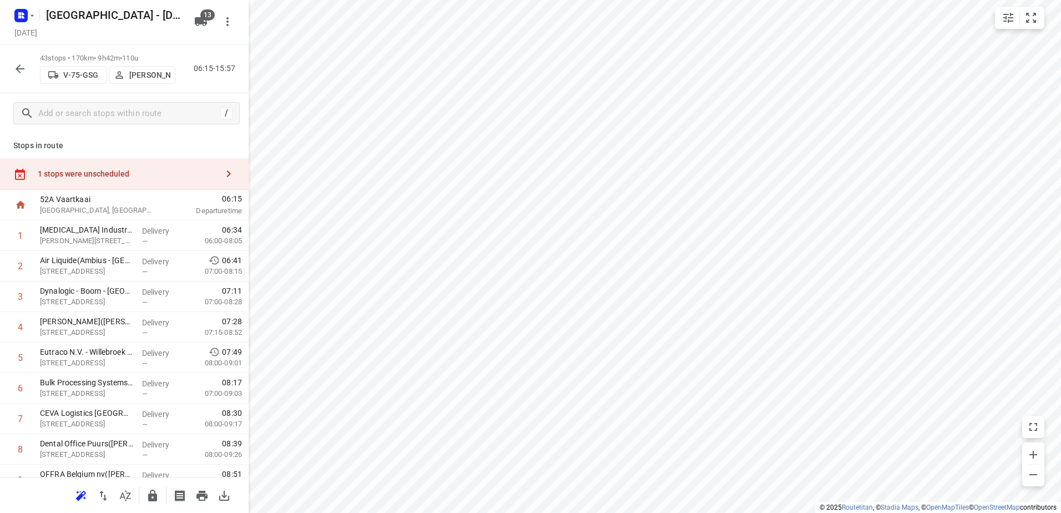
click at [138, 175] on div "1 stops were unscheduled" at bounding box center [128, 173] width 180 height 9
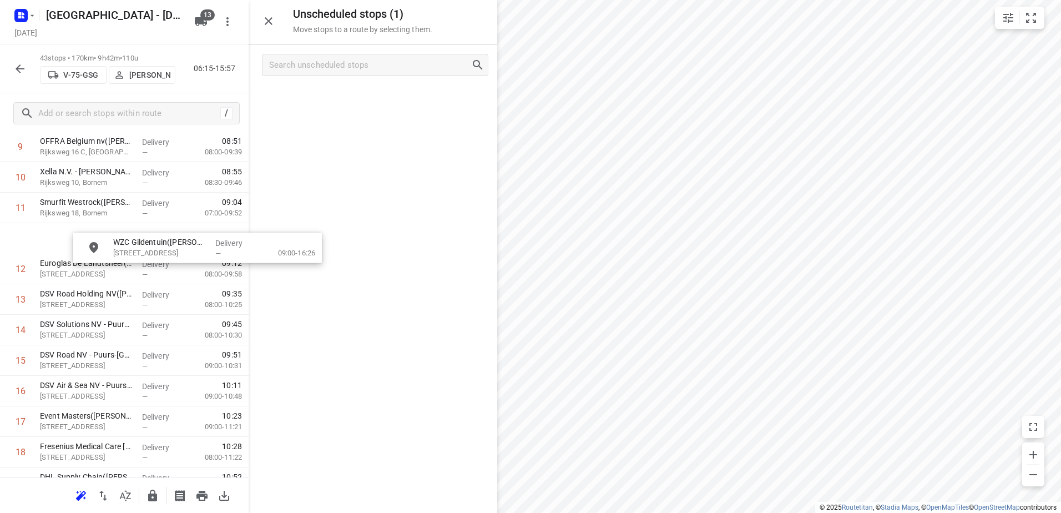
scroll to position [332, 0]
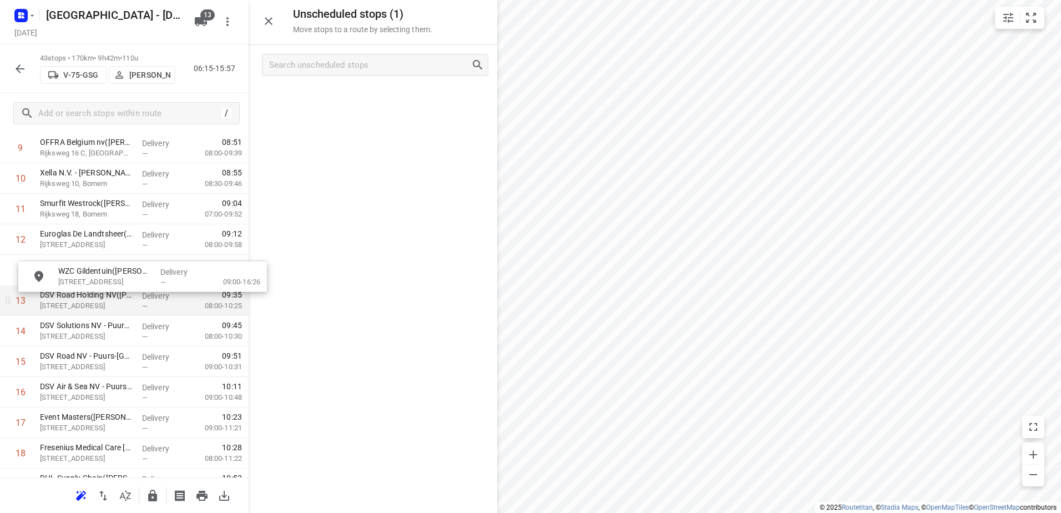
drag, startPoint x: 316, startPoint y: 99, endPoint x: 78, endPoint y: 290, distance: 305.1
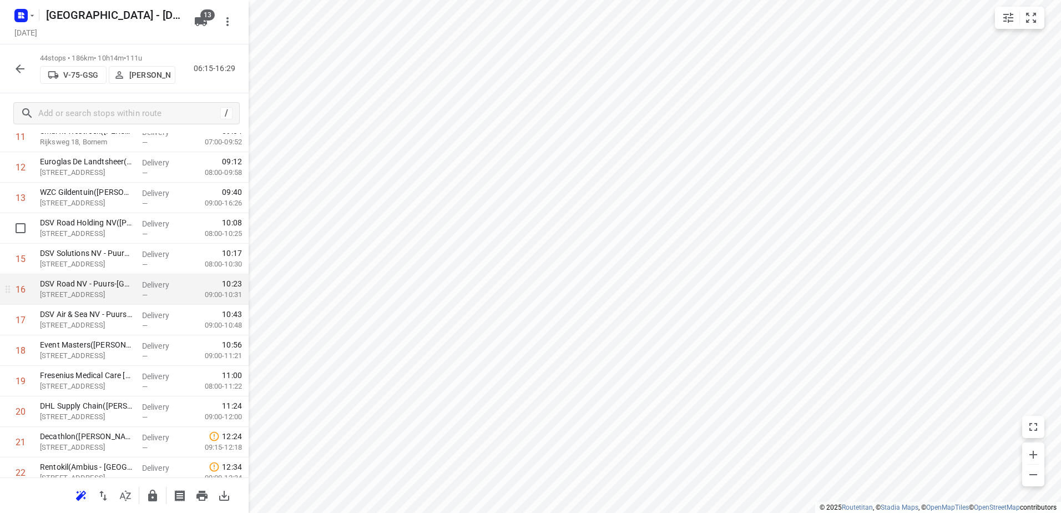
scroll to position [387, 0]
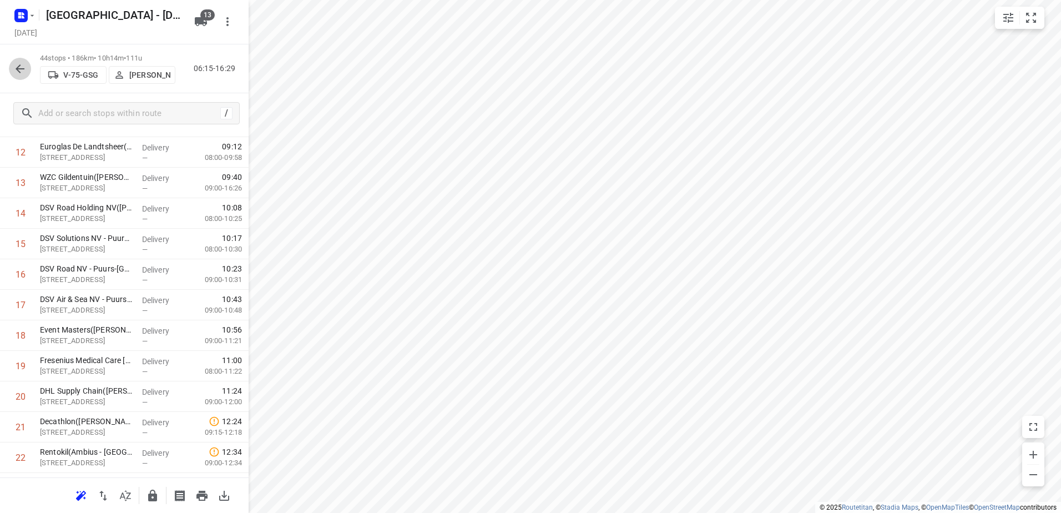
click at [18, 70] on icon "button" at bounding box center [19, 68] width 13 height 13
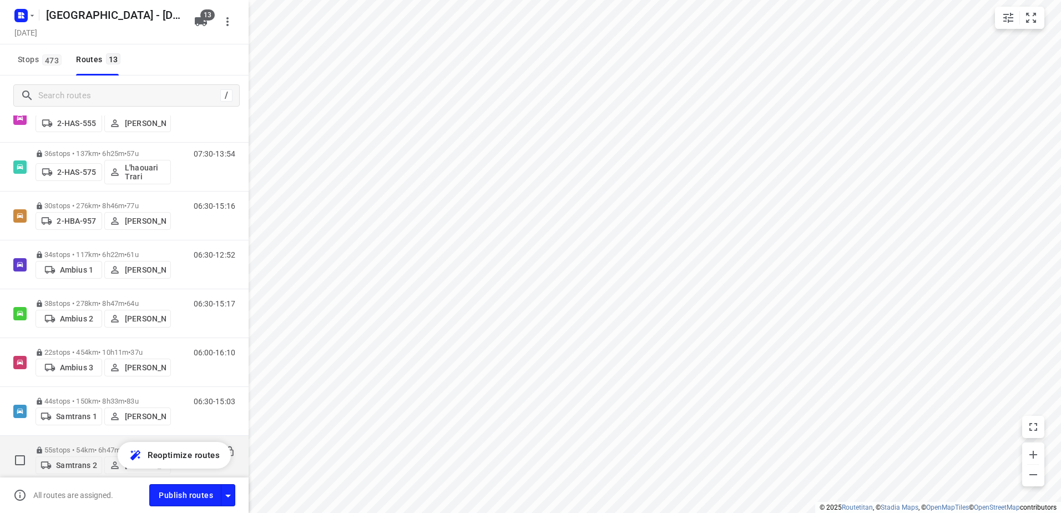
scroll to position [333, 0]
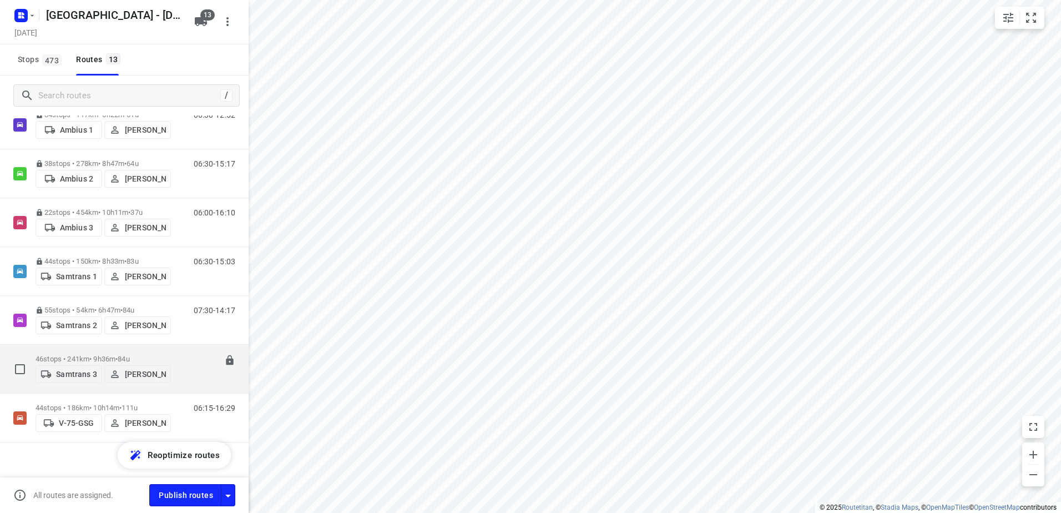
click at [109, 351] on div "46 stops • 241km • 9h36m • 84u Samtrans 3 [PERSON_NAME]" at bounding box center [103, 368] width 135 height 39
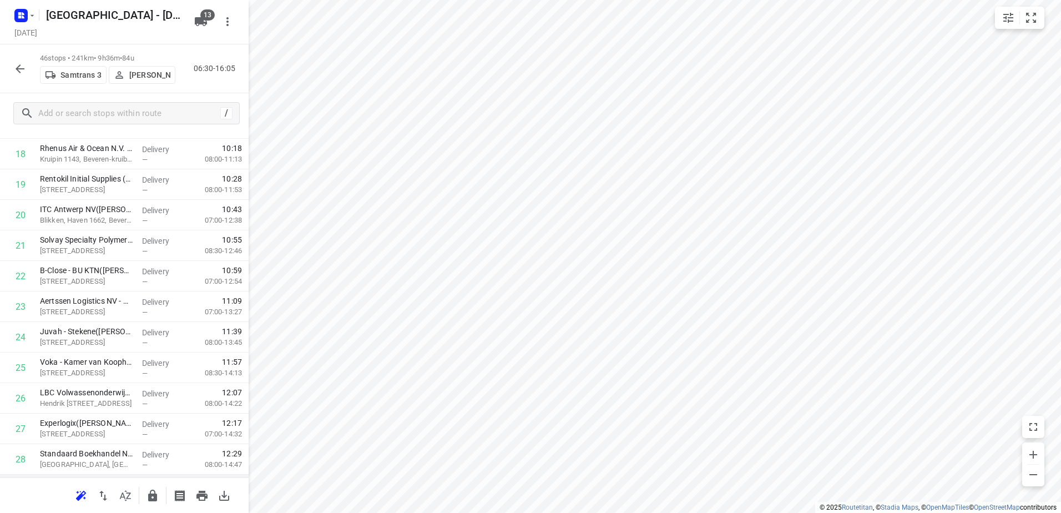
scroll to position [610, 0]
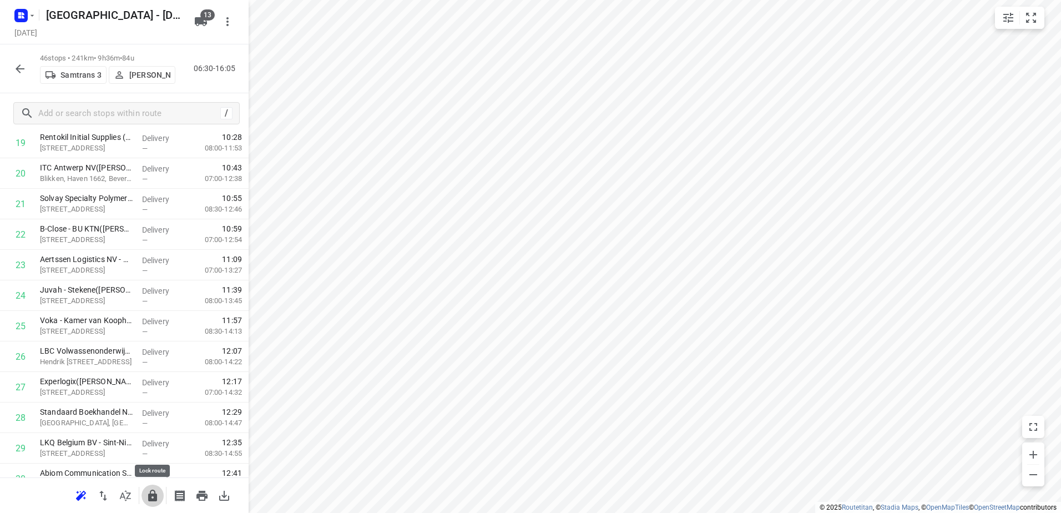
click at [159, 500] on icon "button" at bounding box center [152, 495] width 13 height 13
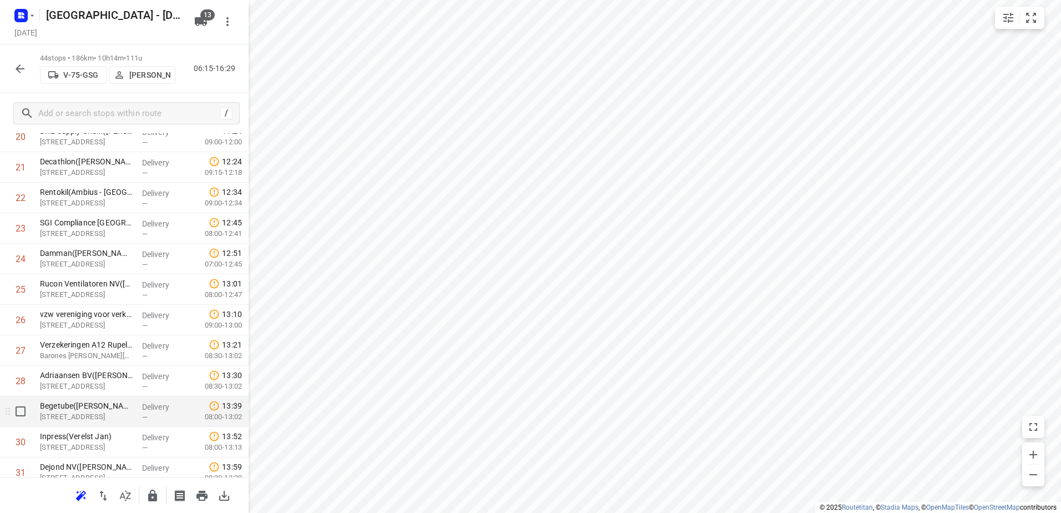
scroll to position [666, 0]
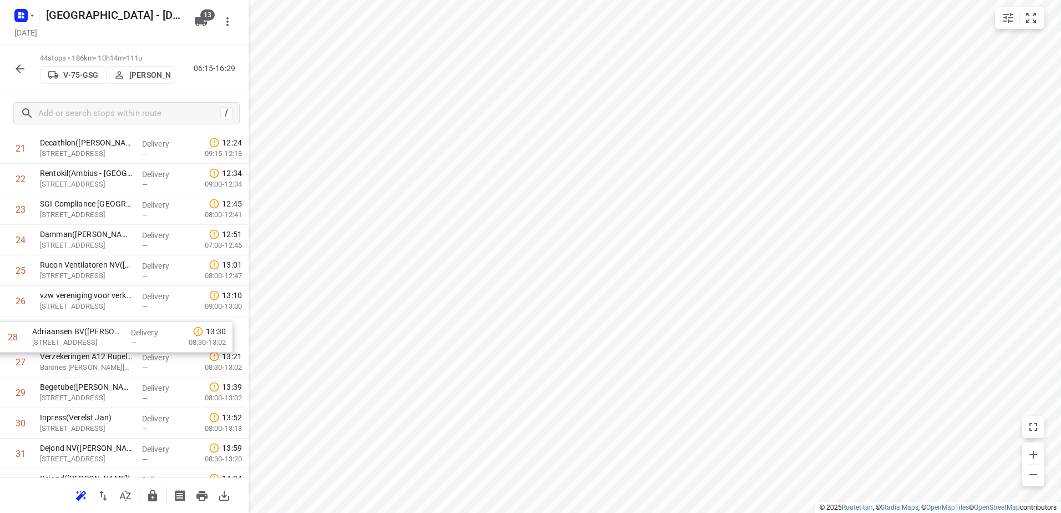
drag, startPoint x: 131, startPoint y: 358, endPoint x: 124, endPoint y: 330, distance: 29.3
click at [124, 330] on div "1 [MEDICAL_DATA] Industries([STREET_ADDRESS][PERSON_NAME] Delivery — 06:34 06:0…" at bounding box center [124, 194] width 249 height 1343
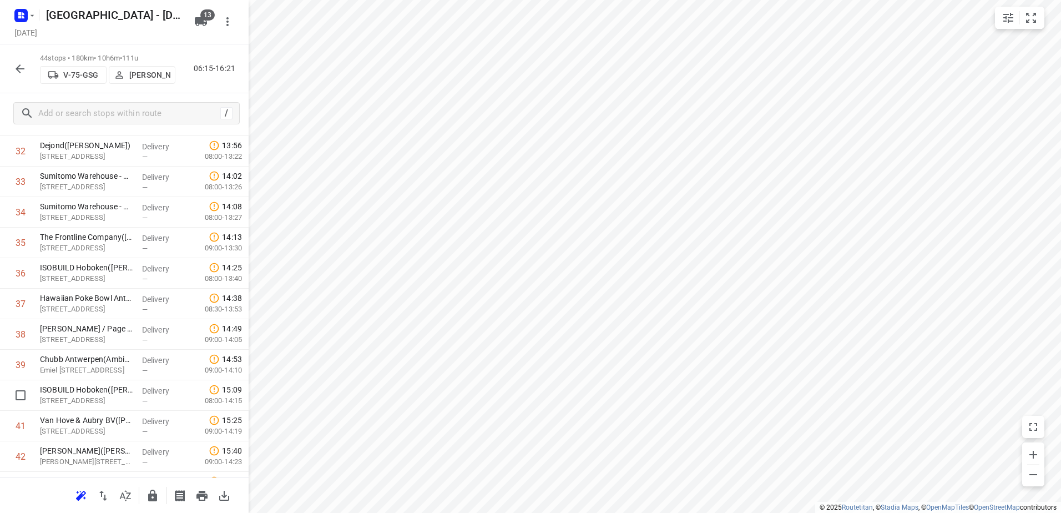
scroll to position [999, 0]
drag, startPoint x: 136, startPoint y: 408, endPoint x: 130, endPoint y: 312, distance: 96.2
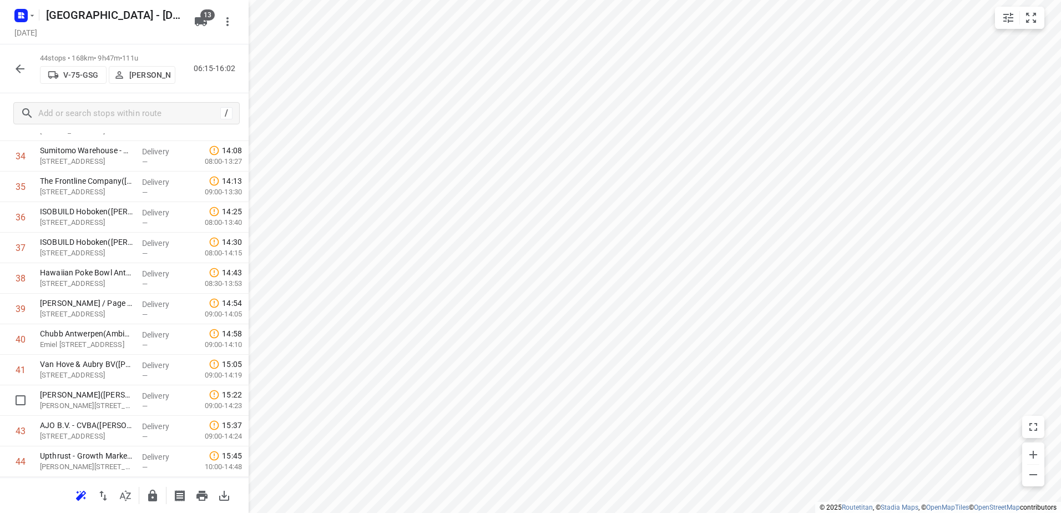
scroll to position [1055, 0]
drag, startPoint x: 138, startPoint y: 405, endPoint x: 131, endPoint y: 280, distance: 125.6
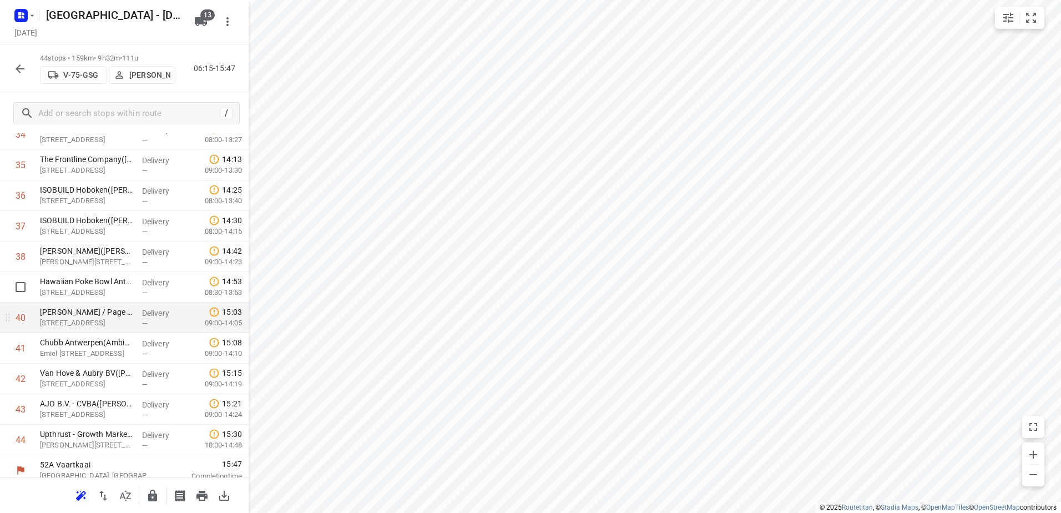
scroll to position [1085, 0]
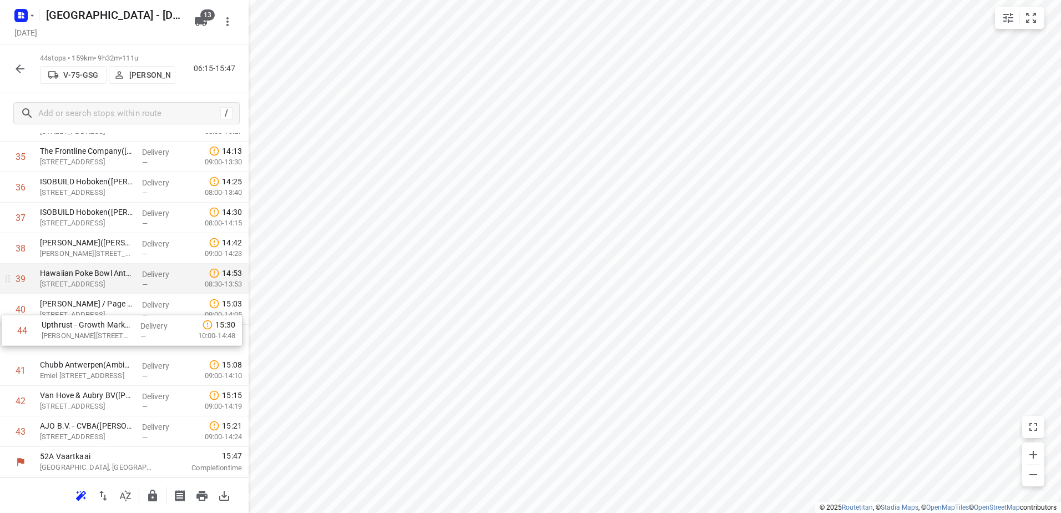
drag, startPoint x: 172, startPoint y: 441, endPoint x: 174, endPoint y: 291, distance: 149.8
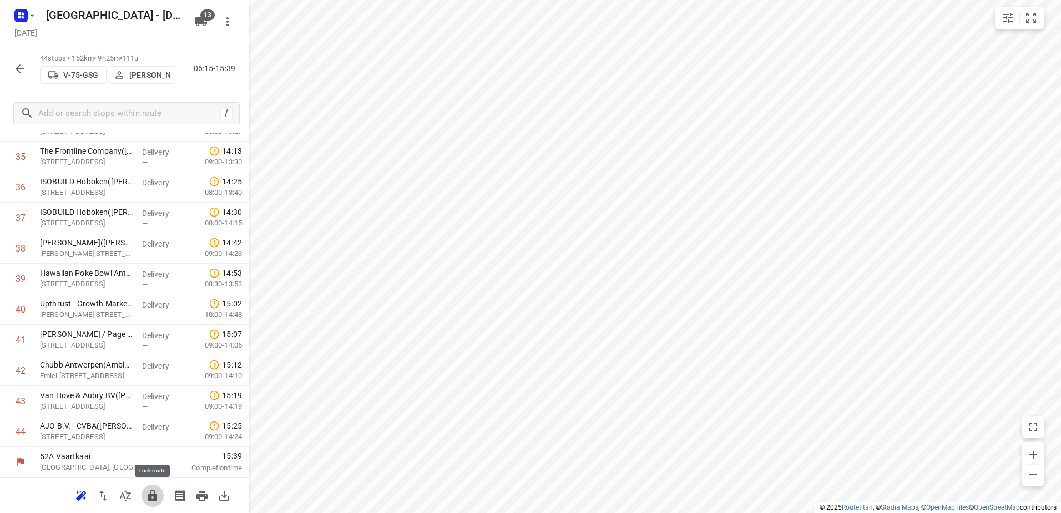
click at [158, 504] on button "button" at bounding box center [152, 495] width 22 height 22
click at [38, 8] on div "[GEOGRAPHIC_DATA] - [DATE]" at bounding box center [99, 14] width 178 height 20
click at [21, 23] on icon "button" at bounding box center [21, 16] width 18 height 18
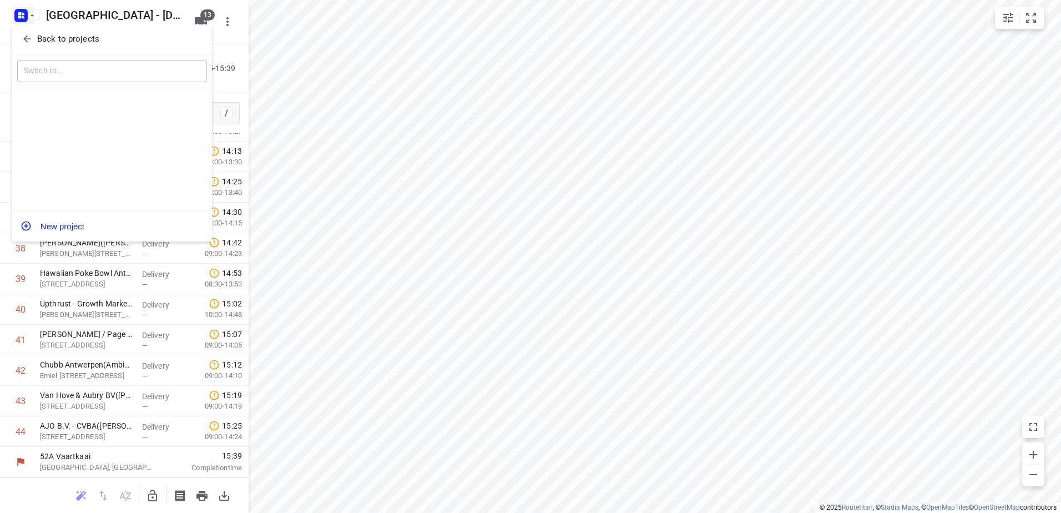
click at [34, 43] on span "Back to projects" at bounding box center [112, 39] width 181 height 13
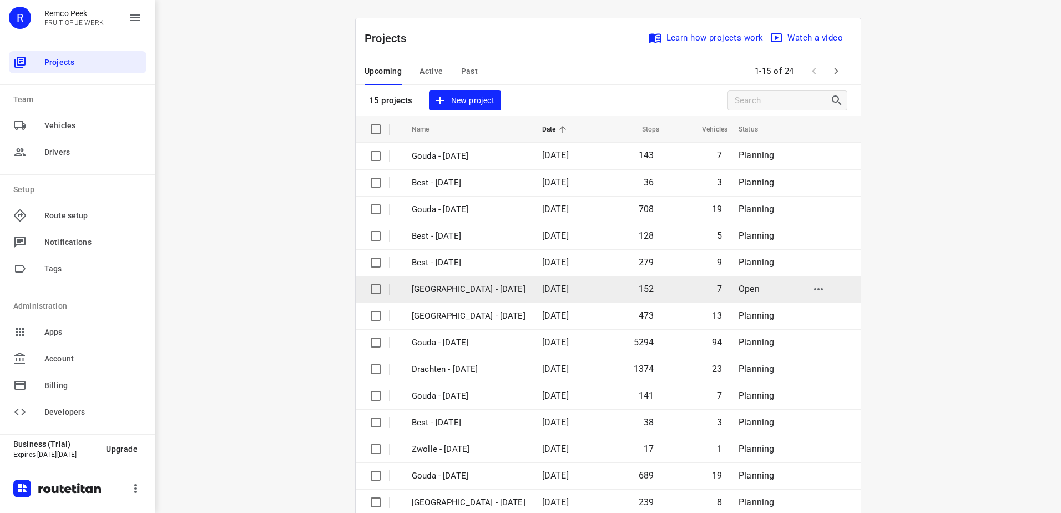
click at [533, 295] on td "[DATE]" at bounding box center [565, 289] width 64 height 27
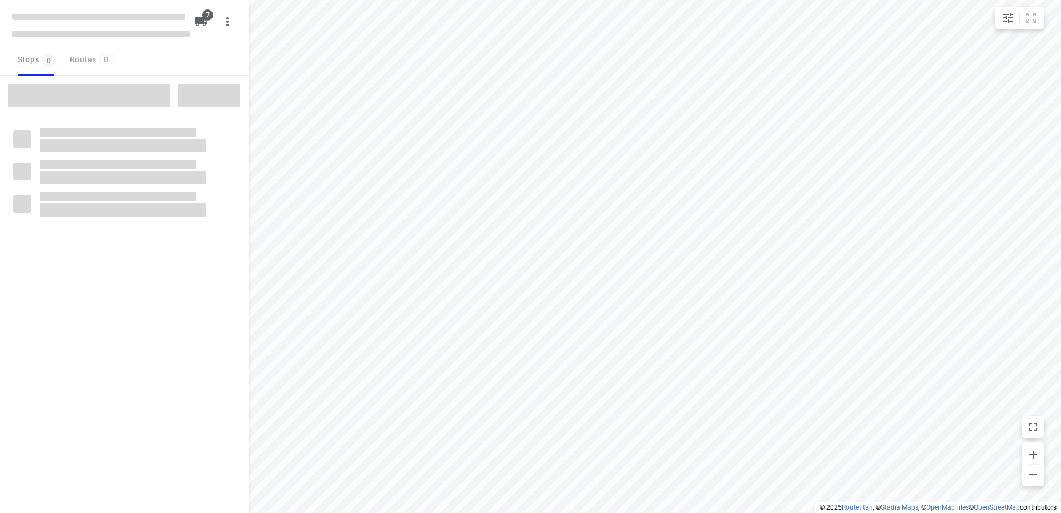
checkbox input "true"
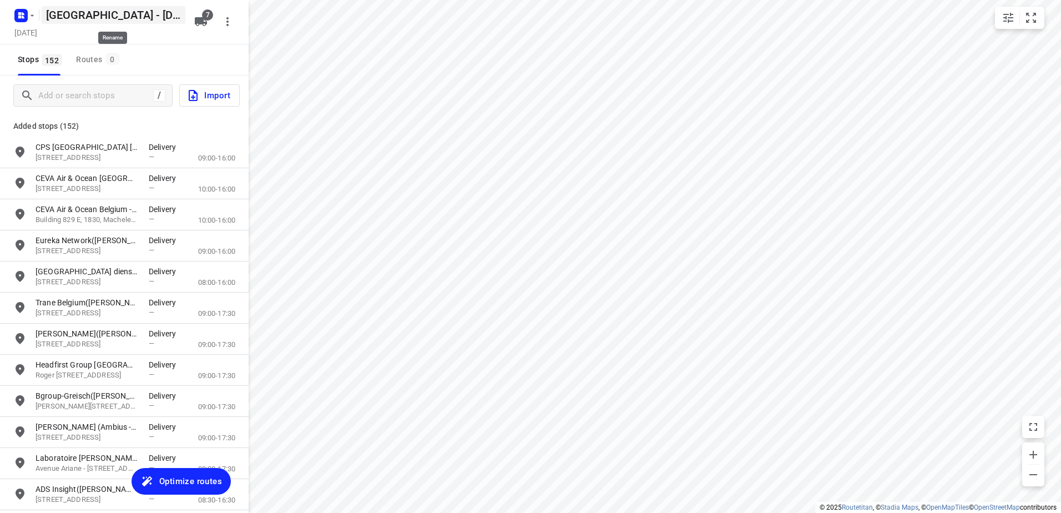
click at [68, 18] on h5 "[GEOGRAPHIC_DATA] - [DATE]" at bounding box center [114, 15] width 144 height 18
drag, startPoint x: 97, startPoint y: 14, endPoint x: -2, endPoint y: 18, distance: 99.4
click at [0, 18] on html "i © 2025 Routetitan , © Stadia Maps , © OpenMapTiles © OpenStreetMap contributo…" at bounding box center [530, 256] width 1061 height 513
type input "Ambius - [DATE]"
click at [191, 474] on span "Optimize routes" at bounding box center [190, 481] width 63 height 14
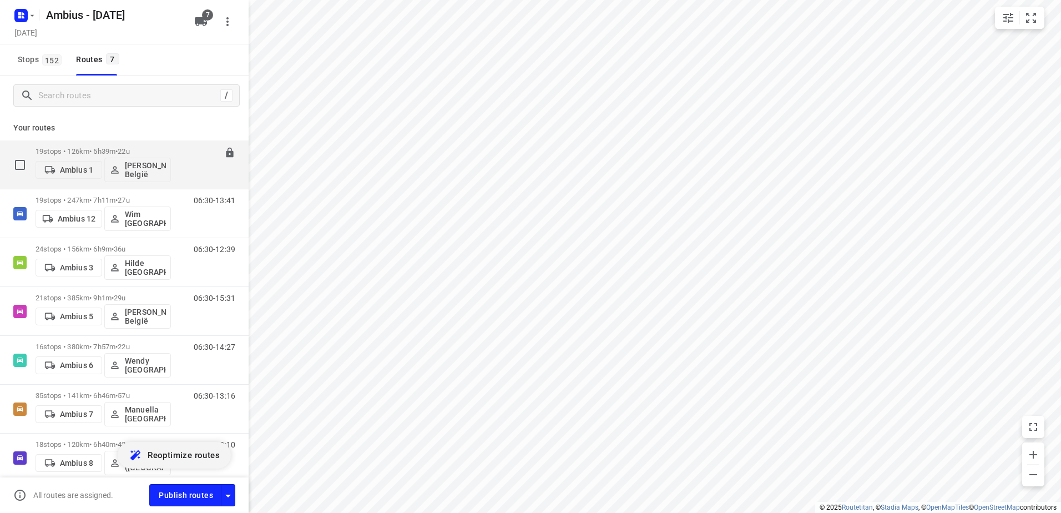
click at [104, 150] on p "19 stops • 126km • 5h39m • 22u" at bounding box center [103, 151] width 135 height 8
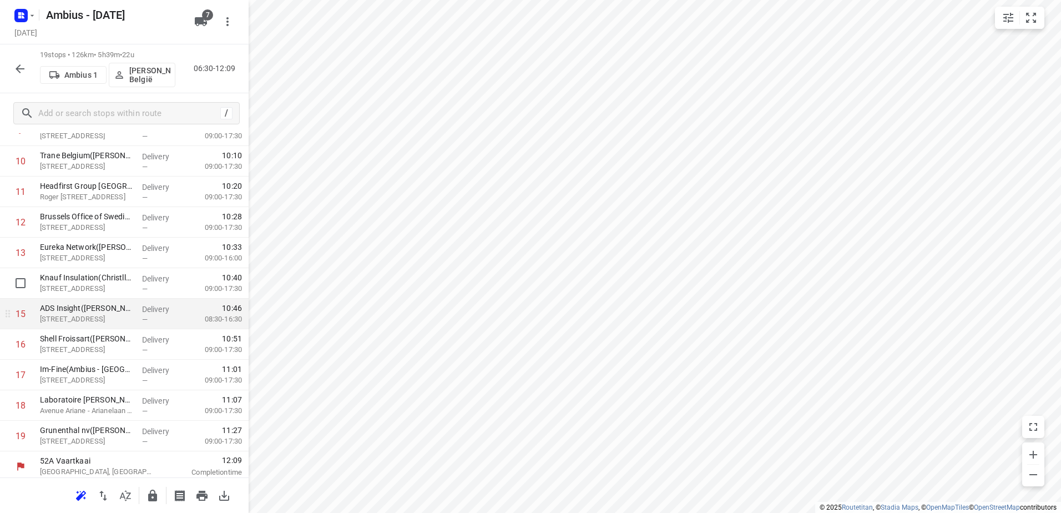
scroll to position [322, 0]
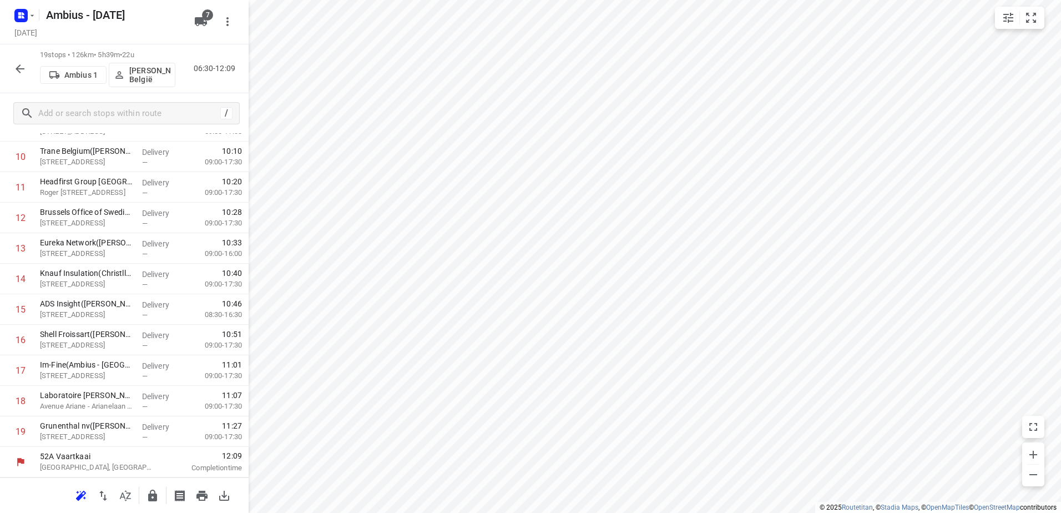
click at [146, 490] on icon "button" at bounding box center [152, 495] width 13 height 13
click at [11, 64] on button "button" at bounding box center [20, 69] width 22 height 22
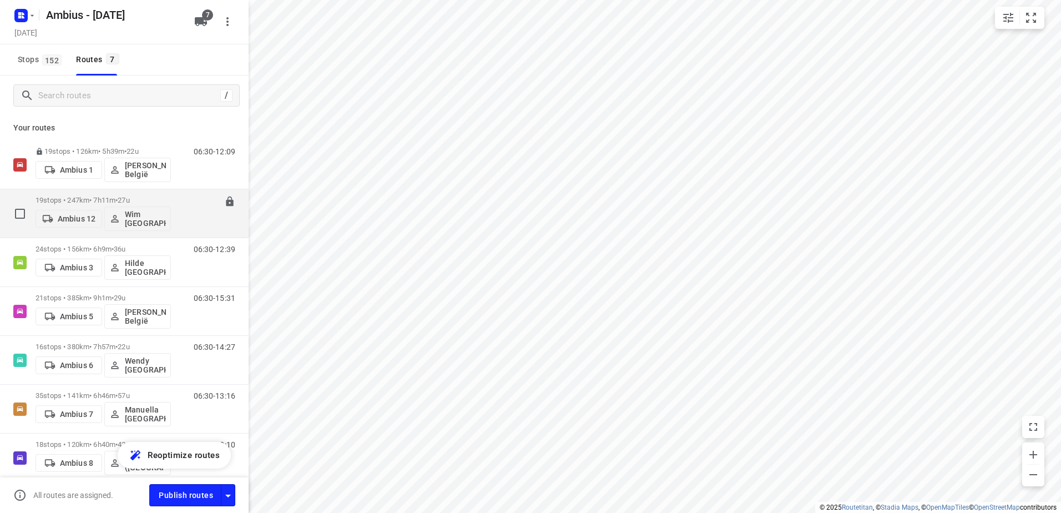
click at [97, 193] on div "19 stops • 247km • 7h11m • 27u Ambius 12 Wim België 06:30-13:41" at bounding box center [124, 213] width 249 height 49
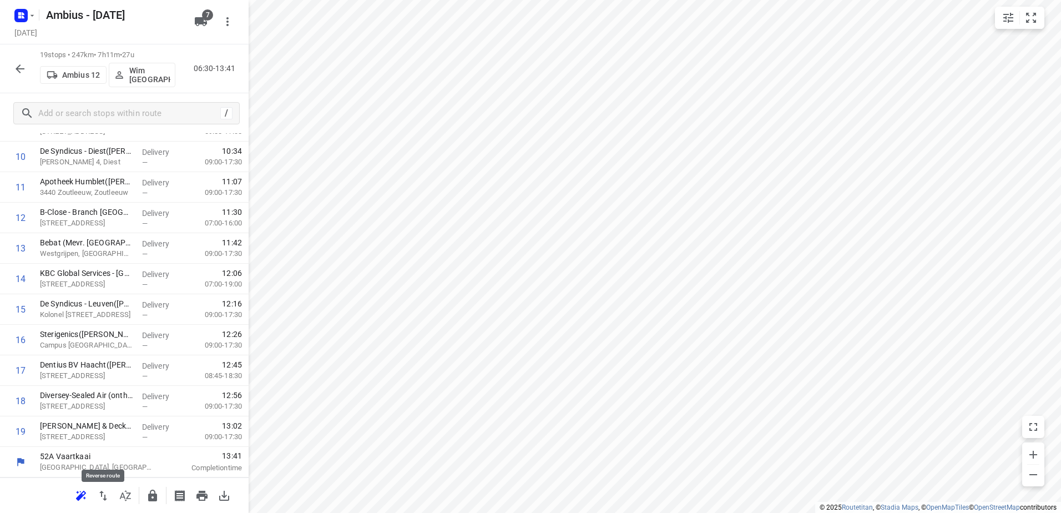
click at [107, 498] on icon "button" at bounding box center [103, 495] width 13 height 13
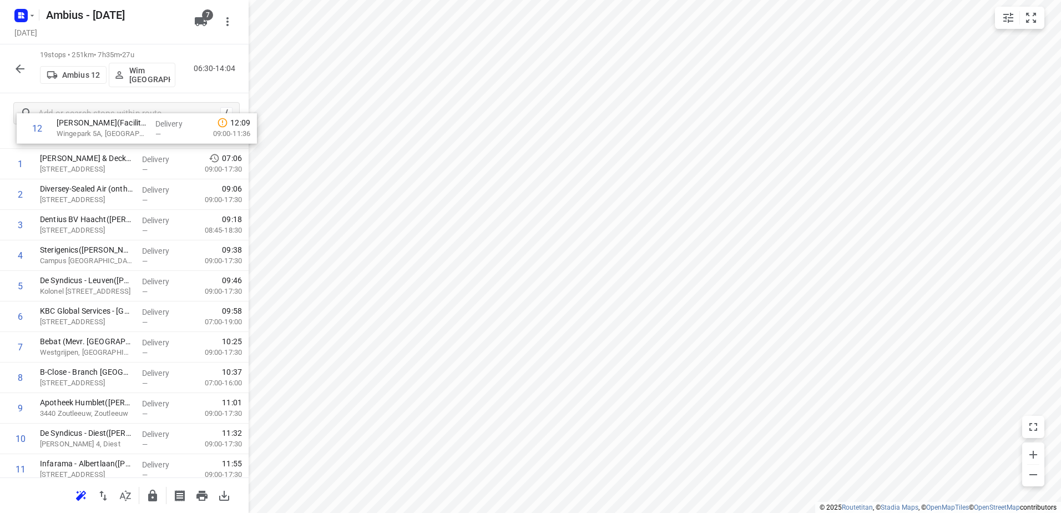
scroll to position [0, 0]
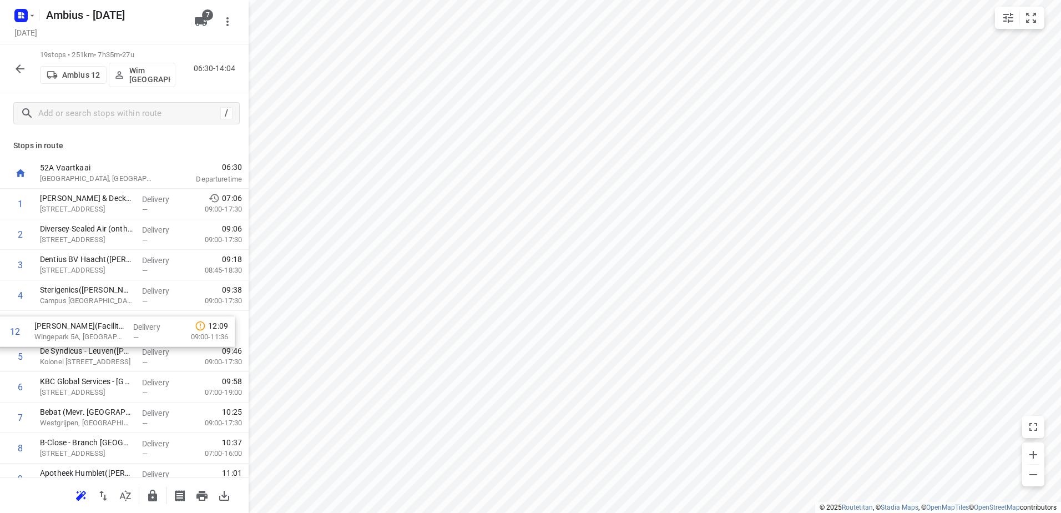
drag, startPoint x: 63, startPoint y: 231, endPoint x: 56, endPoint y: 337, distance: 105.6
click at [56, 337] on div "1 [PERSON_NAME] & Decker([PERSON_NAME] (Stanley)) [STREET_ADDRESS] Delivery — 0…" at bounding box center [124, 479] width 249 height 580
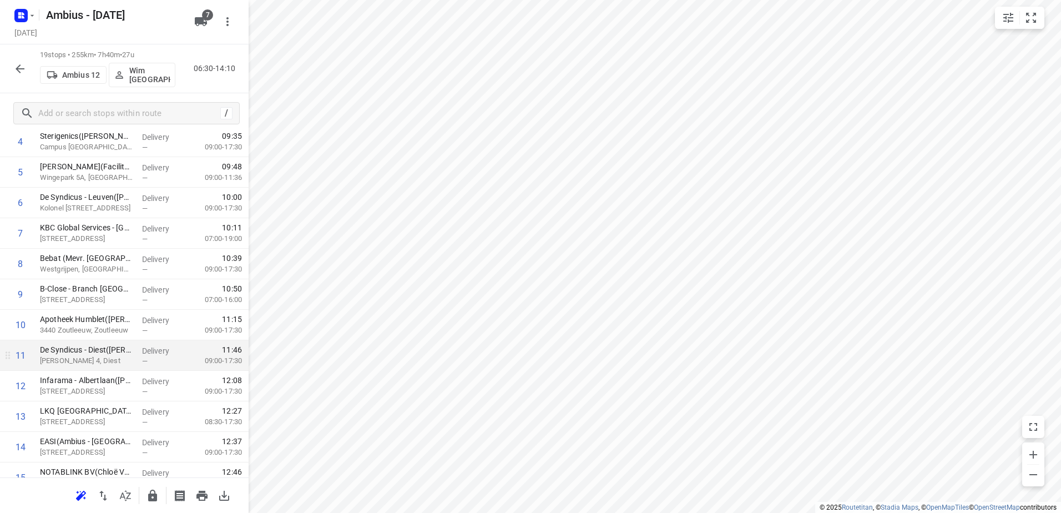
scroll to position [166, 0]
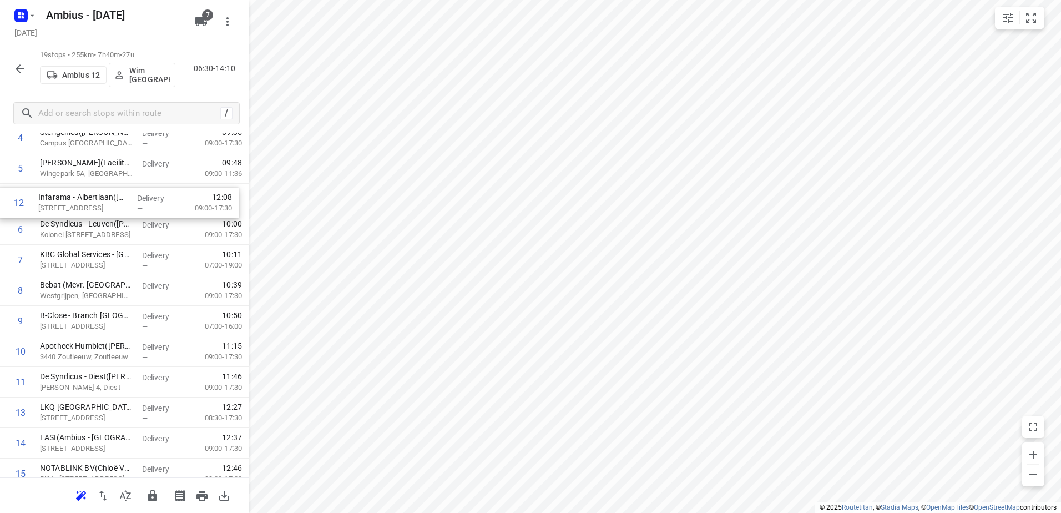
drag, startPoint x: 97, startPoint y: 378, endPoint x: 95, endPoint y: 205, distance: 173.1
click at [95, 205] on div "1 [PERSON_NAME] & Decker([PERSON_NAME] (Stanley)) [STREET_ADDRESS] Delivery — 0…" at bounding box center [124, 321] width 249 height 580
drag, startPoint x: 115, startPoint y: 342, endPoint x: 126, endPoint y: 225, distance: 118.1
click at [126, 225] on div "1 [PERSON_NAME] & Decker([PERSON_NAME] (Stanley)) [STREET_ADDRESS] Delivery — 0…" at bounding box center [124, 324] width 249 height 580
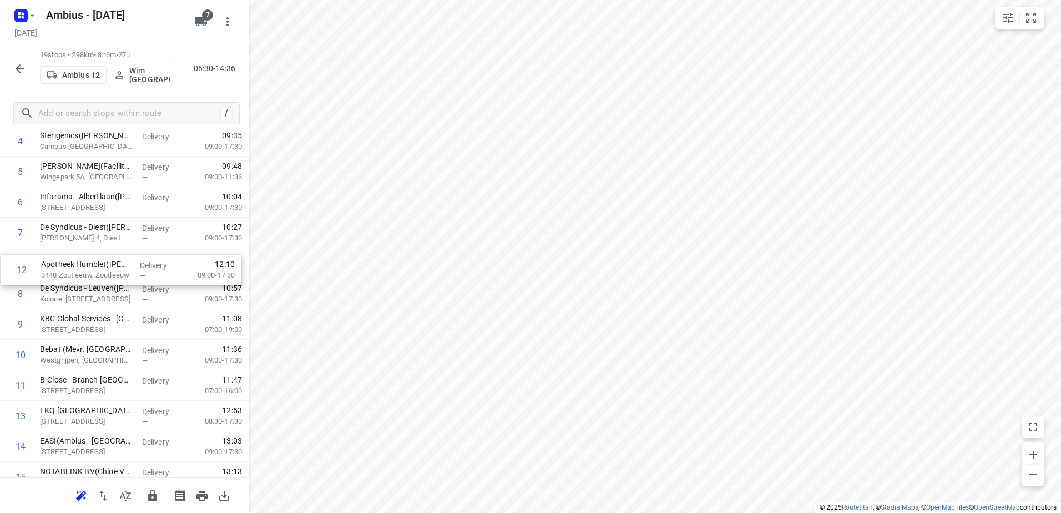
drag, startPoint x: 84, startPoint y: 350, endPoint x: 85, endPoint y: 265, distance: 84.9
click at [85, 265] on div "1 [PERSON_NAME] & Decker([PERSON_NAME] (Stanley)) [STREET_ADDRESS] Delivery — 0…" at bounding box center [124, 324] width 249 height 580
drag, startPoint x: 102, startPoint y: 357, endPoint x: 100, endPoint y: 294, distance: 62.7
click at [100, 294] on div "1 [PERSON_NAME] & Decker([PERSON_NAME] (Stanley)) [STREET_ADDRESS] Delivery — 0…" at bounding box center [124, 324] width 249 height 580
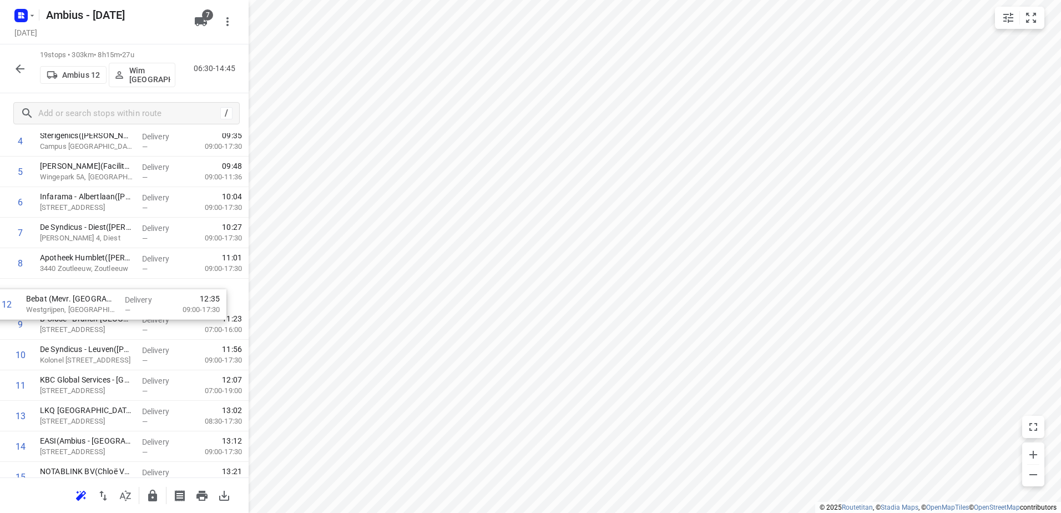
drag, startPoint x: 100, startPoint y: 338, endPoint x: 96, endPoint y: 306, distance: 31.9
click at [96, 306] on div "1 [PERSON_NAME] & Decker([PERSON_NAME] (Stanley)) [STREET_ADDRESS] Delivery — 0…" at bounding box center [124, 324] width 249 height 580
drag, startPoint x: 117, startPoint y: 308, endPoint x: 117, endPoint y: 328, distance: 20.0
click at [117, 328] on div "1 [PERSON_NAME] & Decker([PERSON_NAME] (Stanley)) [STREET_ADDRESS] Delivery — 0…" at bounding box center [124, 324] width 249 height 580
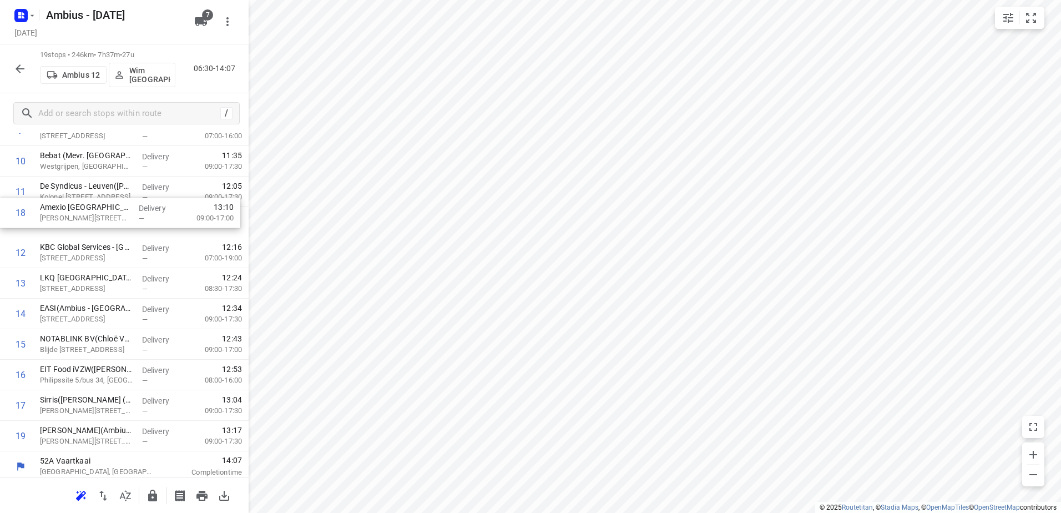
scroll to position [310, 0]
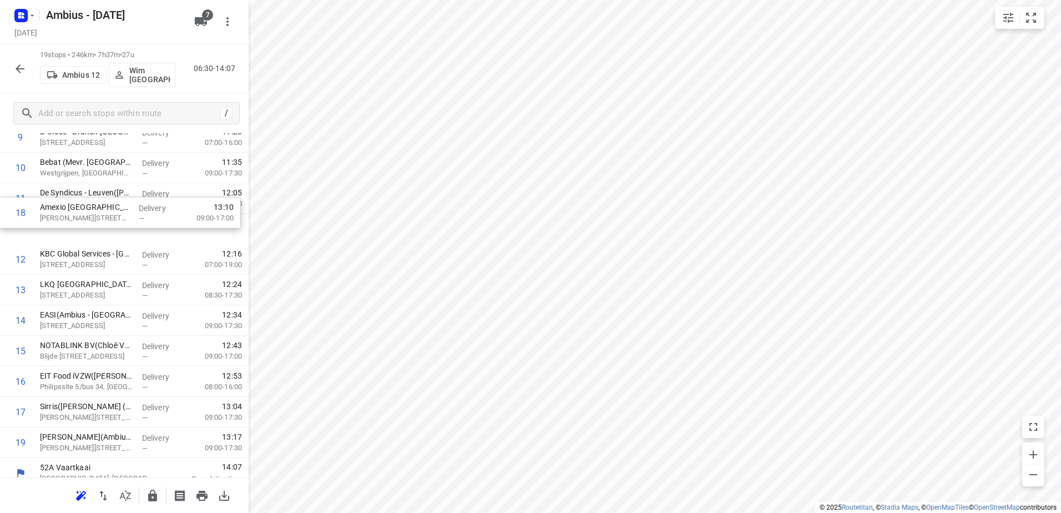
drag, startPoint x: 169, startPoint y: 405, endPoint x: 169, endPoint y: 213, distance: 191.9
click at [169, 213] on div "1 [PERSON_NAME] & Decker([PERSON_NAME] (Stanley)) [STREET_ADDRESS] Delivery — 0…" at bounding box center [124, 168] width 249 height 580
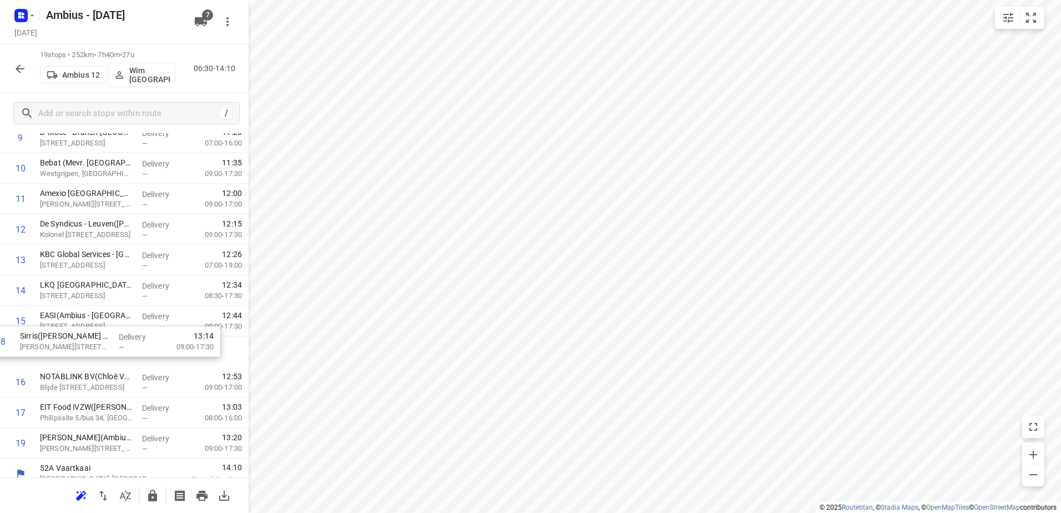
scroll to position [311, 0]
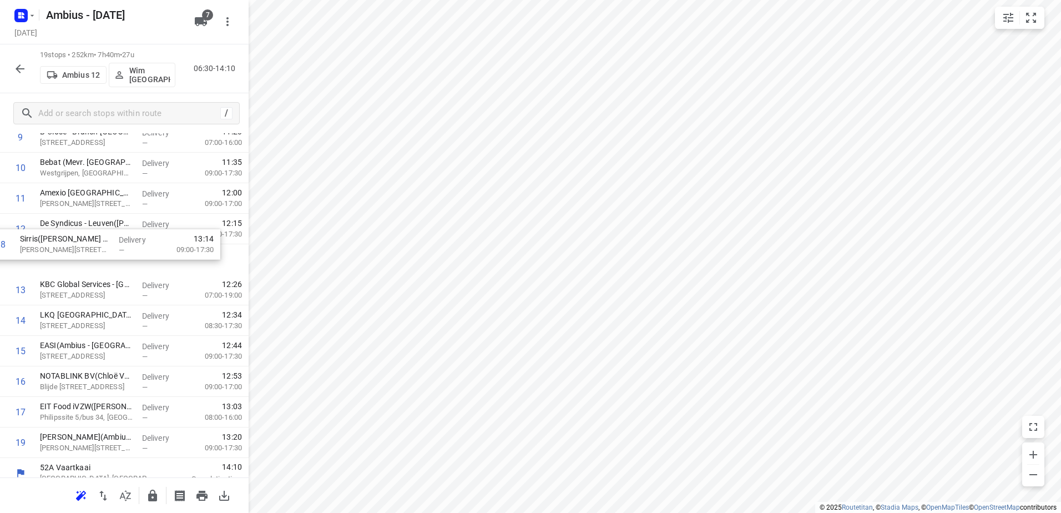
drag, startPoint x: 133, startPoint y: 327, endPoint x: 137, endPoint y: 225, distance: 101.6
click at [137, 225] on div "1 [PERSON_NAME] & Decker([PERSON_NAME] (Stanley)) [STREET_ADDRESS] Delivery — 0…" at bounding box center [124, 168] width 249 height 580
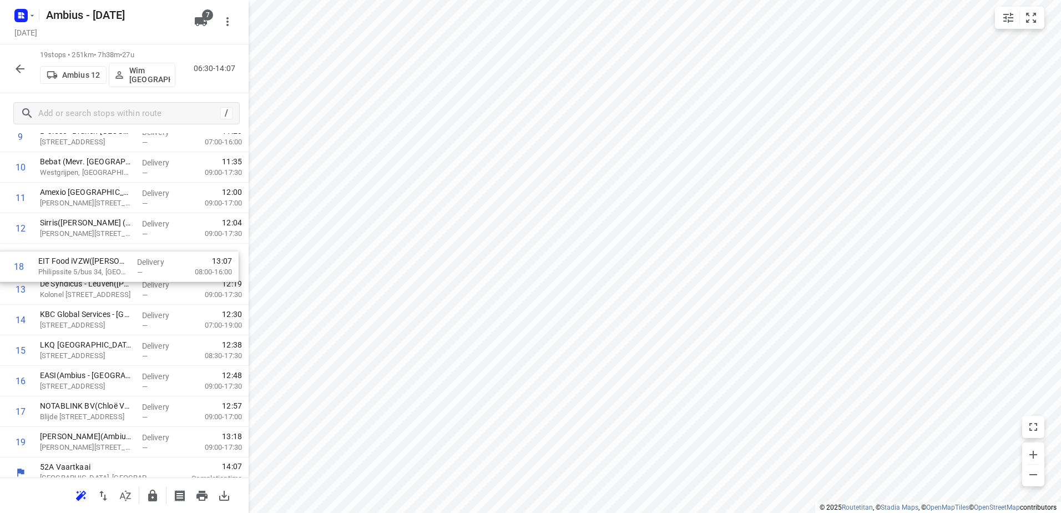
drag, startPoint x: 159, startPoint y: 406, endPoint x: 158, endPoint y: 250, distance: 155.9
click at [158, 250] on div "1 [PERSON_NAME] & Decker([PERSON_NAME] (Stanley)) [STREET_ADDRESS] Delivery — 0…" at bounding box center [124, 167] width 249 height 580
drag, startPoint x: 167, startPoint y: 411, endPoint x: 178, endPoint y: 281, distance: 130.3
click at [178, 281] on div "1 [PERSON_NAME] & Decker([PERSON_NAME] (Stanley)) [STREET_ADDRESS] Delivery — 0…" at bounding box center [124, 166] width 249 height 580
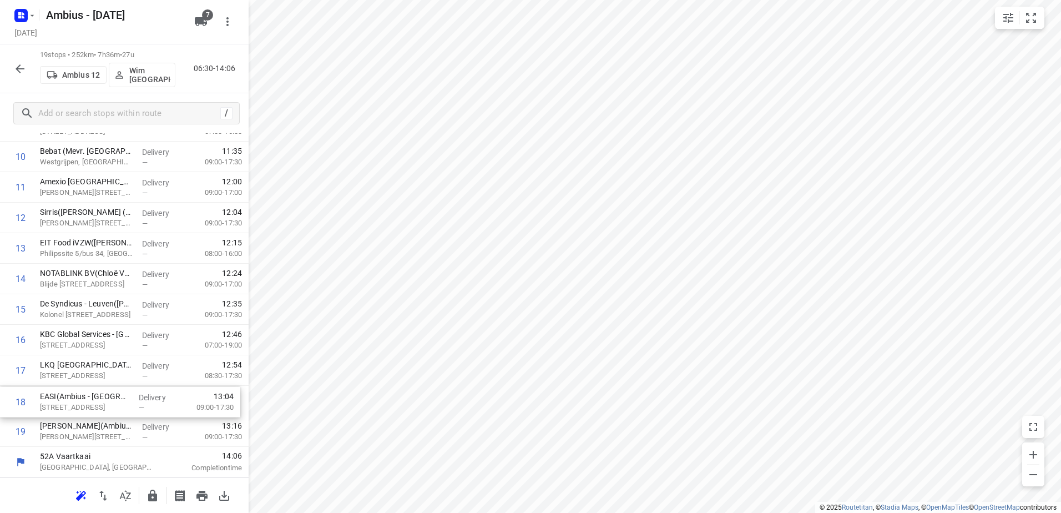
scroll to position [322, 0]
drag, startPoint x: 170, startPoint y: 417, endPoint x: 169, endPoint y: 404, distance: 12.3
click at [170, 404] on div "1 [PERSON_NAME] & Decker([PERSON_NAME] (Stanley)) [STREET_ADDRESS] Delivery — 0…" at bounding box center [124, 157] width 249 height 580
drag, startPoint x: 149, startPoint y: 313, endPoint x: 139, endPoint y: 318, distance: 10.9
click at [139, 318] on div "1 [PERSON_NAME] & Decker([PERSON_NAME] (Stanley)) [STREET_ADDRESS] Delivery — 0…" at bounding box center [124, 157] width 249 height 580
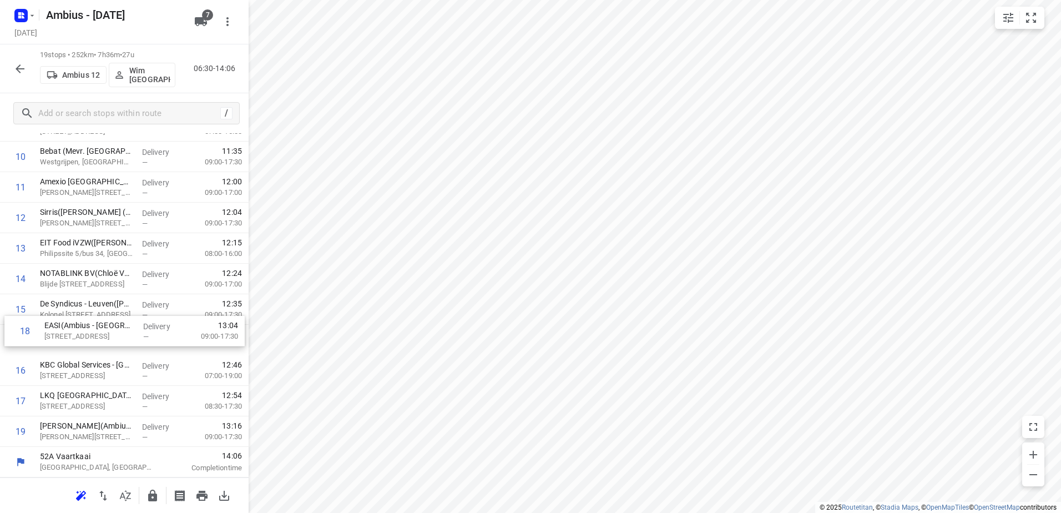
drag, startPoint x: 182, startPoint y: 391, endPoint x: 186, endPoint y: 337, distance: 54.0
click at [186, 337] on div "1 [PERSON_NAME] & Decker([PERSON_NAME] (Stanley)) [STREET_ADDRESS] Delivery — 0…" at bounding box center [124, 157] width 249 height 580
drag, startPoint x: 191, startPoint y: 411, endPoint x: 185, endPoint y: 374, distance: 36.7
click at [185, 375] on div "1 [PERSON_NAME] & Decker([PERSON_NAME] (Stanley)) [STREET_ADDRESS] Delivery — 0…" at bounding box center [124, 157] width 249 height 580
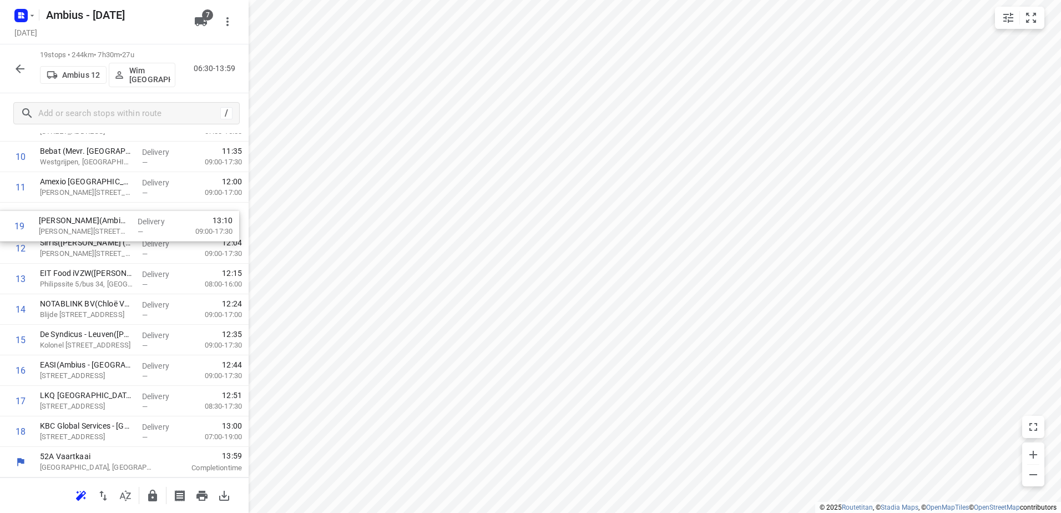
drag, startPoint x: 184, startPoint y: 426, endPoint x: 183, endPoint y: 215, distance: 211.4
click at [183, 215] on div "1 [PERSON_NAME] & Decker([PERSON_NAME] (Stanley)) [STREET_ADDRESS] Delivery — 0…" at bounding box center [124, 157] width 249 height 580
click at [154, 492] on icon "button" at bounding box center [152, 495] width 13 height 13
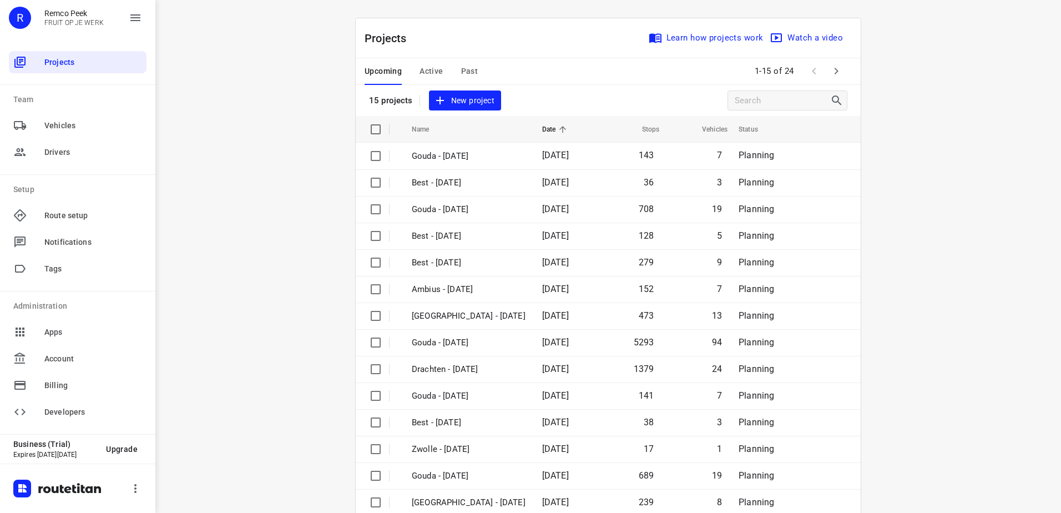
click at [461, 72] on span "Past" at bounding box center [469, 71] width 17 height 14
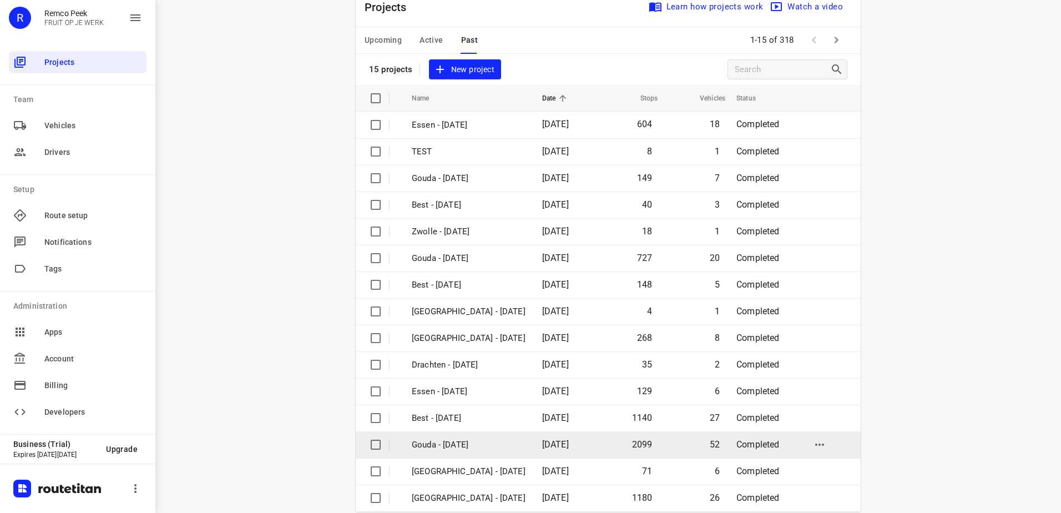
scroll to position [48, 0]
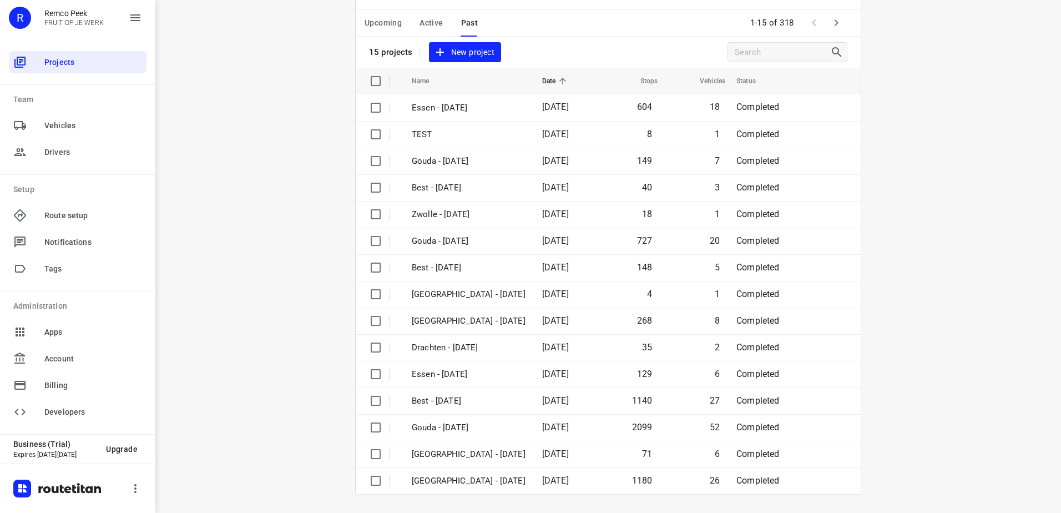
click at [434, 17] on span "Active" at bounding box center [430, 23] width 23 height 14
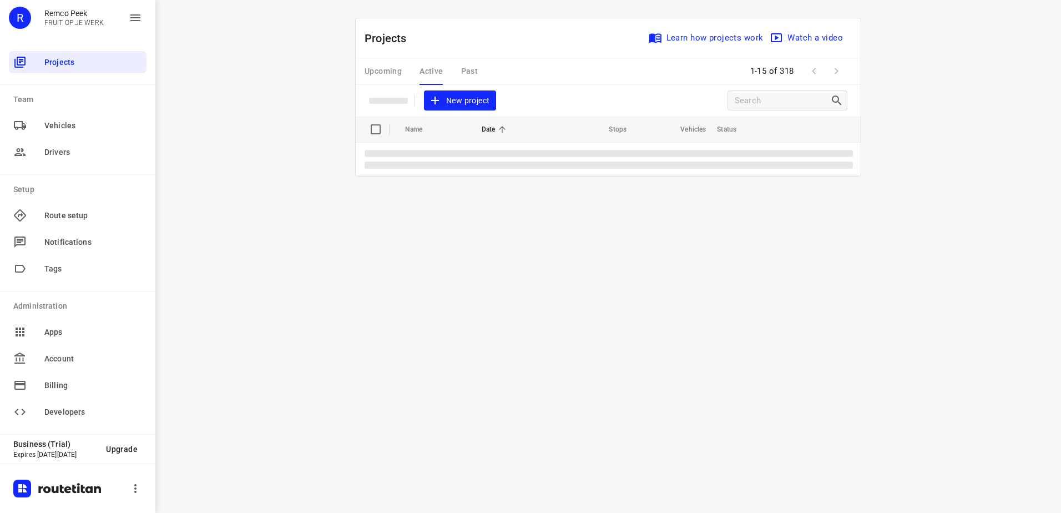
scroll to position [0, 0]
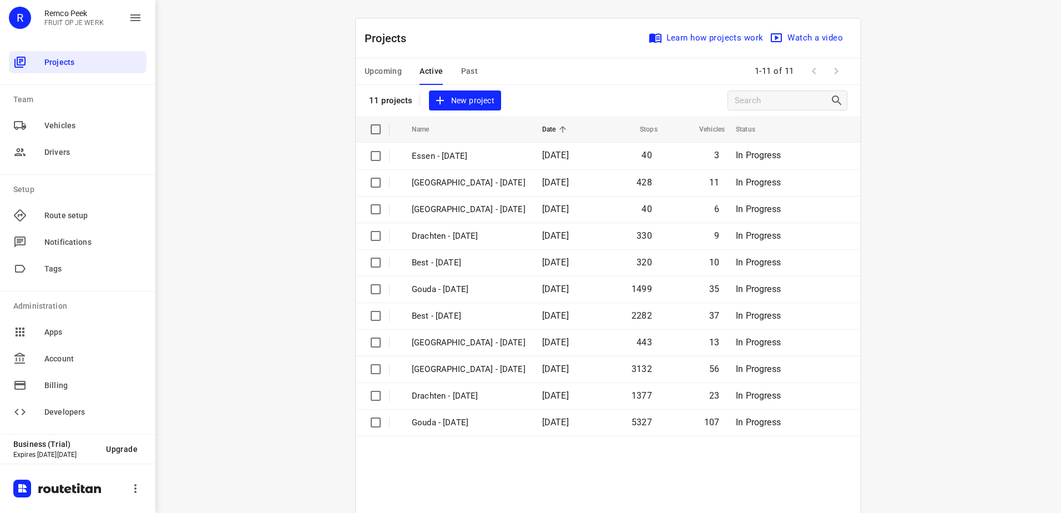
click at [387, 26] on div "Projects Learn how projects work Watch a video" at bounding box center [608, 38] width 505 height 40
click at [391, 82] on button "Upcoming" at bounding box center [382, 71] width 37 height 27
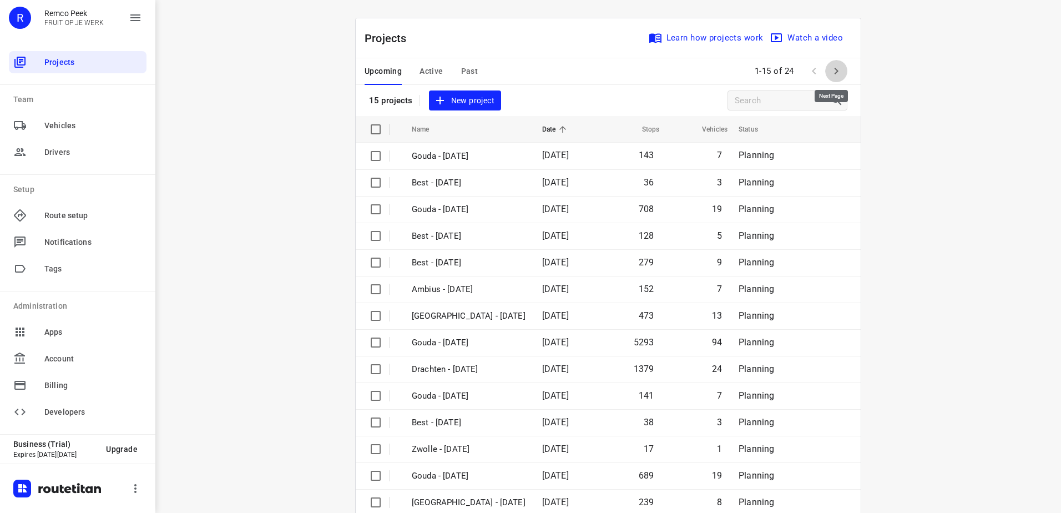
click at [834, 73] on icon "button" at bounding box center [835, 70] width 13 height 13
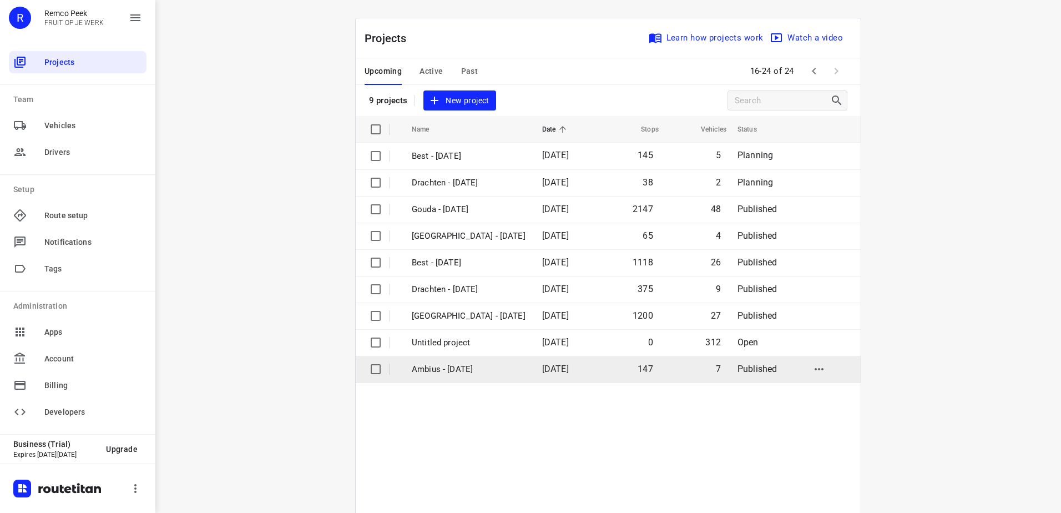
click at [542, 367] on span "06 Oct 2025" at bounding box center [555, 368] width 27 height 11
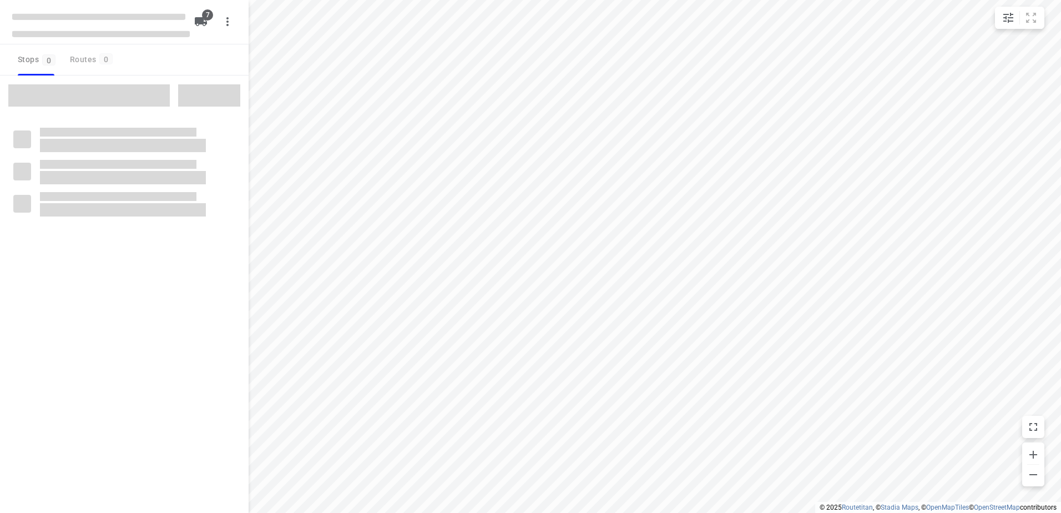
checkbox input "true"
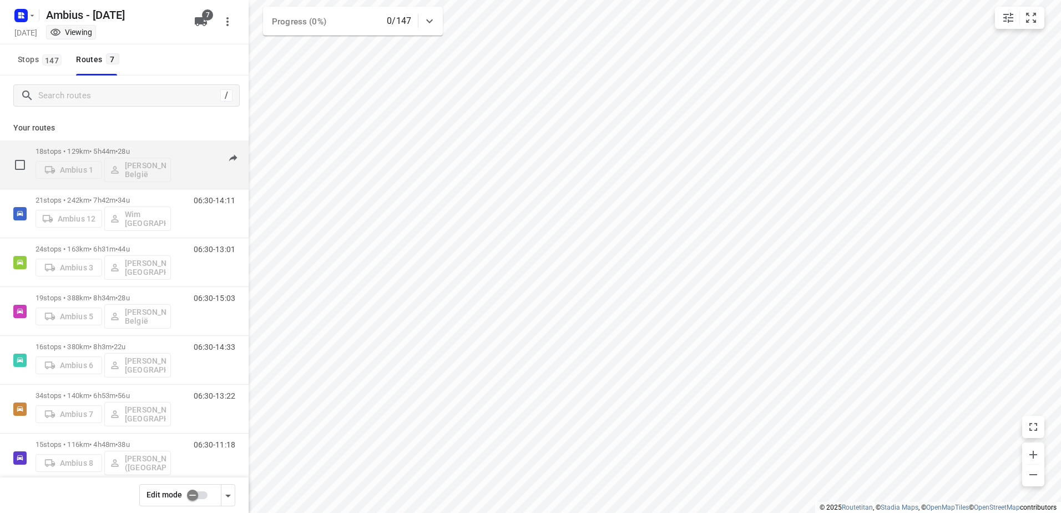
click at [139, 146] on div "18 stops • 129km • 5h44m • 28u Ambius 1 David België" at bounding box center [103, 164] width 135 height 46
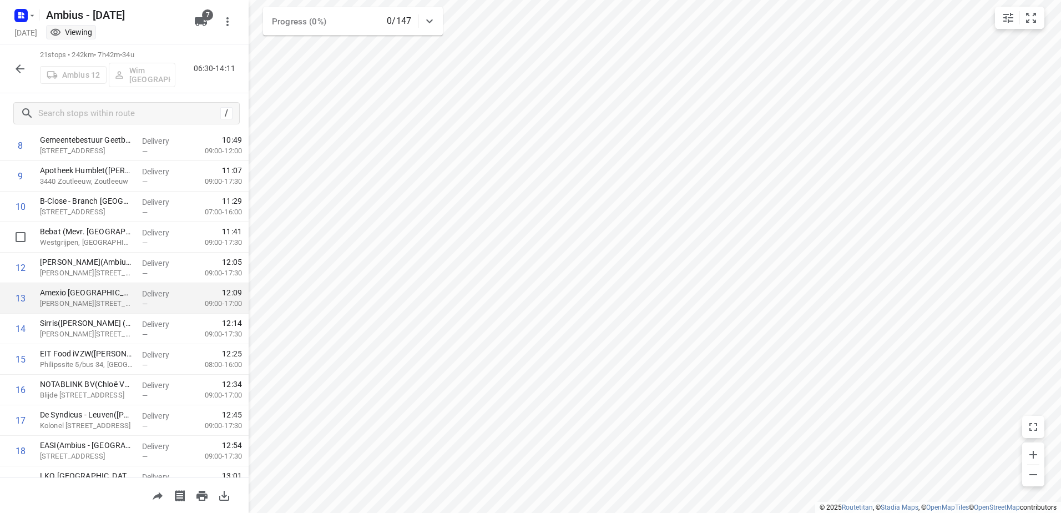
scroll to position [277, 0]
